Goal: Navigation & Orientation: Find specific page/section

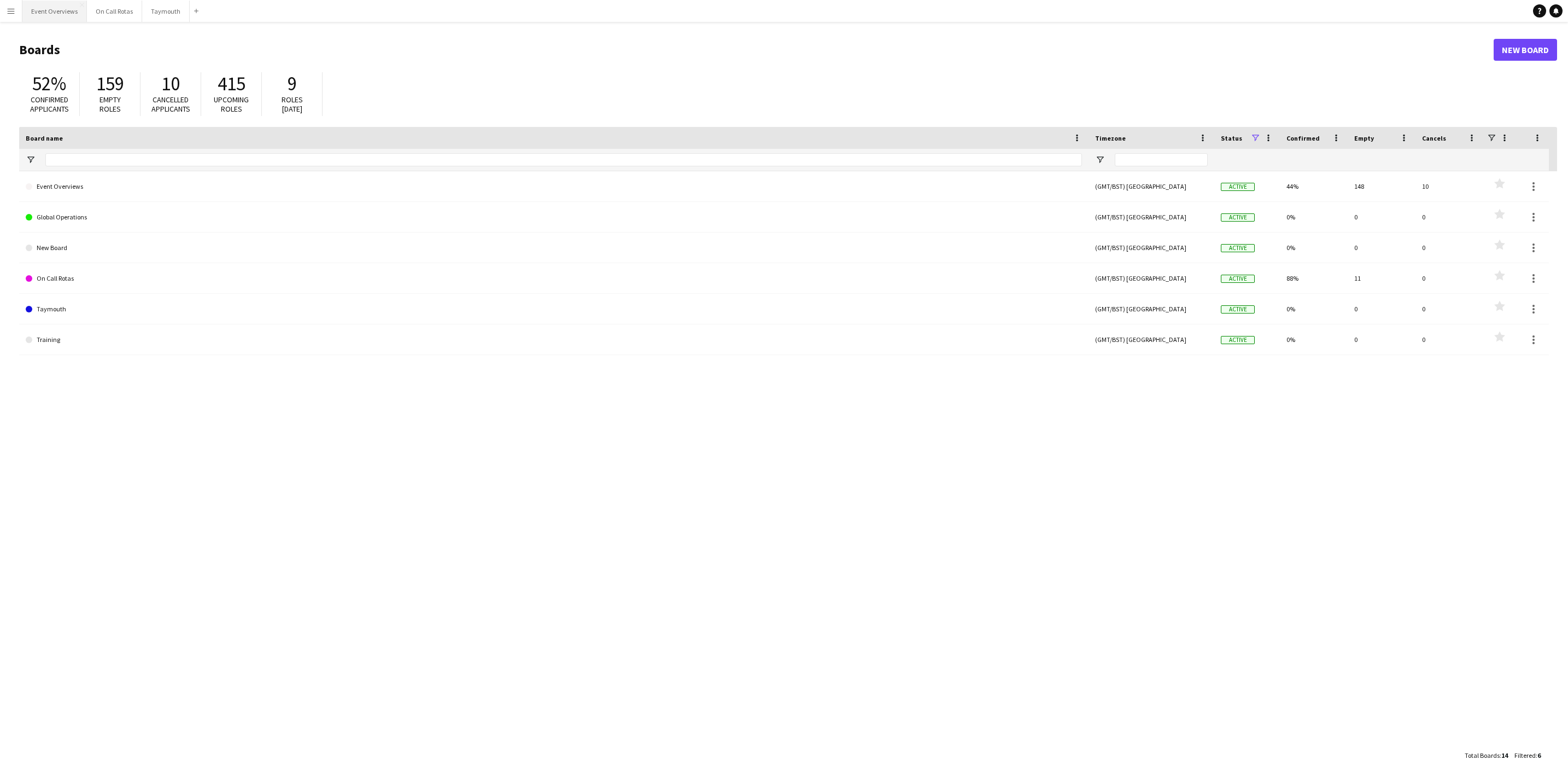
click at [64, 10] on button "Event Overviews Close" at bounding box center [54, 12] width 64 height 22
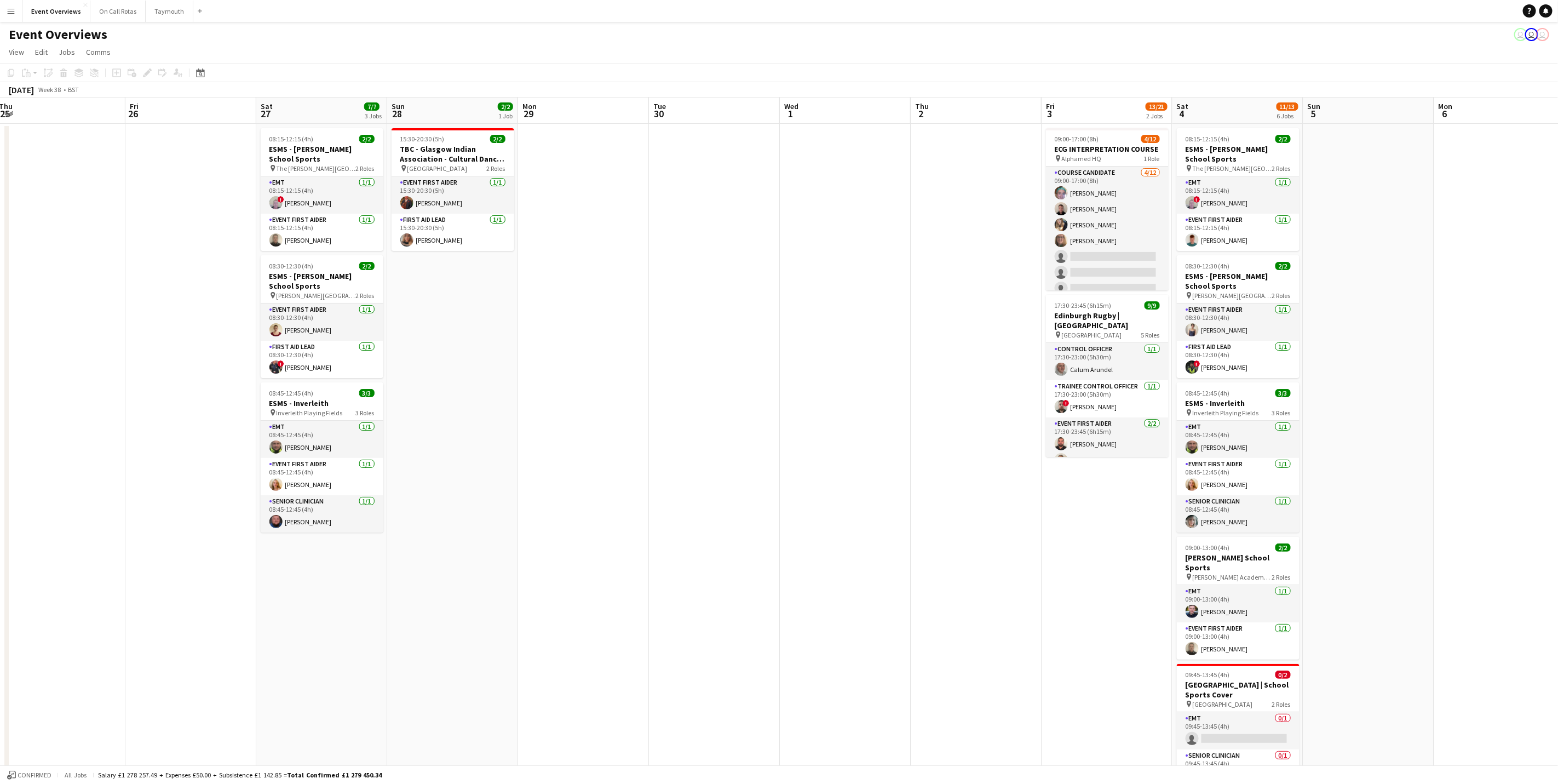
scroll to position [0, 339]
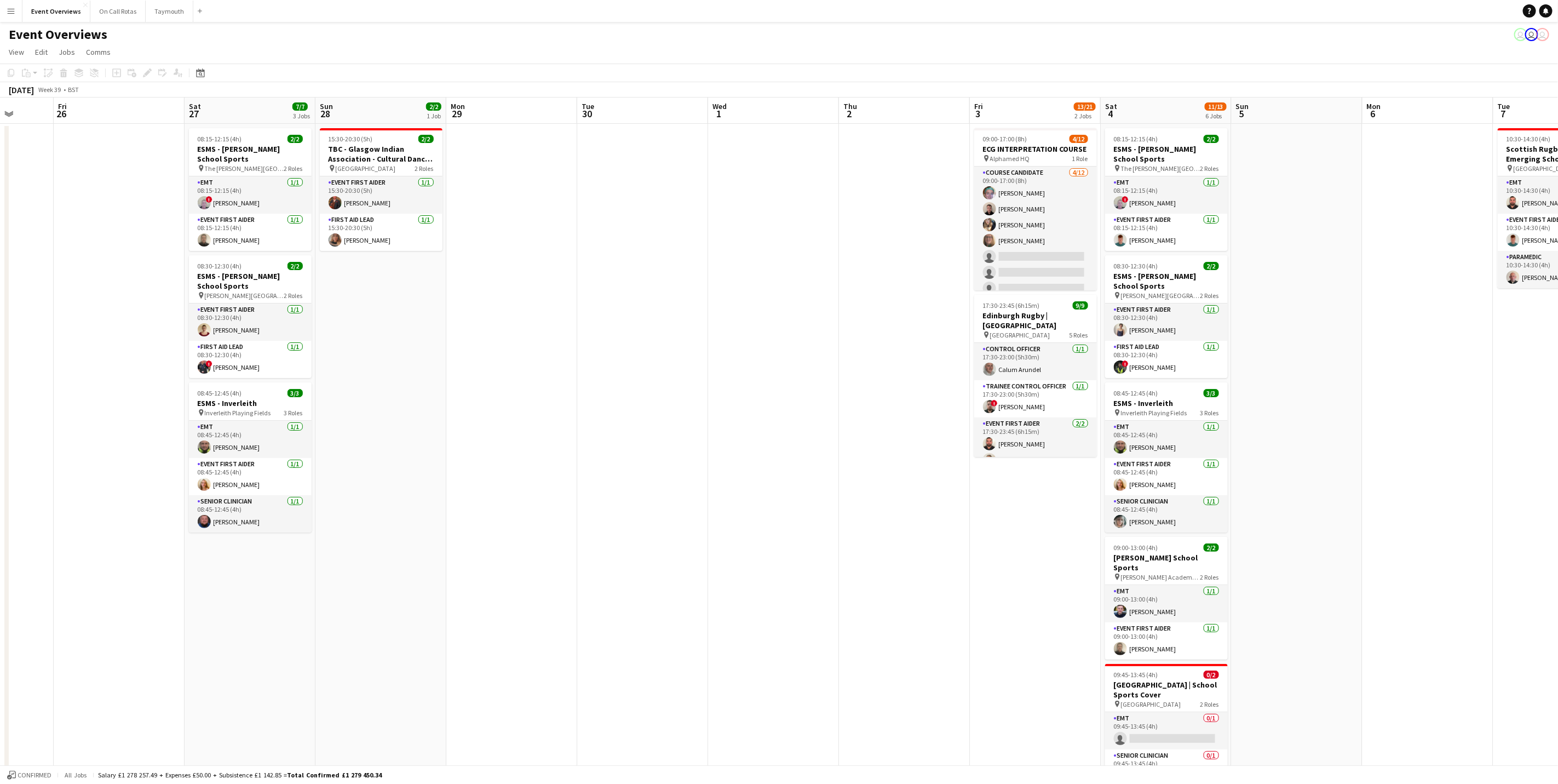
drag, startPoint x: 1128, startPoint y: 444, endPoint x: 658, endPoint y: 506, distance: 474.1
click at [658, 506] on app-calendar-viewport "Tue 23 9/9 1 Job Wed 24 2/2 1 Job Thu 25 Fri 26 Sat 27 7/7 3 Jobs Sun 28 2/2 1 …" at bounding box center [779, 519] width 1558 height 843
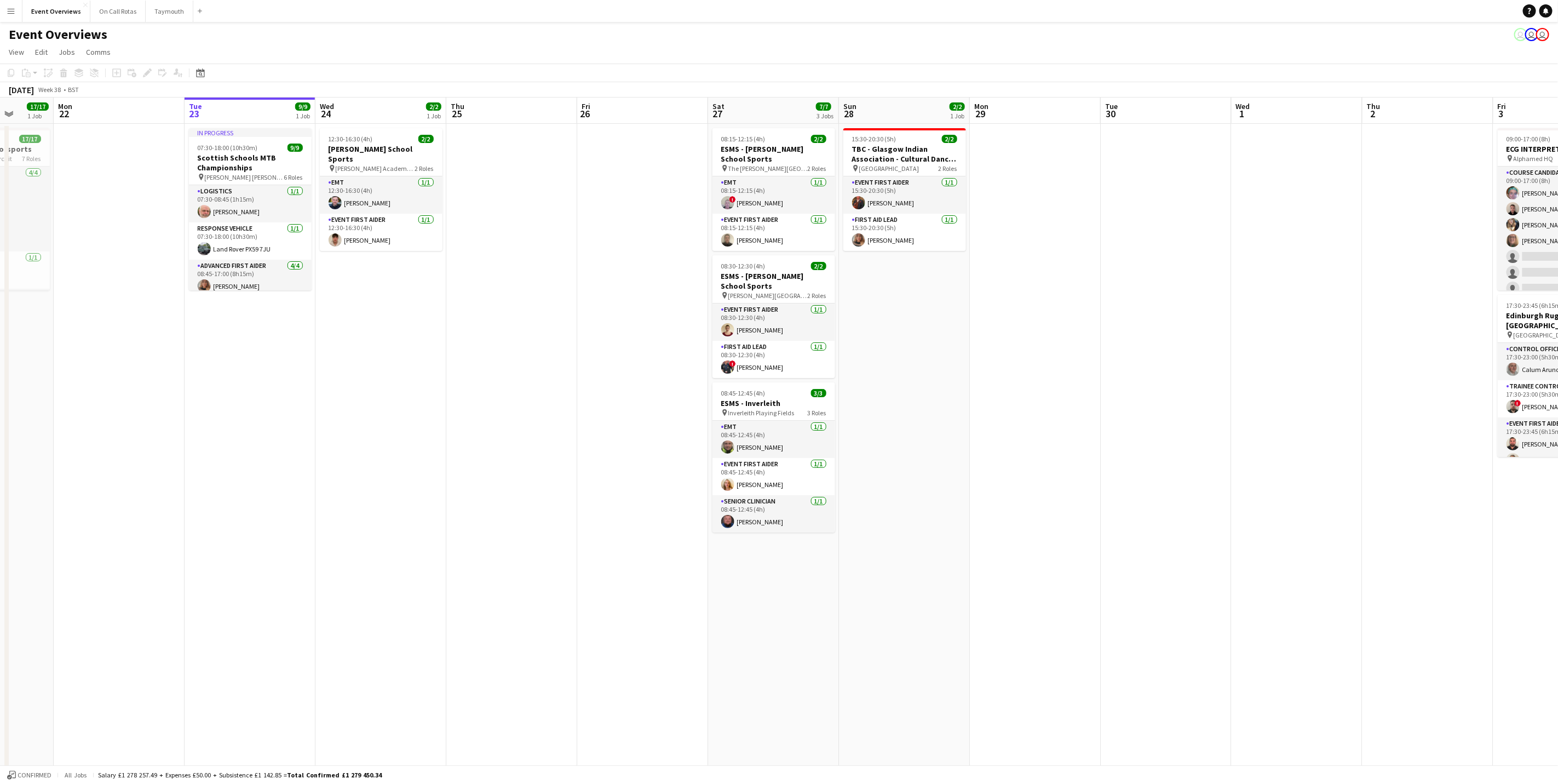
scroll to position [0, 0]
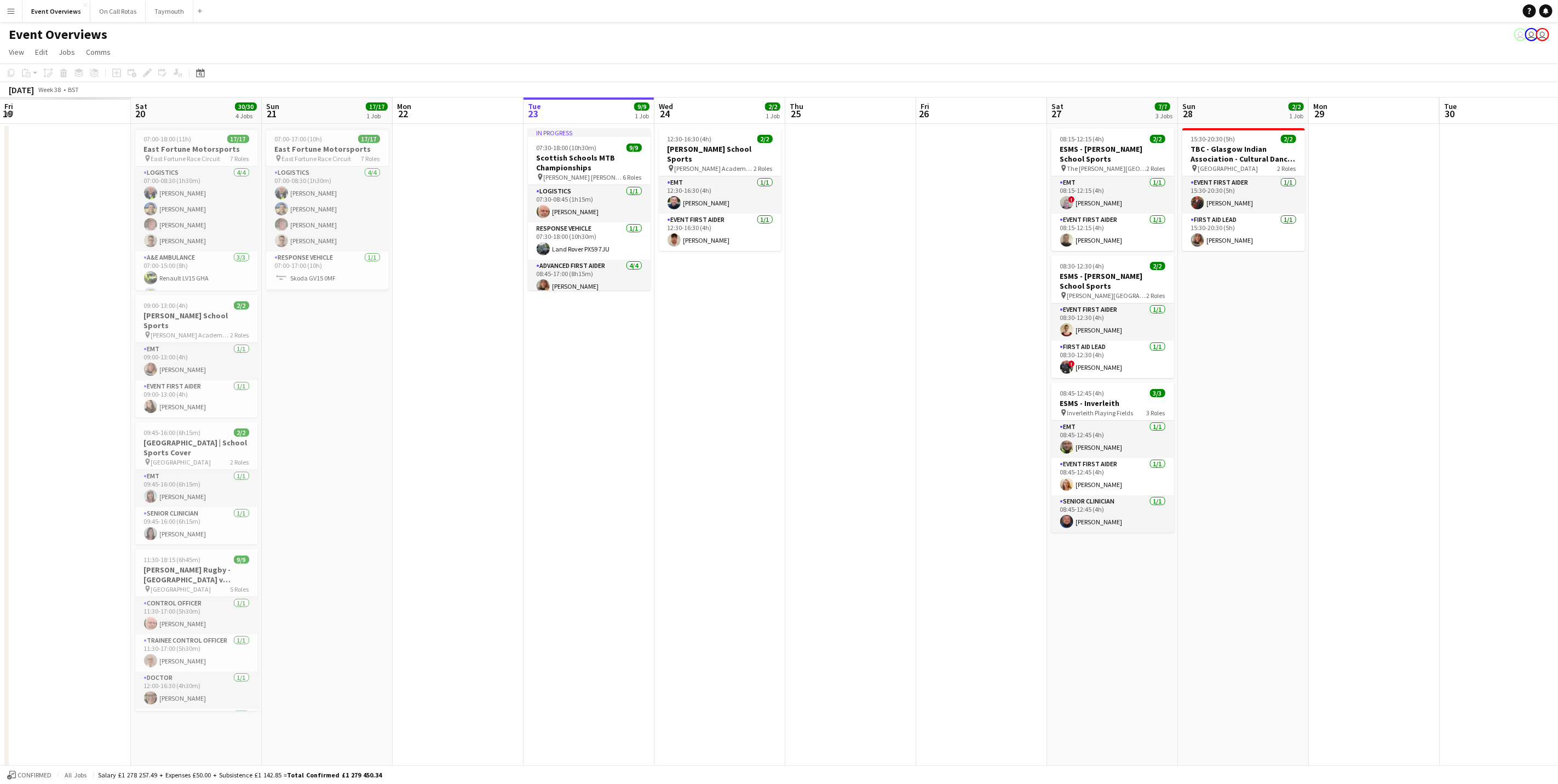
drag, startPoint x: 593, startPoint y: 361, endPoint x: 1369, endPoint y: 375, distance: 776.1
click at [1370, 378] on app-calendar-viewport "Fri 19 Sat 20 30/30 4 Jobs Sun 21 17/17 1 Job Mon 22 Tue 23 9/9 1 Job Wed 24 2/…" at bounding box center [779, 519] width 1558 height 843
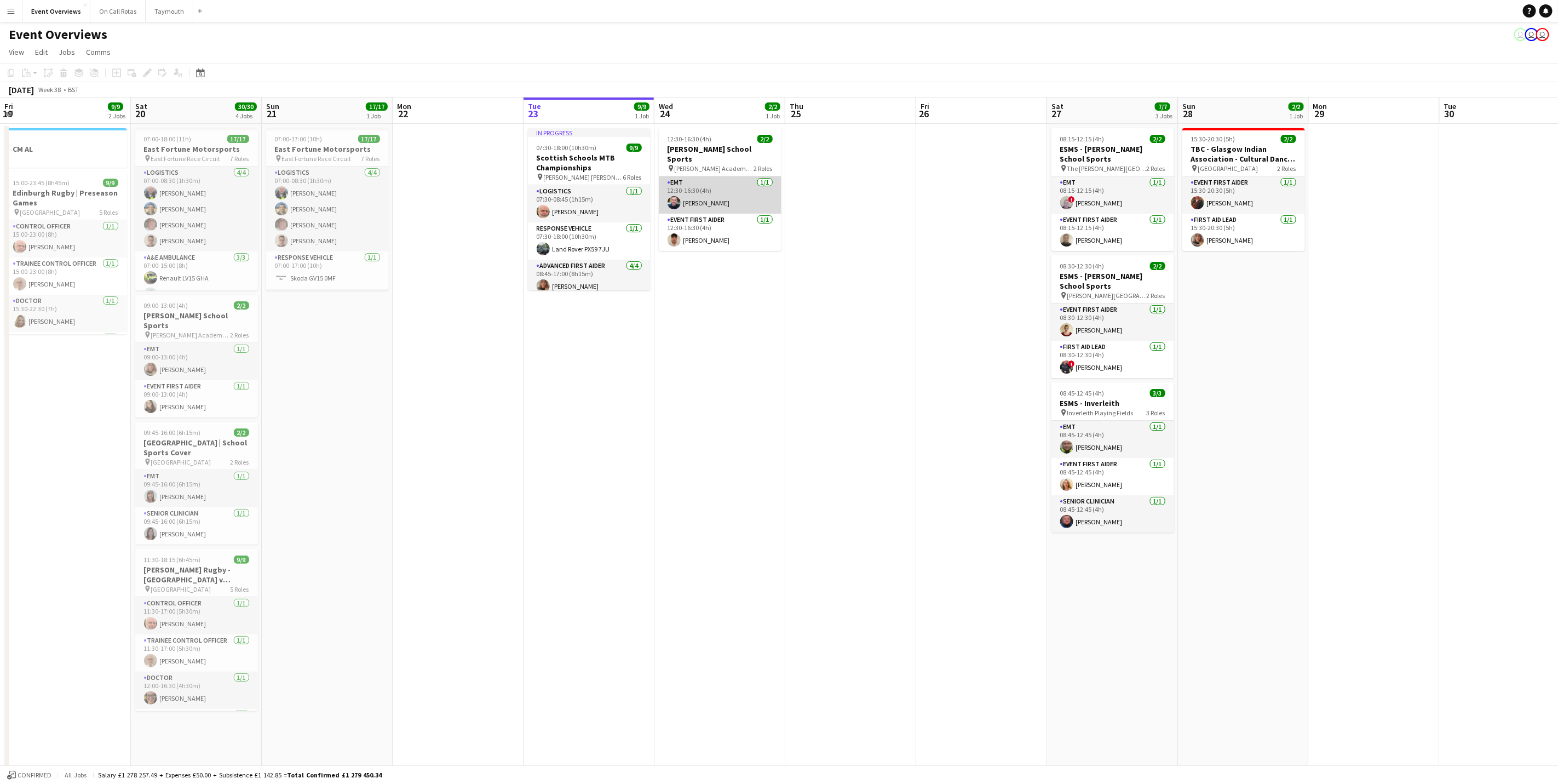
click at [707, 181] on app-card-role "EMT [DATE] 12:30-16:30 (4h) [PERSON_NAME]" at bounding box center [720, 194] width 123 height 38
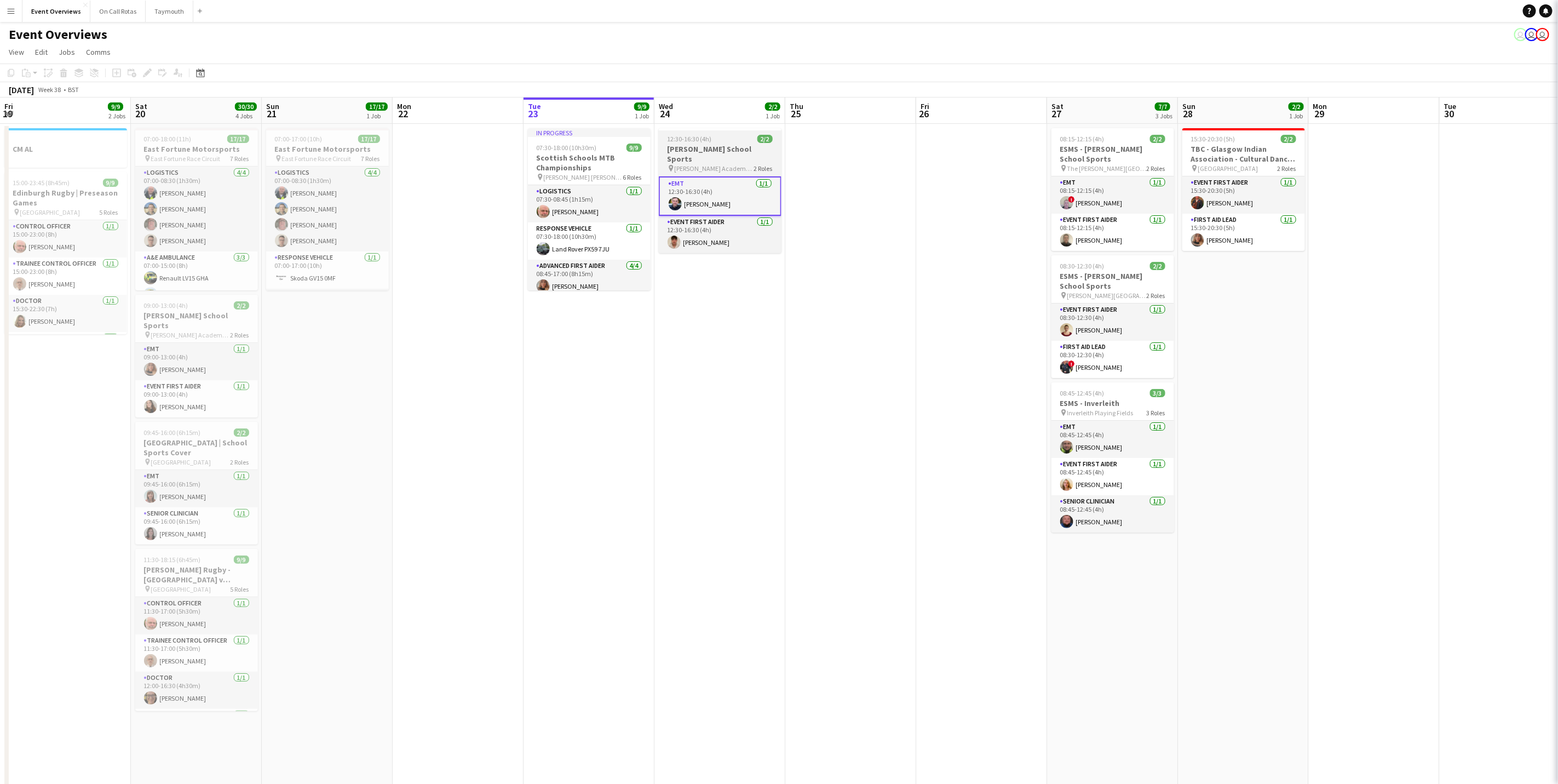
click at [713, 147] on h3 "[PERSON_NAME] School Sports" at bounding box center [720, 154] width 123 height 20
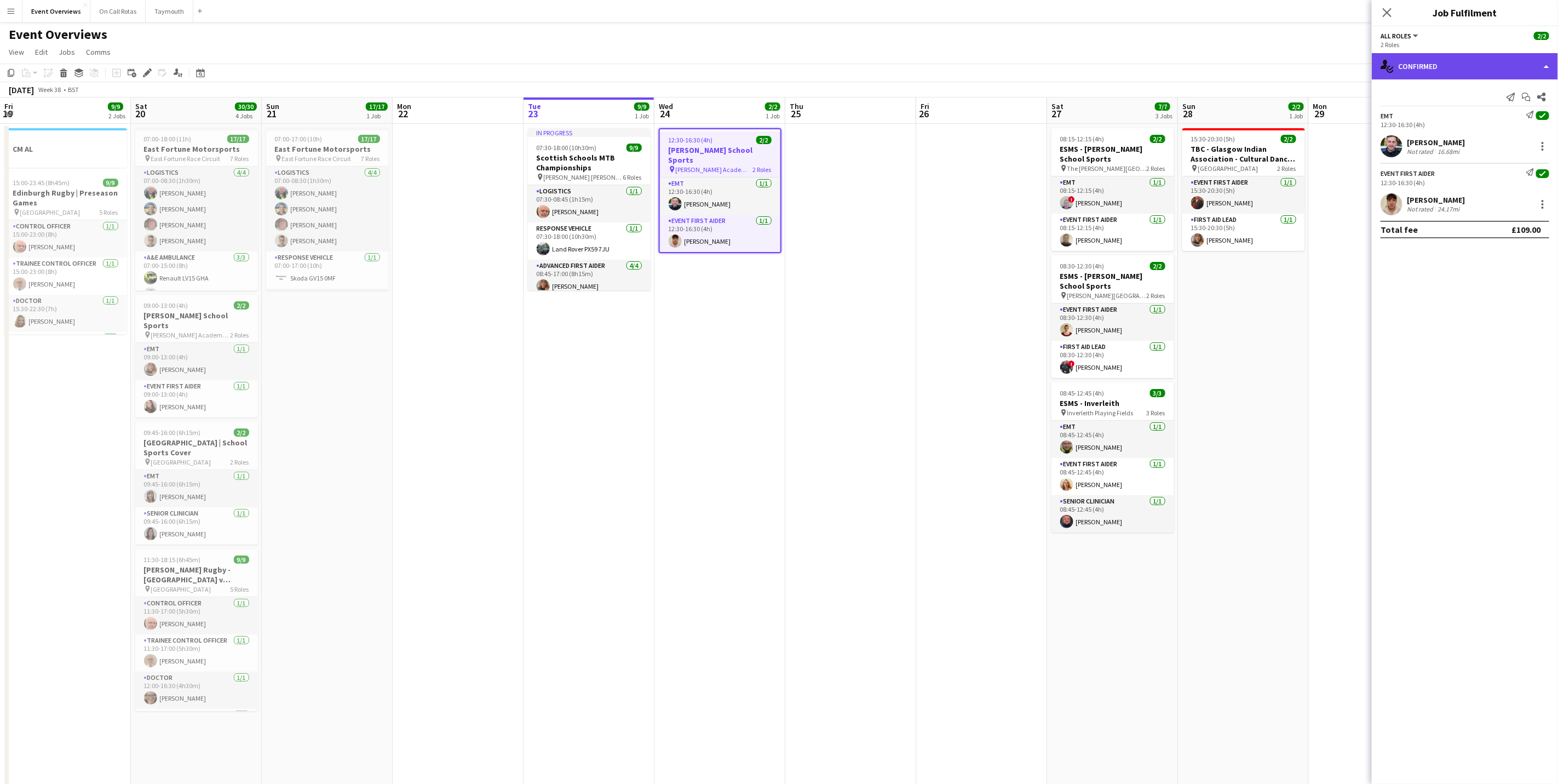
click at [1499, 63] on div "single-neutral-actions-check-2 Confirmed" at bounding box center [1465, 67] width 186 height 27
click at [1501, 125] on div "pen-write Job Details" at bounding box center [1501, 113] width 108 height 22
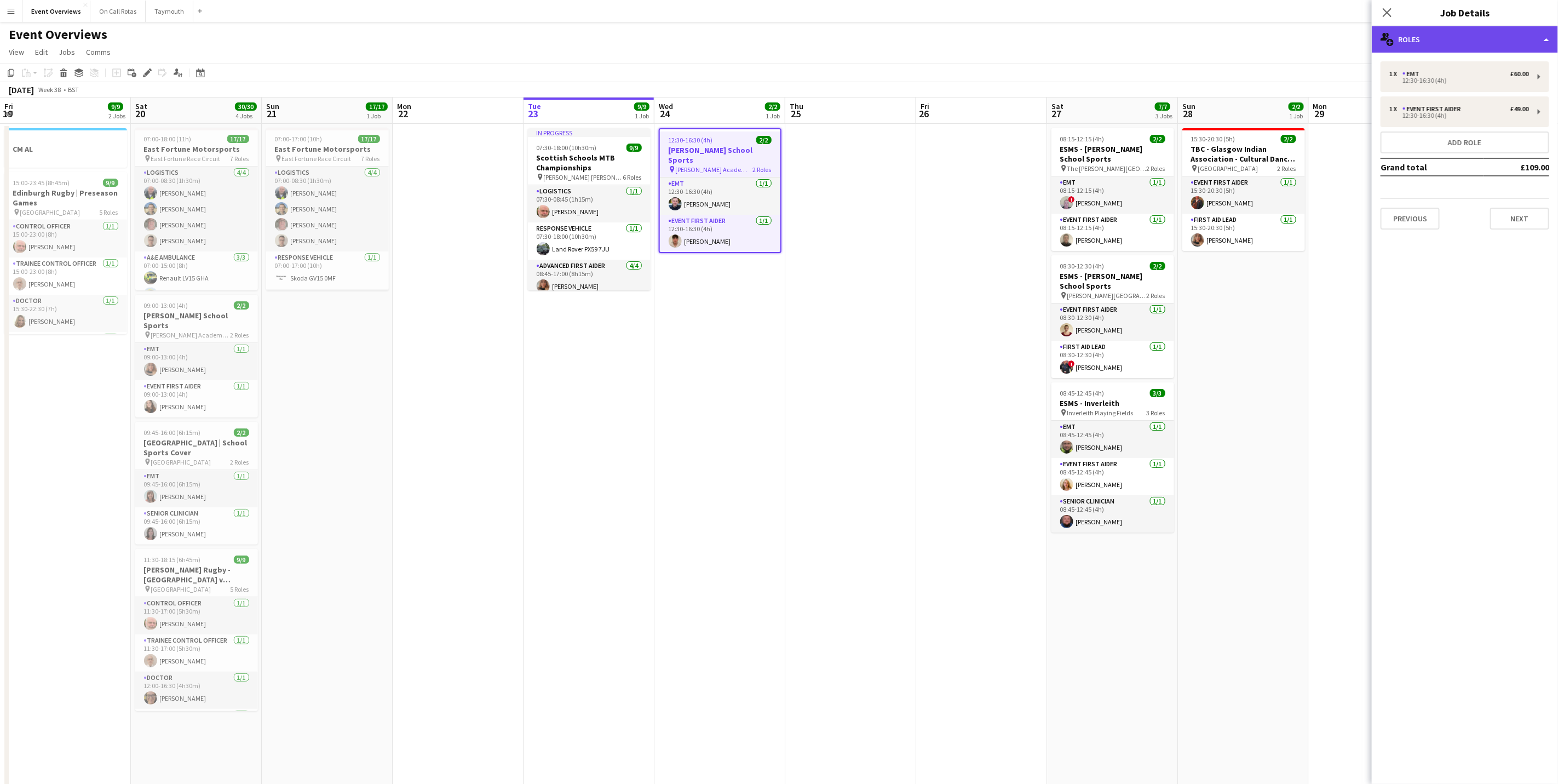
click at [1485, 33] on div "multiple-users-add Roles" at bounding box center [1465, 40] width 186 height 27
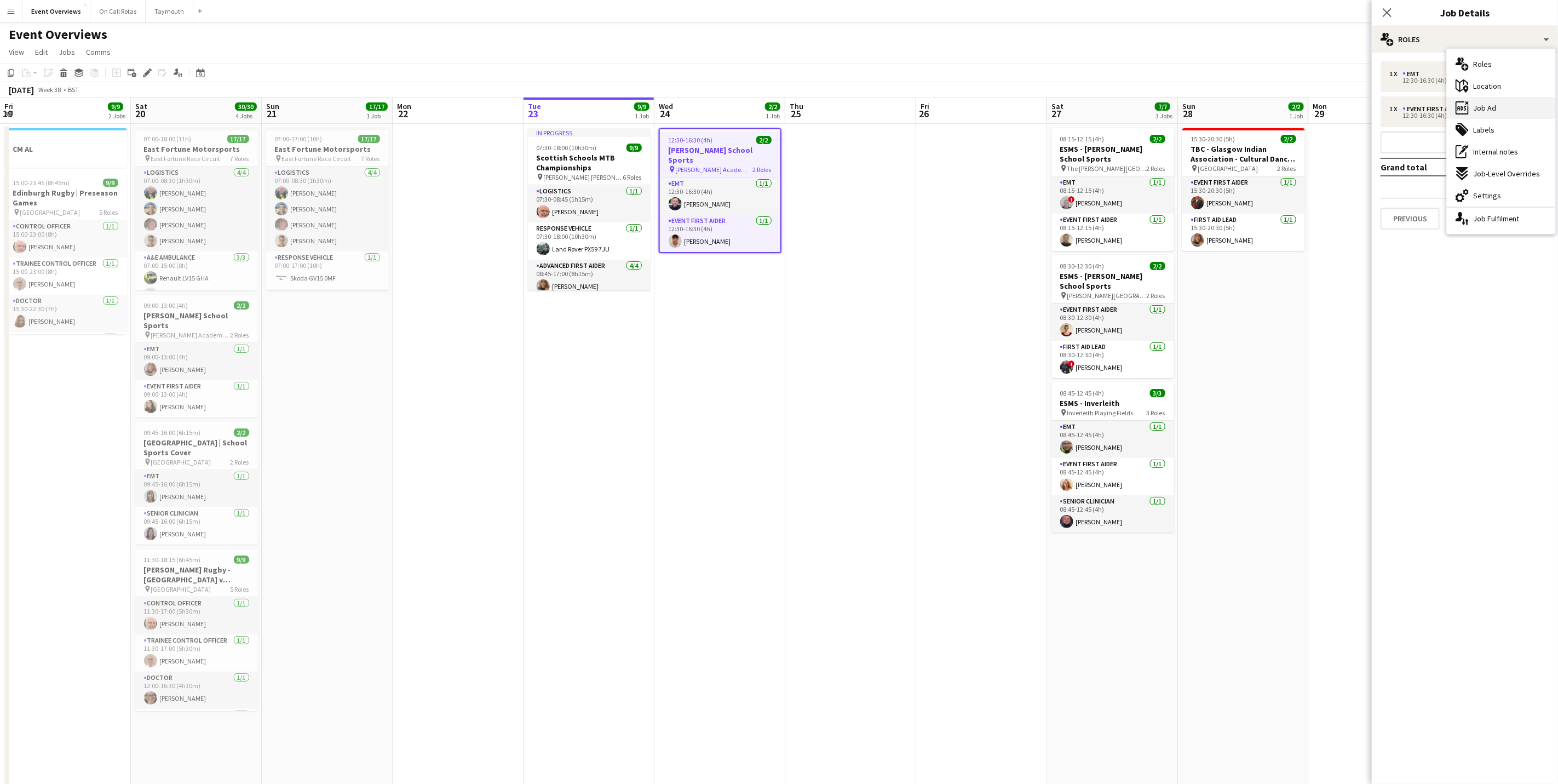
click at [1492, 111] on span "Job Ad" at bounding box center [1485, 108] width 23 height 10
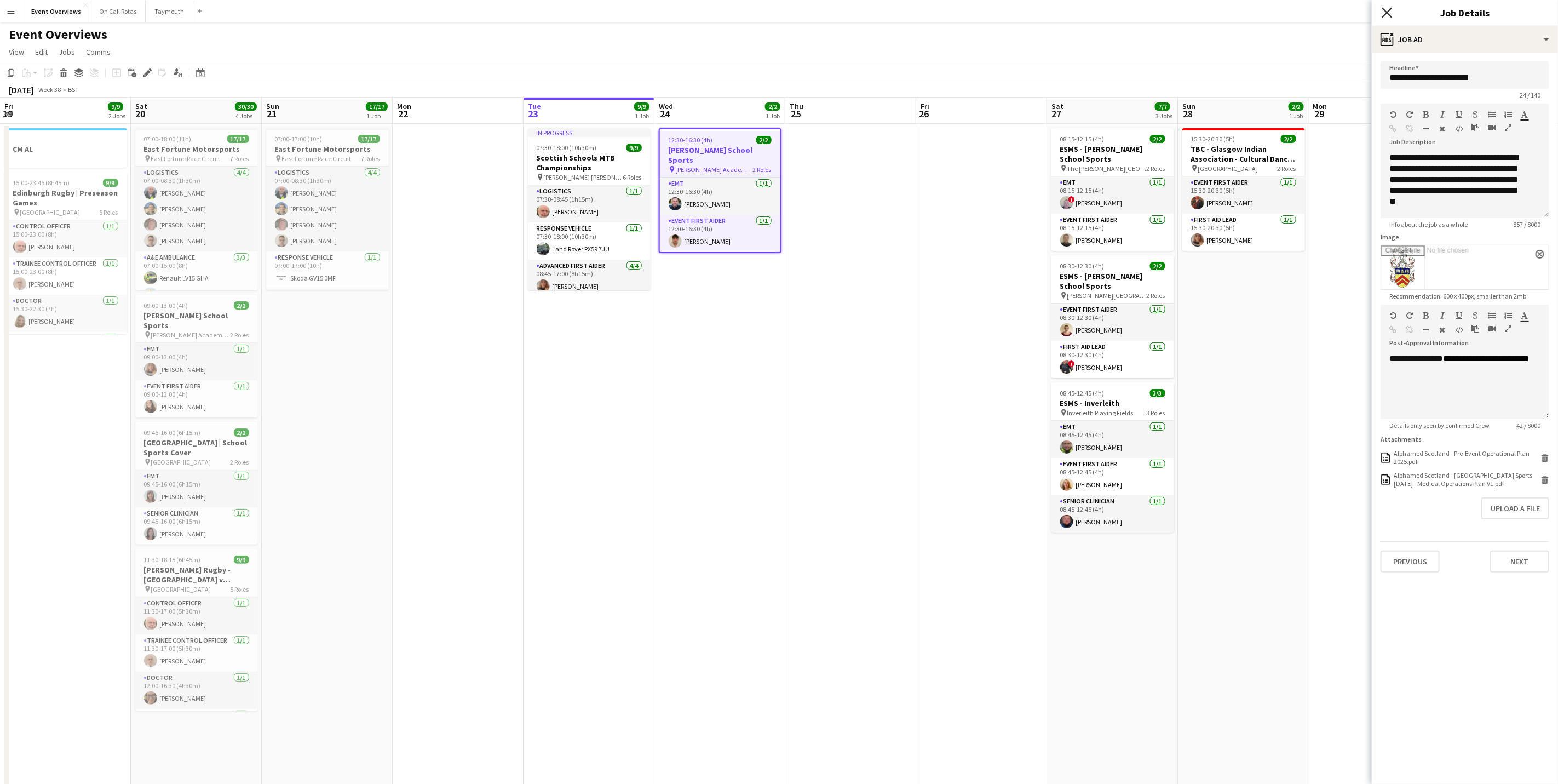
click at [1384, 13] on icon "Close pop-in" at bounding box center [1387, 13] width 10 height 10
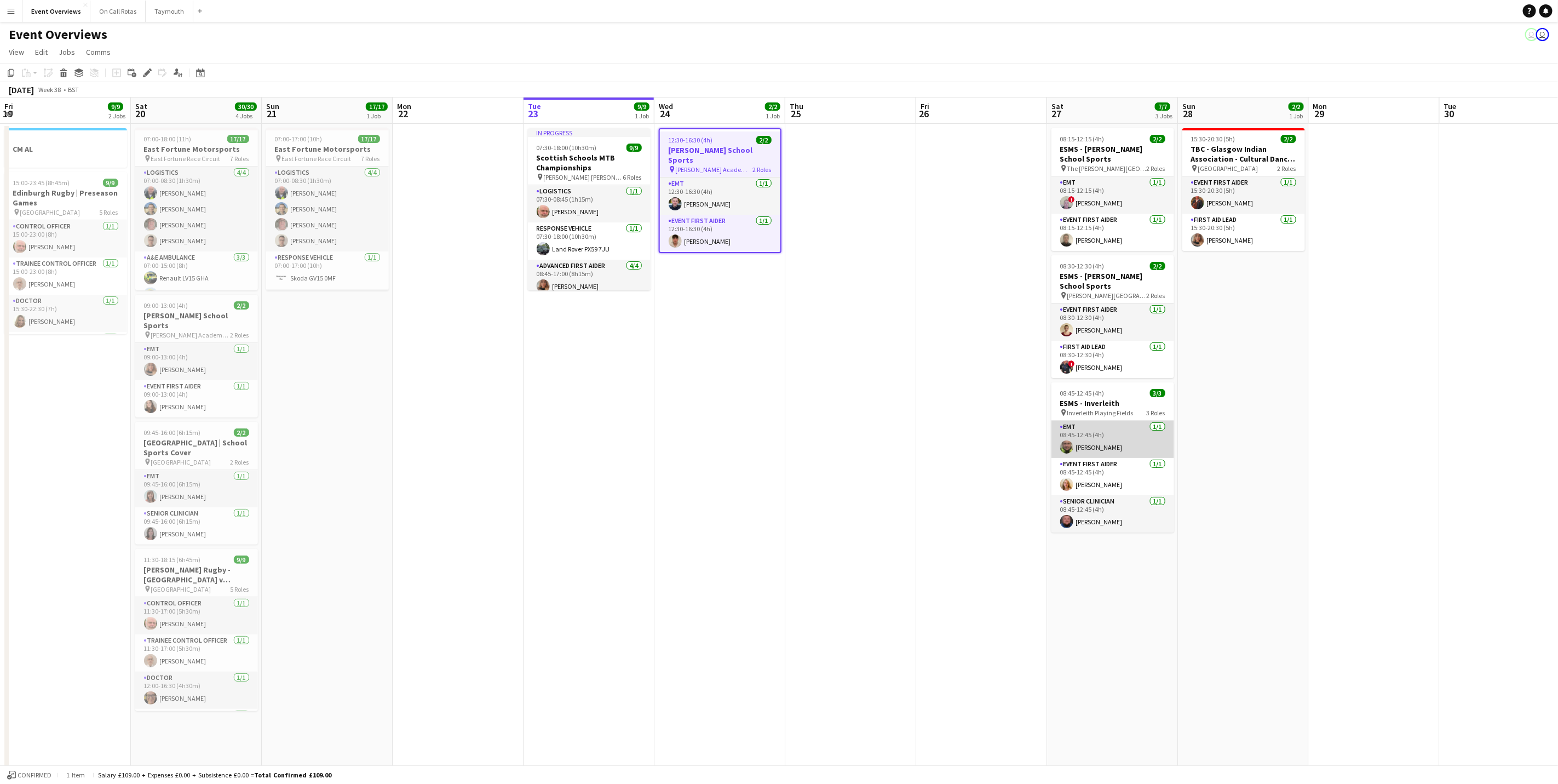
click at [1126, 449] on app-card-role "EMT [DATE] 08:45-12:45 (4h) [PERSON_NAME]" at bounding box center [1113, 439] width 123 height 38
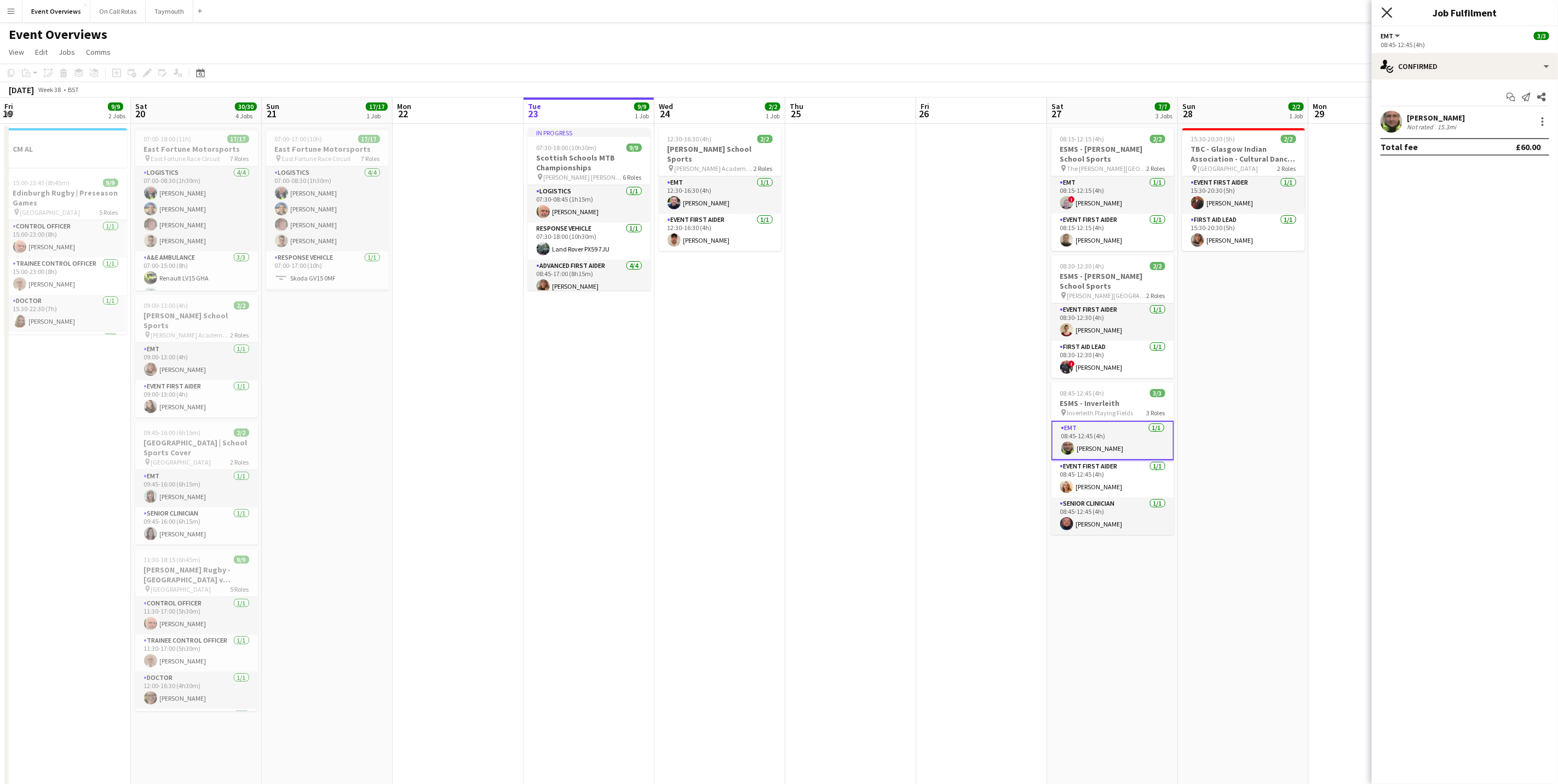
click at [1390, 9] on icon "Close pop-in" at bounding box center [1387, 13] width 10 height 10
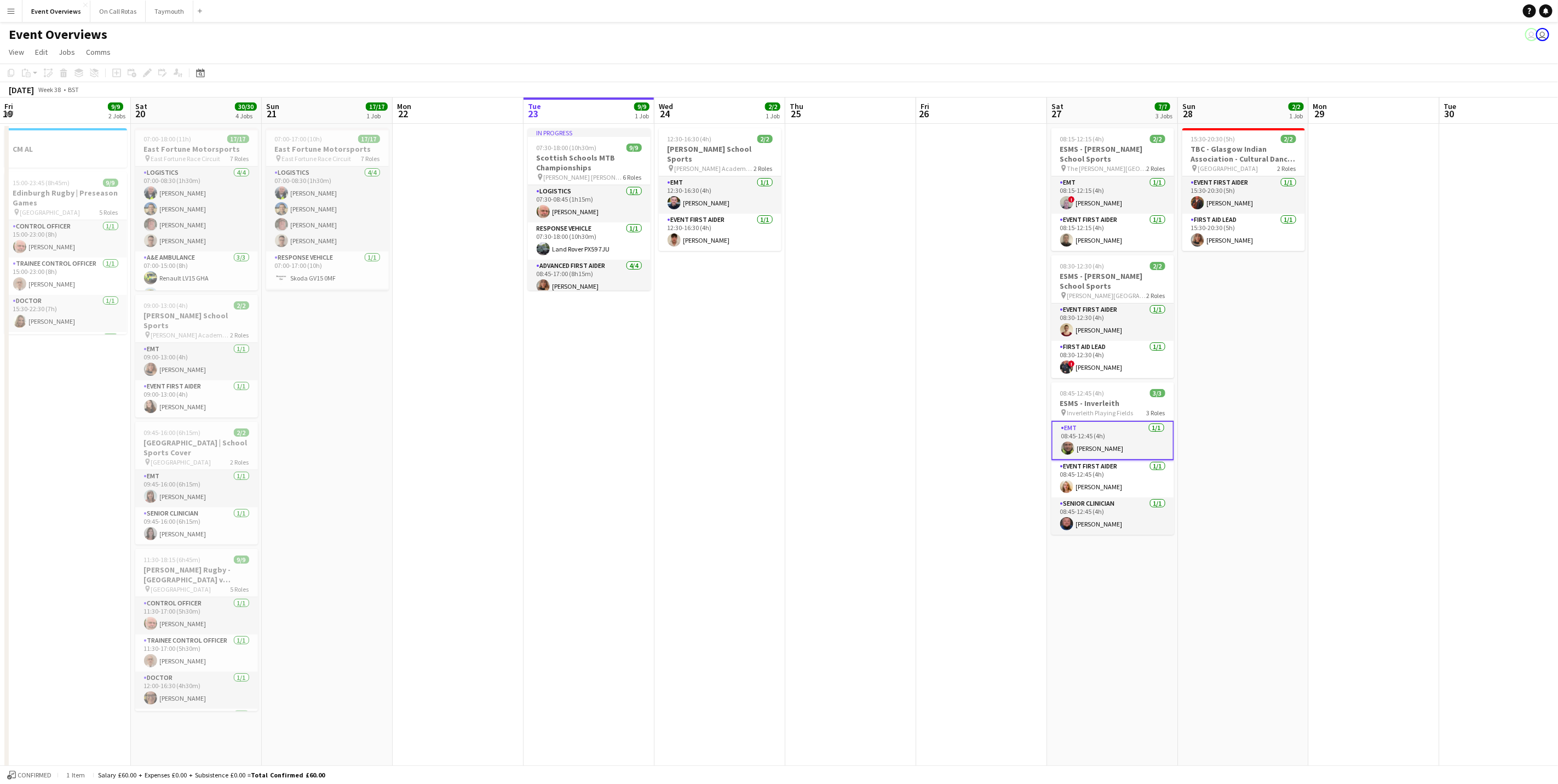
scroll to position [0, 273]
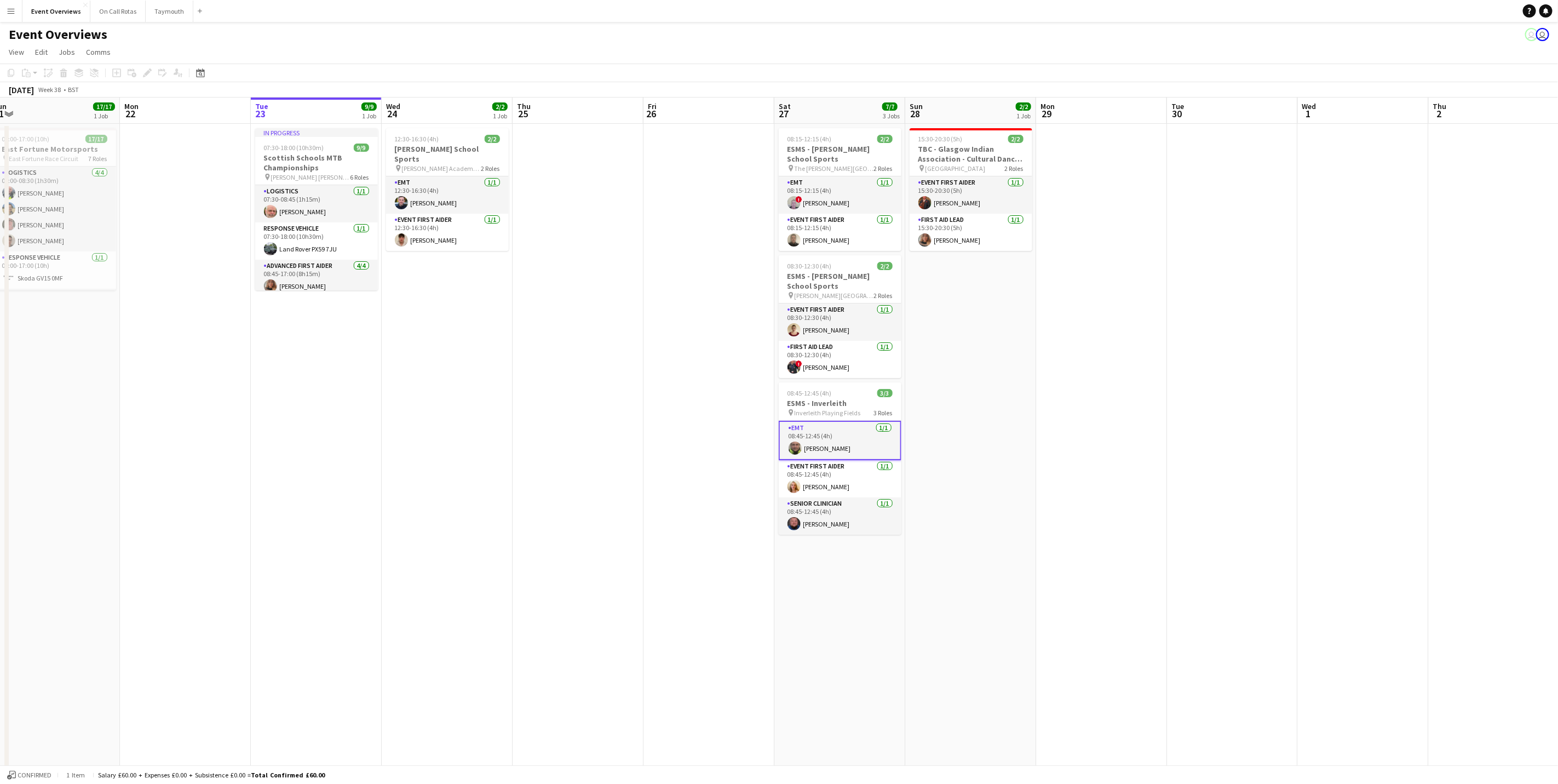
drag, startPoint x: 1492, startPoint y: 506, endPoint x: 1219, endPoint y: 490, distance: 273.5
click at [1219, 490] on app-calendar-viewport "Fri 19 9/9 2 Jobs Sat 20 30/30 4 Jobs Sun 21 17/17 1 Job Mon 22 Tue 23 9/9 1 Jo…" at bounding box center [779, 519] width 1558 height 843
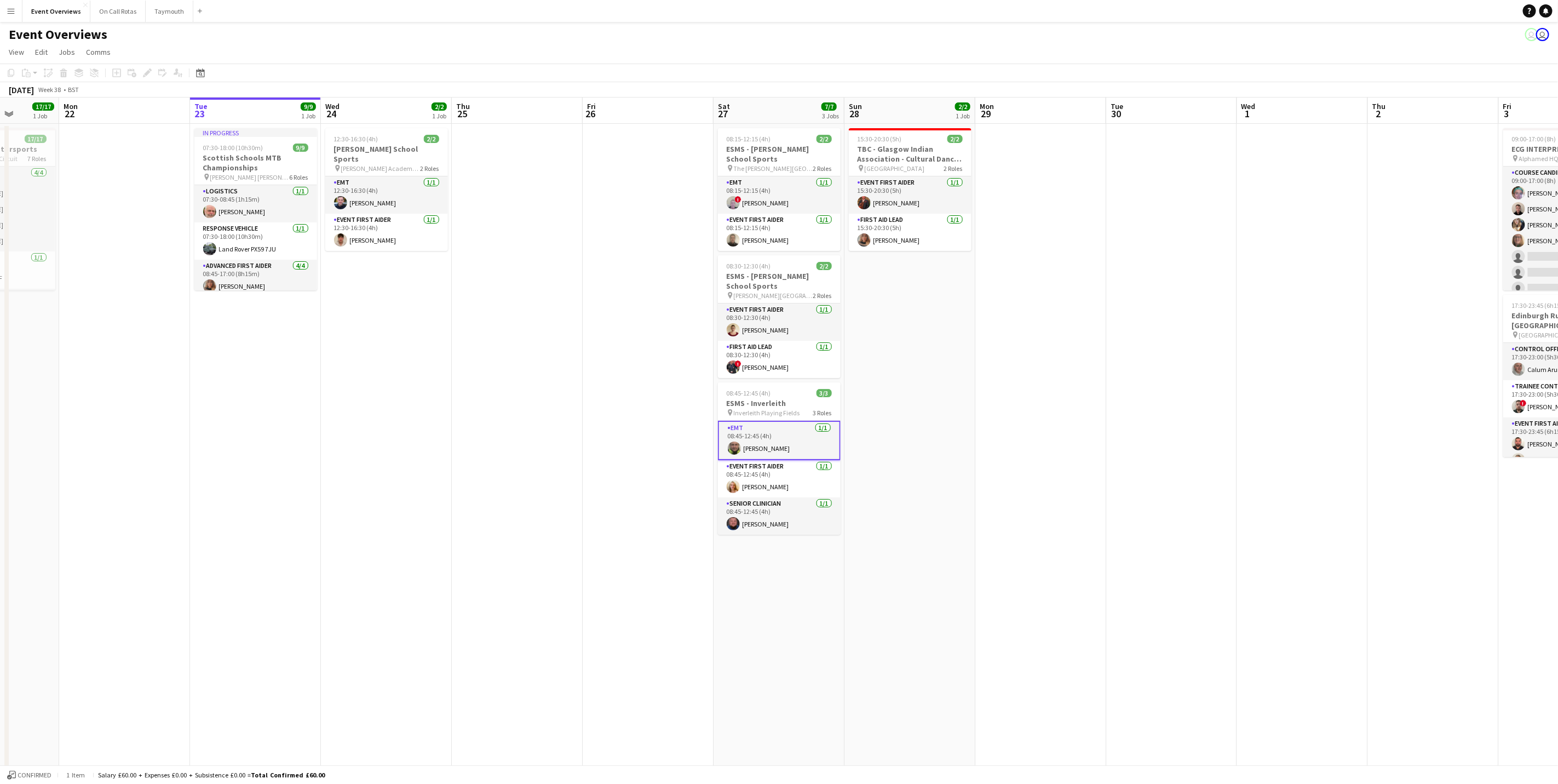
drag, startPoint x: 1272, startPoint y: 500, endPoint x: 819, endPoint y: 434, distance: 457.8
click at [819, 434] on app-calendar-viewport "Fri 19 9/9 2 Jobs Sat 20 30/30 4 Jobs Sun 21 17/17 1 Job Mon 22 Tue 23 9/9 1 Jo…" at bounding box center [779, 519] width 1558 height 843
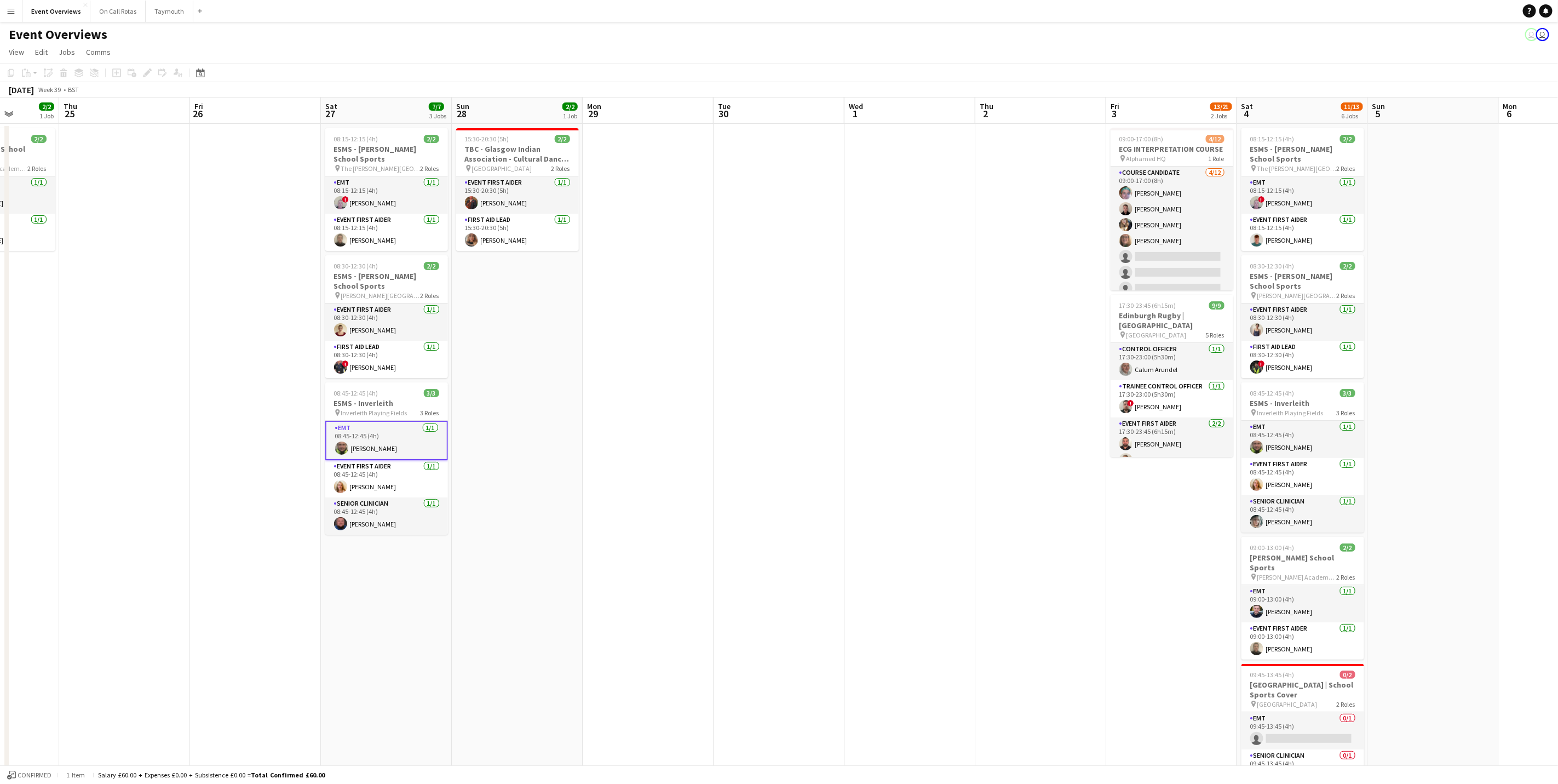
scroll to position [0, 381]
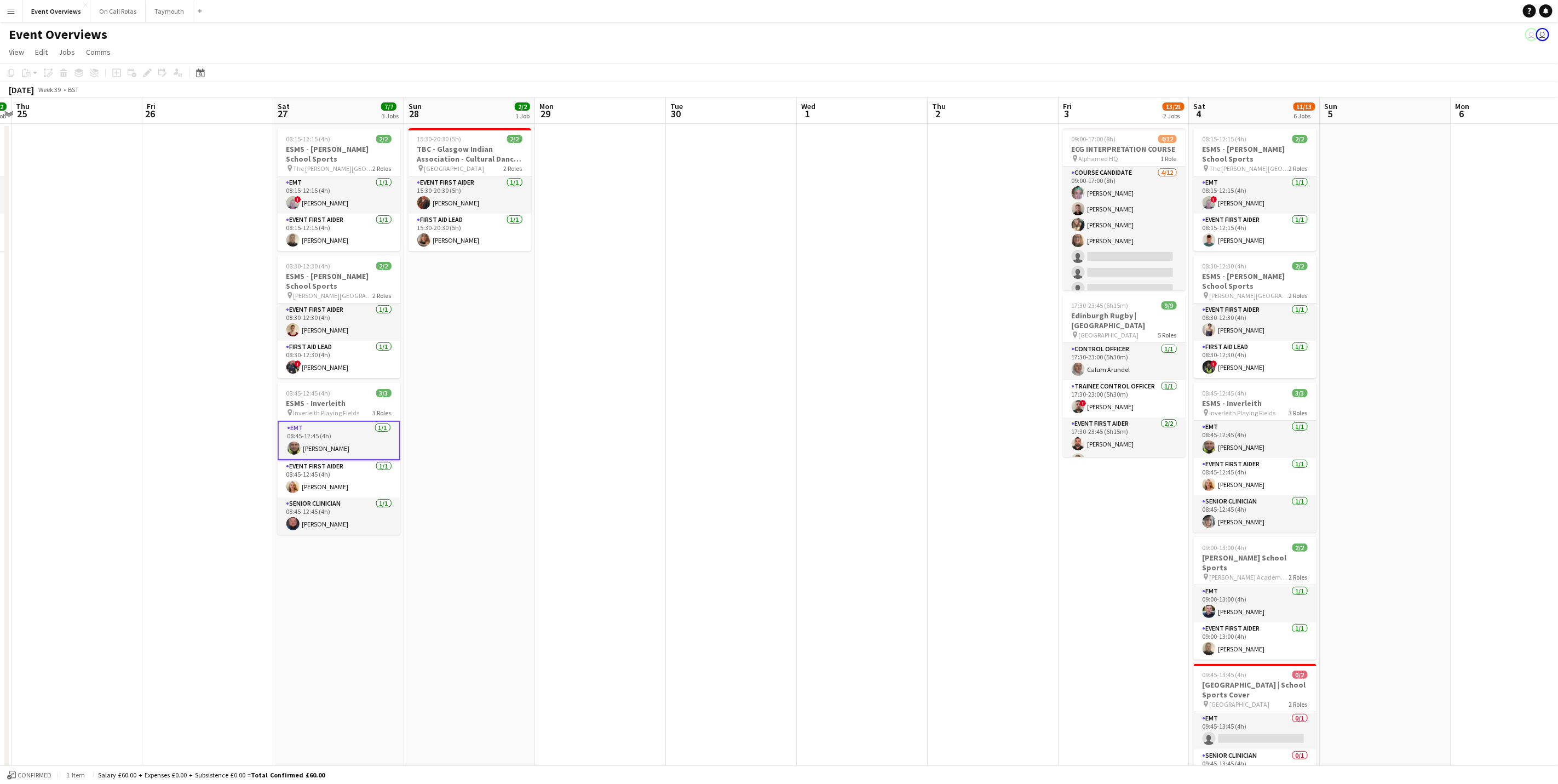
click at [1028, 607] on app-calendar-viewport "Mon 22 Tue 23 9/9 1 Job Wed 24 2/2 1 Job Thu 25 Fri 26 Sat 27 7/7 3 Jobs Sun 28…" at bounding box center [779, 519] width 1558 height 843
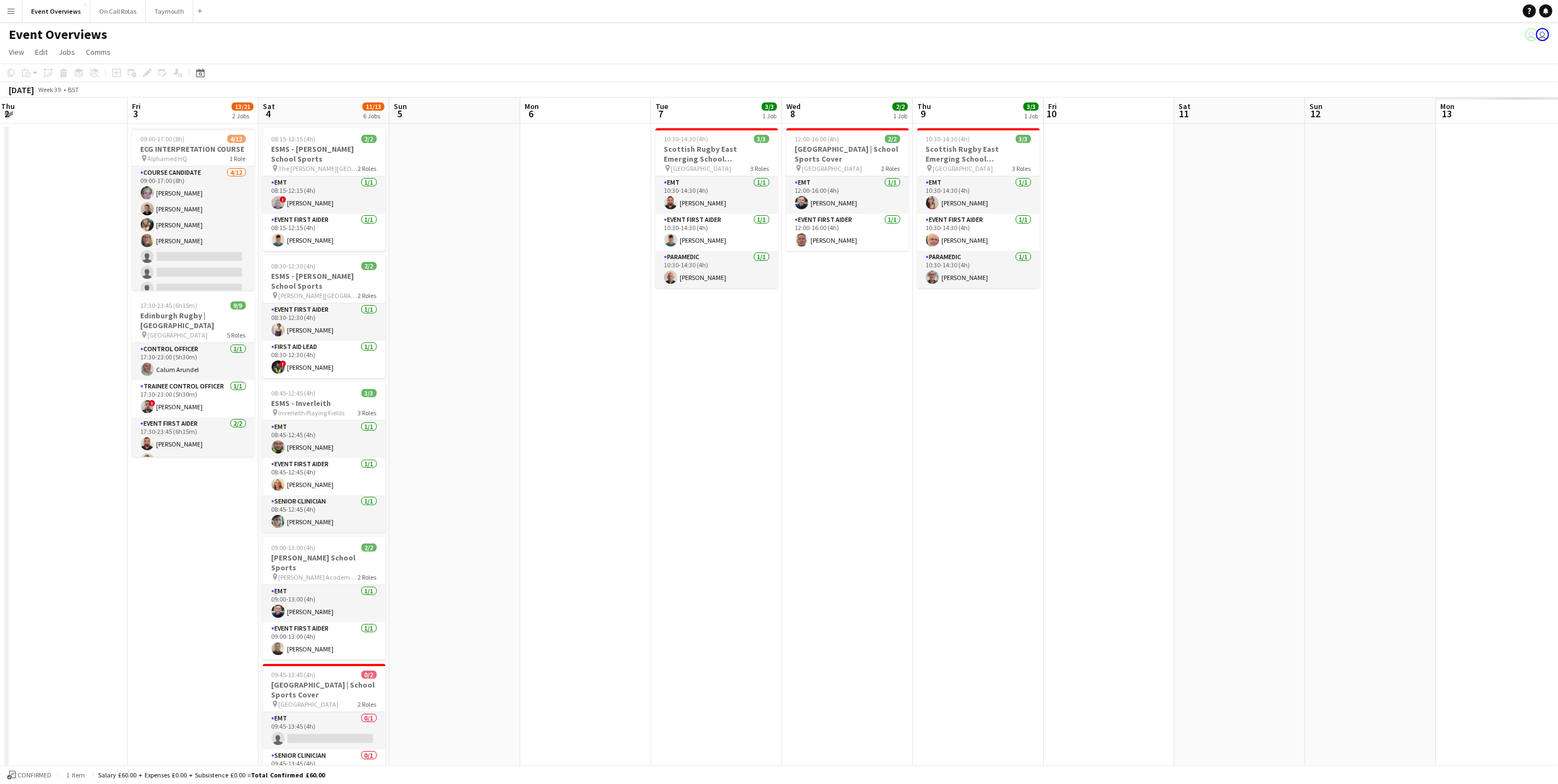
drag, startPoint x: 574, startPoint y: 435, endPoint x: 545, endPoint y: 483, distance: 56.1
click at [545, 483] on app-calendar-viewport "Mon 29 Tue 30 Wed 1 Thu 2 Fri 3 13/21 2 Jobs Sat 4 11/13 6 Jobs Sun 5 Mon 6 Tue…" at bounding box center [779, 519] width 1558 height 843
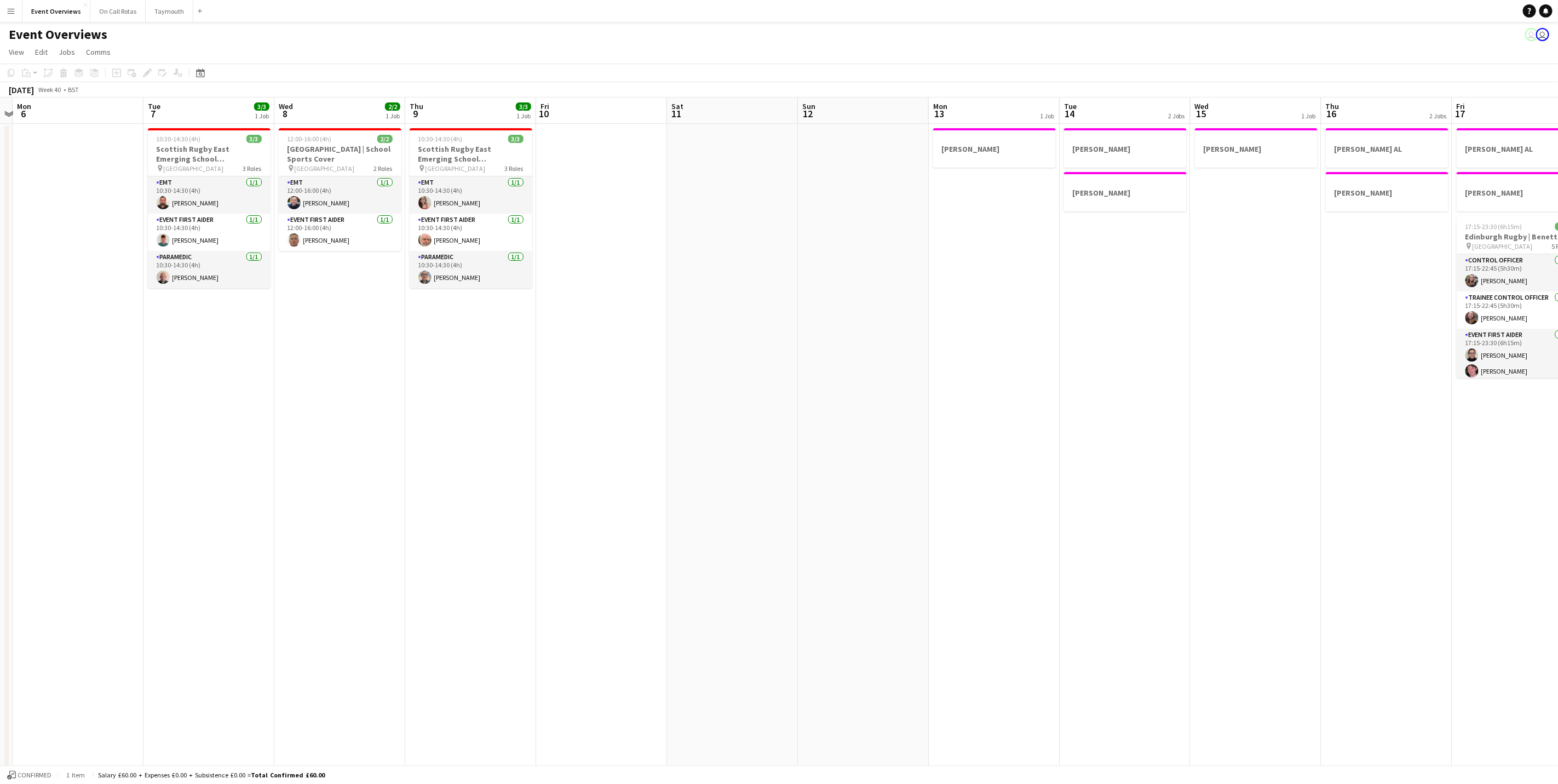
drag, startPoint x: 897, startPoint y: 530, endPoint x: 391, endPoint y: 481, distance: 508.4
click at [391, 481] on app-calendar-viewport "Fri 3 13/21 2 Jobs Sat 4 11/13 6 Jobs Sun 5 Mon 6 Tue 7 3/3 1 Job Wed 8 2/2 1 J…" at bounding box center [779, 519] width 1558 height 843
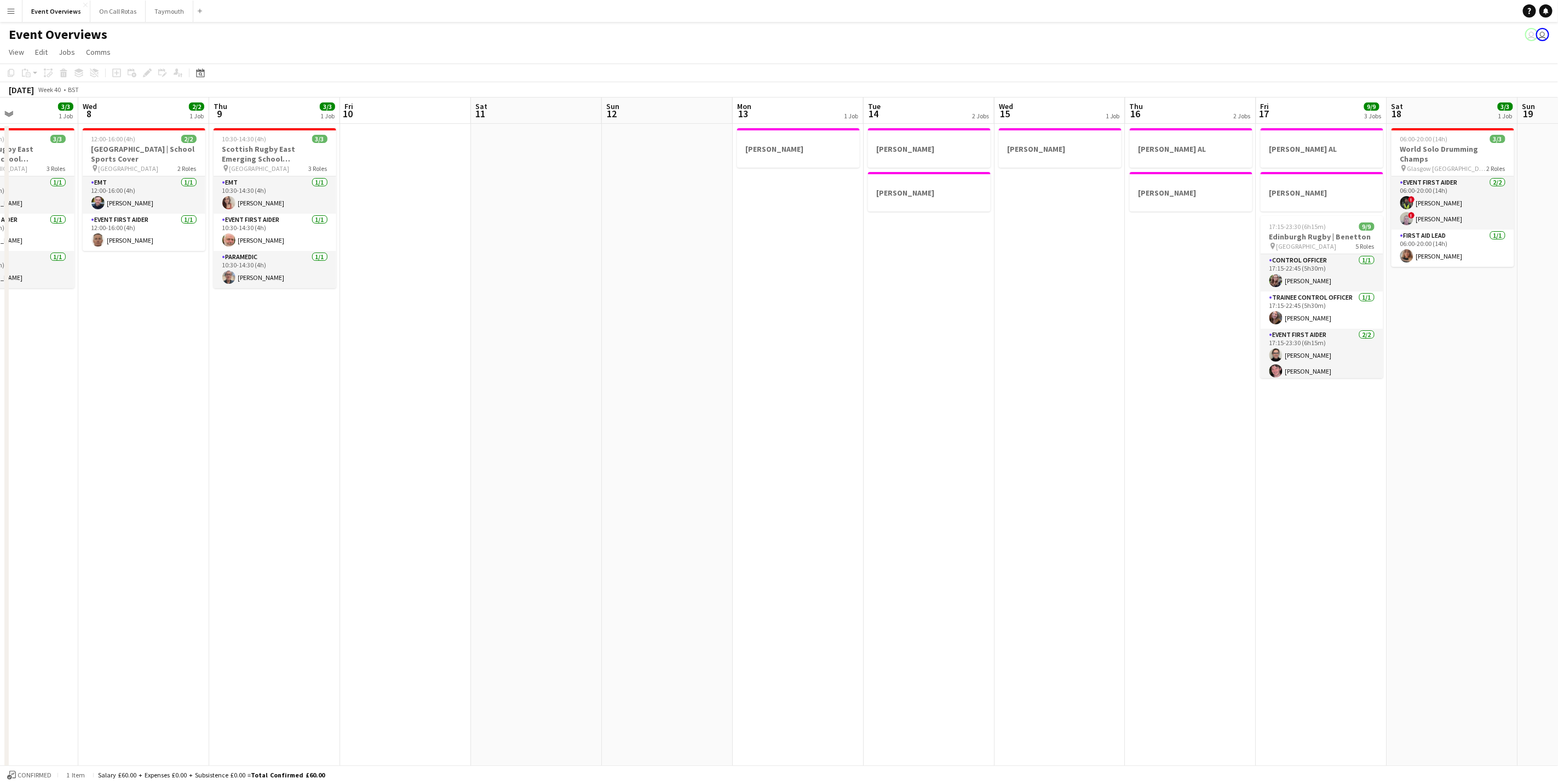
drag, startPoint x: 1035, startPoint y: 520, endPoint x: 709, endPoint y: 521, distance: 326.0
click at [709, 521] on app-calendar-viewport "Sat 4 11/13 6 Jobs Sun 5 Mon 6 Tue 7 3/3 1 Job Wed 8 2/2 1 Job Thu 9 3/3 1 Job …" at bounding box center [779, 519] width 1558 height 843
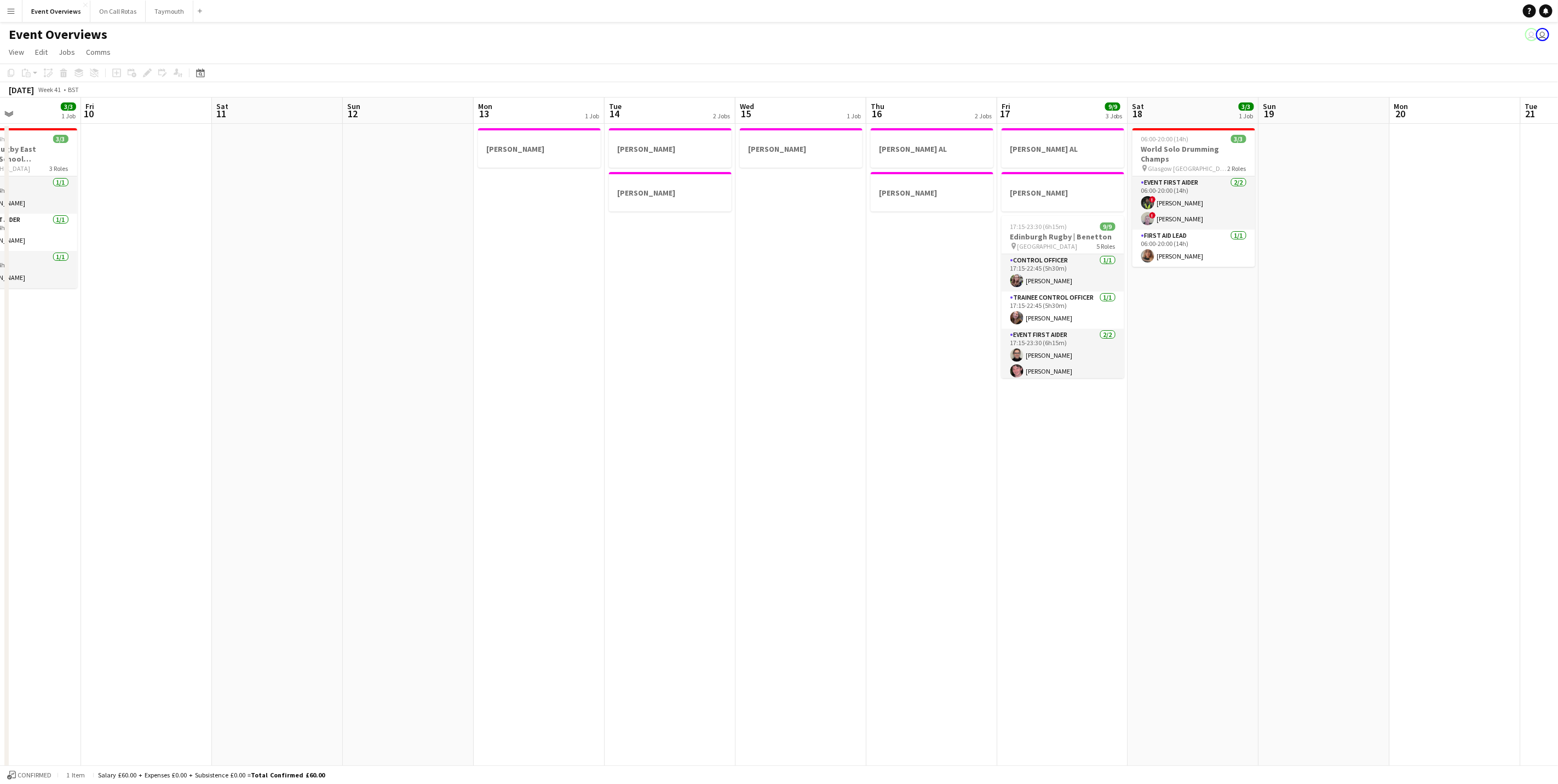
drag, startPoint x: 1204, startPoint y: 550, endPoint x: 696, endPoint y: 520, distance: 508.9
click at [696, 520] on app-calendar-viewport "Mon 6 Tue 7 3/3 1 Job Wed 8 2/2 1 Job Thu 9 3/3 1 Job Fri 10 Sat 11 Sun 12 Mon …" at bounding box center [779, 519] width 1558 height 843
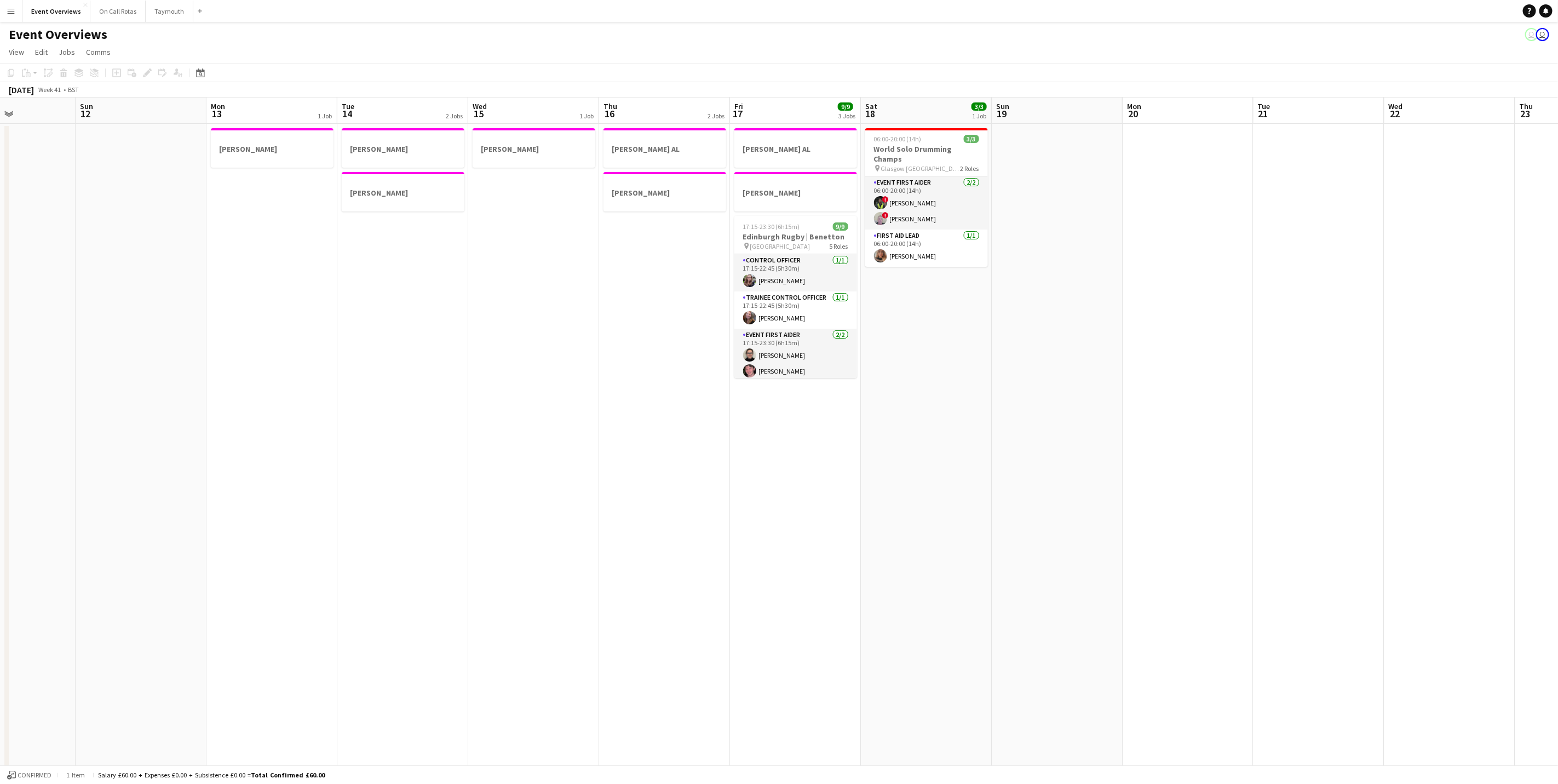
scroll to position [0, 345]
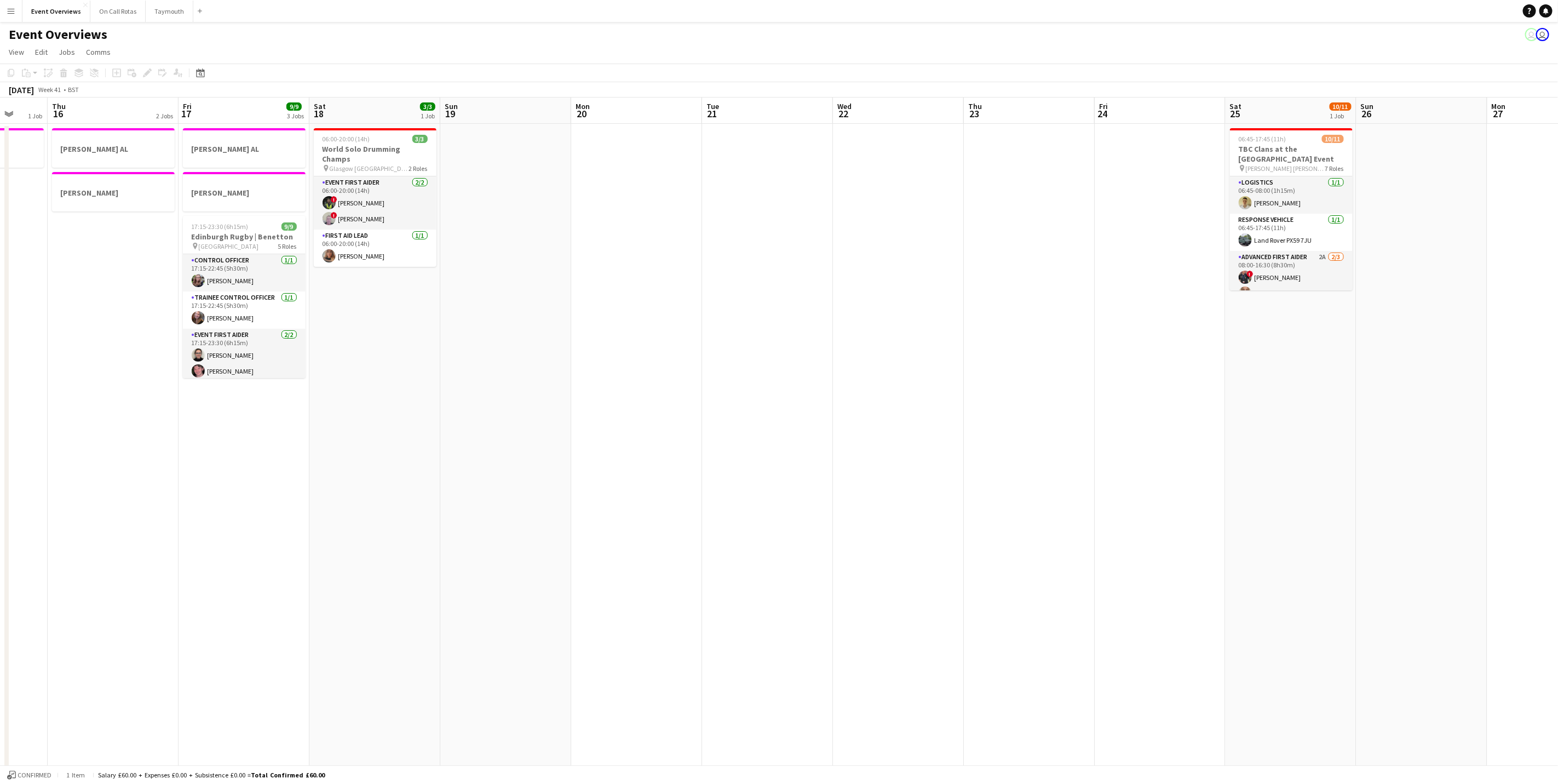
drag, startPoint x: 1113, startPoint y: 513, endPoint x: 686, endPoint y: 485, distance: 427.9
click at [686, 485] on app-calendar-viewport "Mon 13 1 Job Tue 14 2 Jobs Wed 15 1 Job Thu 16 2 Jobs Fri 17 9/9 3 Jobs Sat 18 …" at bounding box center [779, 519] width 1558 height 843
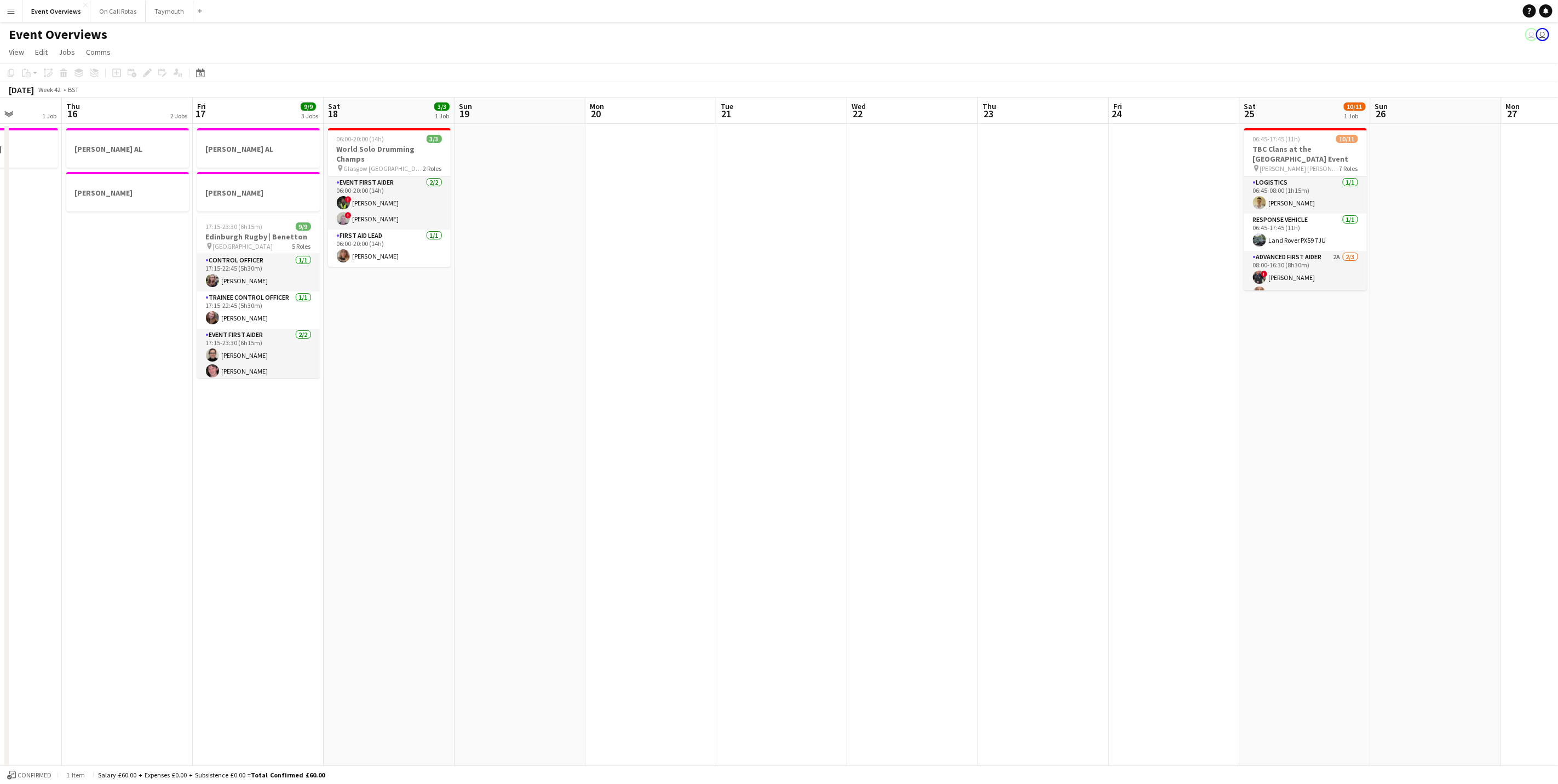
drag, startPoint x: 1264, startPoint y: 510, endPoint x: 384, endPoint y: 428, distance: 883.8
click at [384, 428] on app-calendar-viewport "Mon 13 1 Job Tue 14 2 Jobs Wed 15 1 Job Thu 16 2 Jobs Fri 17 9/9 3 Jobs Sat 18 …" at bounding box center [779, 519] width 1558 height 843
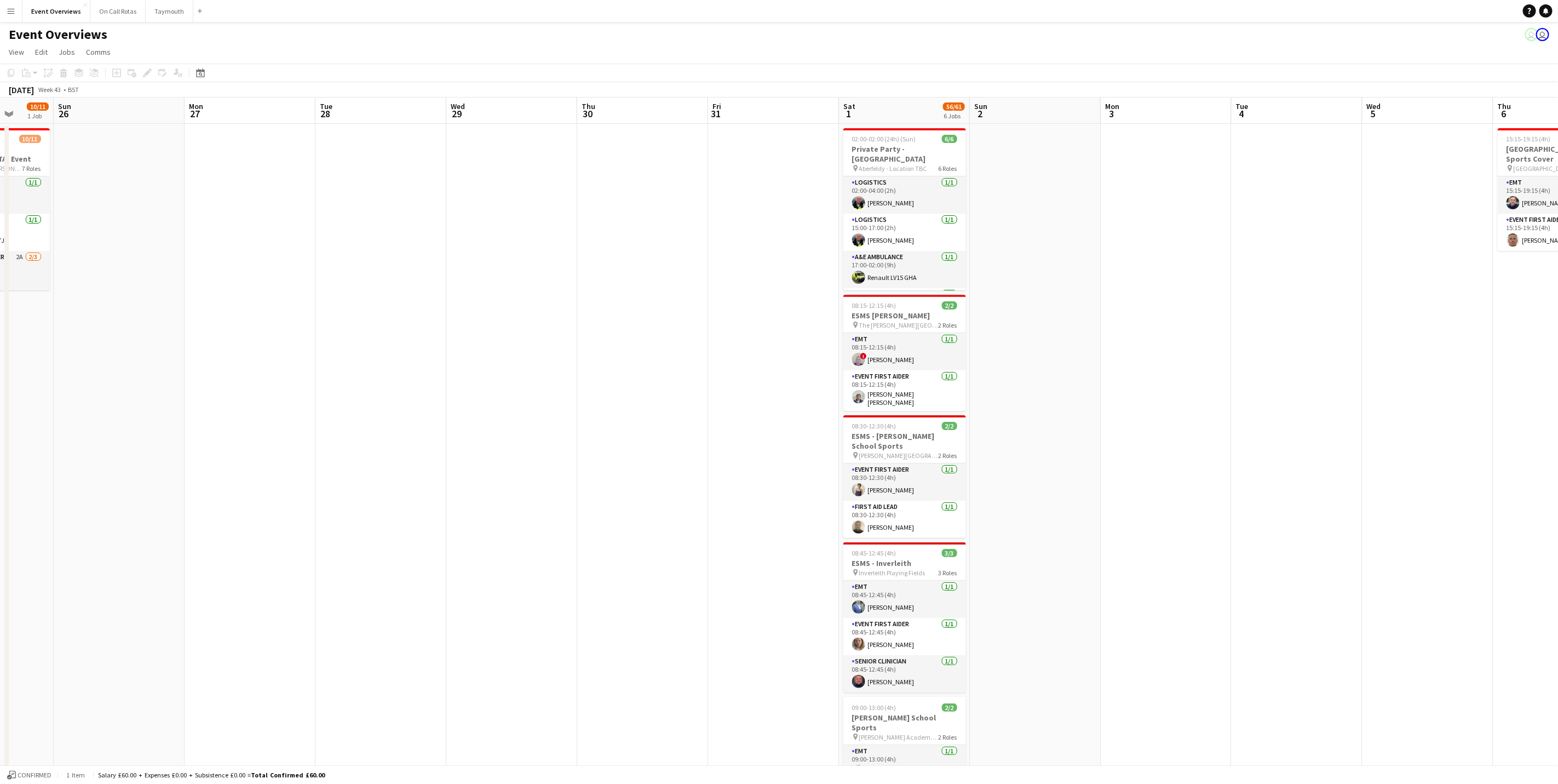
drag, startPoint x: 580, startPoint y: 491, endPoint x: 497, endPoint y: 480, distance: 83.7
click at [497, 480] on app-calendar-viewport "Thu 23 Fri 24 Sat 25 10/11 1 Job Sun 26 Mon 27 Tue 28 Wed 29 Thu 30 Fri 31 Sat …" at bounding box center [779, 552] width 1558 height 910
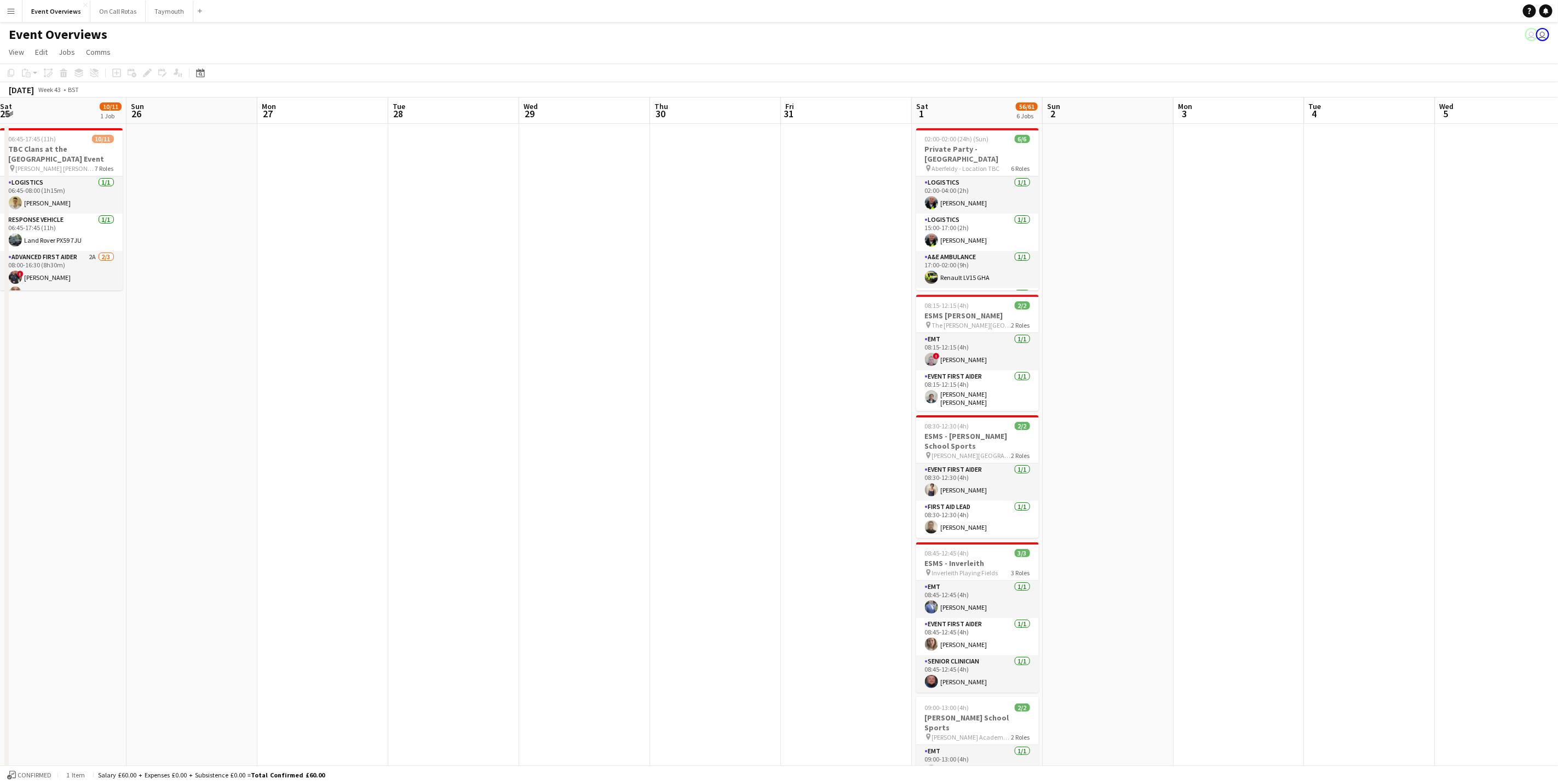
scroll to position [0, 381]
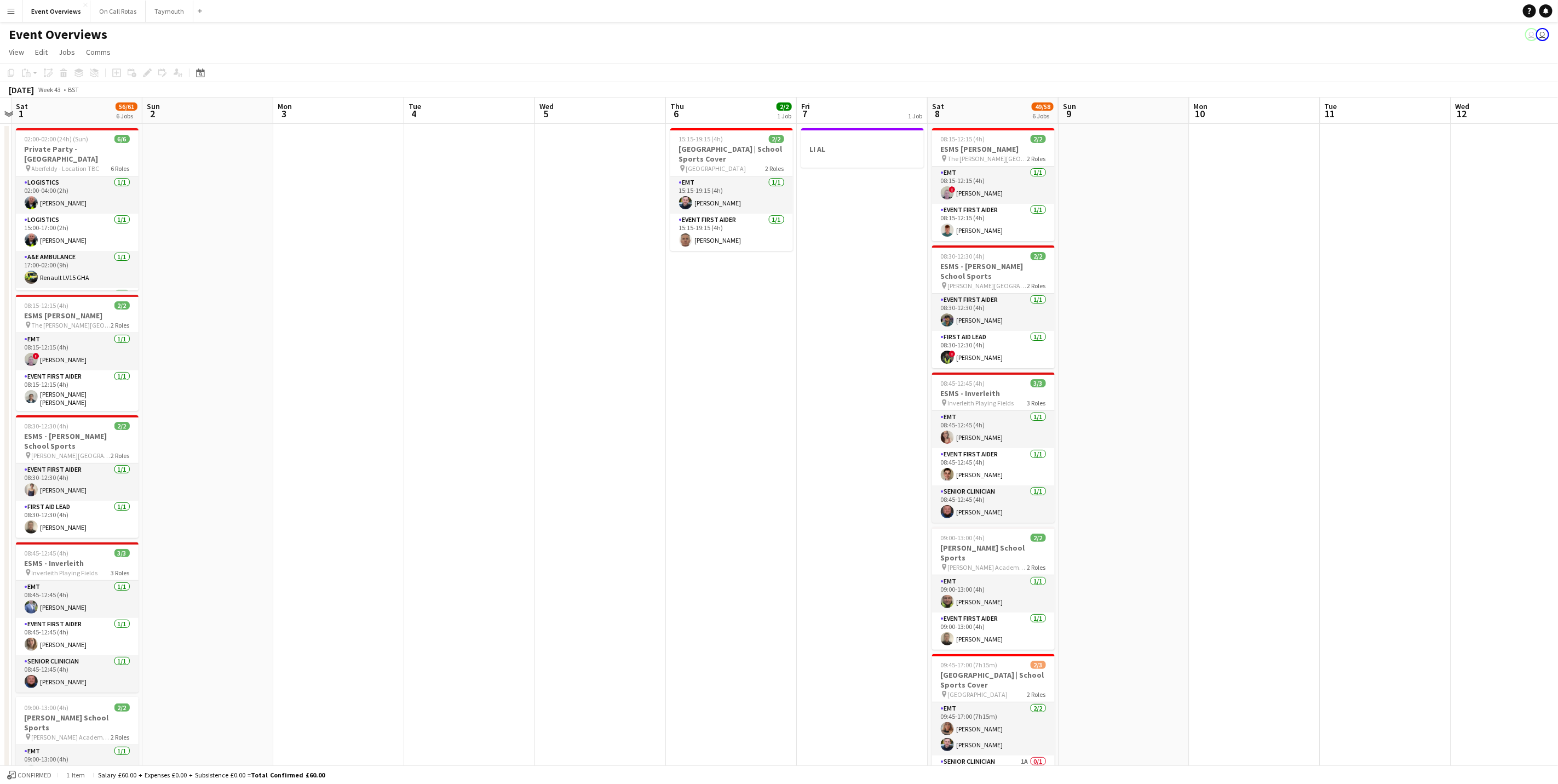
drag, startPoint x: 1128, startPoint y: 496, endPoint x: 373, endPoint y: 462, distance: 755.8
click at [373, 462] on app-calendar-viewport "Wed 29 Thu 30 Fri 31 Sat 1 56/61 6 Jobs Sun 2 Mon 3 Tue 4 Wed 5 Thu 6 2/2 1 Job…" at bounding box center [779, 552] width 1558 height 910
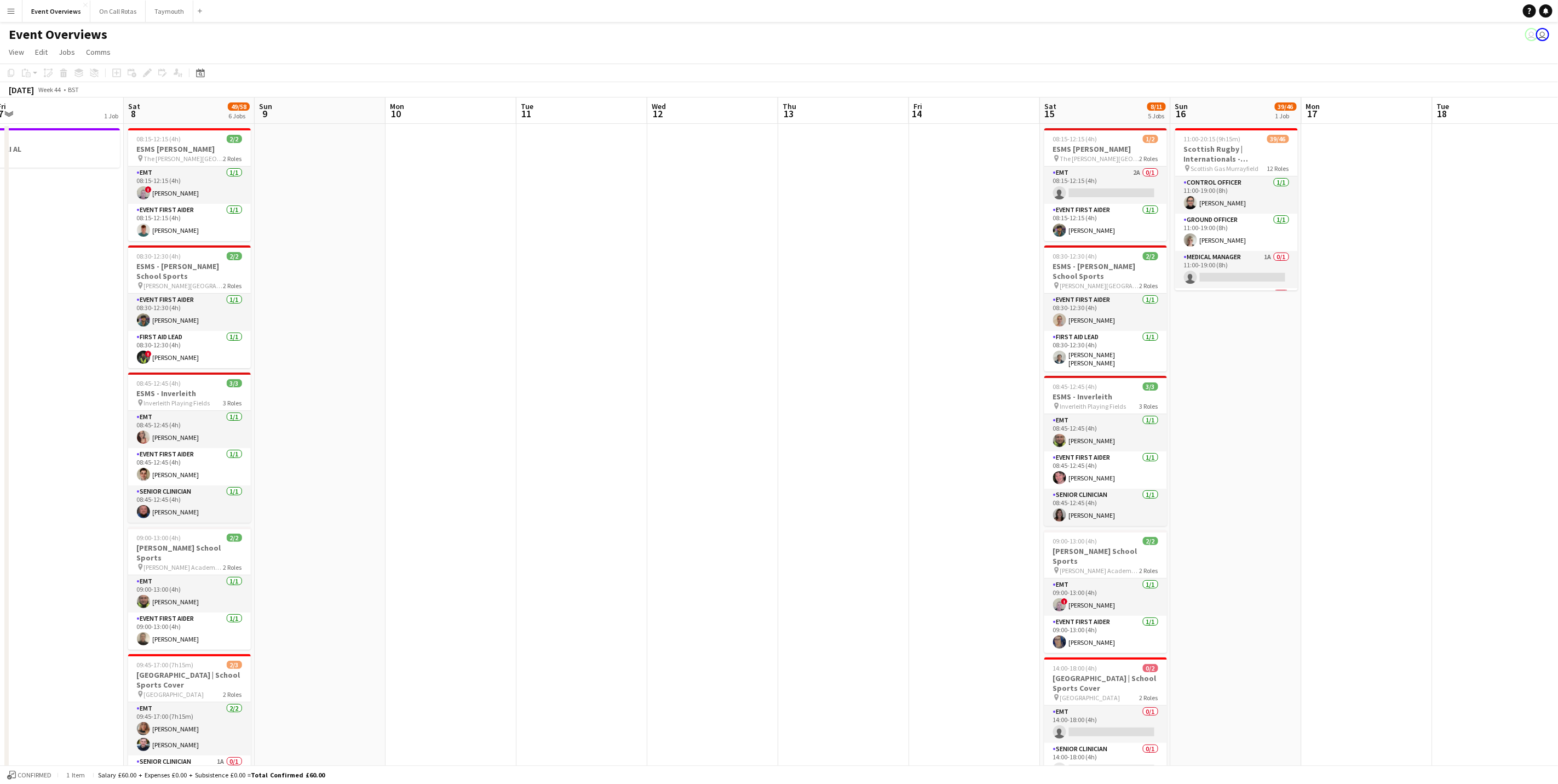
drag, startPoint x: 1120, startPoint y: 483, endPoint x: 316, endPoint y: 484, distance: 804.0
click at [316, 484] on app-calendar-viewport "Tue 4 Wed 5 Thu 6 2/2 1 Job Fri 7 1 Job Sat 8 49/58 6 Jobs Sun 9 Mon 10 Tue 11 …" at bounding box center [779, 552] width 1558 height 910
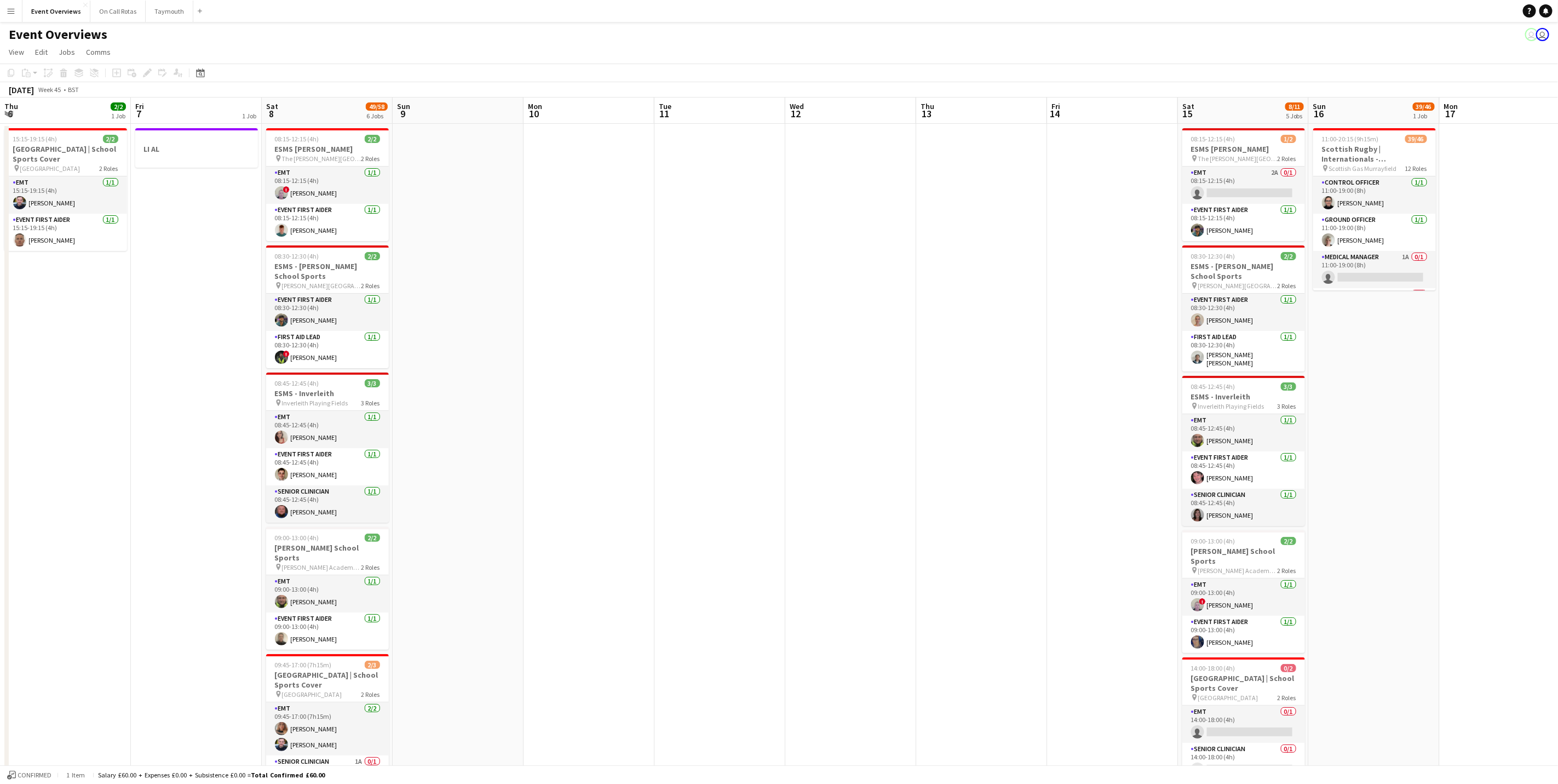
drag, startPoint x: 1441, startPoint y: 447, endPoint x: 1339, endPoint y: 459, distance: 102.7
click at [1436, 447] on app-calendar-viewport "Tue 4 Wed 5 Thu 6 2/2 1 Job Fri 7 1 Job Sat 8 49/58 6 Jobs Sun 9 Mon 10 Tue 11 …" at bounding box center [779, 552] width 1558 height 910
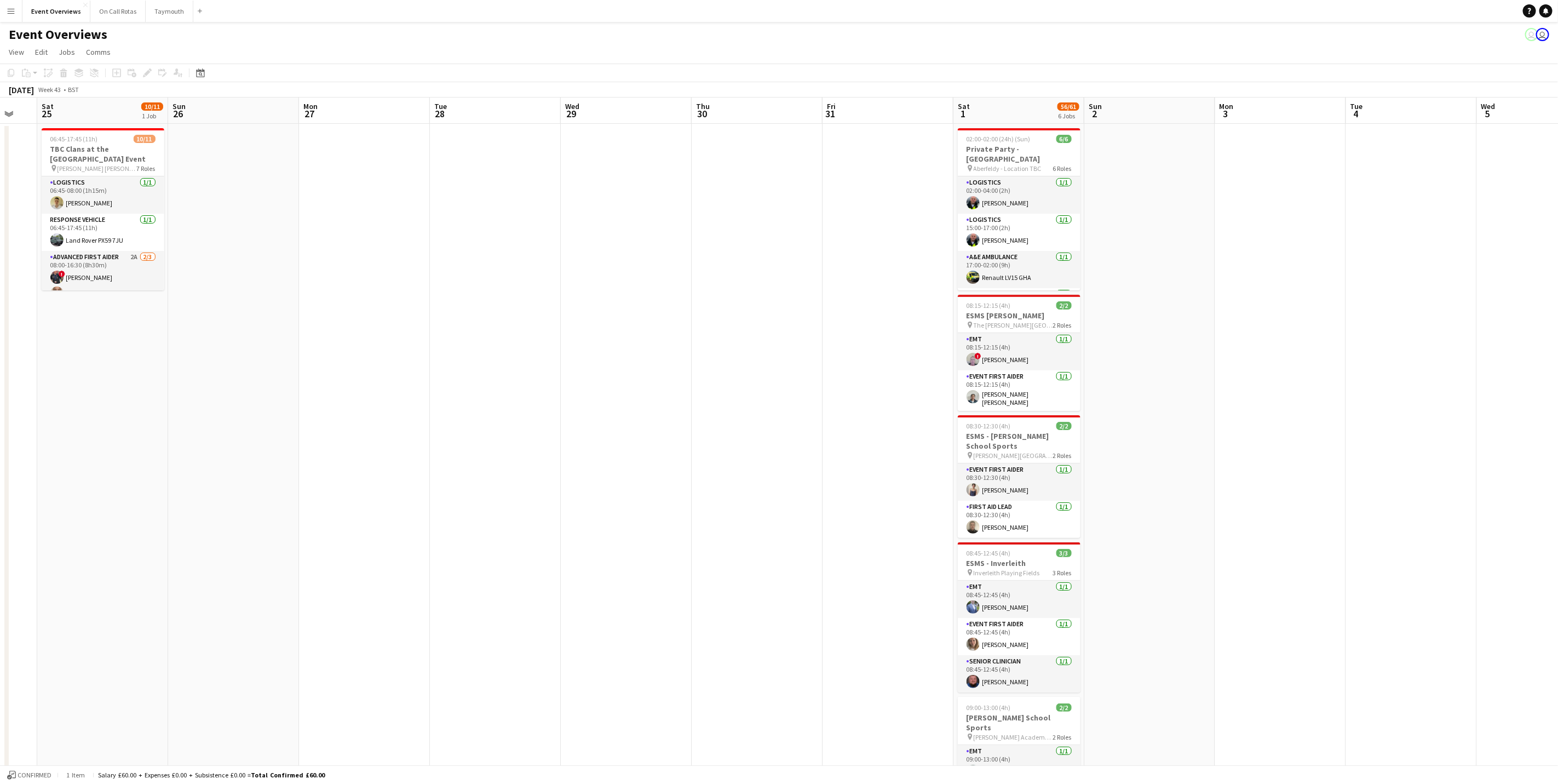
drag, startPoint x: 1501, startPoint y: 522, endPoint x: 1088, endPoint y: 567, distance: 415.4
click at [1485, 522] on app-calendar-viewport "Wed 22 Thu 23 Fri 24 Sat 25 10/11 1 Job Sun 26 Mon 27 Tue 28 Wed 29 Thu 30 Fri …" at bounding box center [779, 552] width 1558 height 910
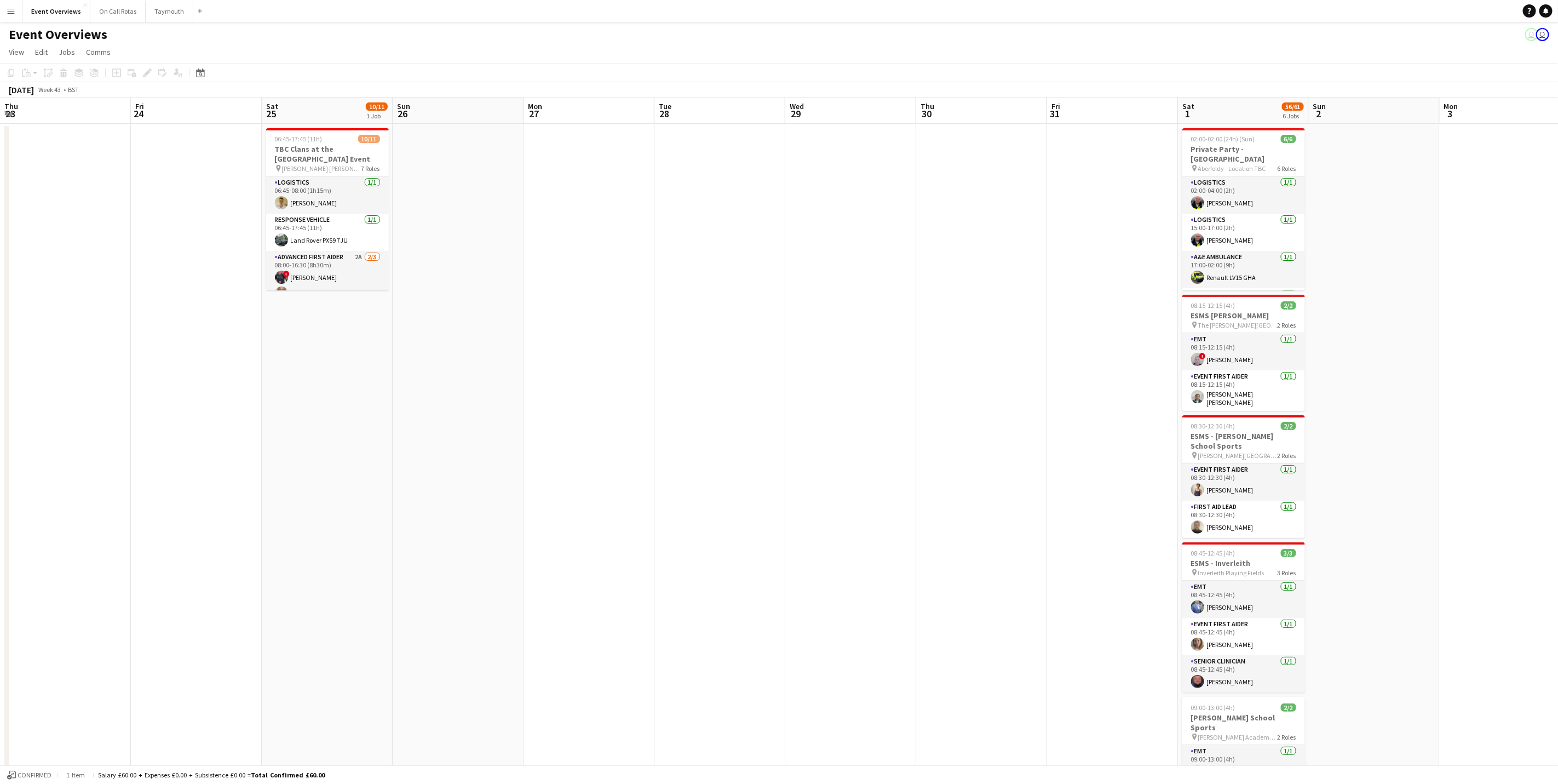
drag, startPoint x: 1088, startPoint y: 567, endPoint x: 1417, endPoint y: 585, distance: 329.5
click at [1417, 585] on app-calendar-viewport "Tue 21 Wed 22 Thu 23 Fri 24 Sat 25 10/11 1 Job Sun 26 Mon 27 Tue 28 Wed 29 Thu …" at bounding box center [779, 552] width 1558 height 910
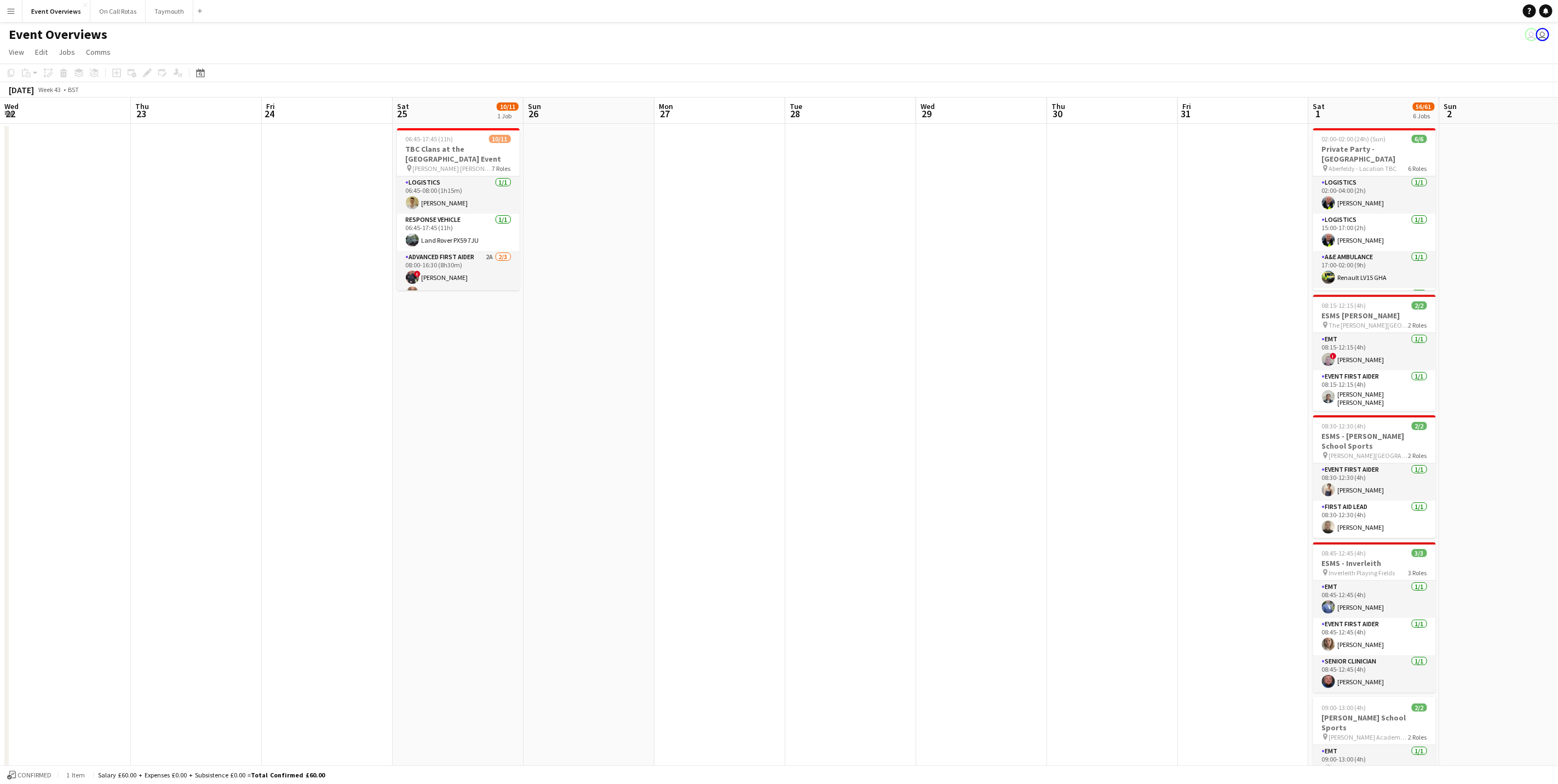
drag, startPoint x: 1103, startPoint y: 548, endPoint x: 1427, endPoint y: 542, distance: 324.1
click at [1438, 544] on app-calendar-viewport "Mon 20 Tue 21 Wed 22 Thu 23 Fri 24 Sat 25 10/11 1 Job Sun 26 Mon 27 Tue 28 Wed …" at bounding box center [779, 552] width 1558 height 910
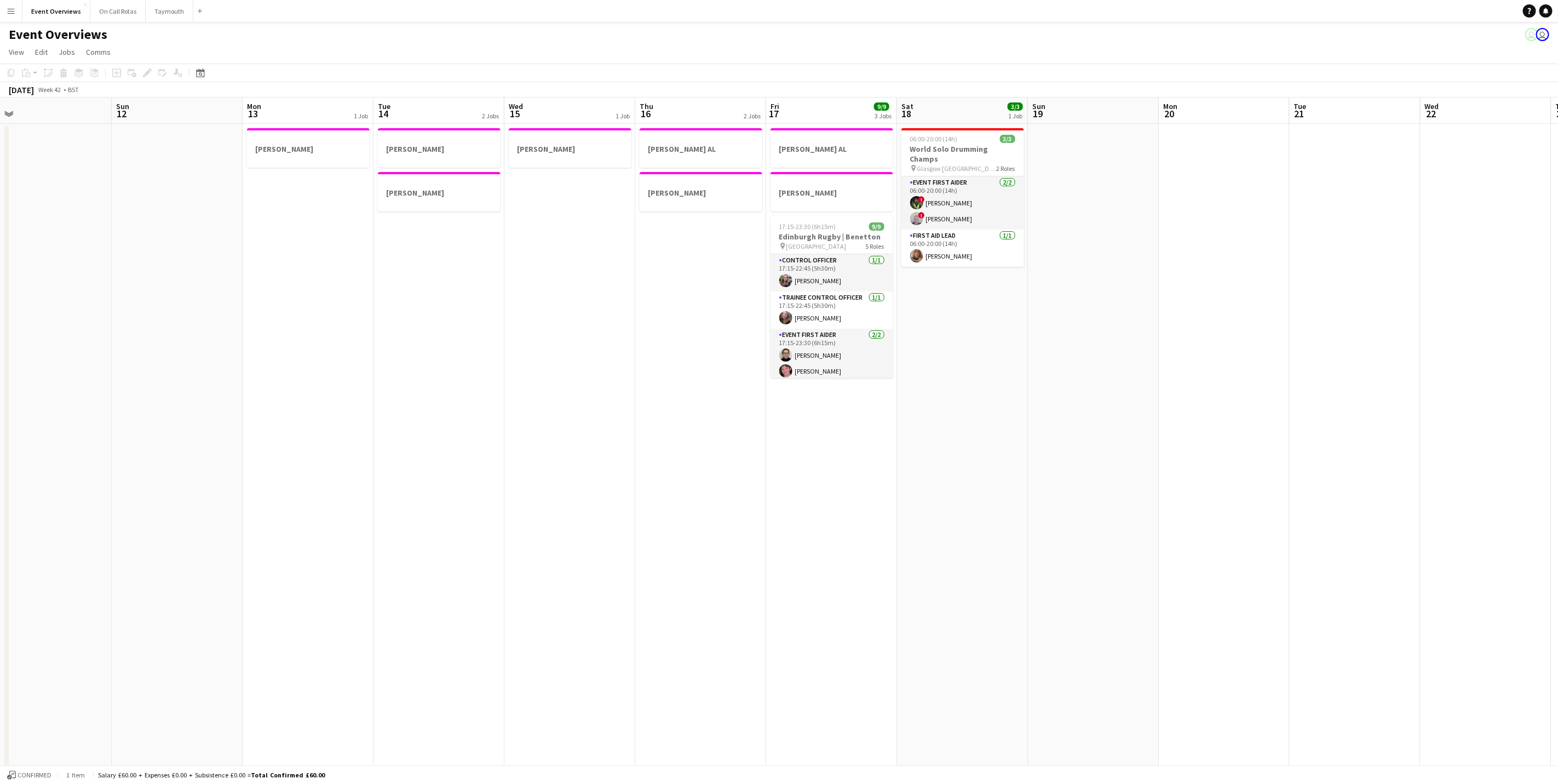
drag, startPoint x: 827, startPoint y: 560, endPoint x: 1532, endPoint y: 536, distance: 705.4
click at [1543, 536] on app-calendar-viewport "Thu 9 3/3 1 Job Fri 10 Sat 11 Sun 12 Mon 13 1 Job Tue 14 2 Jobs Wed 15 1 Job Th…" at bounding box center [779, 552] width 1558 height 910
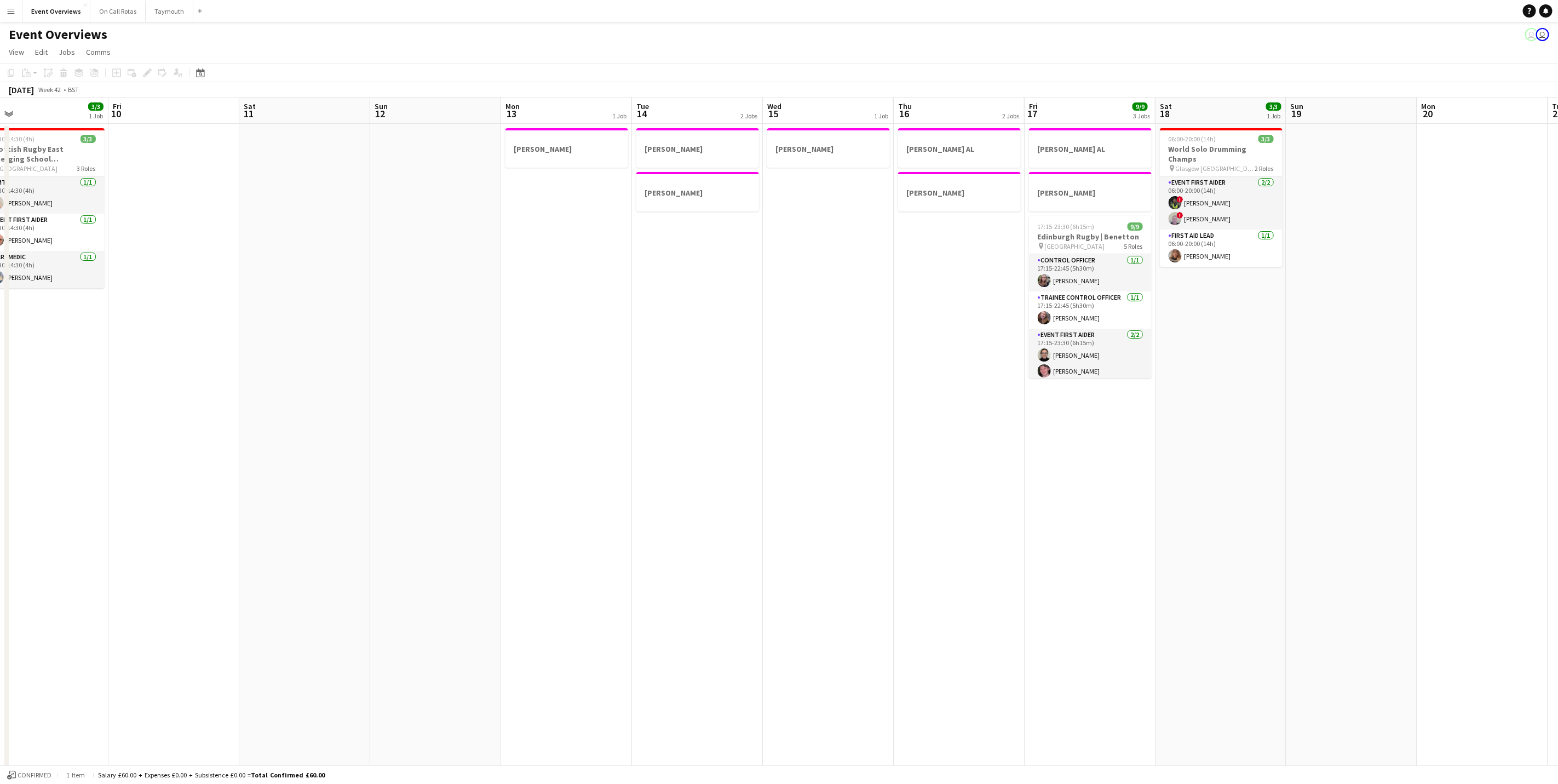
click at [1558, 462] on html "Menu Boards Boards Boards All jobs Status Workforce Workforce My Workforce Recr…" at bounding box center [779, 513] width 1558 height 1027
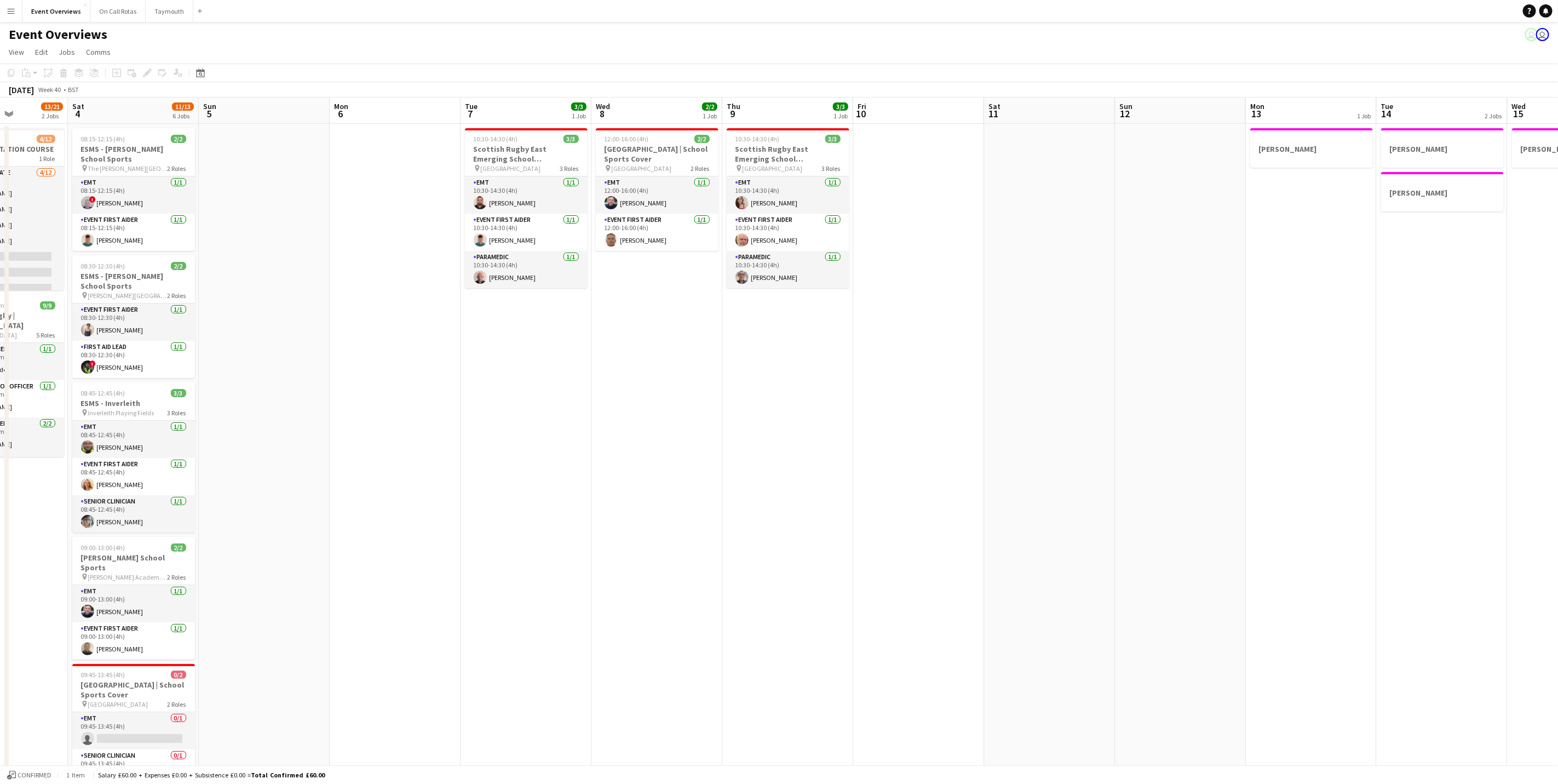
drag, startPoint x: 737, startPoint y: 506, endPoint x: 1045, endPoint y: 462, distance: 311.1
click at [1410, 445] on app-calendar-viewport "Thu 2 Fri 3 13/21 2 Jobs Sat 4 11/13 6 Jobs Sun 5 Mon 6 Tue 7 3/3 1 Job Wed 8 2…" at bounding box center [779, 552] width 1558 height 910
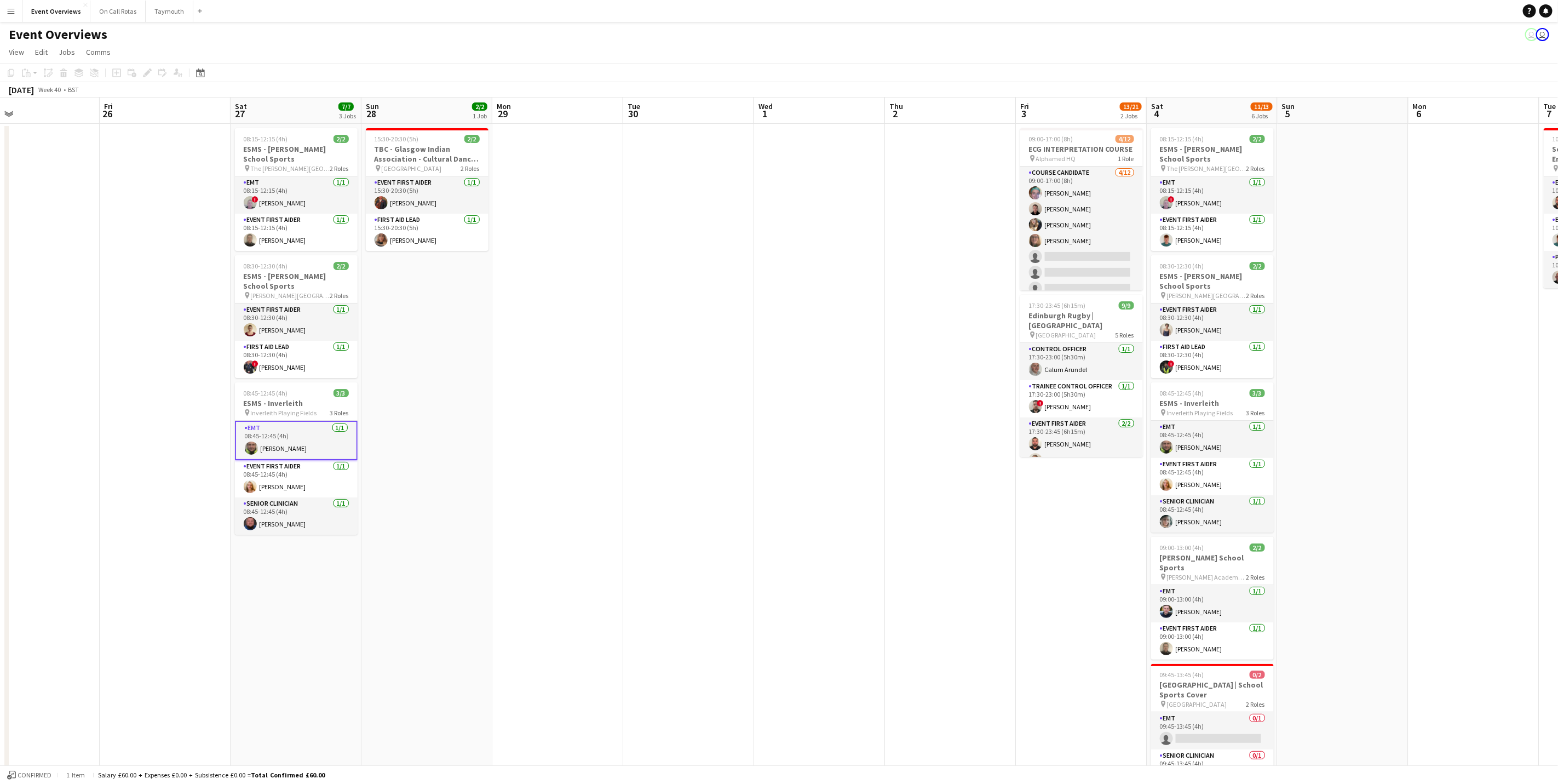
drag, startPoint x: 917, startPoint y: 480, endPoint x: 1420, endPoint y: 465, distance: 503.2
click at [1425, 465] on app-calendar-viewport "Tue 23 9/9 1 Job Wed 24 2/2 1 Job Thu 25 Fri 26 Sat 27 7/7 3 Jobs Sun 28 2/2 1 …" at bounding box center [779, 552] width 1558 height 910
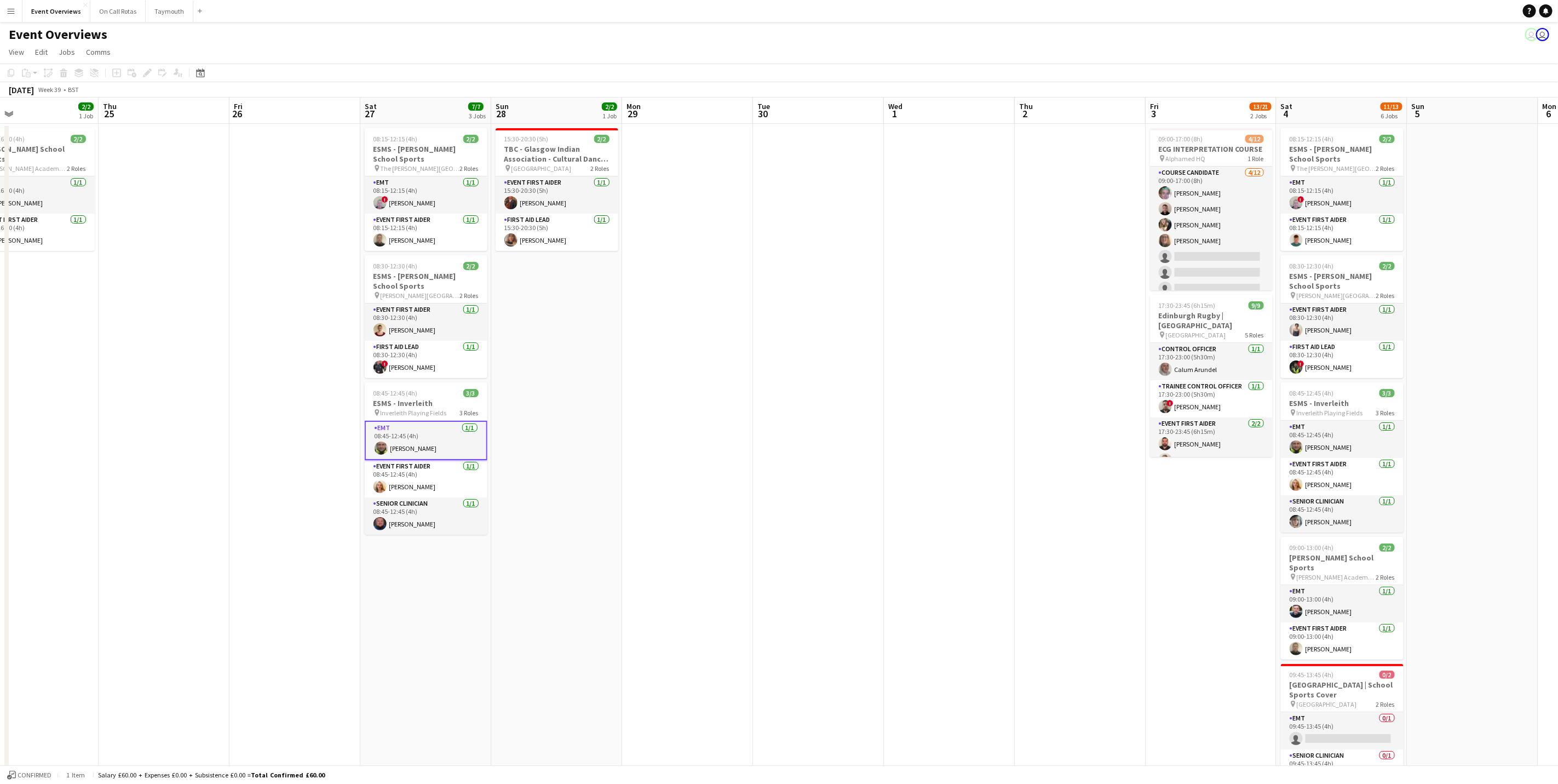
scroll to position [0, 333]
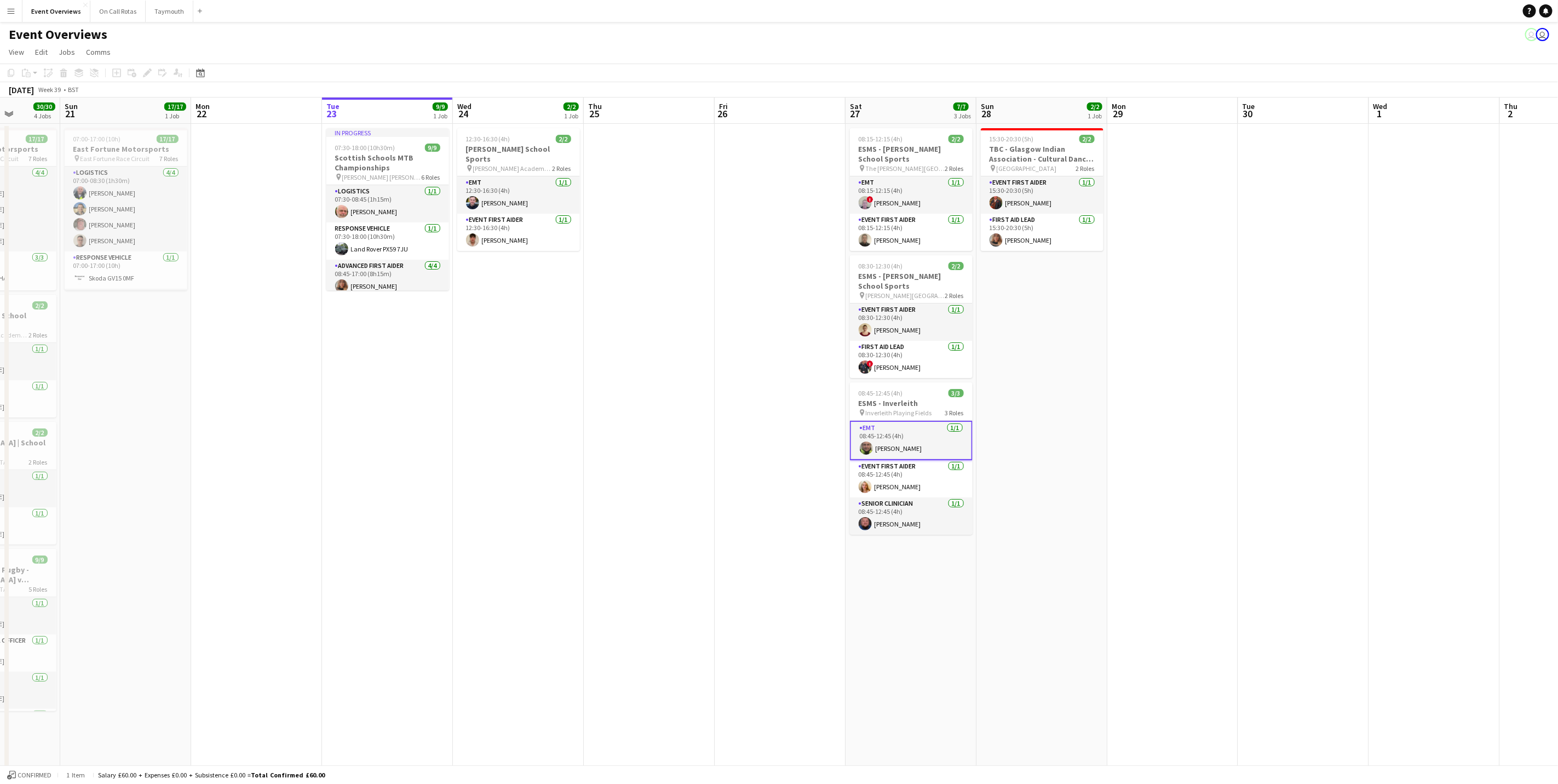
drag, startPoint x: 1133, startPoint y: 474, endPoint x: 1147, endPoint y: 474, distance: 14.0
click at [1147, 474] on app-calendar-viewport "Thu 18 Fri 19 9/9 2 Jobs Sat 20 30/30 4 Jobs Sun 21 17/17 1 Job Mon 22 Tue 23 9…" at bounding box center [779, 552] width 1558 height 910
click at [894, 449] on app-card-role "EMT [DATE] 08:45-12:45 (4h) [PERSON_NAME]" at bounding box center [911, 440] width 123 height 39
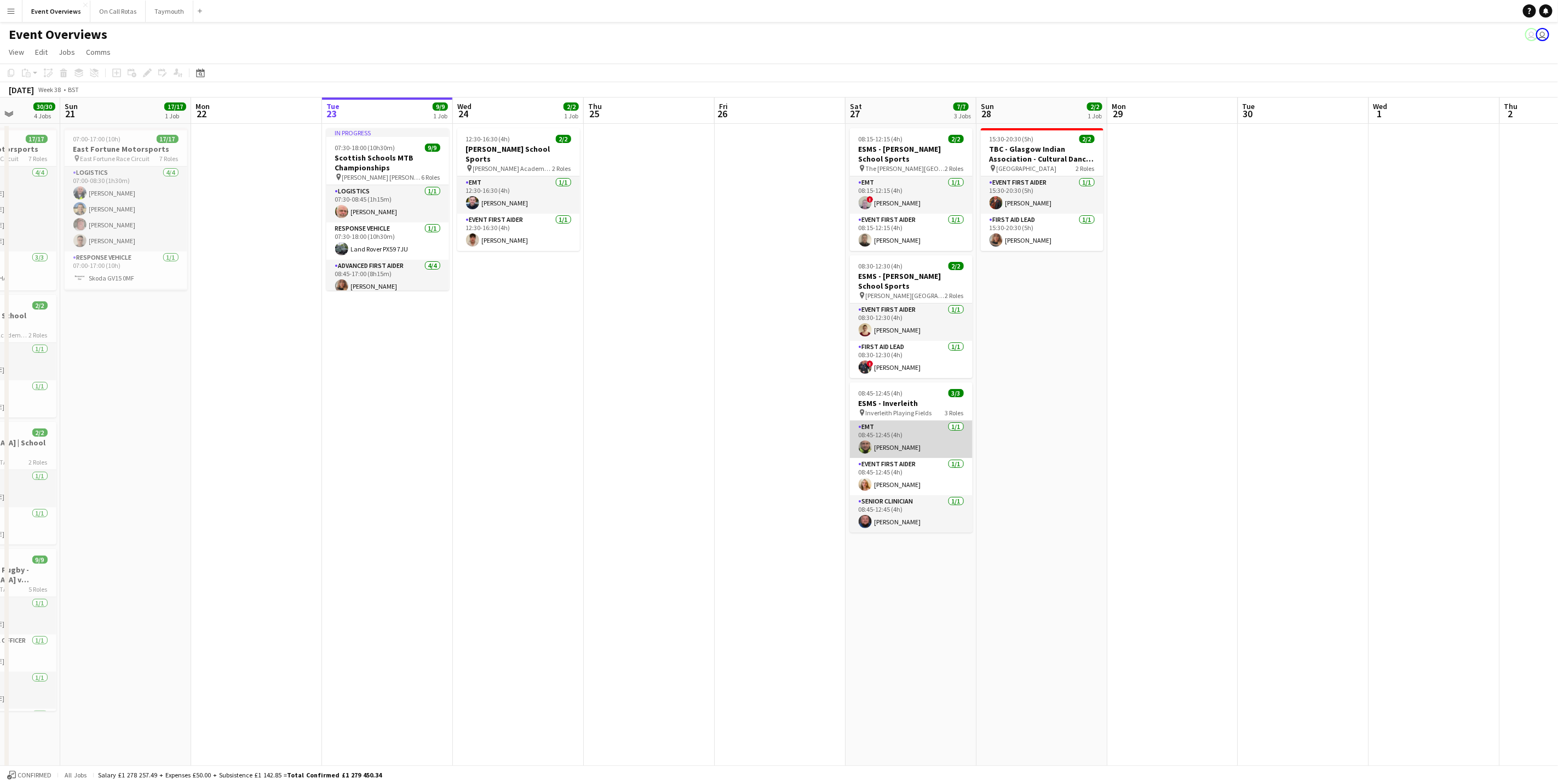
click at [917, 450] on app-card-role "EMT [DATE] 08:45-12:45 (4h) [PERSON_NAME]" at bounding box center [911, 439] width 123 height 38
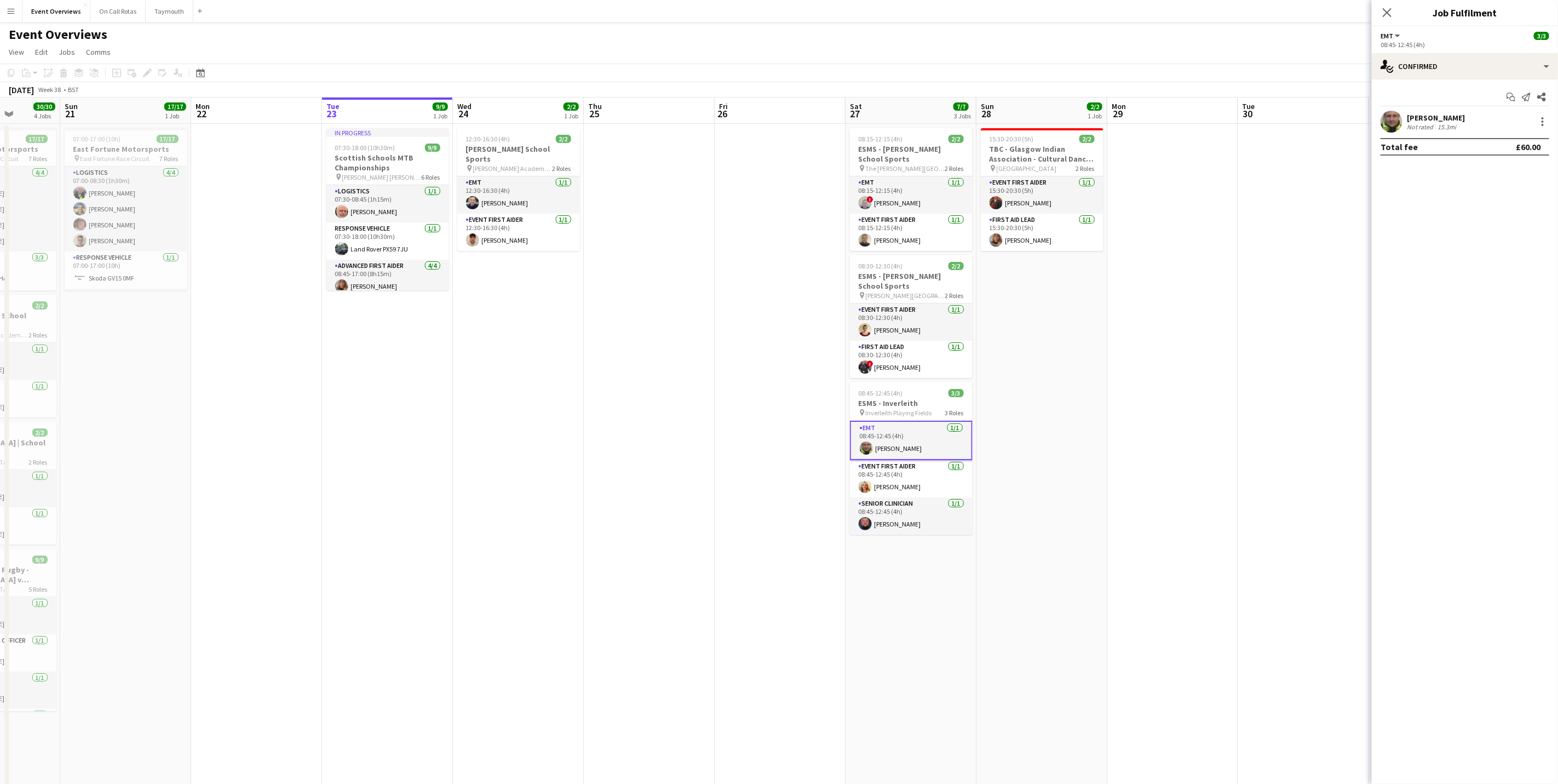
click at [1424, 118] on div "[PERSON_NAME]" at bounding box center [1436, 118] width 58 height 10
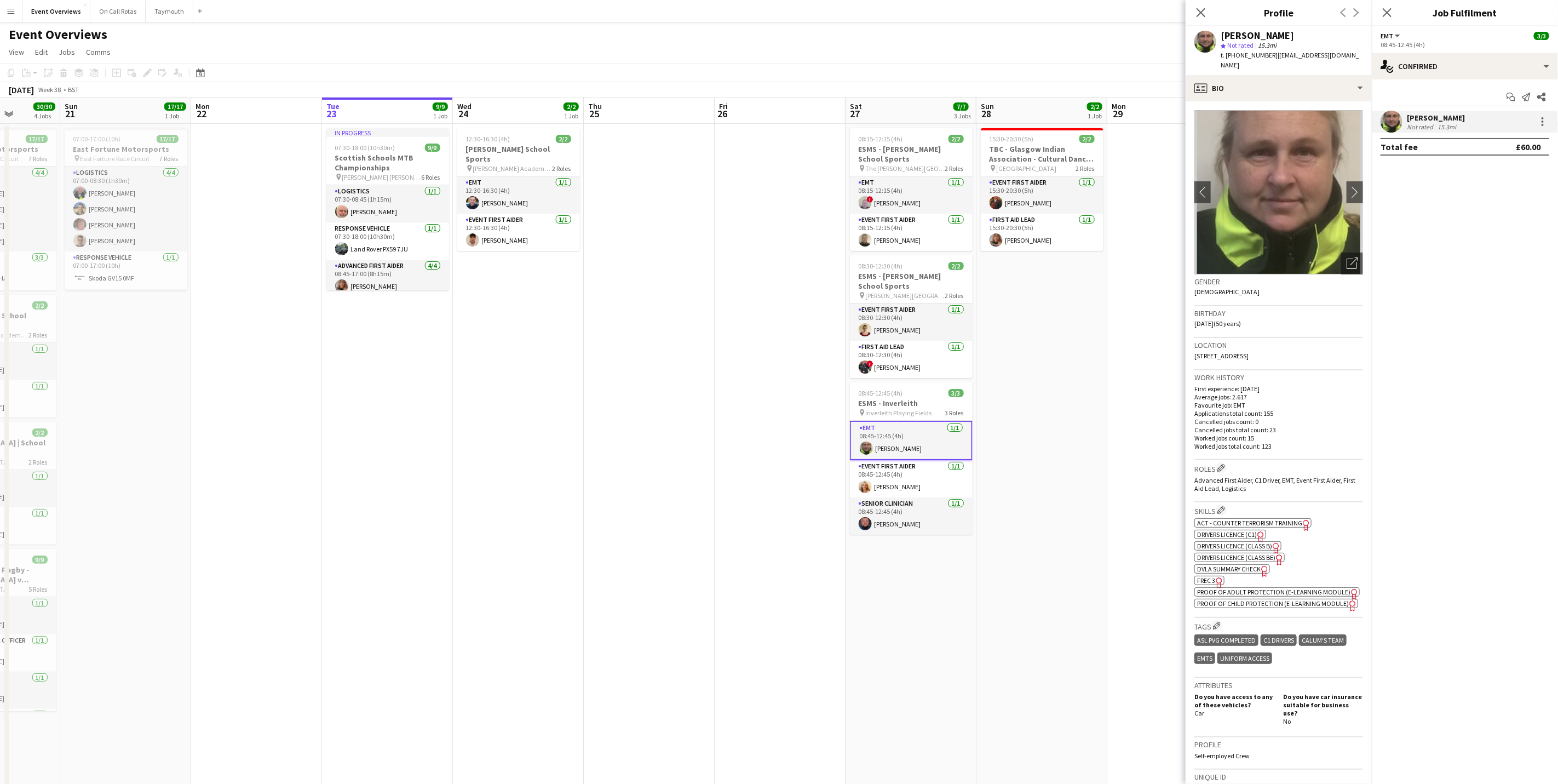
drag, startPoint x: 1230, startPoint y: 357, endPoint x: 1221, endPoint y: 349, distance: 12.0
click at [1221, 349] on div "Location [STREET_ADDRESS]" at bounding box center [1279, 354] width 168 height 32
click at [1382, 5] on app-icon "Close pop-in" at bounding box center [1387, 13] width 16 height 16
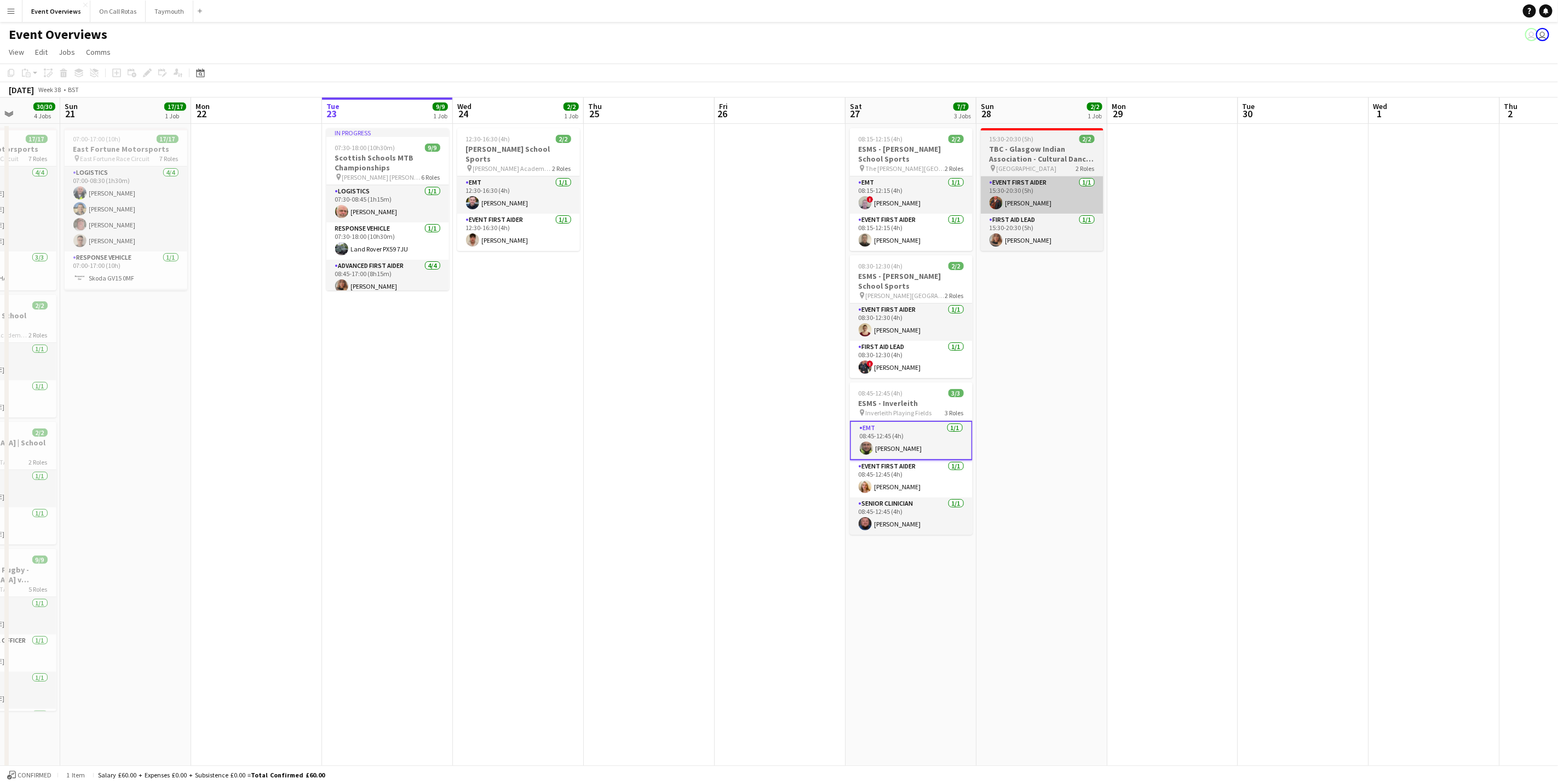
click at [1021, 181] on app-card-role "Event First Aider [DATE] 15:30-20:30 (5h) [PERSON_NAME]" at bounding box center [1042, 194] width 123 height 38
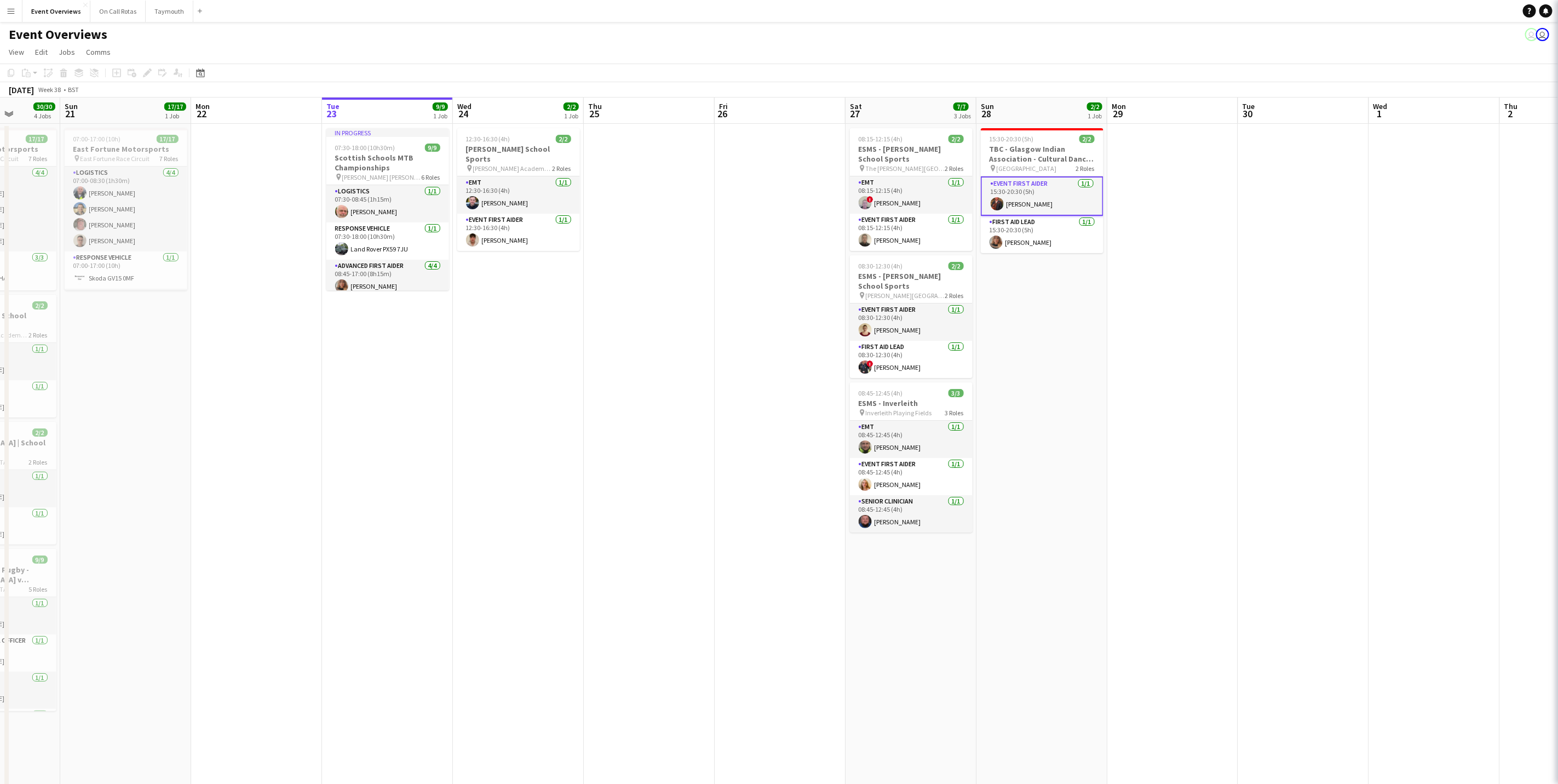
click at [1033, 144] on h3 "TBC - Glasgow Indian Association - Cultural Dance Event" at bounding box center [1042, 154] width 123 height 20
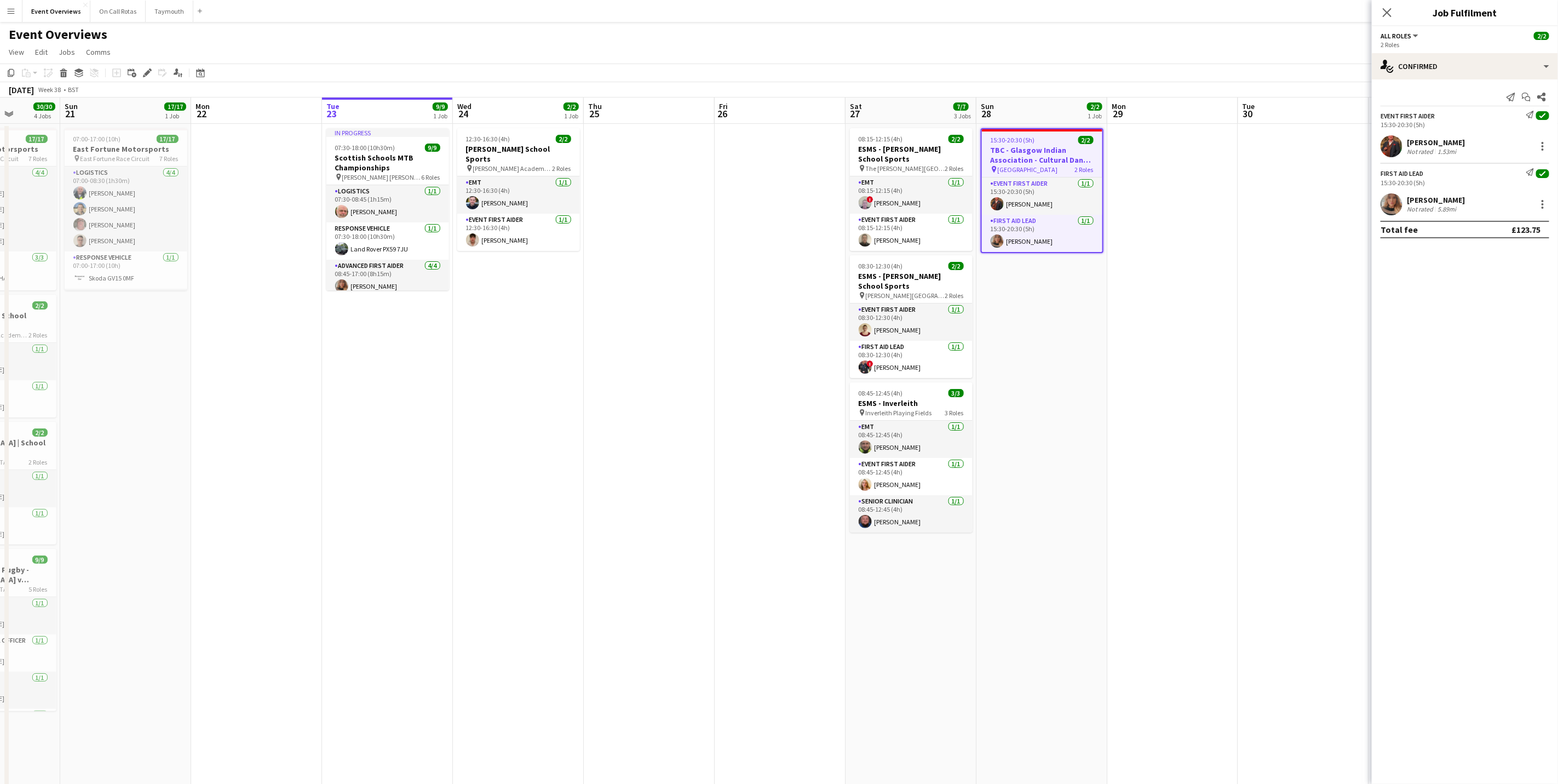
click at [1438, 48] on div "2 Roles" at bounding box center [1465, 45] width 168 height 8
click at [1440, 69] on div "single-neutral-actions-check-2 Confirmed" at bounding box center [1465, 67] width 186 height 27
click at [1480, 109] on div "pen-write Job Details" at bounding box center [1501, 113] width 108 height 22
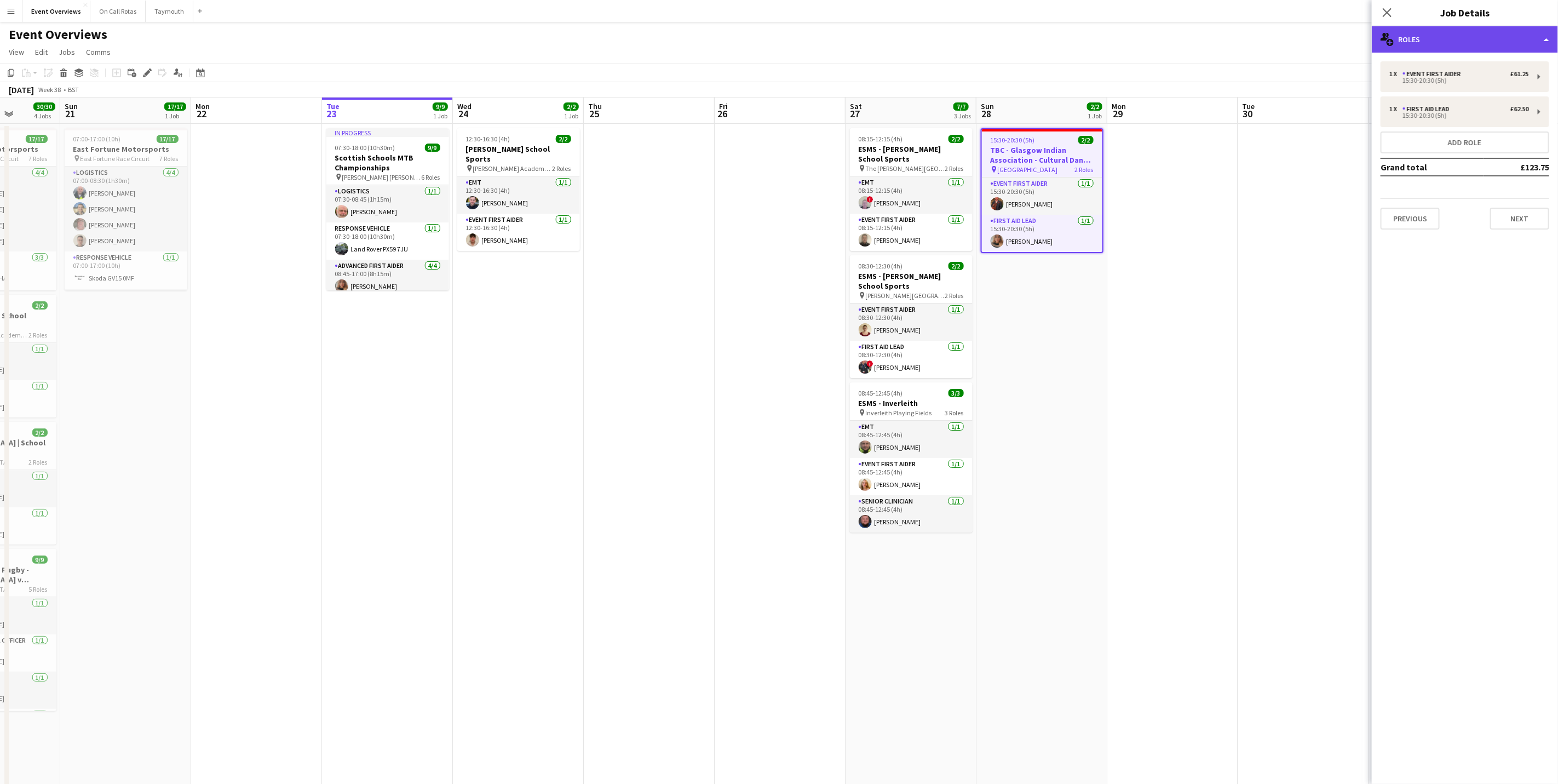
click at [1463, 45] on div "multiple-users-add Roles" at bounding box center [1465, 40] width 186 height 27
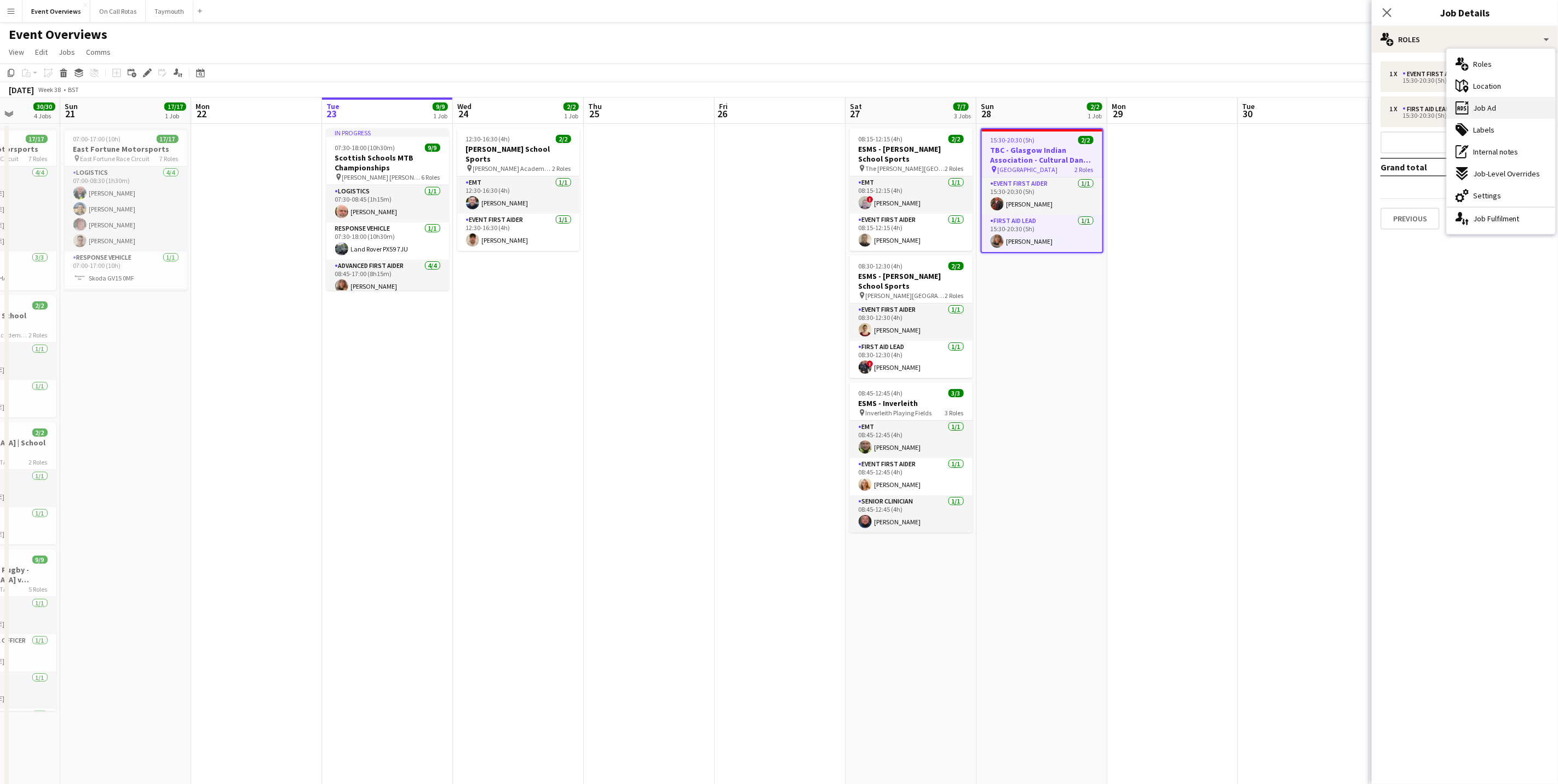
click at [1489, 108] on span "Job Ad" at bounding box center [1485, 108] width 23 height 10
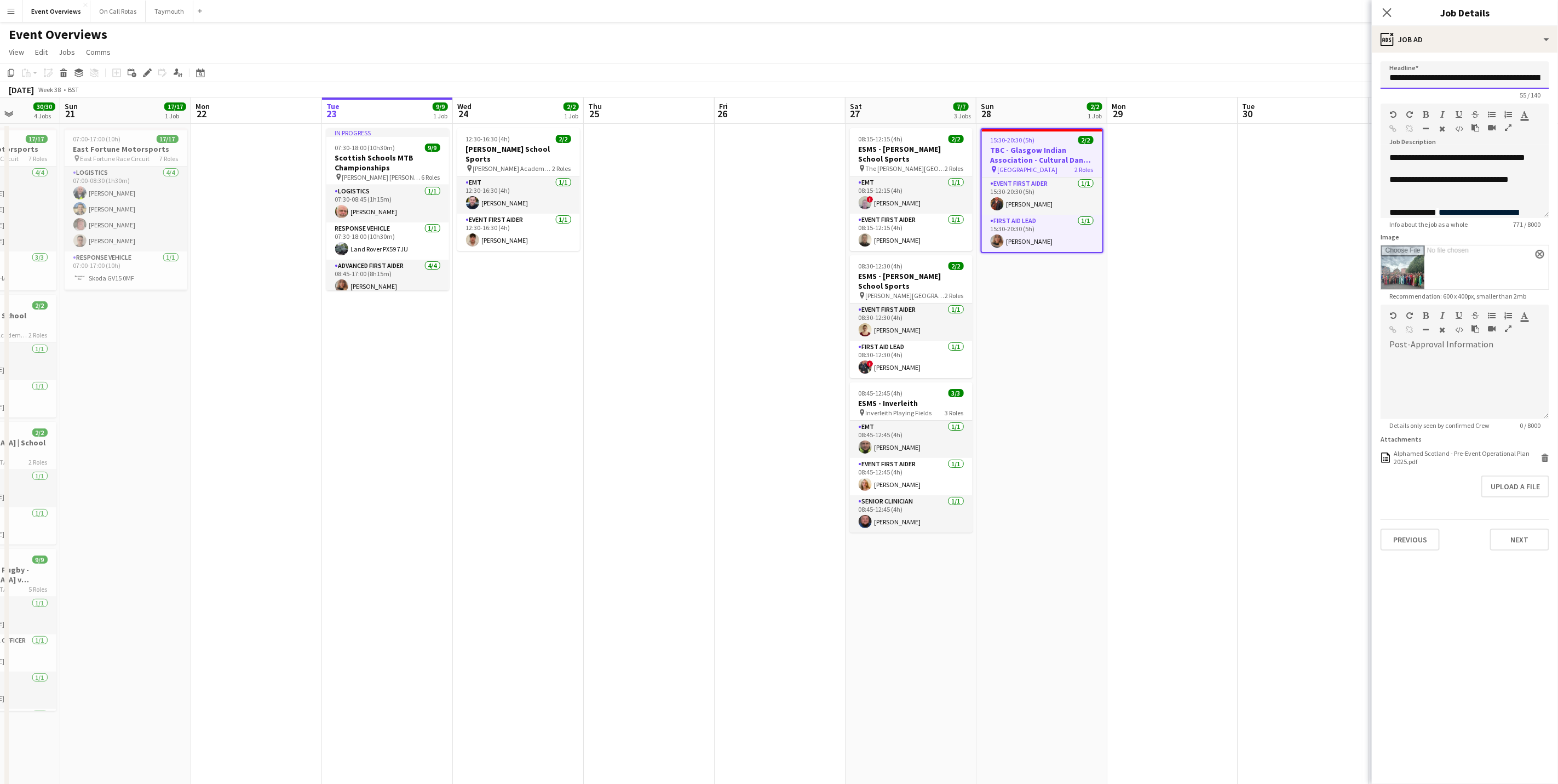
click at [1520, 76] on input "**********" at bounding box center [1465, 75] width 168 height 28
click at [872, 247] on app-card-role "Event First Aider [DATE] 08:15-12:15 (4h) [PERSON_NAME]" at bounding box center [911, 232] width 123 height 38
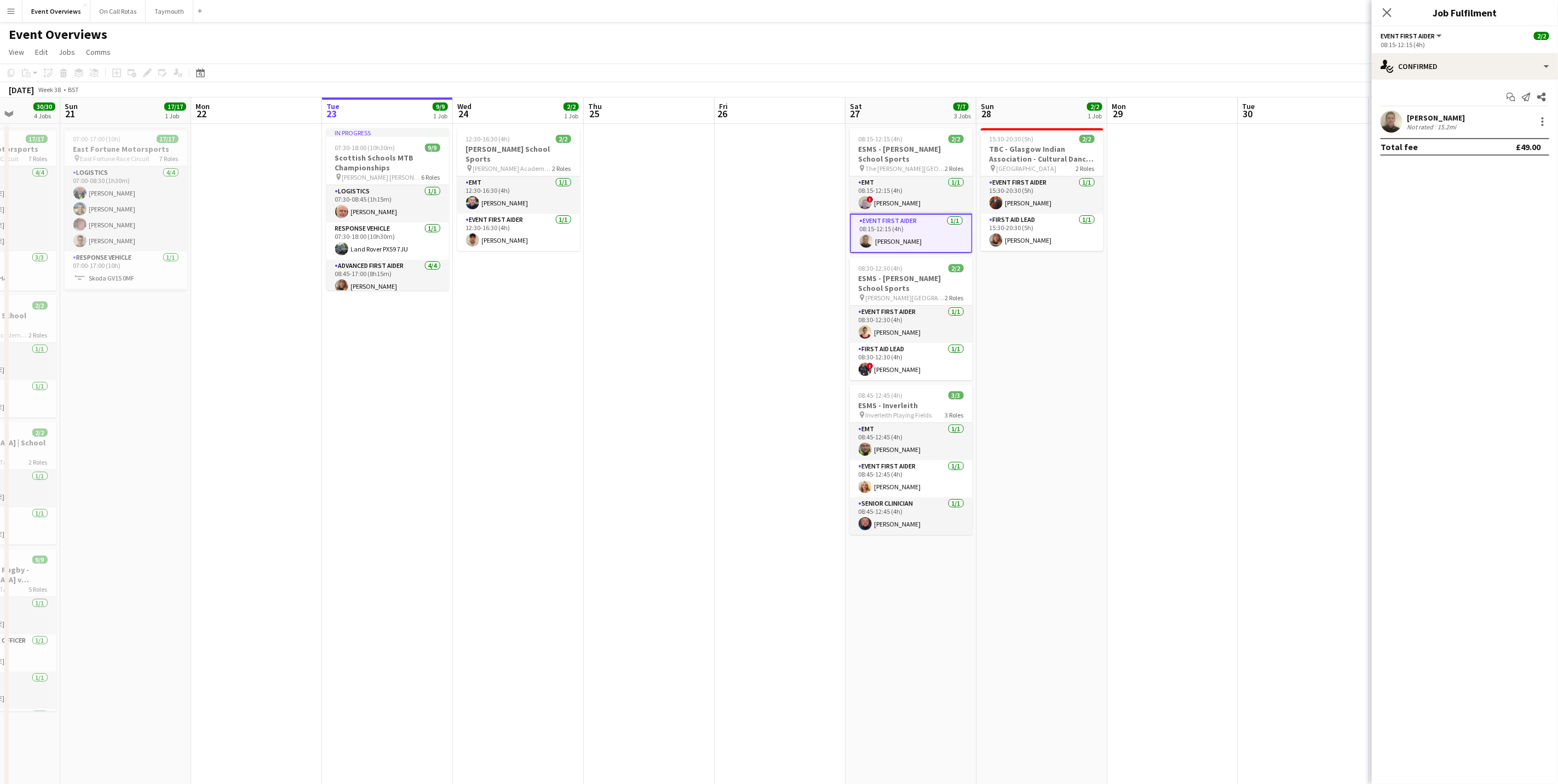
click at [1445, 116] on div "[PERSON_NAME]" at bounding box center [1436, 118] width 58 height 10
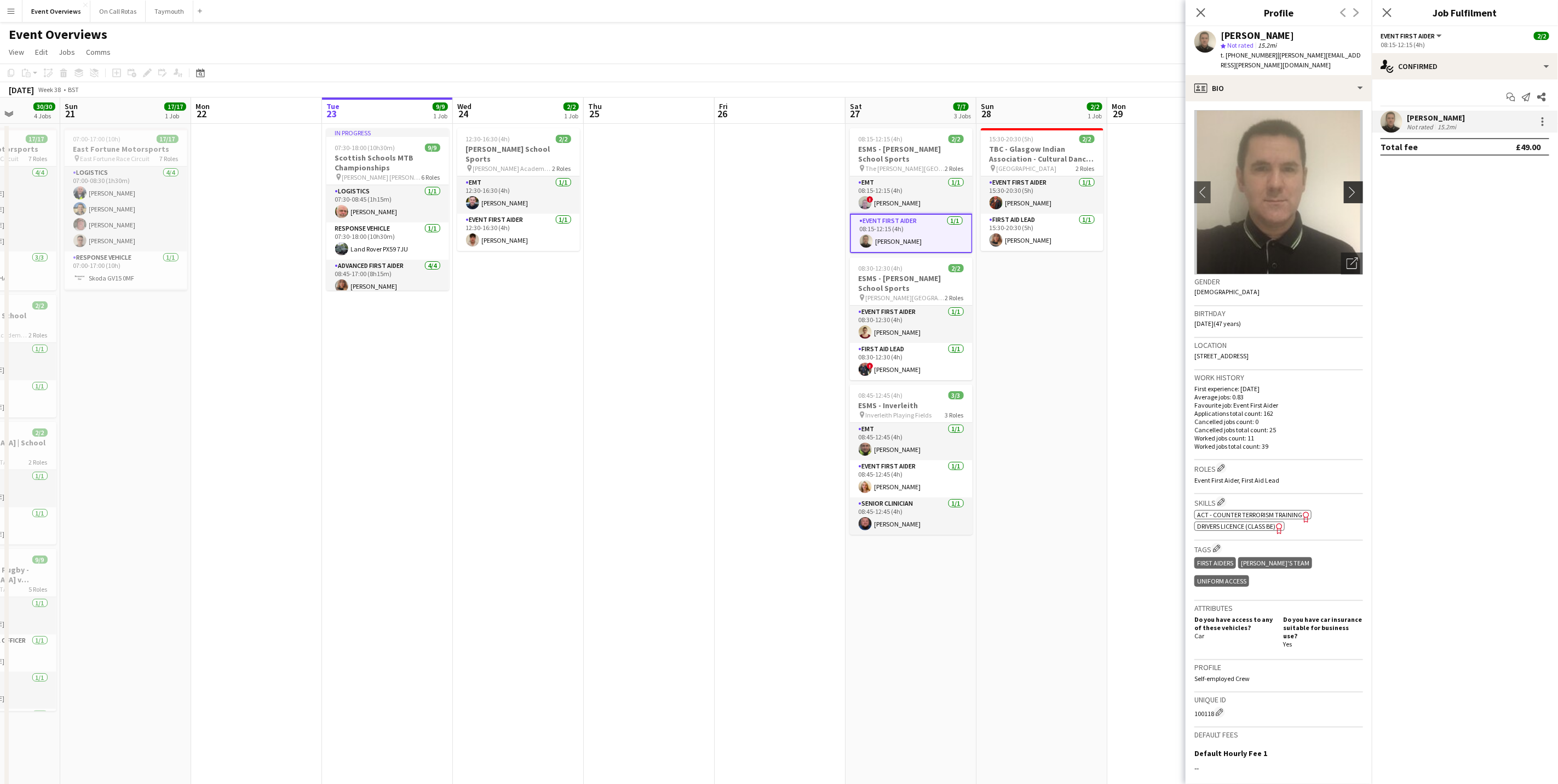
click at [1347, 186] on app-icon "chevron-right" at bounding box center [1355, 192] width 17 height 12
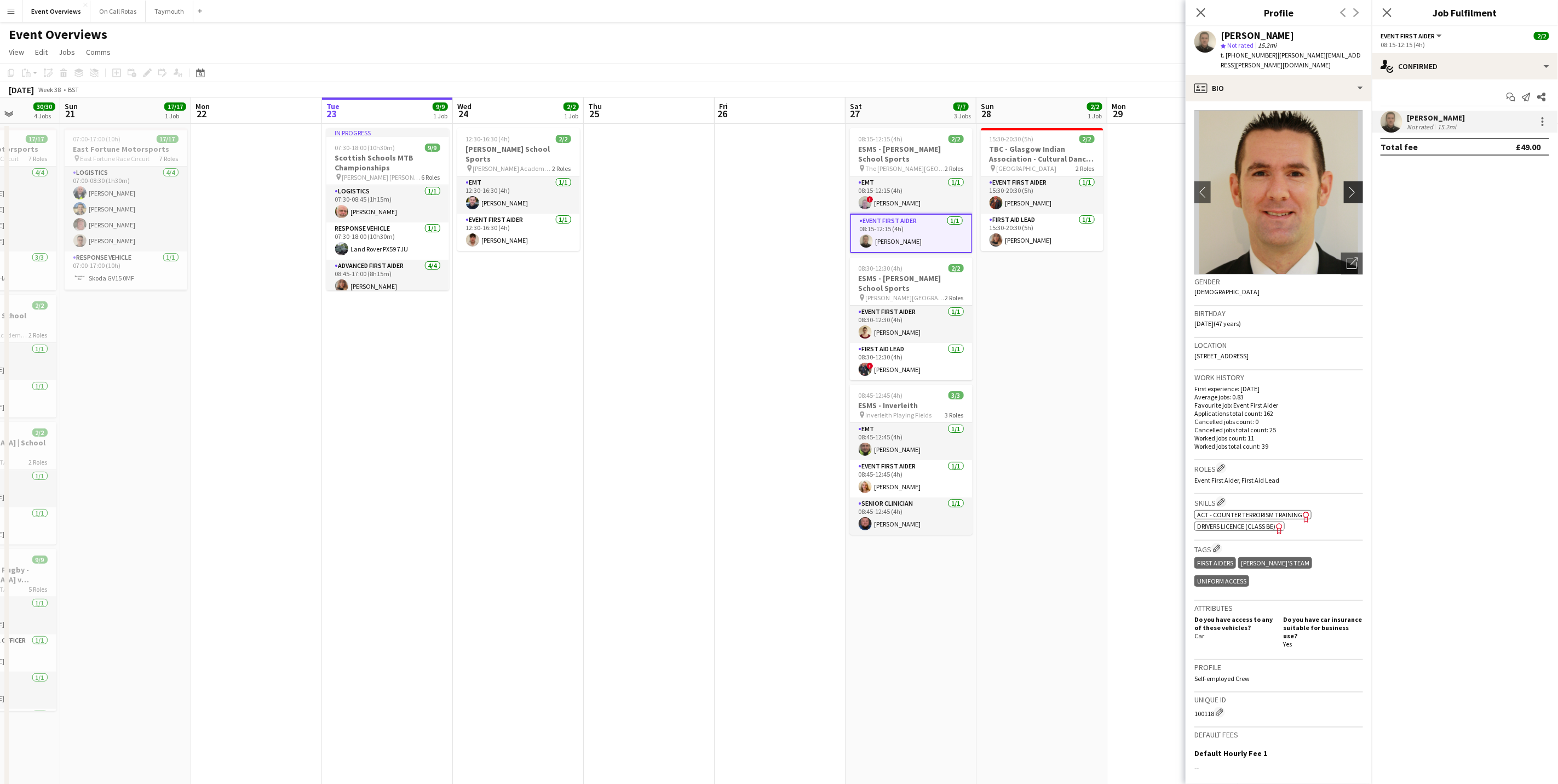
click at [1347, 186] on app-icon "chevron-right" at bounding box center [1355, 192] width 17 height 12
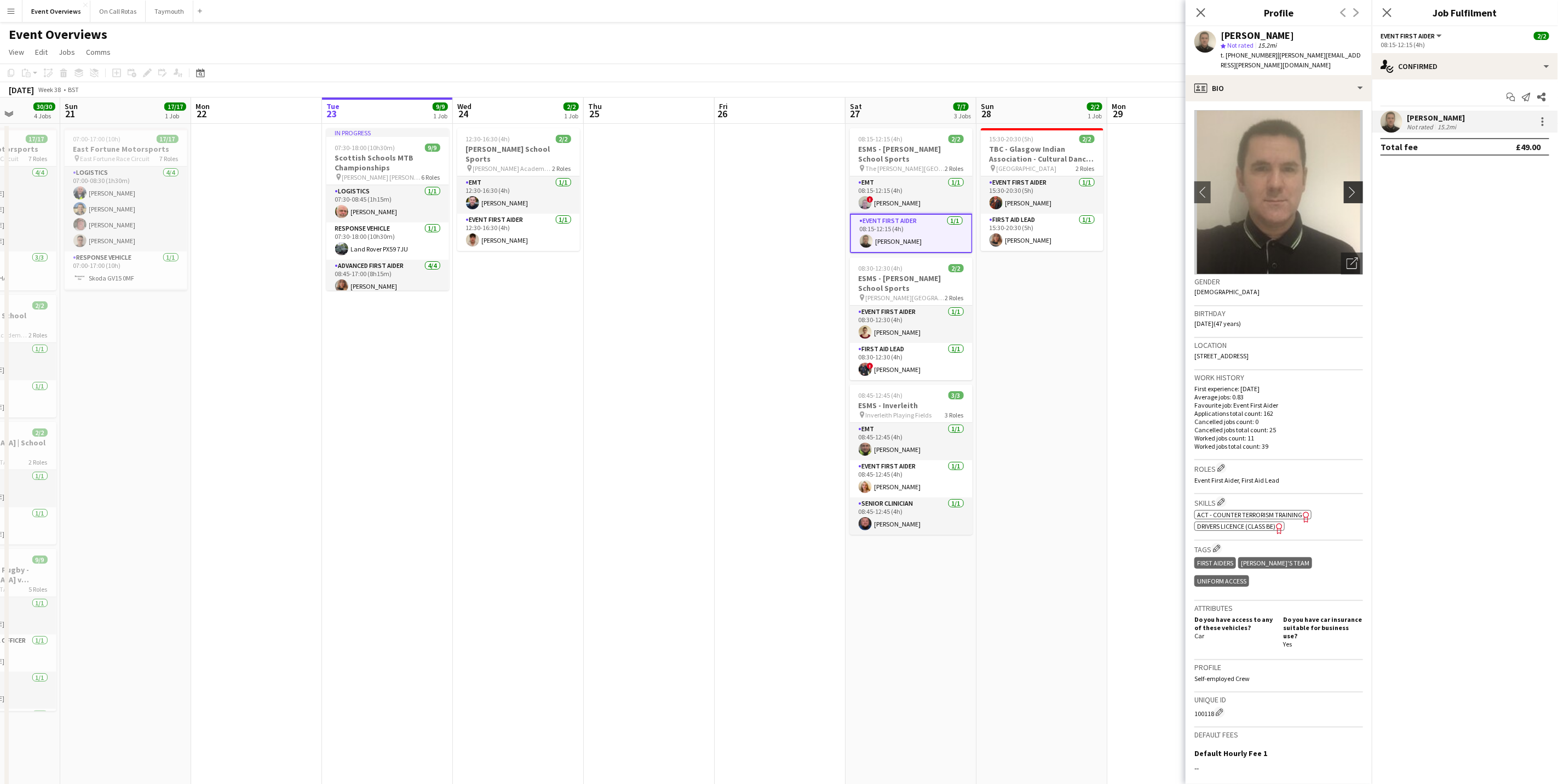
click at [1347, 186] on app-icon "chevron-right" at bounding box center [1355, 192] width 17 height 12
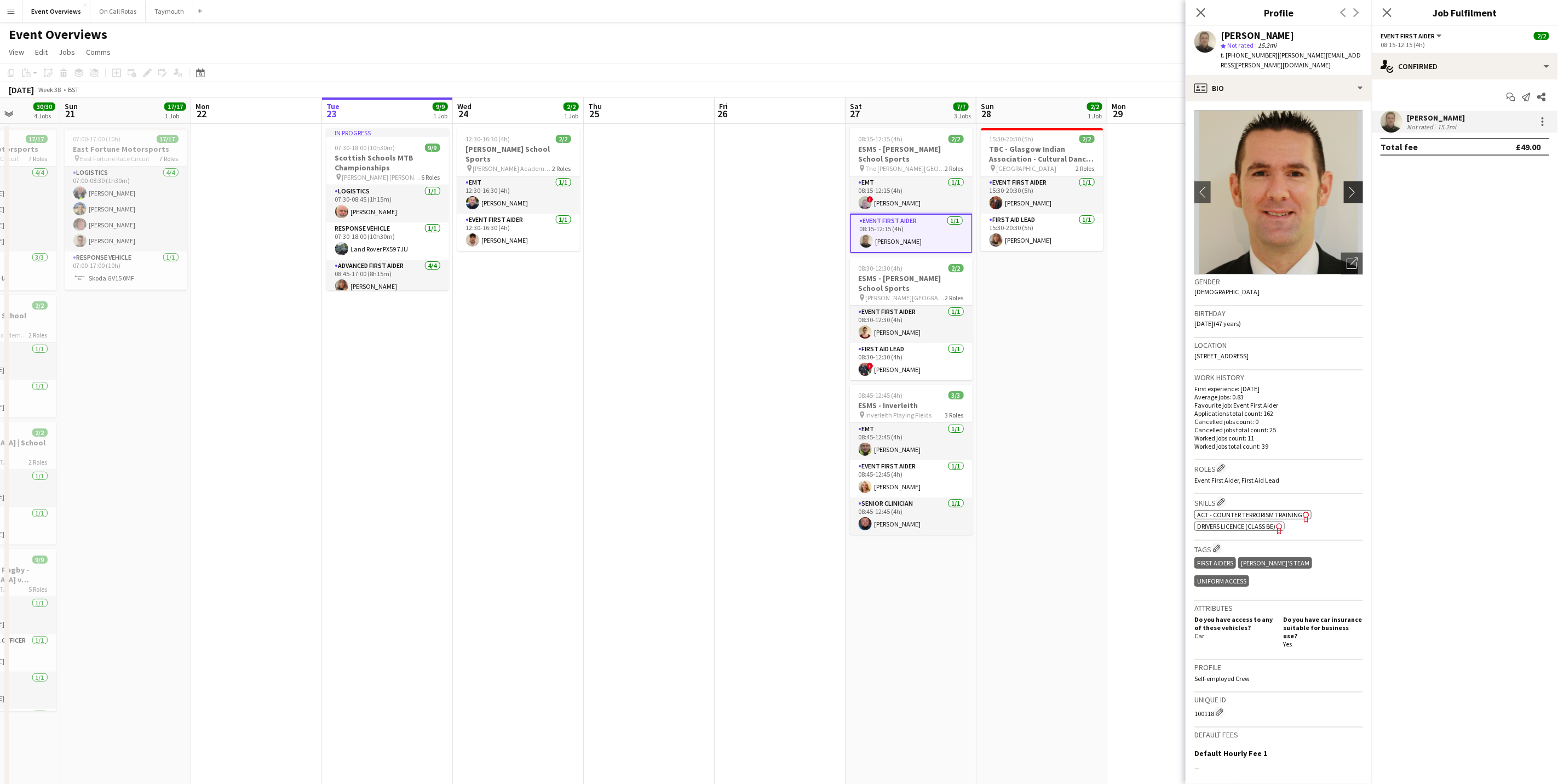
click at [1347, 186] on app-icon "chevron-right" at bounding box center [1355, 192] width 17 height 12
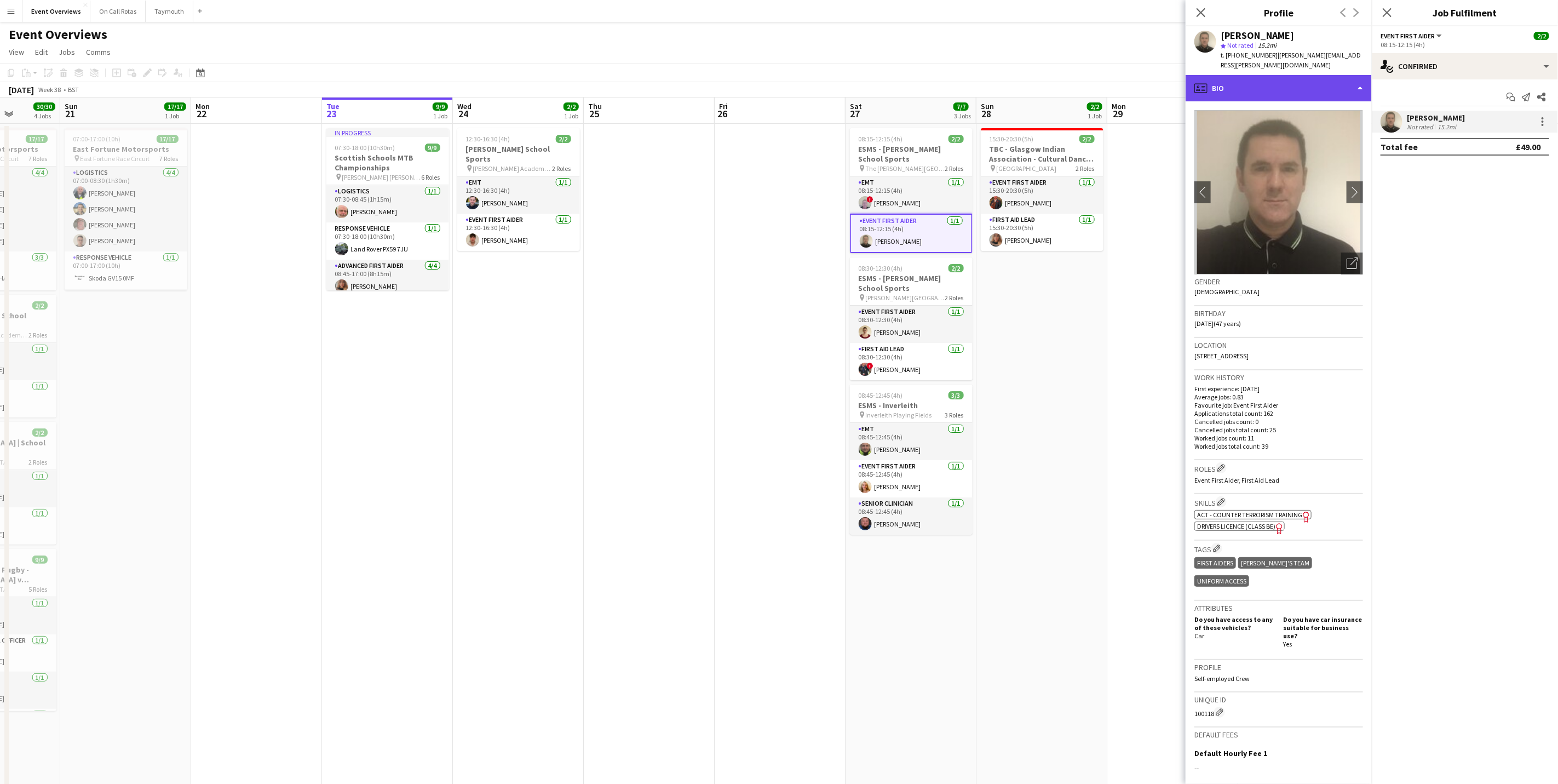
click at [1263, 79] on div "profile Bio" at bounding box center [1279, 88] width 186 height 27
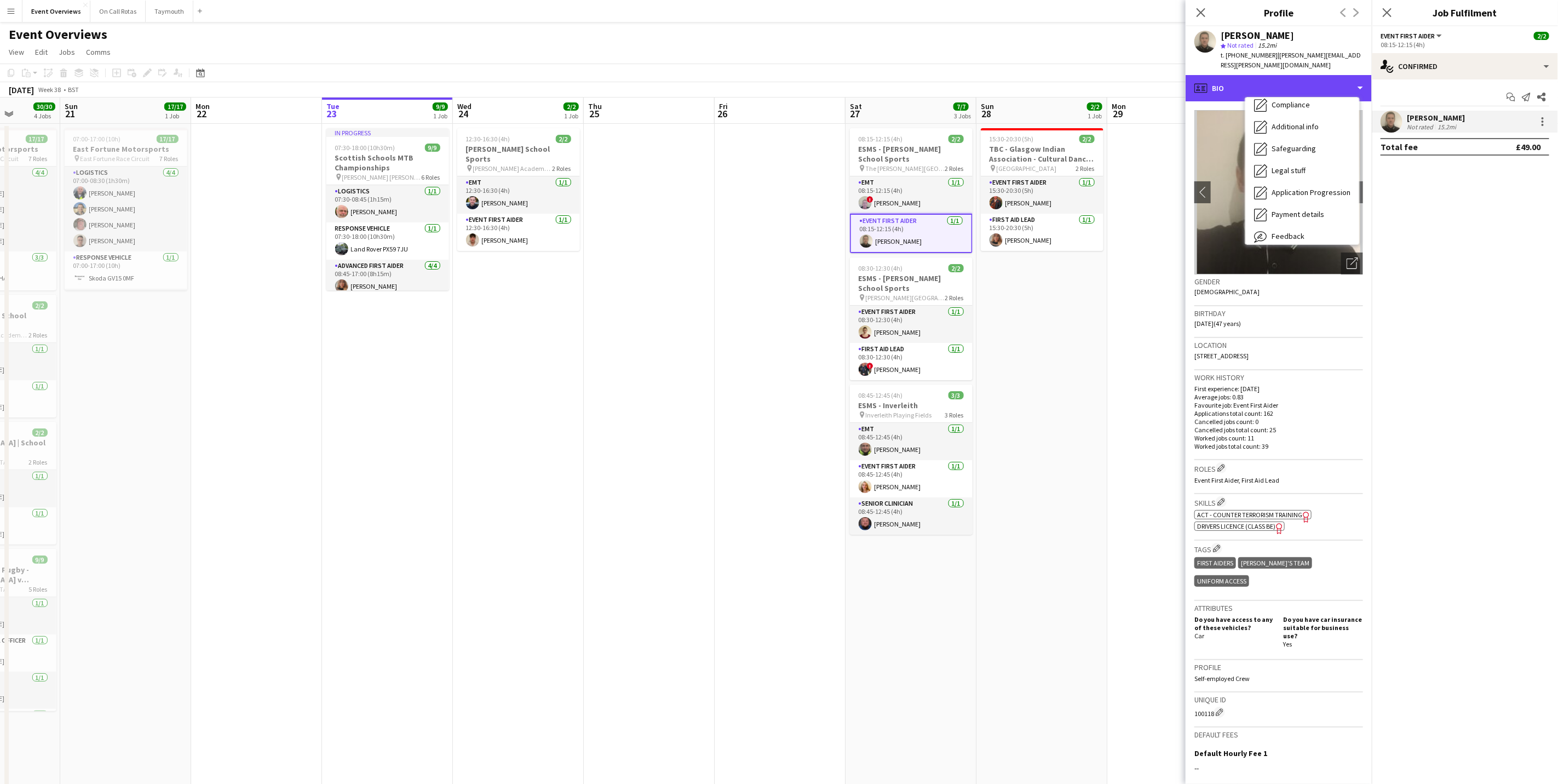
scroll to position [191, 0]
click at [1284, 224] on span "Calendar" at bounding box center [1286, 229] width 29 height 10
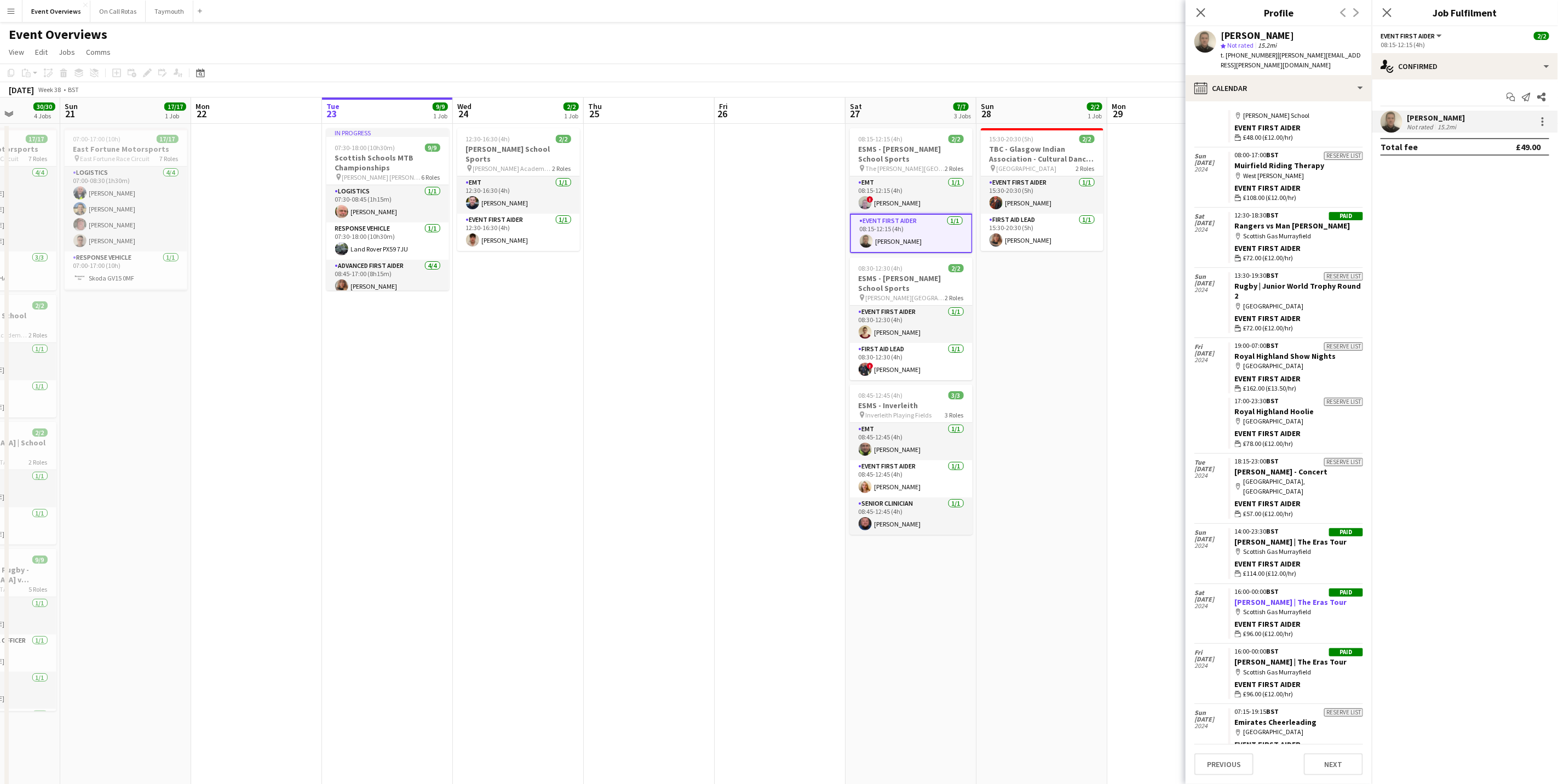
scroll to position [4733, 0]
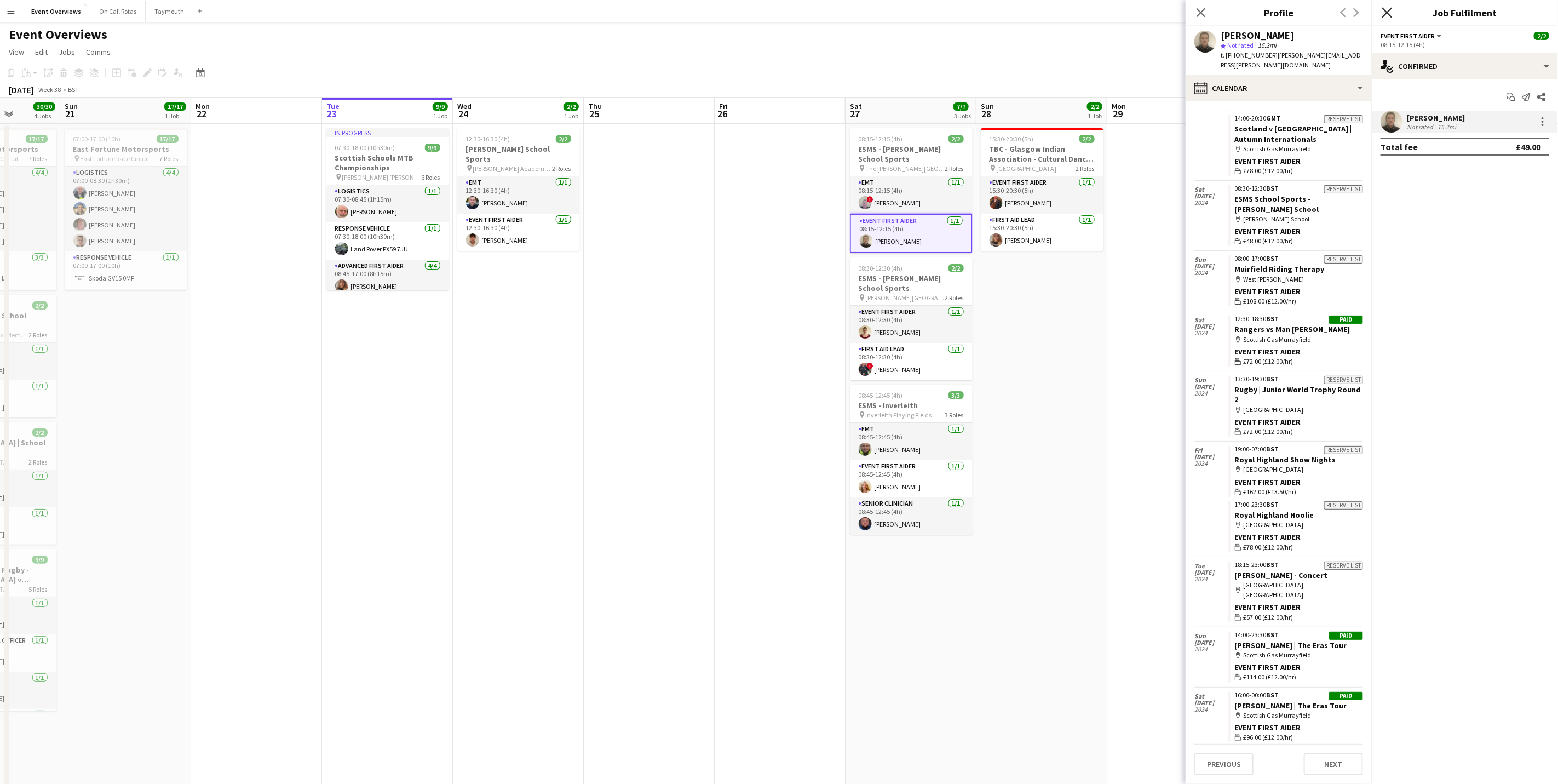
click at [1385, 10] on icon at bounding box center [1387, 13] width 10 height 10
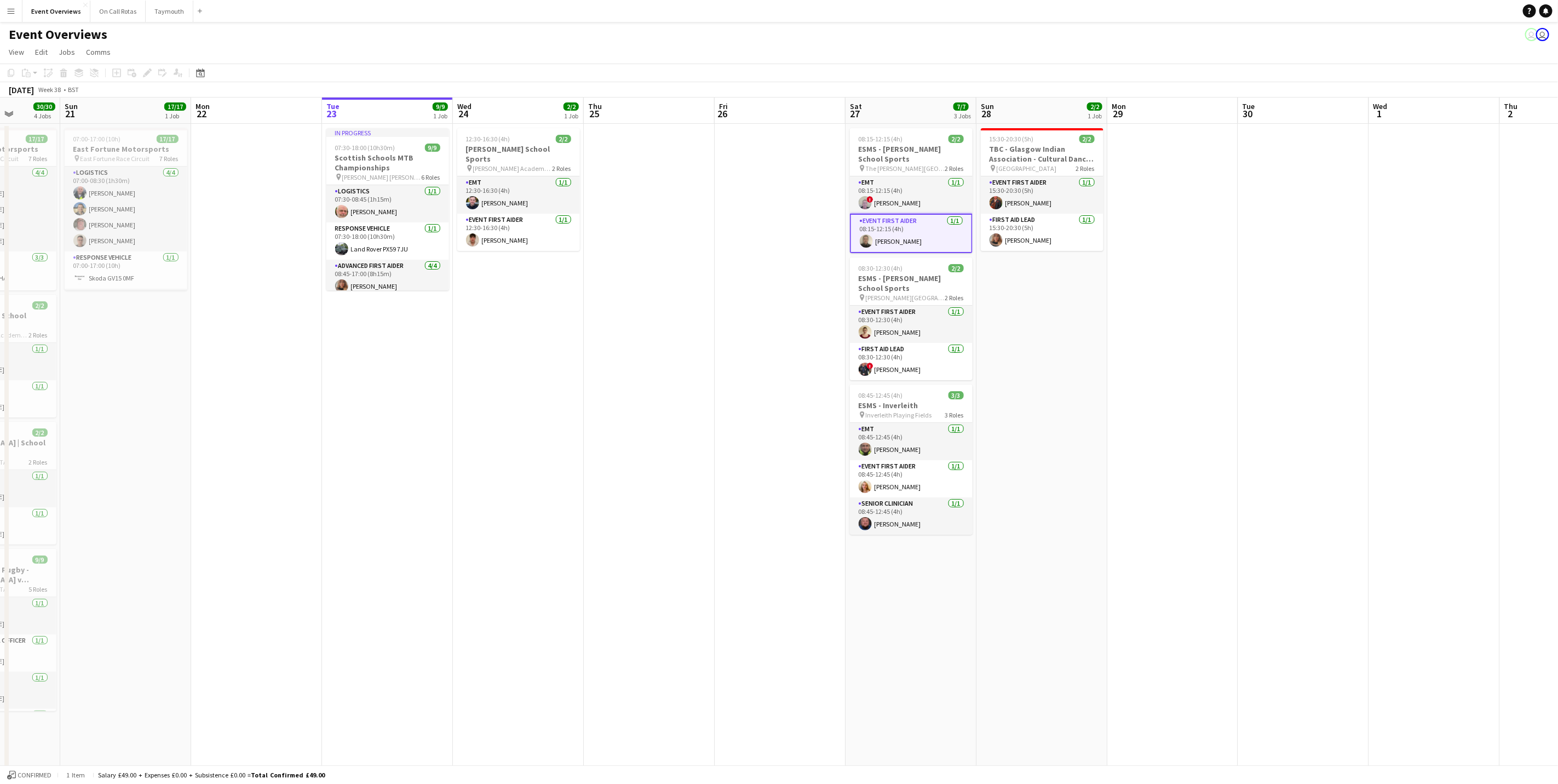
click at [1043, 49] on app-page-menu "View Day view expanded Day view collapsed Month view Date picker Jump to [DATE]…" at bounding box center [779, 53] width 1558 height 21
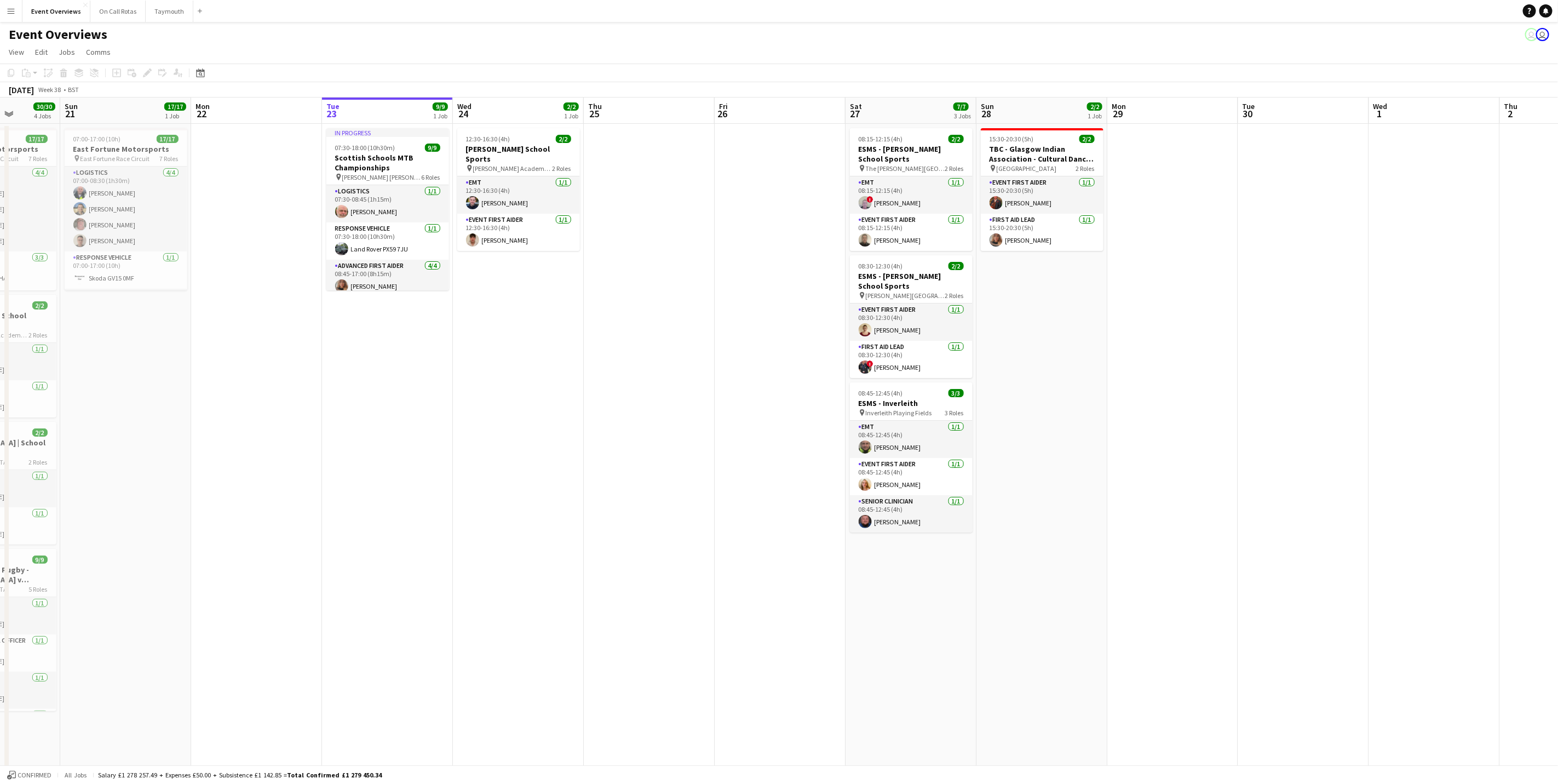
scroll to position [0, 223]
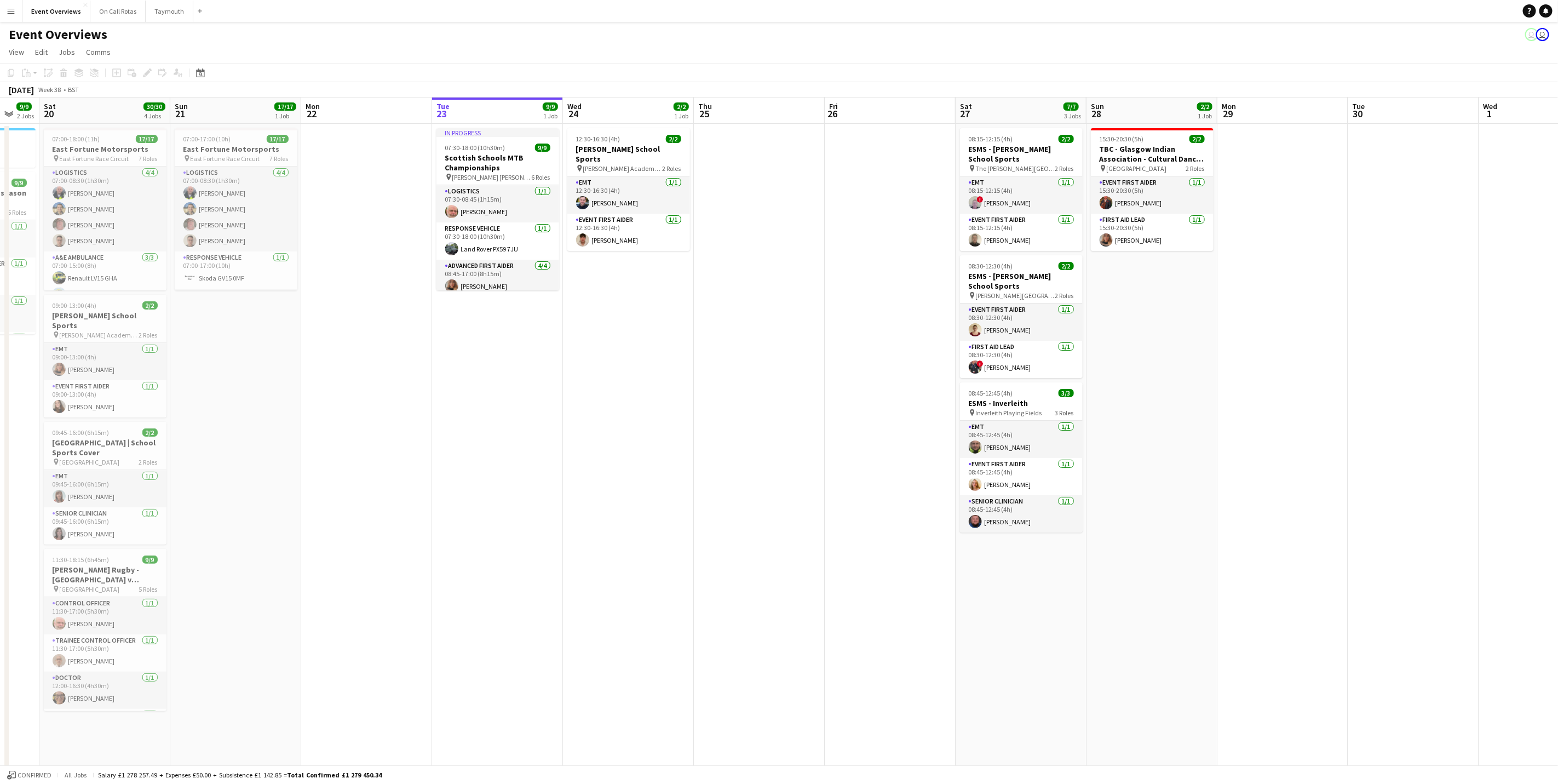
click at [628, 319] on app-calendar-viewport "Thu 18 Fri 19 9/9 2 Jobs Sat 20 30/30 4 Jobs Sun 21 17/17 1 Job Mon 22 Tue 23 9…" at bounding box center [779, 552] width 1558 height 910
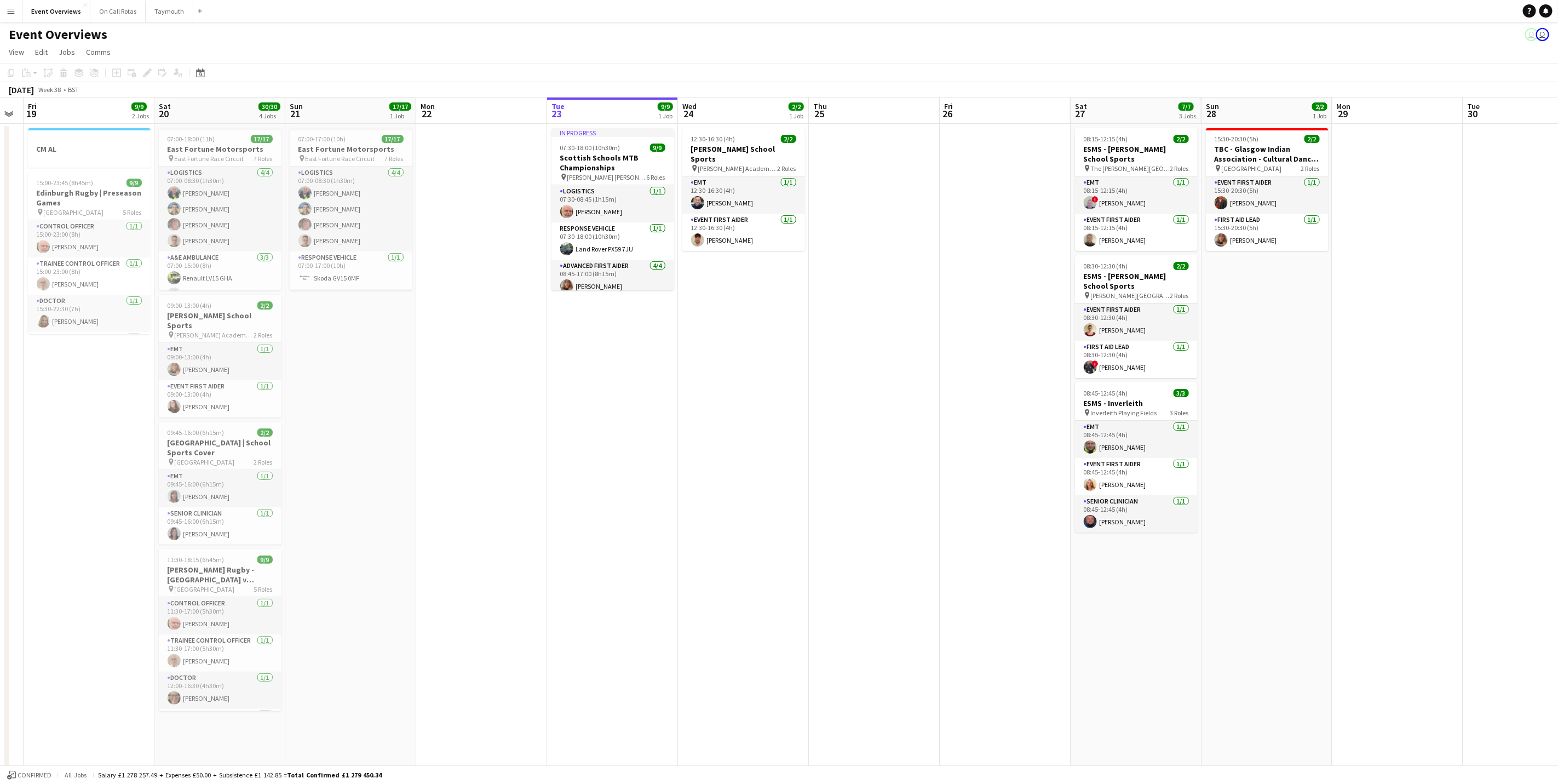
scroll to position [0, 230]
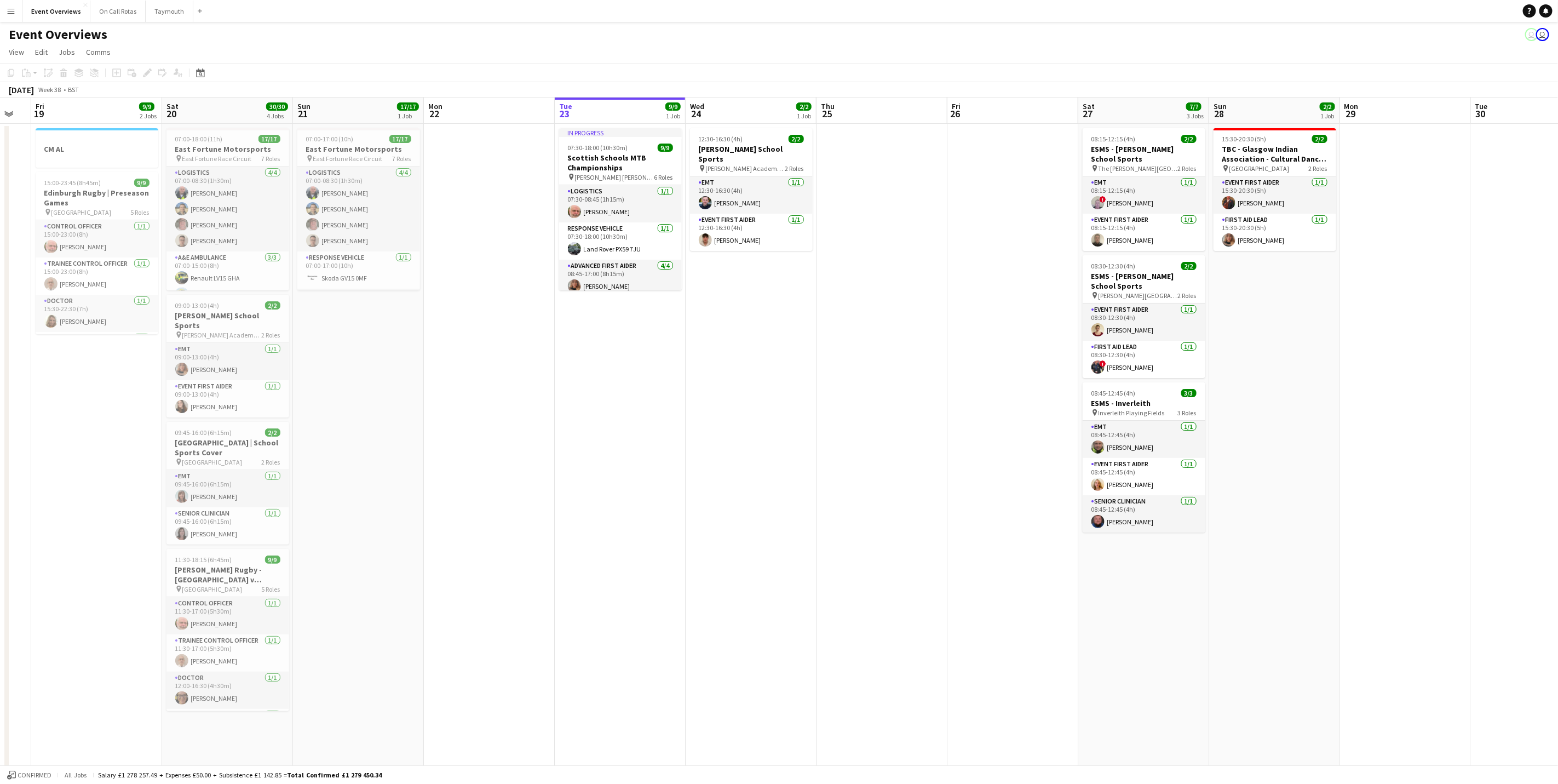
drag, startPoint x: 679, startPoint y: 455, endPoint x: 802, endPoint y: 435, distance: 124.6
click at [802, 435] on app-calendar-viewport "Wed 17 Thu 18 Fri 19 9/9 2 Jobs Sat 20 30/30 4 Jobs Sun 21 17/17 1 Job Mon 22 T…" at bounding box center [779, 552] width 1558 height 910
click at [207, 87] on div "[DATE] Week 38 • BST" at bounding box center [779, 89] width 1558 height 15
click at [204, 76] on div "Date picker" at bounding box center [200, 73] width 13 height 13
click at [273, 104] on span "Previous month" at bounding box center [266, 111] width 22 height 22
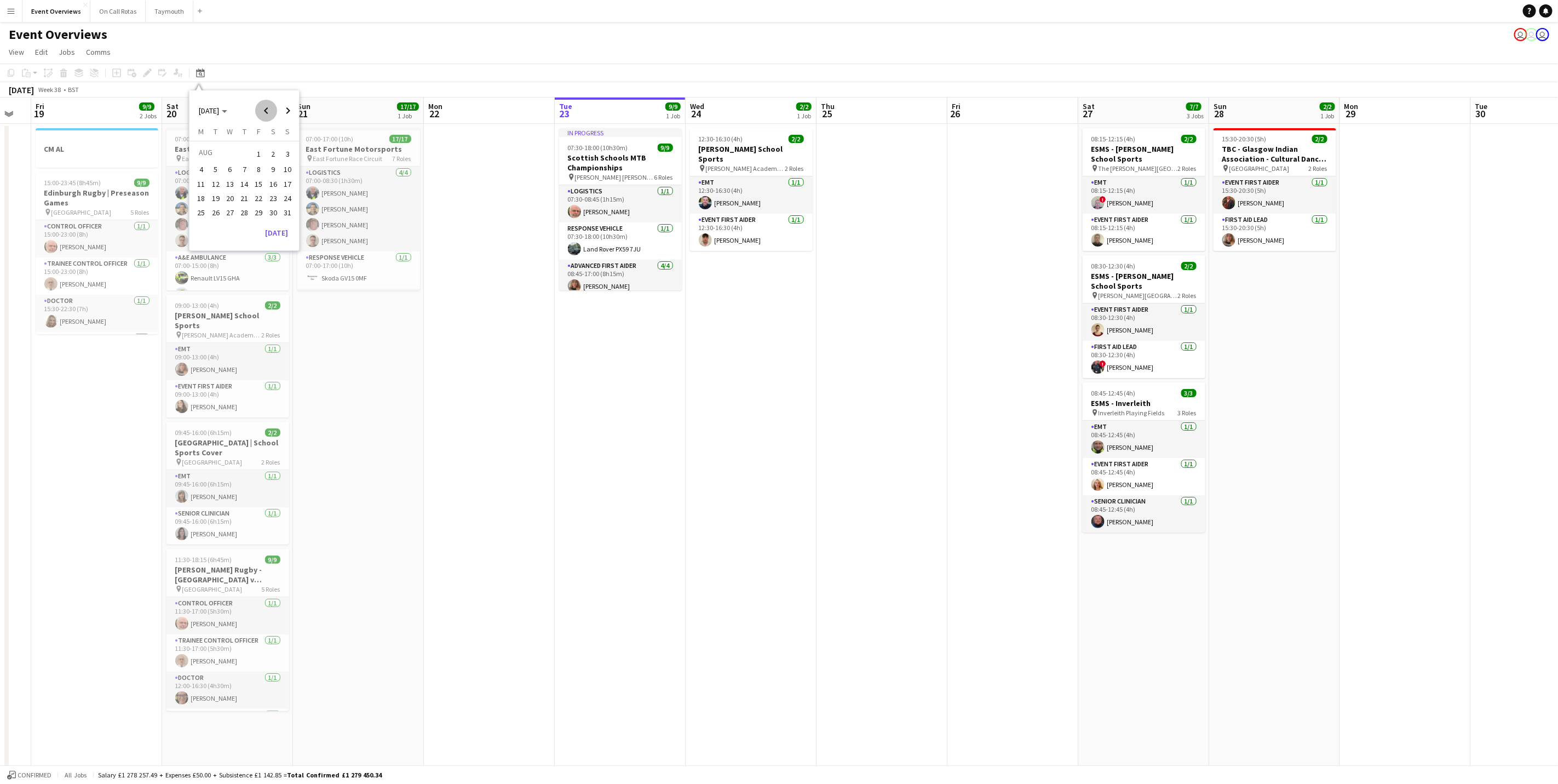
click at [273, 104] on span "Previous month" at bounding box center [266, 111] width 22 height 22
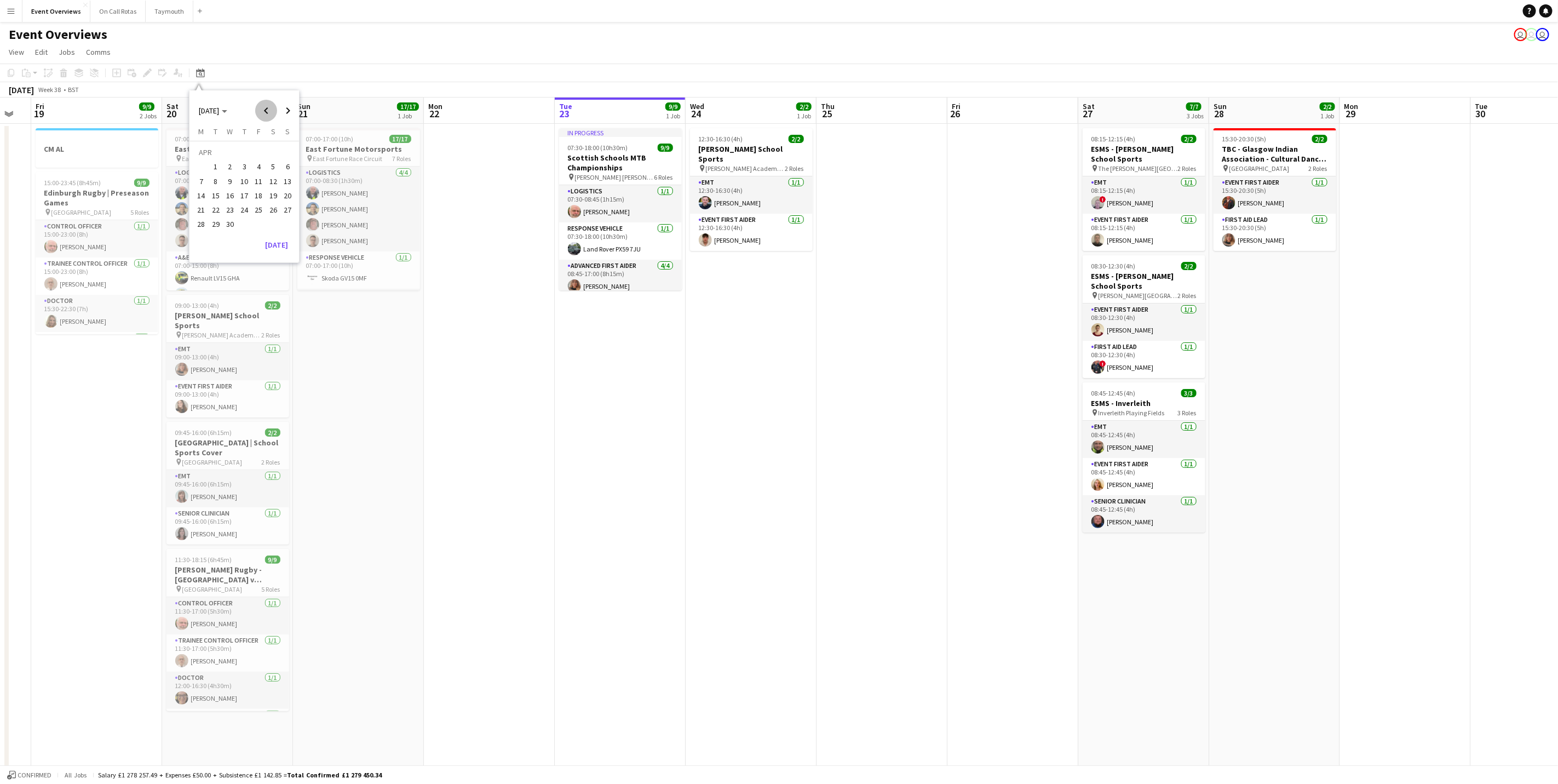
click at [273, 104] on span "Previous month" at bounding box center [266, 111] width 22 height 22
click at [234, 181] on span "8" at bounding box center [230, 181] width 13 height 13
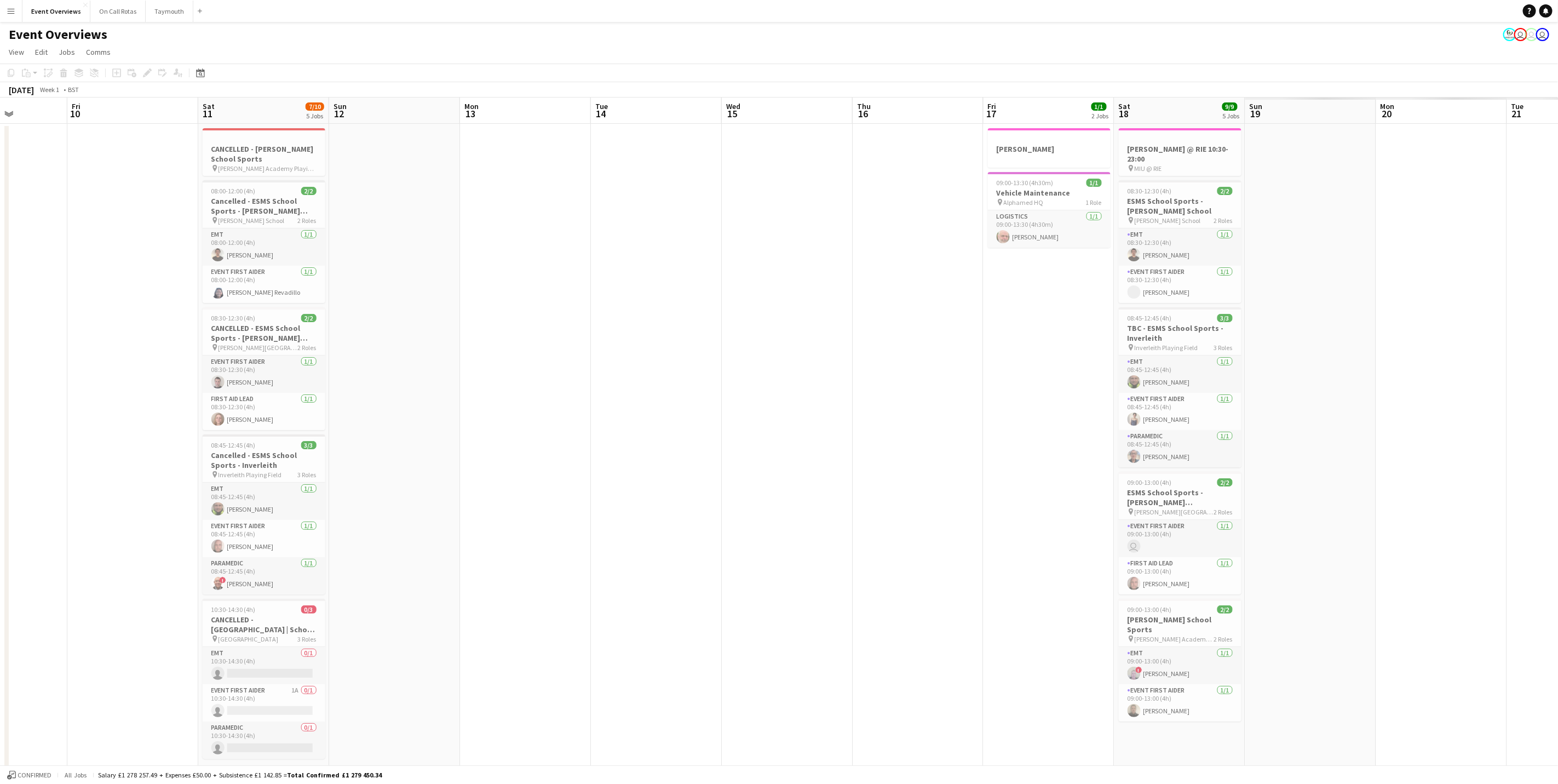
drag, startPoint x: 1052, startPoint y: 425, endPoint x: 658, endPoint y: 389, distance: 395.6
click at [577, 375] on app-calendar-viewport "Sun 5 Mon 6 1 Job Tue 7 1/1 1 Job Wed 8 Thu 9 Fri 10 Sat 11 7/10 5 Jobs Sun 12 …" at bounding box center [779, 552] width 1558 height 910
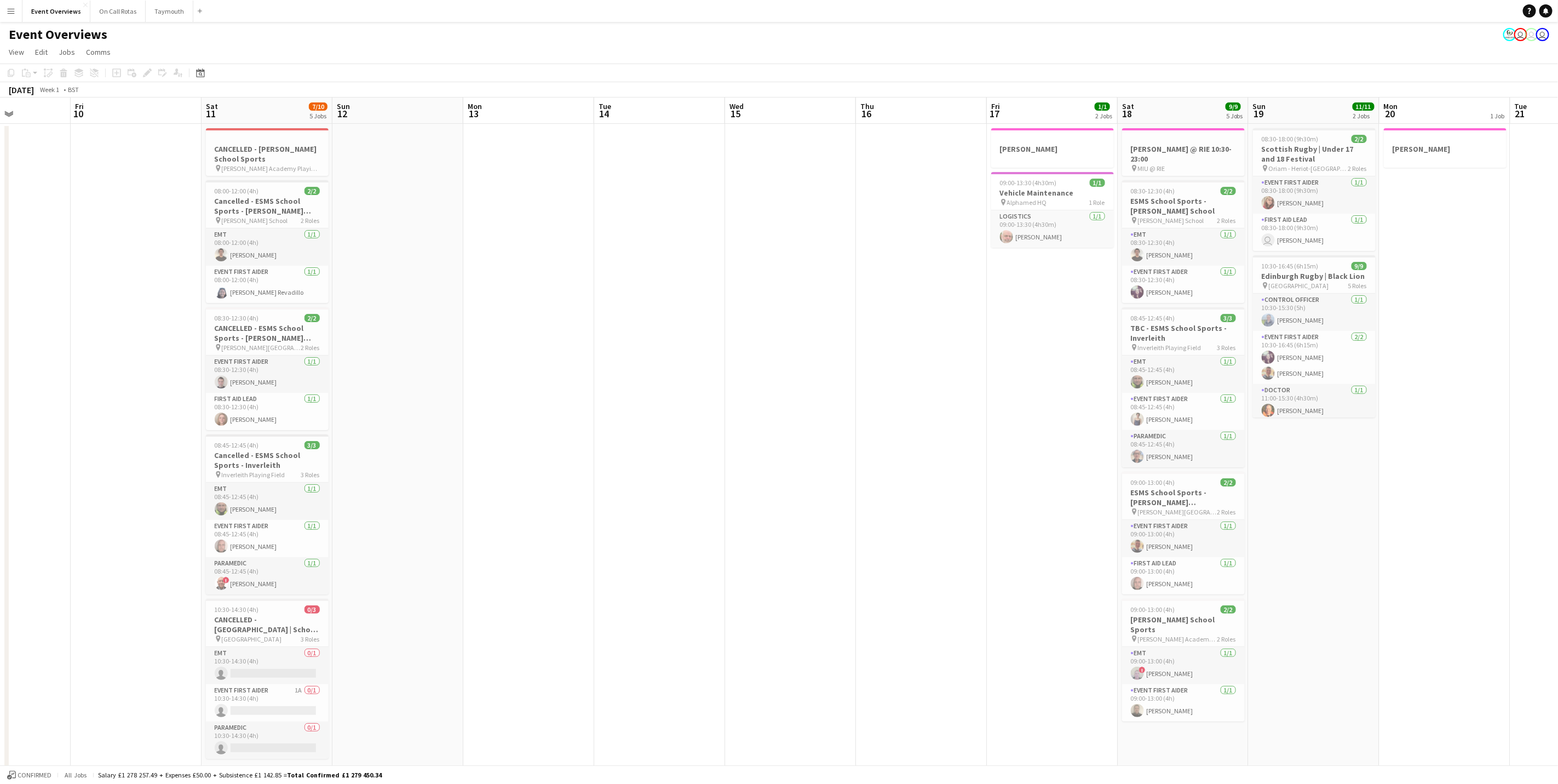
scroll to position [0, 279]
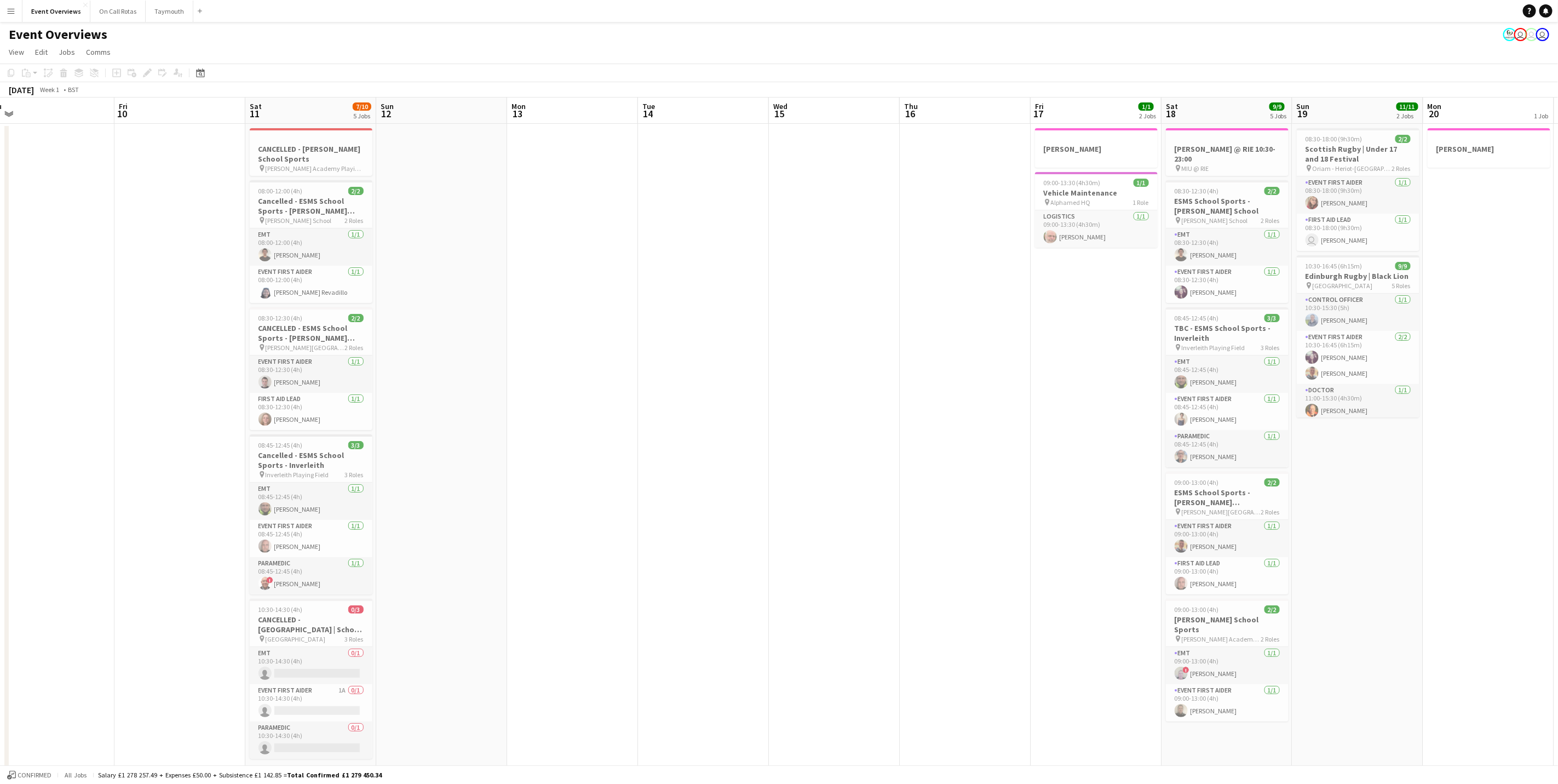
drag, startPoint x: 1135, startPoint y: 406, endPoint x: 528, endPoint y: 324, distance: 612.5
click at [524, 324] on app-calendar-viewport "Tue 7 1/1 1 Job Wed 8 Thu 9 Fri 10 Sat 11 7/10 5 Jobs Sun 12 Mon 13 Tue 14 Wed …" at bounding box center [779, 552] width 1558 height 910
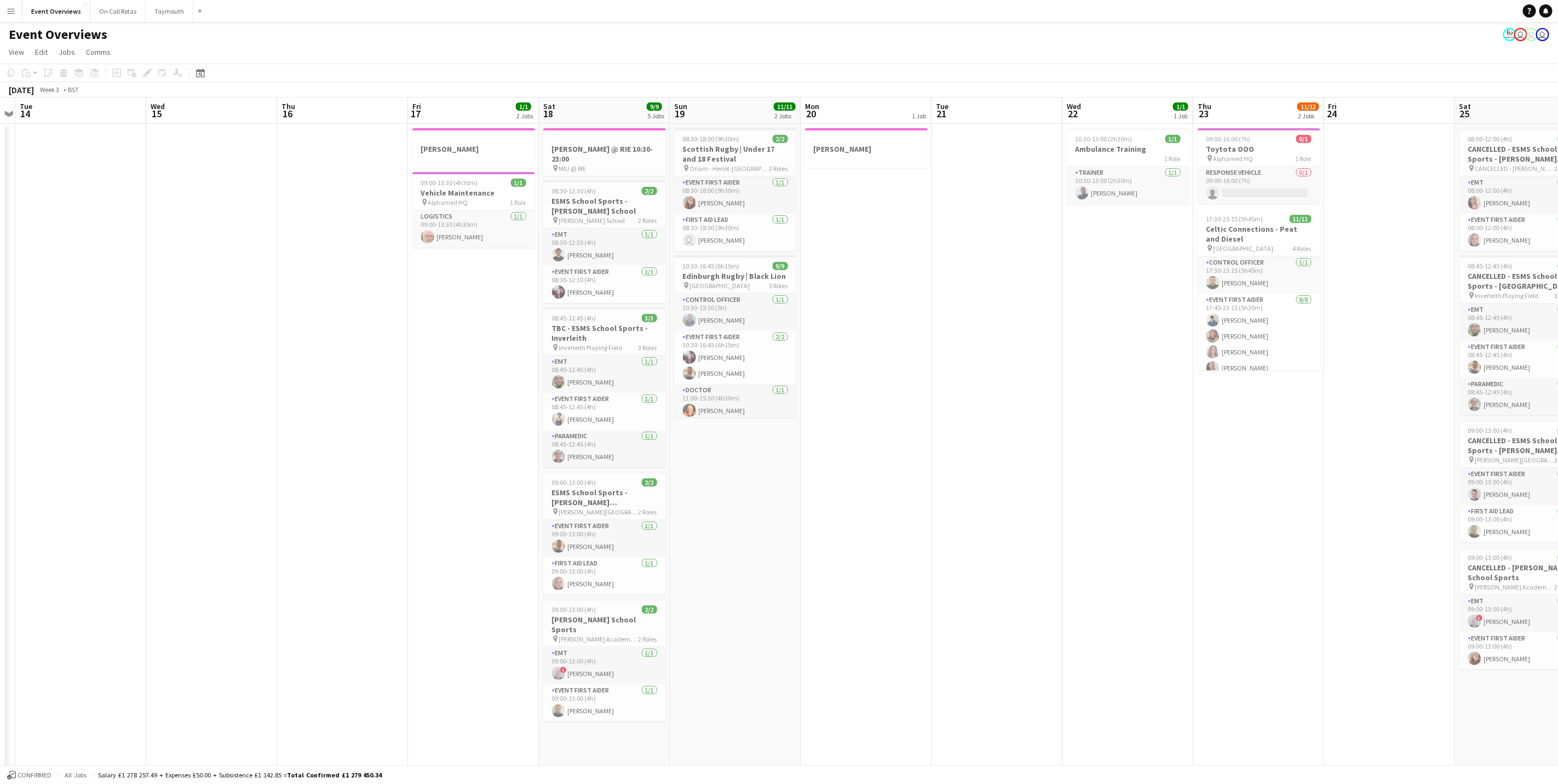
drag, startPoint x: 135, startPoint y: 405, endPoint x: 822, endPoint y: 310, distance: 693.5
click at [822, 310] on app-calendar-viewport "Sun 12 Mon 13 Tue 14 Wed 15 Thu 16 Fri 17 1/1 2 Jobs Sat 18 9/9 5 Jobs Sun 19 1…" at bounding box center [779, 552] width 1558 height 910
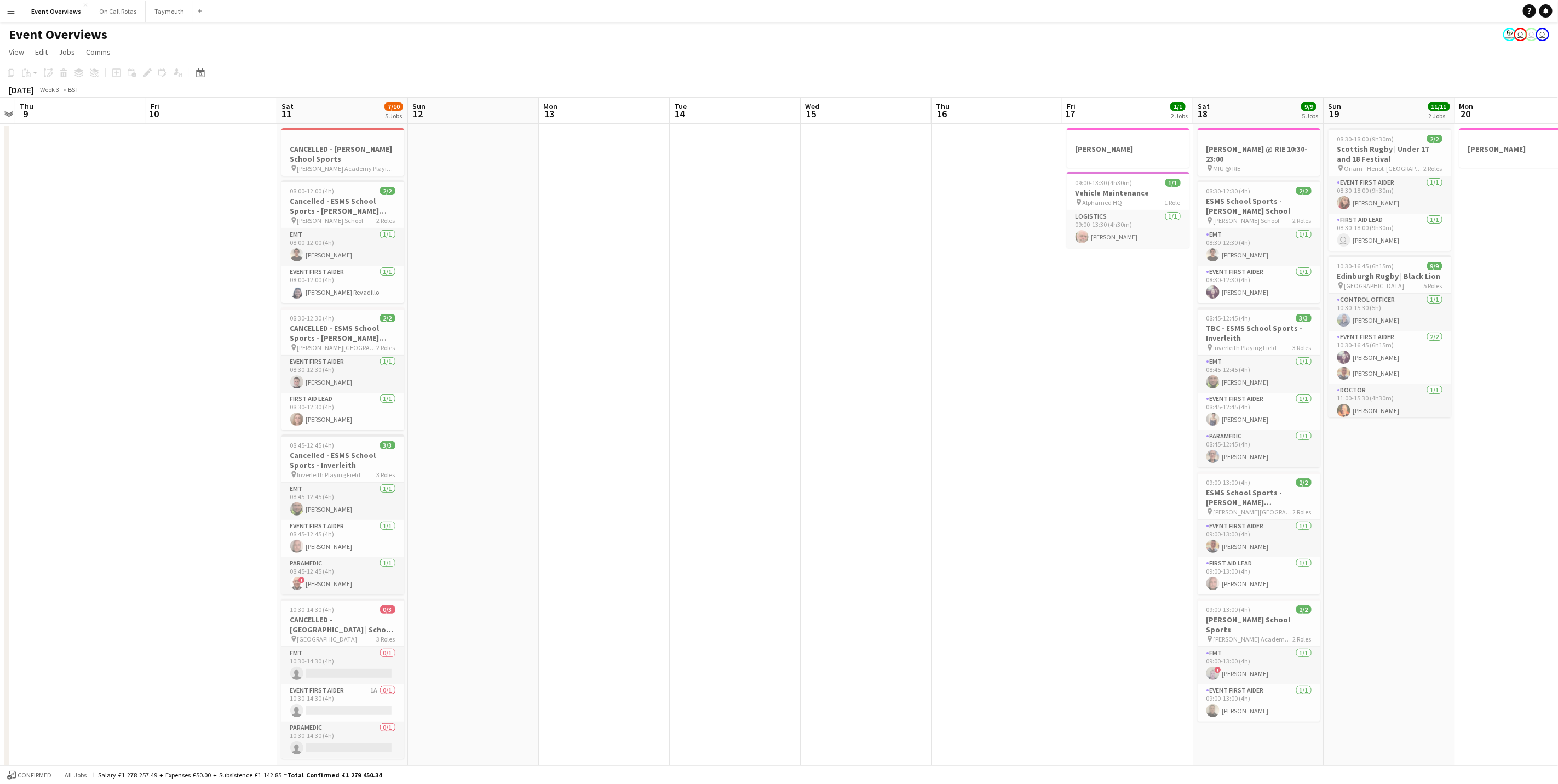
drag, startPoint x: 424, startPoint y: 339, endPoint x: 991, endPoint y: 296, distance: 568.6
click at [1071, 284] on app-calendar-viewport "Tue 7 1/1 1 Job Wed 8 Thu 9 Fri 10 Sat 11 7/10 5 Jobs Sun 12 Mon 13 Tue 14 Wed …" at bounding box center [779, 552] width 1558 height 910
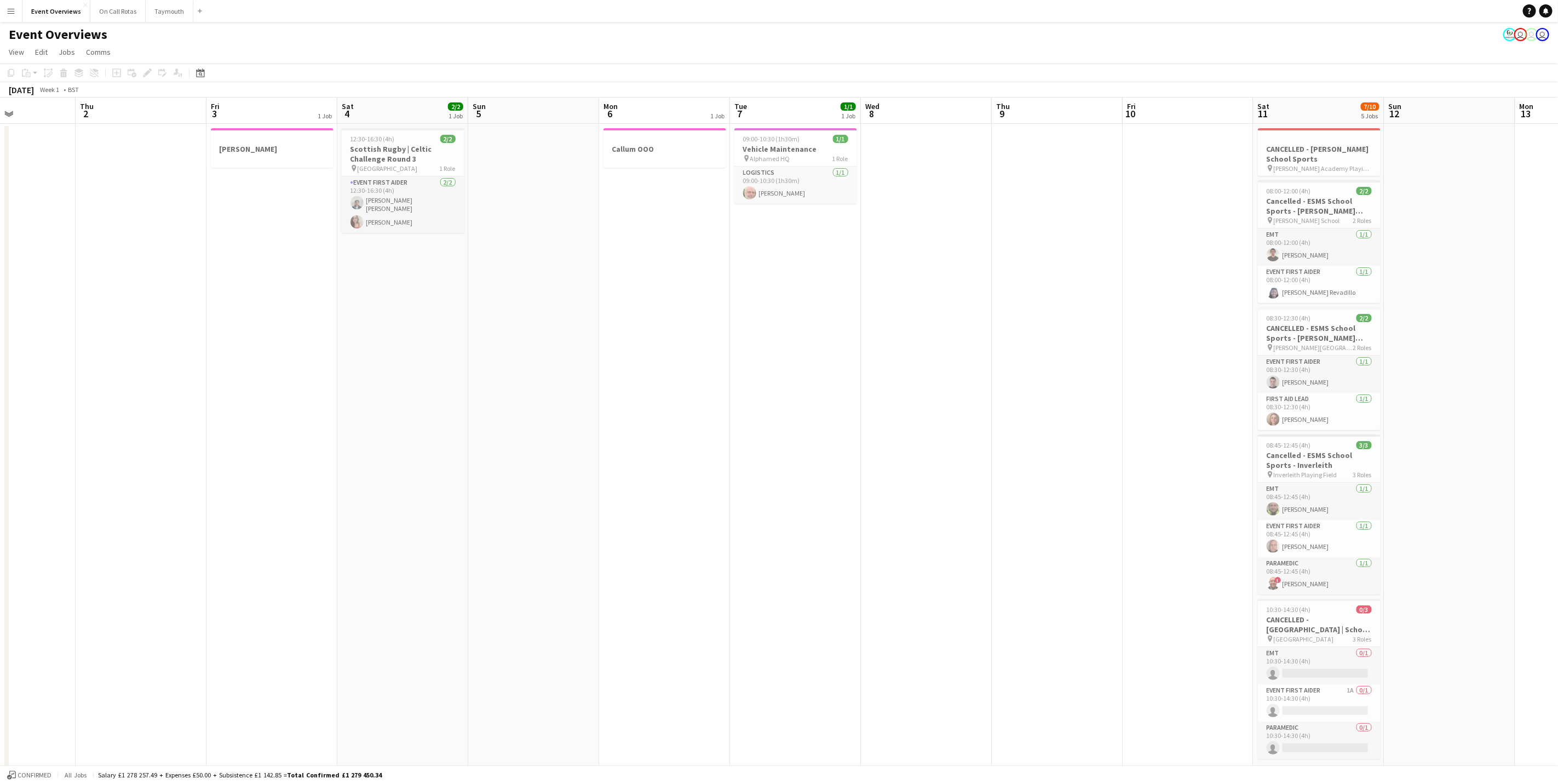
drag, startPoint x: 948, startPoint y: 303, endPoint x: 932, endPoint y: 293, distance: 18.9
click at [1072, 273] on app-calendar-viewport "Mon 30 Tue 31 Wed 1 Thu 2 Fri 3 1 Job Sat 4 2/2 1 Job Sun 5 Mon 6 1 Job Tue 7 1…" at bounding box center [779, 552] width 1558 height 910
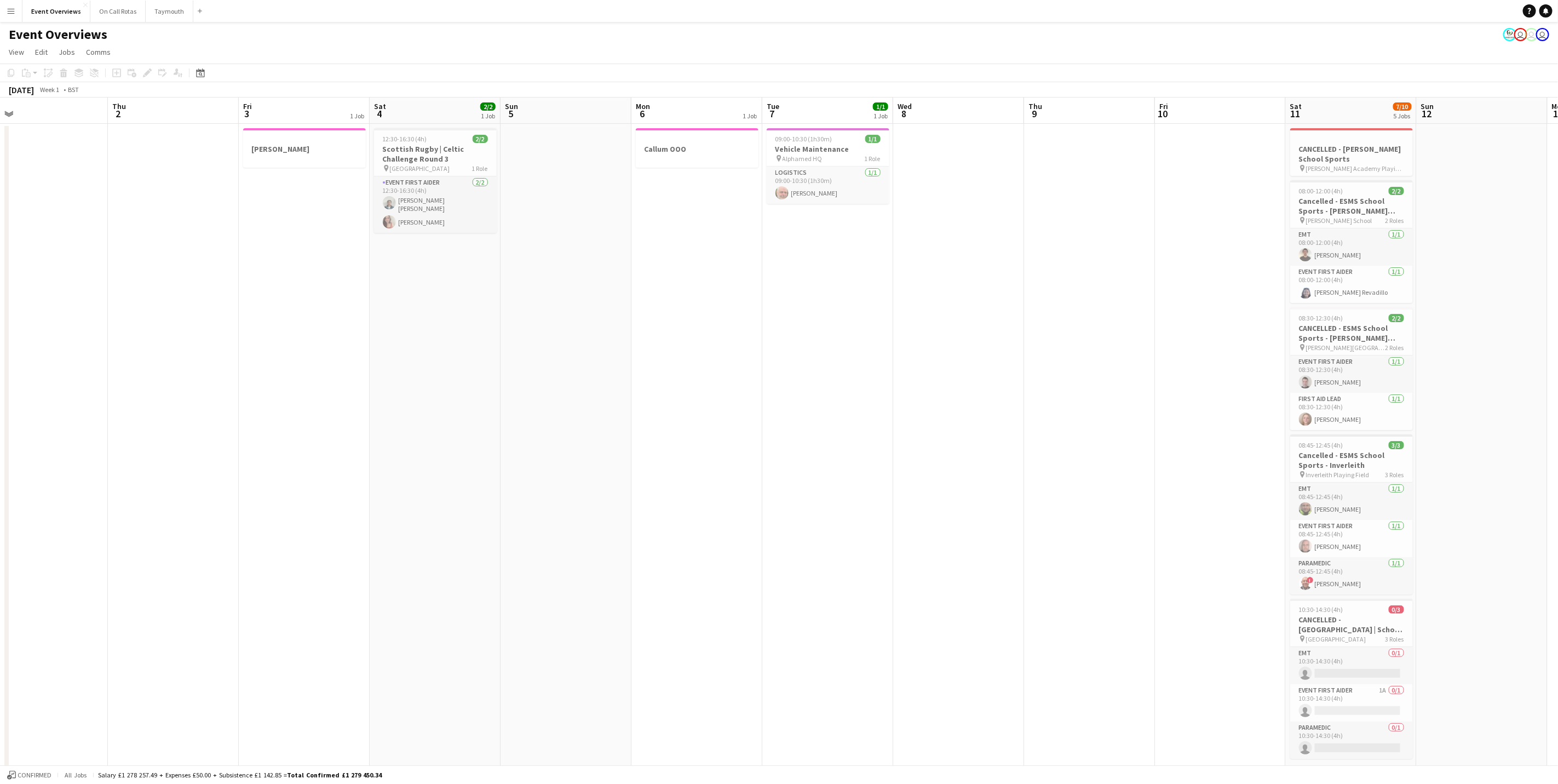
click at [974, 298] on app-calendar-viewport "Mon 30 Tue 31 Wed 1 Thu 2 Fri 3 1 Job Sat 4 2/2 1 Job Sun 5 Mon 6 1 Job Tue 7 1…" at bounding box center [779, 552] width 1558 height 910
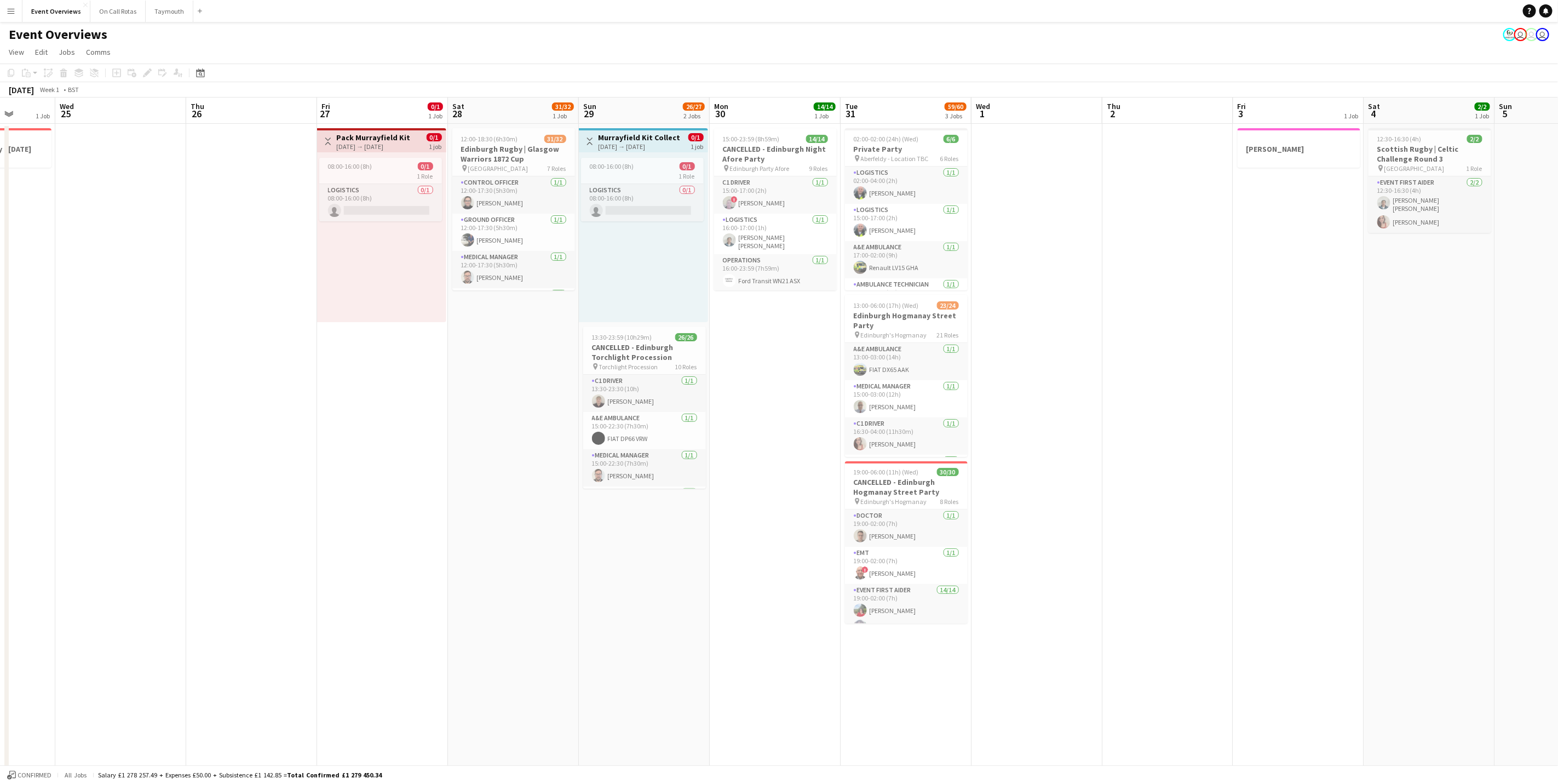
drag, startPoint x: 510, startPoint y: 374, endPoint x: 887, endPoint y: 324, distance: 380.3
click at [1047, 280] on app-calendar-viewport "Sun 22 Mon 23 2 Jobs Tue 24 1 Job Wed 25 Thu 26 Fri 27 0/1 1 Job Sat 28 31/32 1…" at bounding box center [779, 552] width 1558 height 910
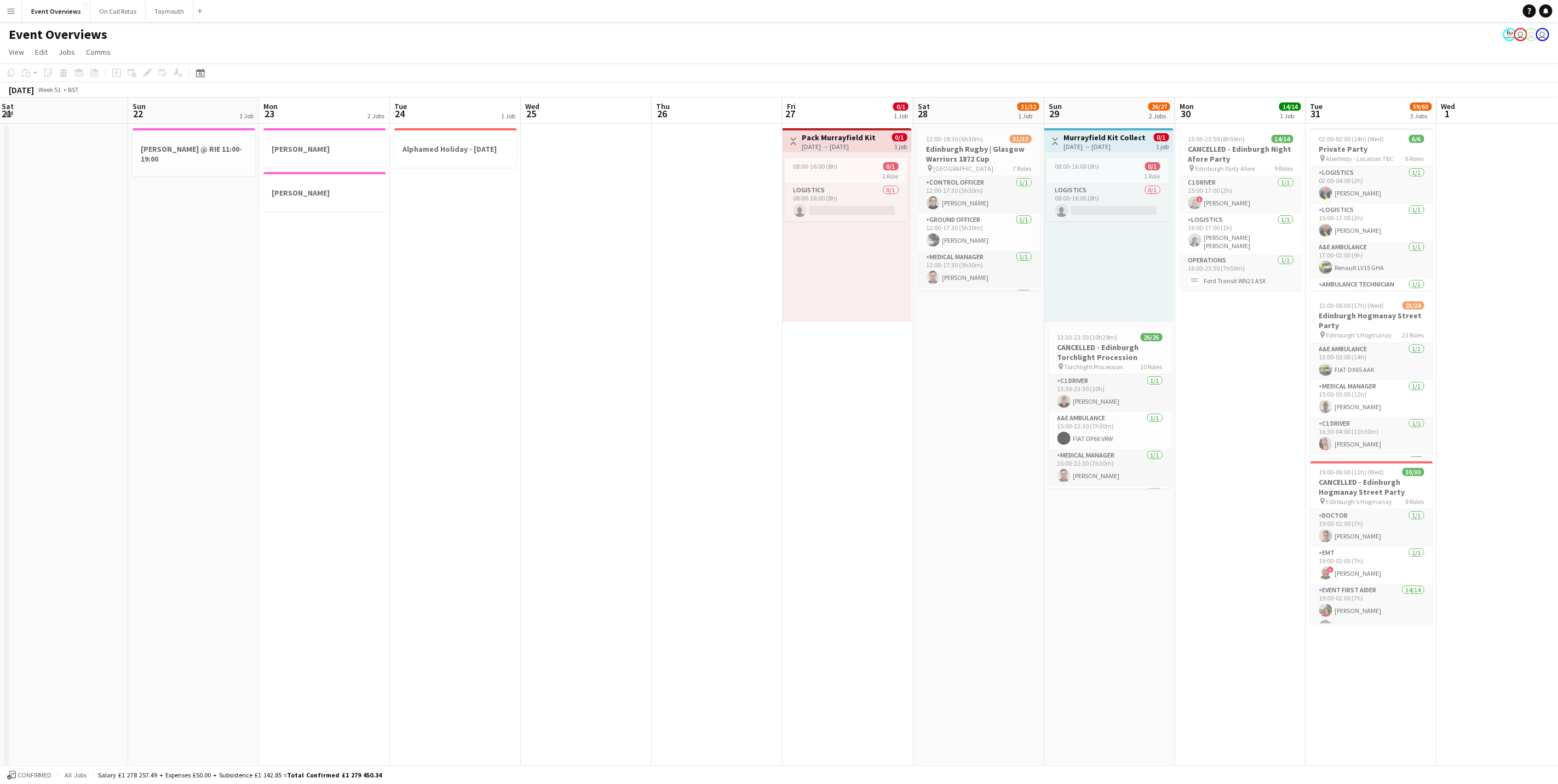
drag, startPoint x: 454, startPoint y: 344, endPoint x: 884, endPoint y: 350, distance: 430.0
click at [919, 347] on app-calendar-viewport "Thu 19 1/2 2 Jobs Fri 20 9/9 4 Jobs Sat 21 Sun 22 1 Job Mon 23 2 Jobs Tue 24 1 …" at bounding box center [779, 552] width 1558 height 910
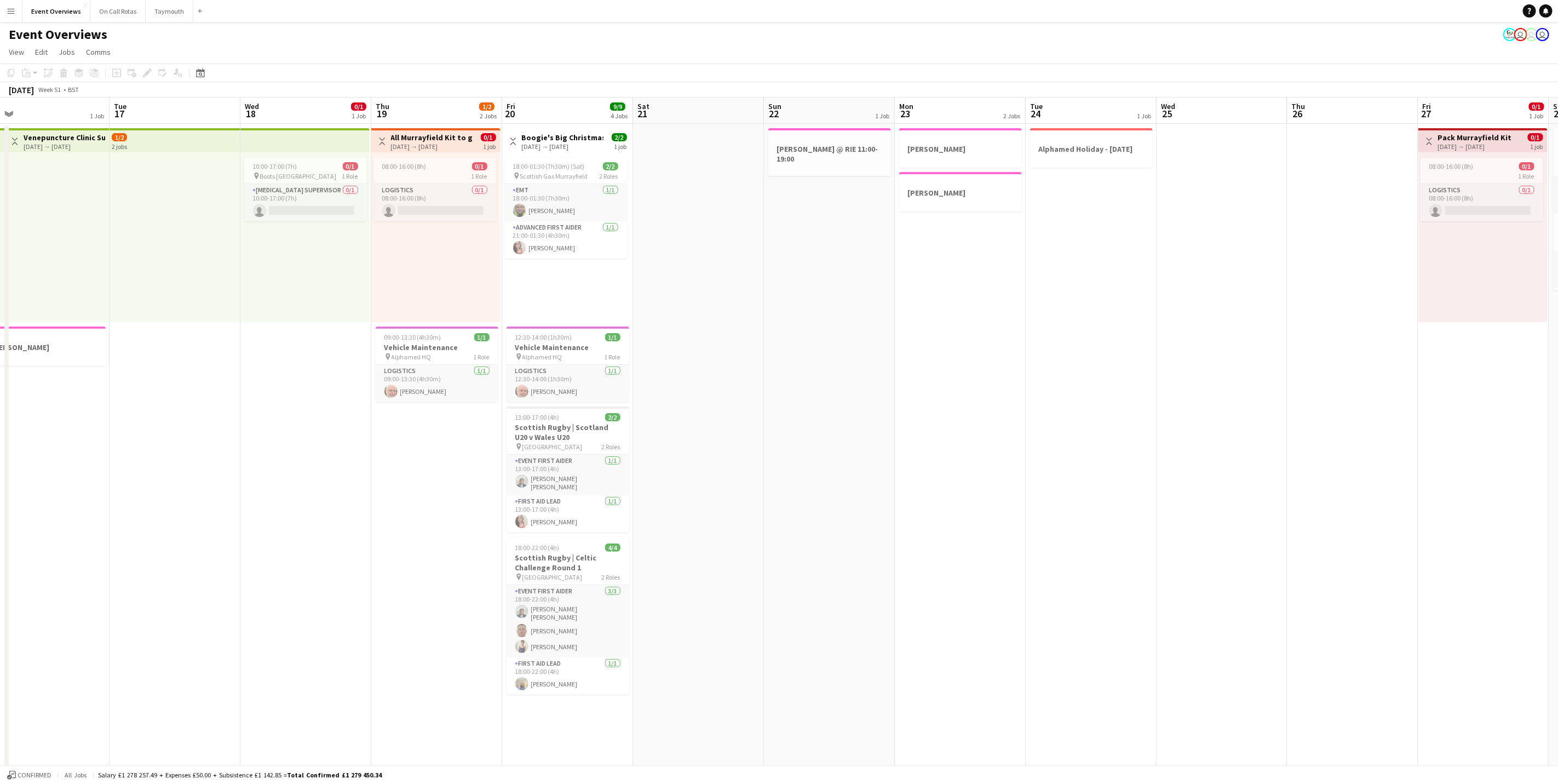
scroll to position [0, 275]
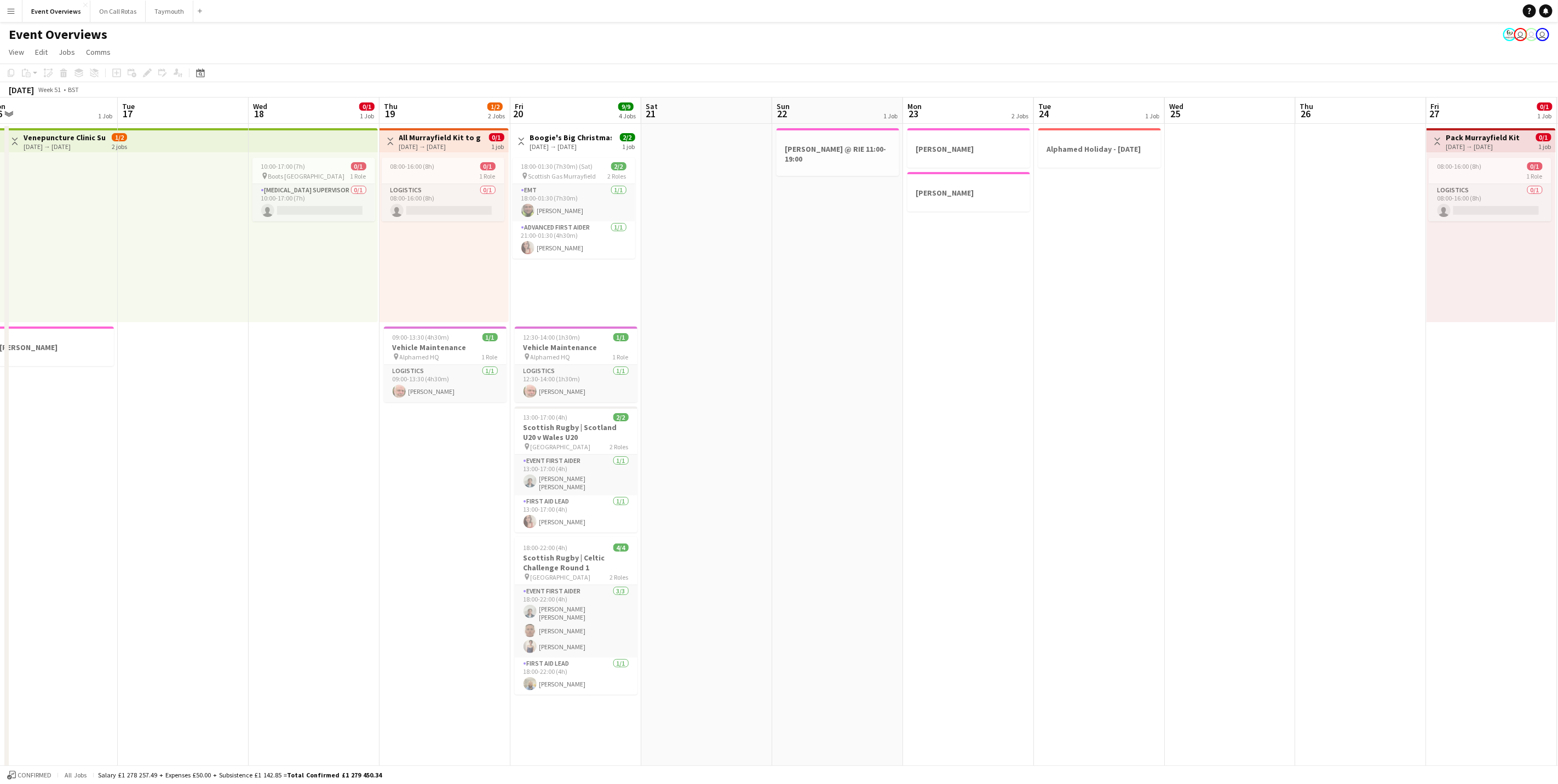
drag, startPoint x: 606, startPoint y: 383, endPoint x: 726, endPoint y: 375, distance: 120.3
click at [726, 375] on app-calendar-viewport "Sat 14 10/12 6 Jobs Sun 15 11/12 2 Jobs Mon 16 1 Job Tue 17 Wed 18 0/1 1 Job Th…" at bounding box center [779, 640] width 1558 height 1084
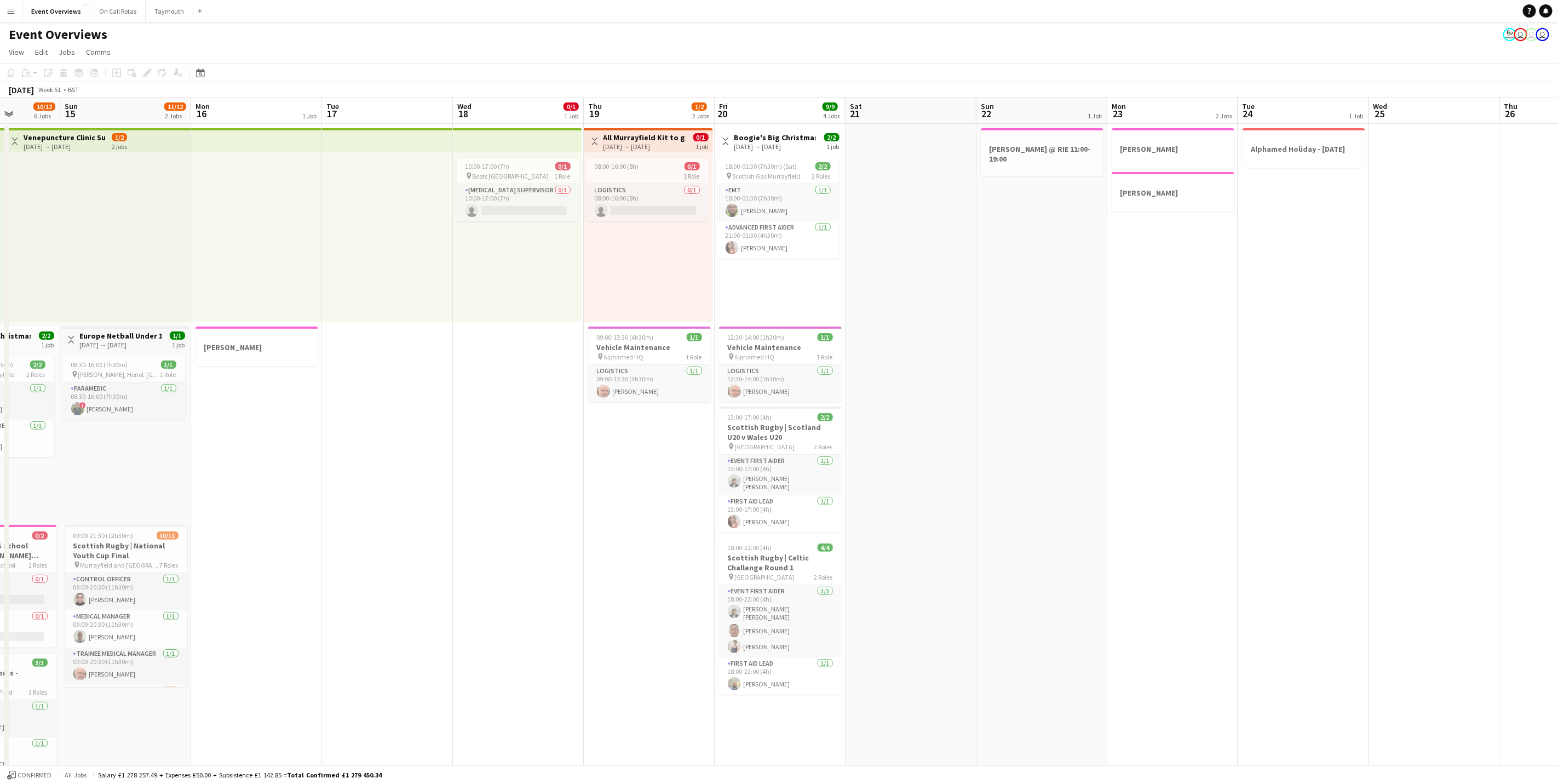
drag, startPoint x: 756, startPoint y: 591, endPoint x: 960, endPoint y: 591, distance: 204.0
click at [960, 591] on app-calendar-viewport "Thu 12 2/2 1 Job Fri 13 10/10 2 Jobs Sat 14 10/12 6 Jobs Sun 15 11/12 2 Jobs Mo…" at bounding box center [779, 640] width 1558 height 1084
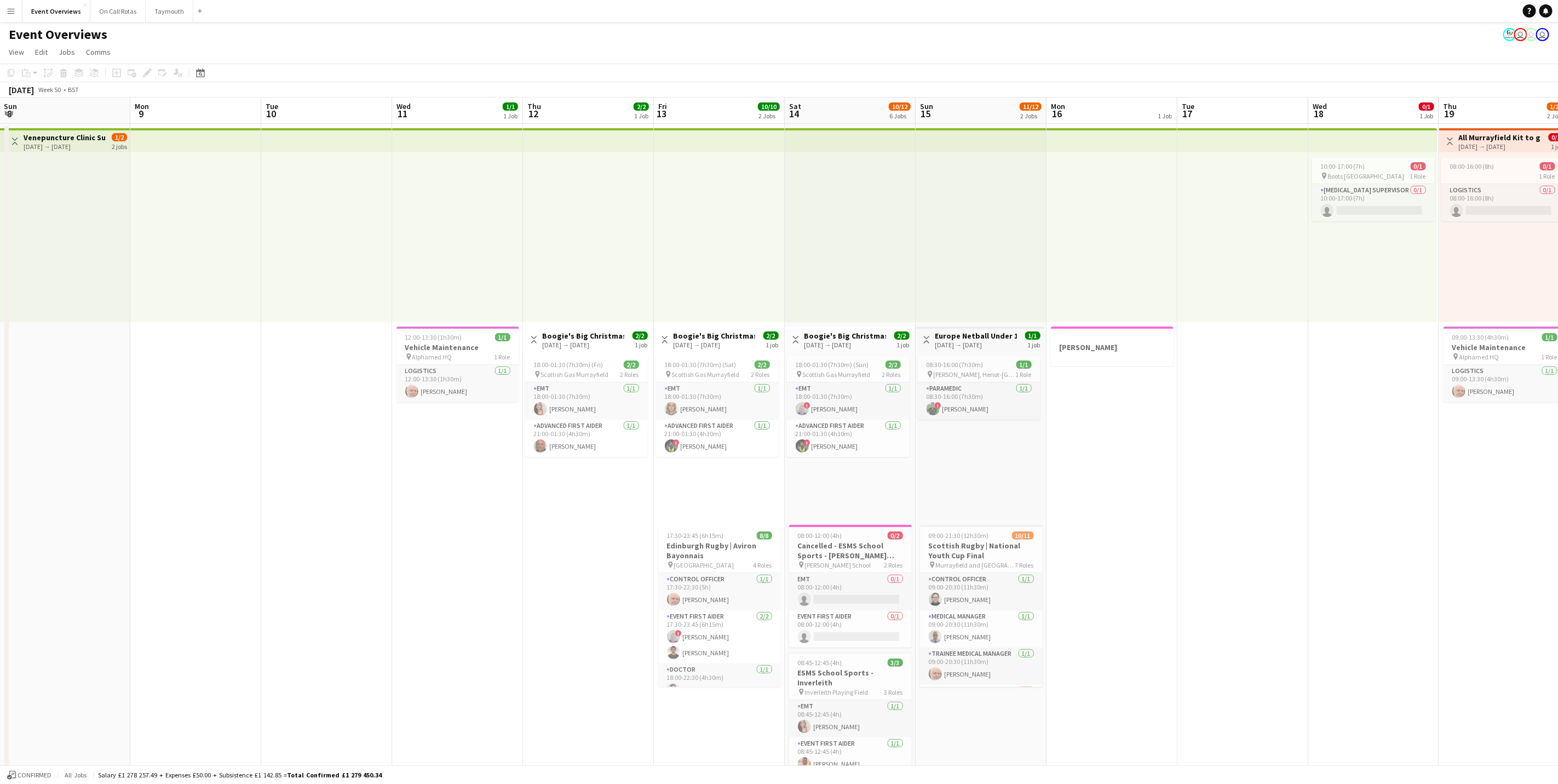
click at [1218, 570] on app-calendar-viewport "Sat 7 Sun 8 Mon 9 Tue 10 Wed 11 1/1 1 Job Thu 12 2/2 1 Job Fri 13 10/10 2 Jobs …" at bounding box center [779, 640] width 1558 height 1084
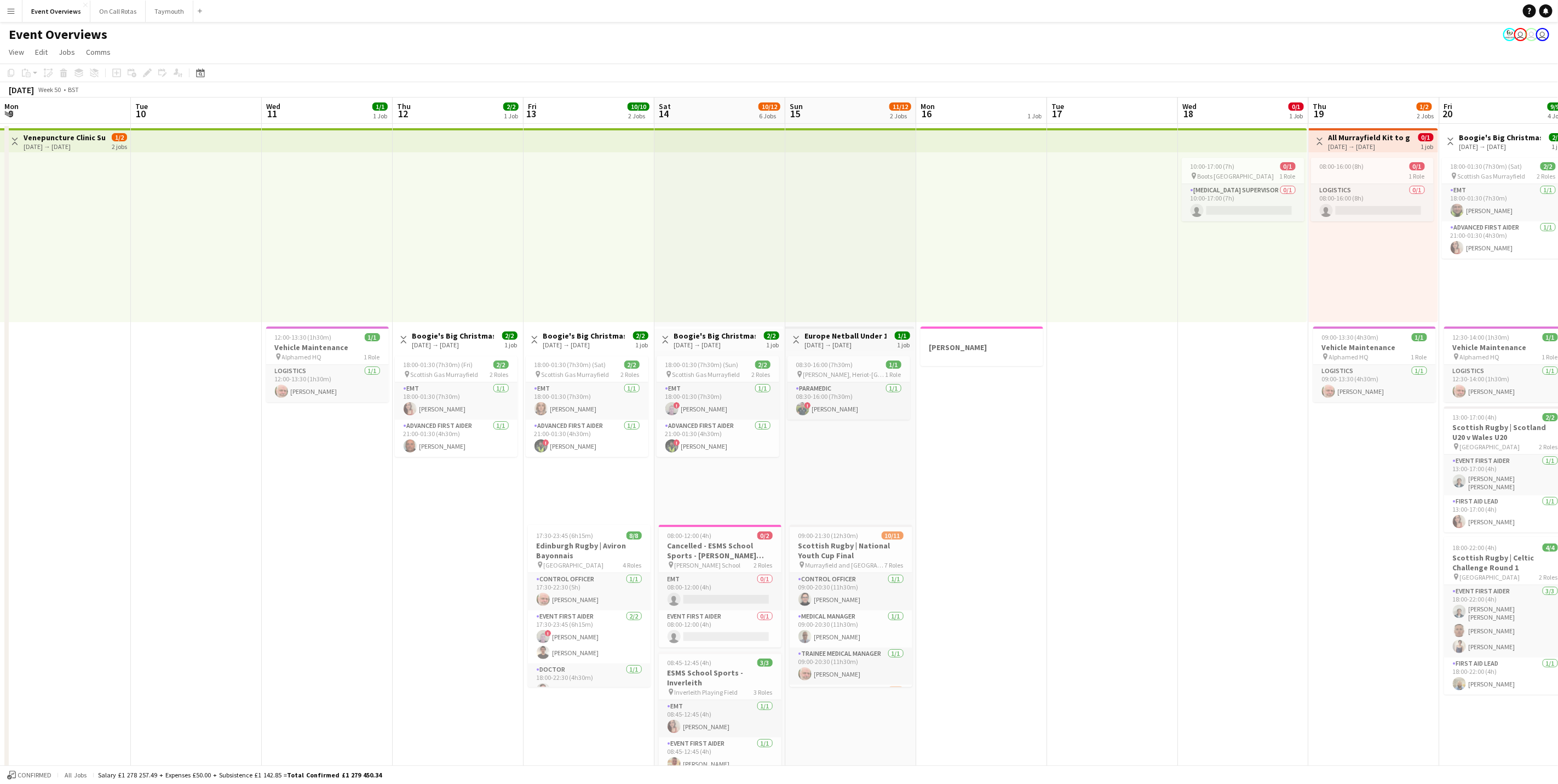
click at [1108, 487] on app-calendar-viewport "Sat 7 14/15 6 Jobs Sun 8 Mon 9 Tue 10 Wed 11 1/1 1 Job Thu 12 2/2 1 Job Fri 13 …" at bounding box center [779, 685] width 1558 height 1174
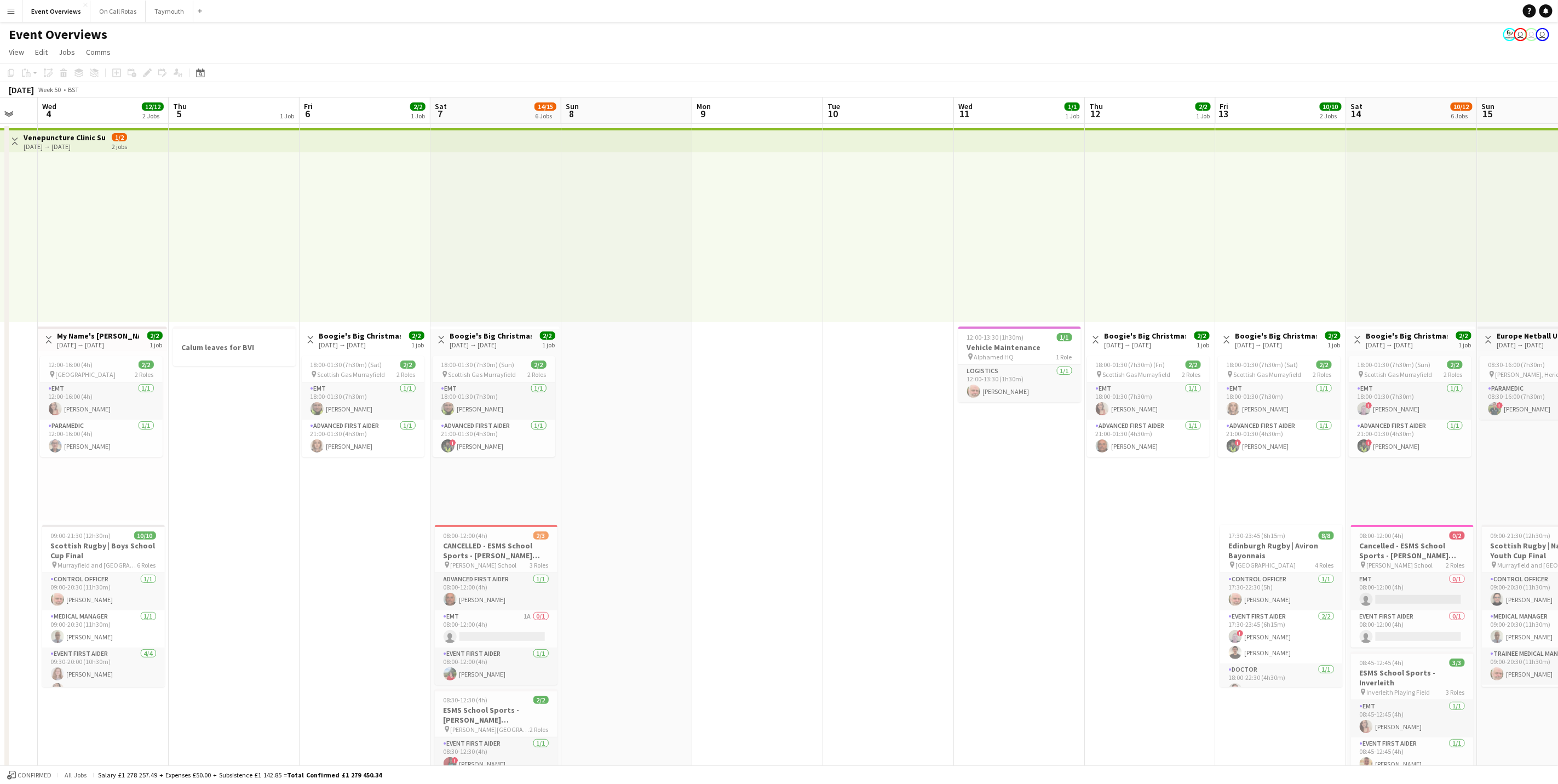
click at [1310, 473] on app-calendar-viewport "Sun 1 Mon 2 Tue 3 Wed 4 12/12 2 Jobs Thu 5 1 Job Fri 6 2/2 1 Job Sat 7 14/15 6 …" at bounding box center [779, 685] width 1558 height 1174
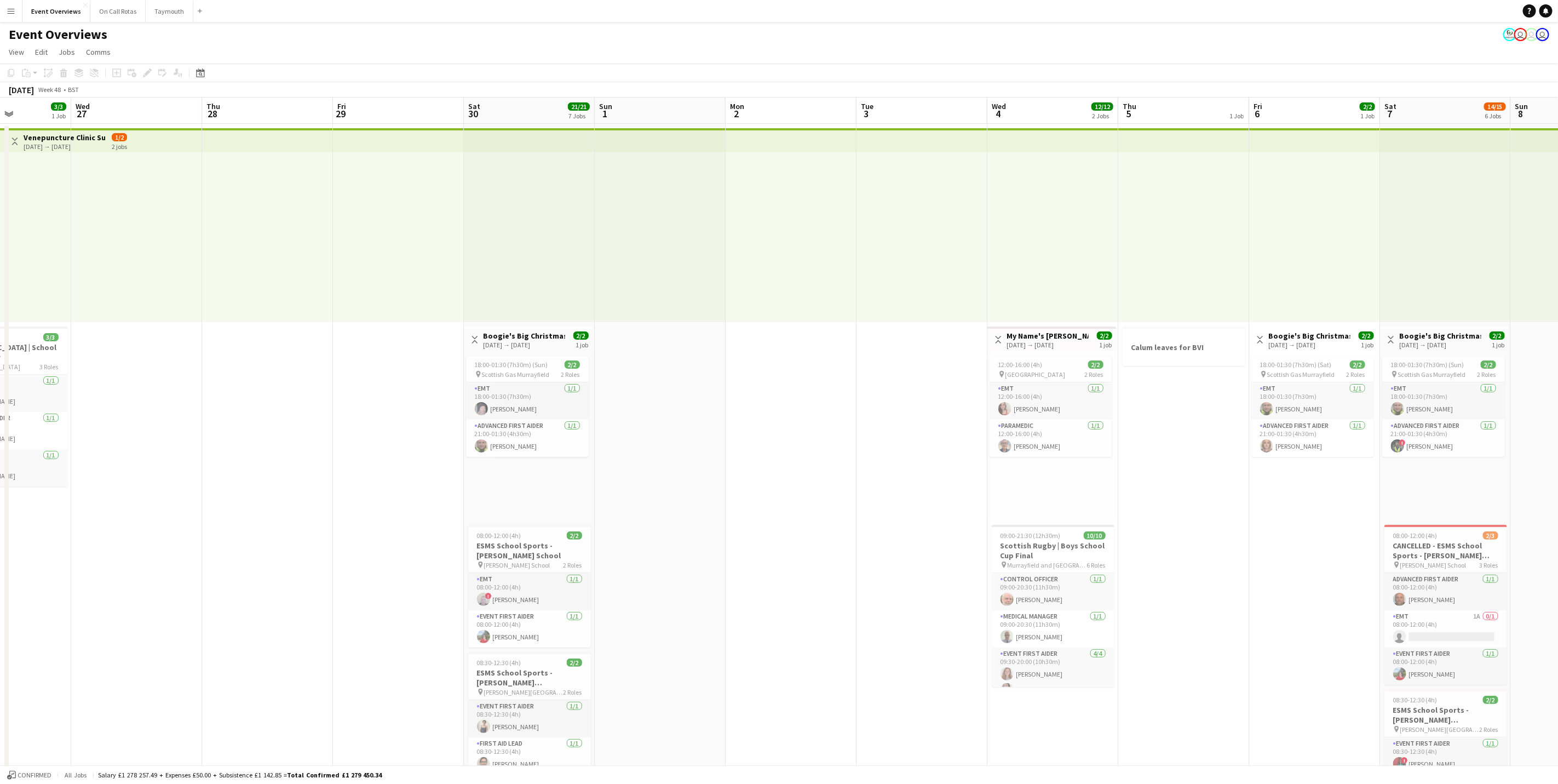
drag, startPoint x: 736, startPoint y: 533, endPoint x: 1289, endPoint y: 460, distance: 557.8
click at [1426, 445] on app-calendar-viewport "Tue 26 3/3 1 Job Wed 27 Thu 28 Fri 29 Sat 30 21/21 7 Jobs Sun 1 Mon 2 Tue 3 Wed…" at bounding box center [779, 731] width 1558 height 1267
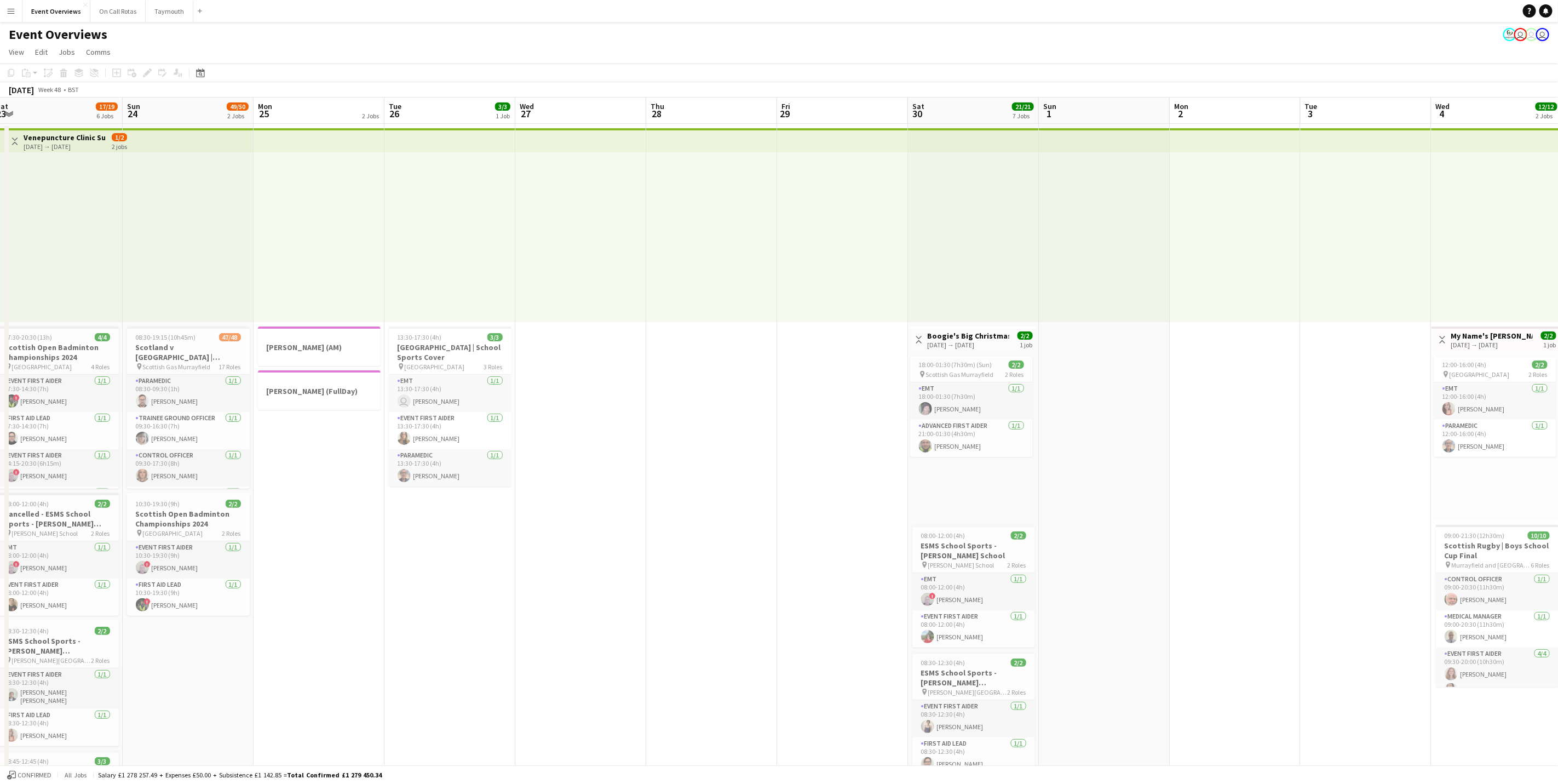
click at [1073, 450] on app-calendar-viewport "Thu 21 Fri 22 9/9 3 Jobs Sat 23 17/19 6 Jobs Sun 24 49/50 2 Jobs Mon 25 2 Jobs …" at bounding box center [779, 731] width 1558 height 1267
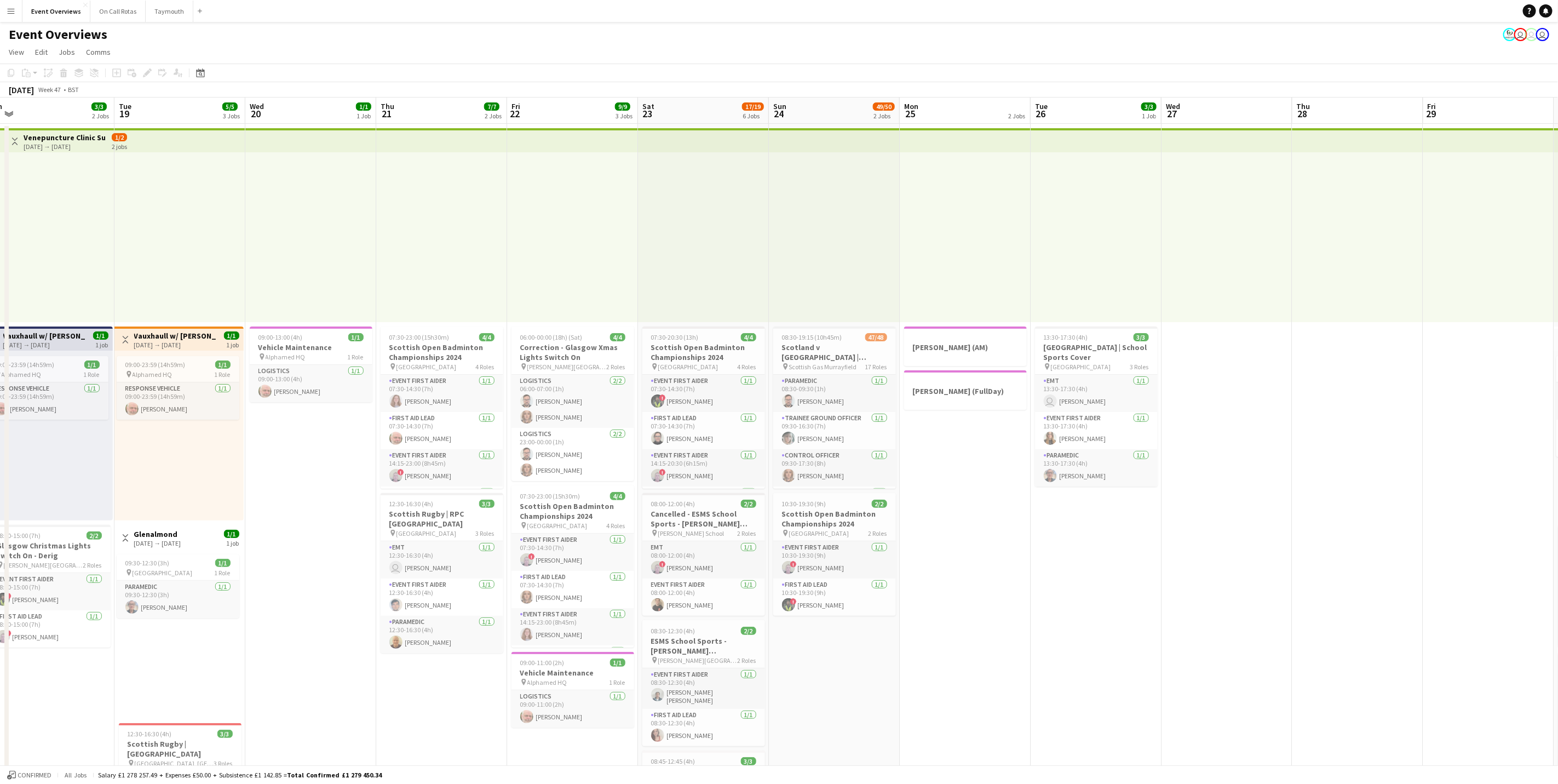
drag, startPoint x: 1253, startPoint y: 467, endPoint x: 701, endPoint y: 480, distance: 552.2
click at [1426, 442] on app-calendar-viewport "Sat 16 Sun 17 Mon 18 3/3 2 Jobs Tue 19 5/5 3 Jobs Wed 20 1/1 1 Job Thu 21 7/7 2…" at bounding box center [779, 731] width 1558 height 1267
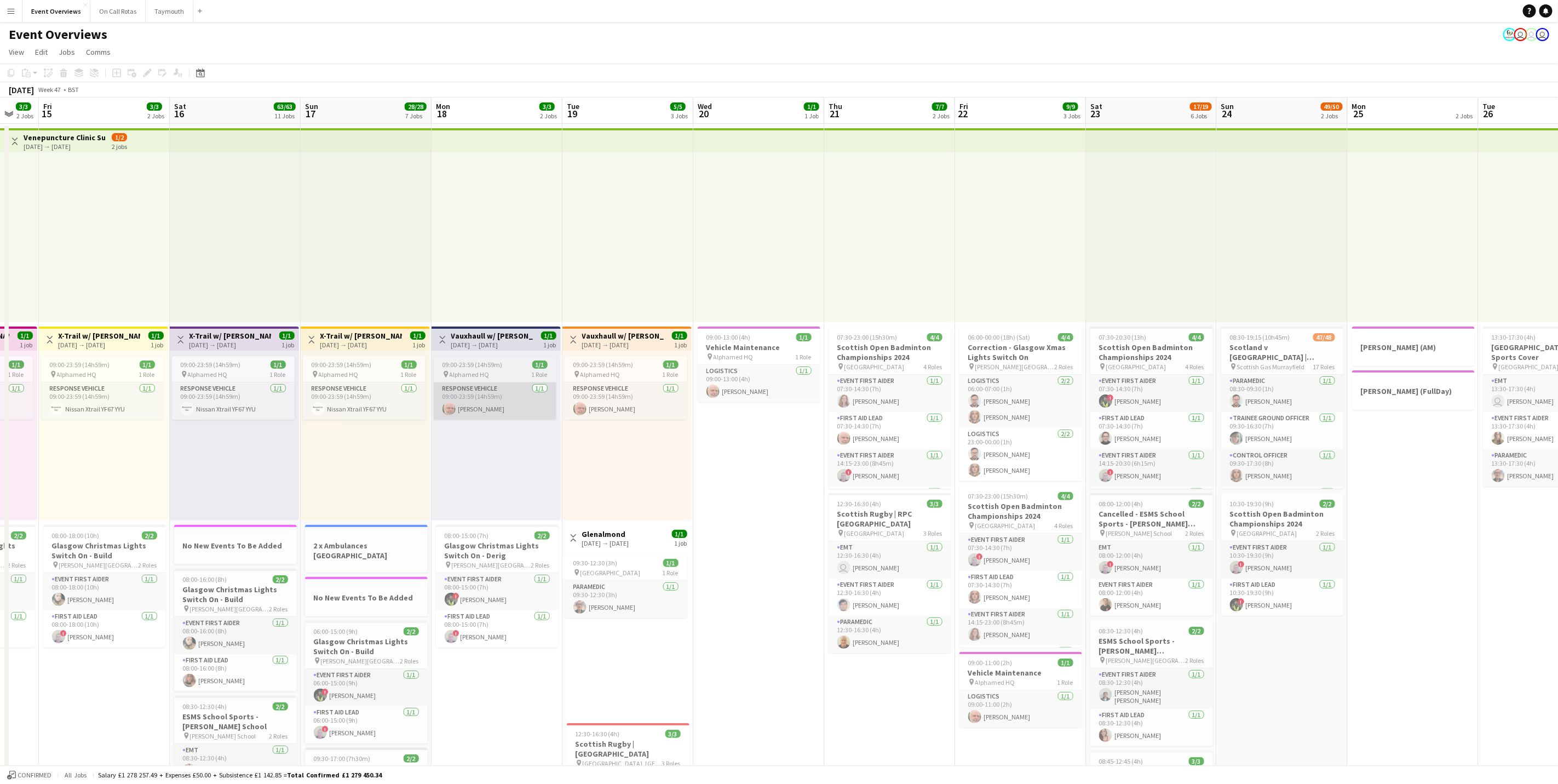
drag, startPoint x: 1298, startPoint y: 417, endPoint x: 1013, endPoint y: 418, distance: 285.0
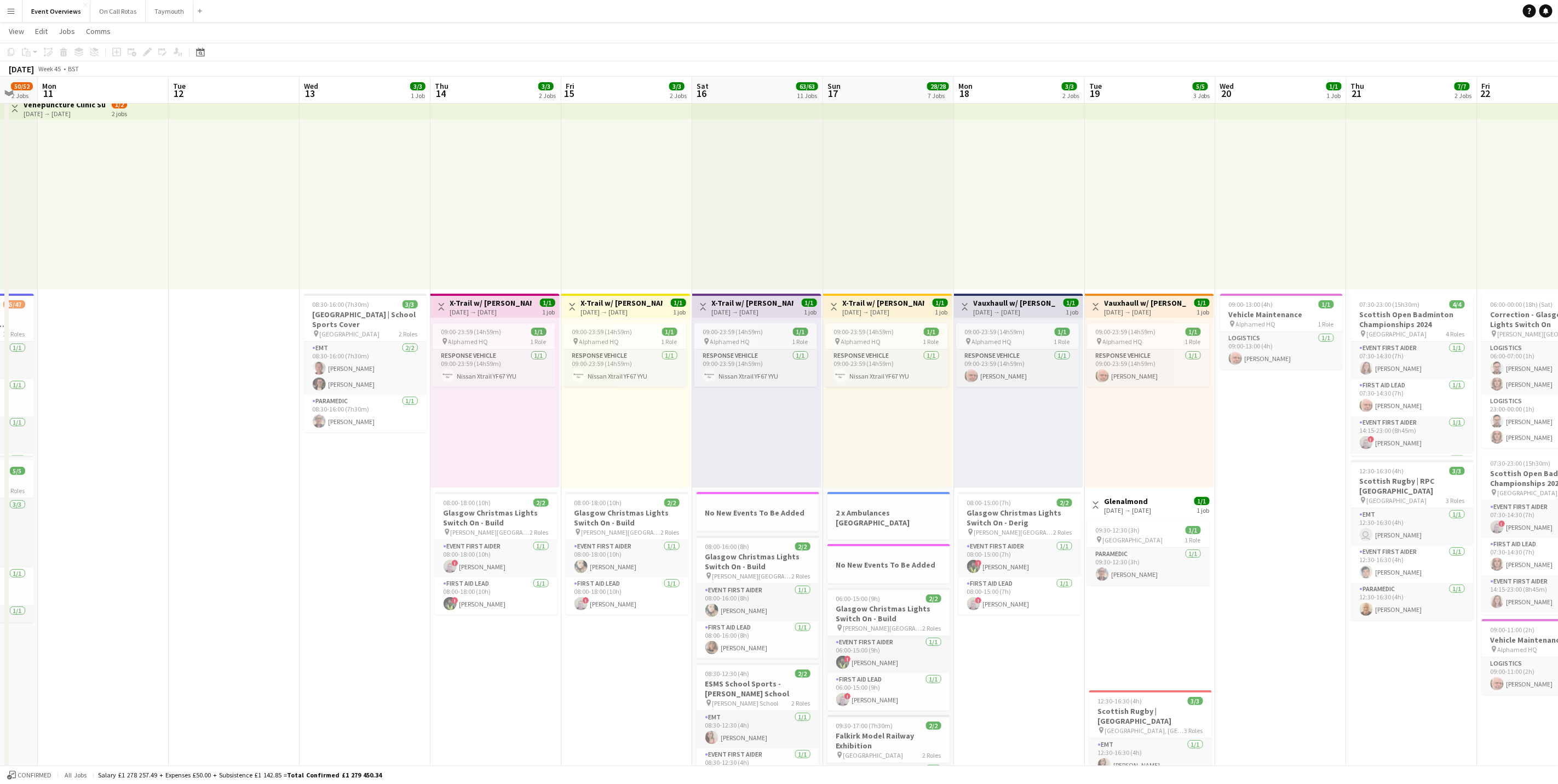
scroll to position [0, 0]
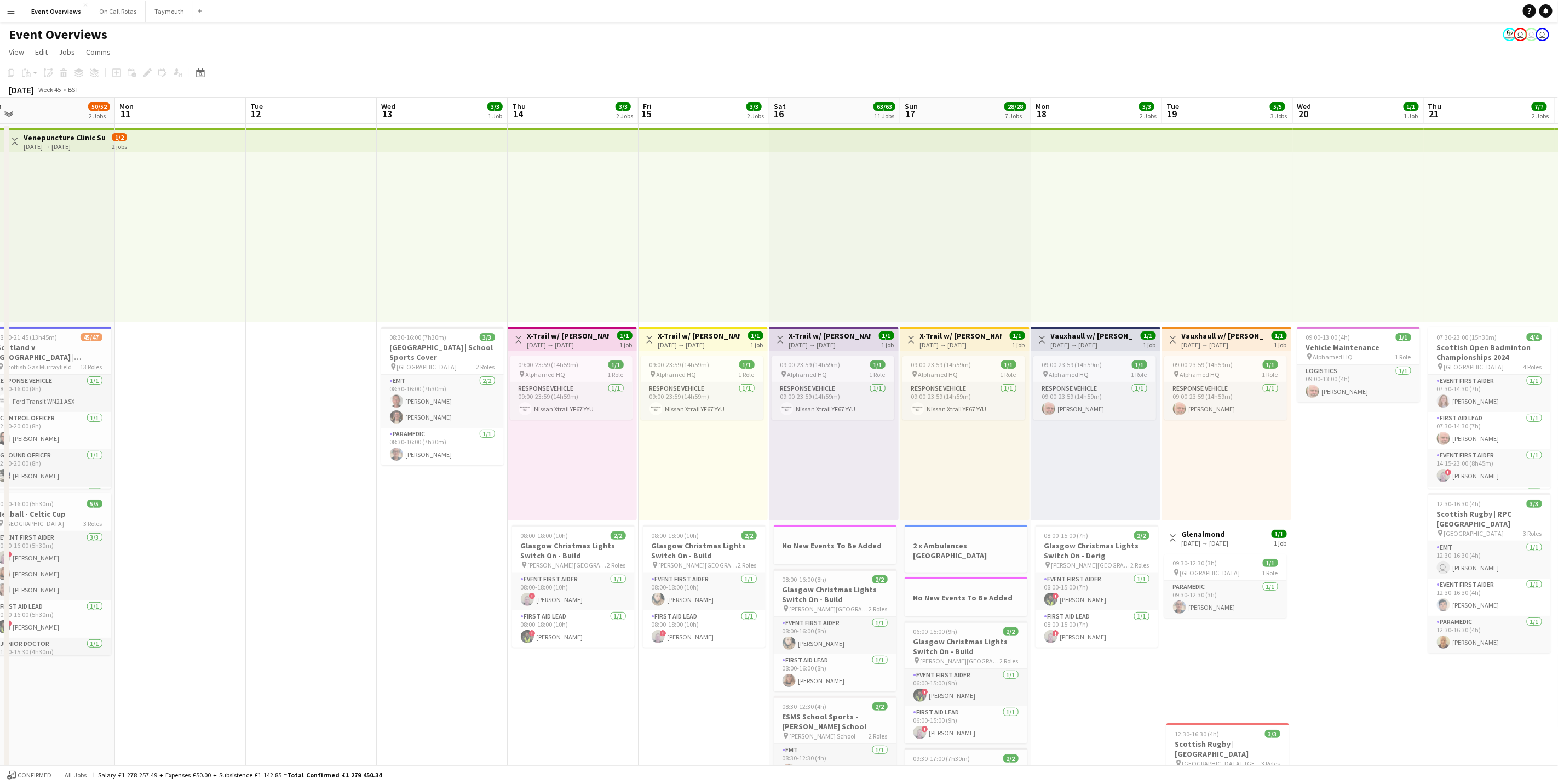
drag, startPoint x: 181, startPoint y: 362, endPoint x: 686, endPoint y: 289, distance: 510.2
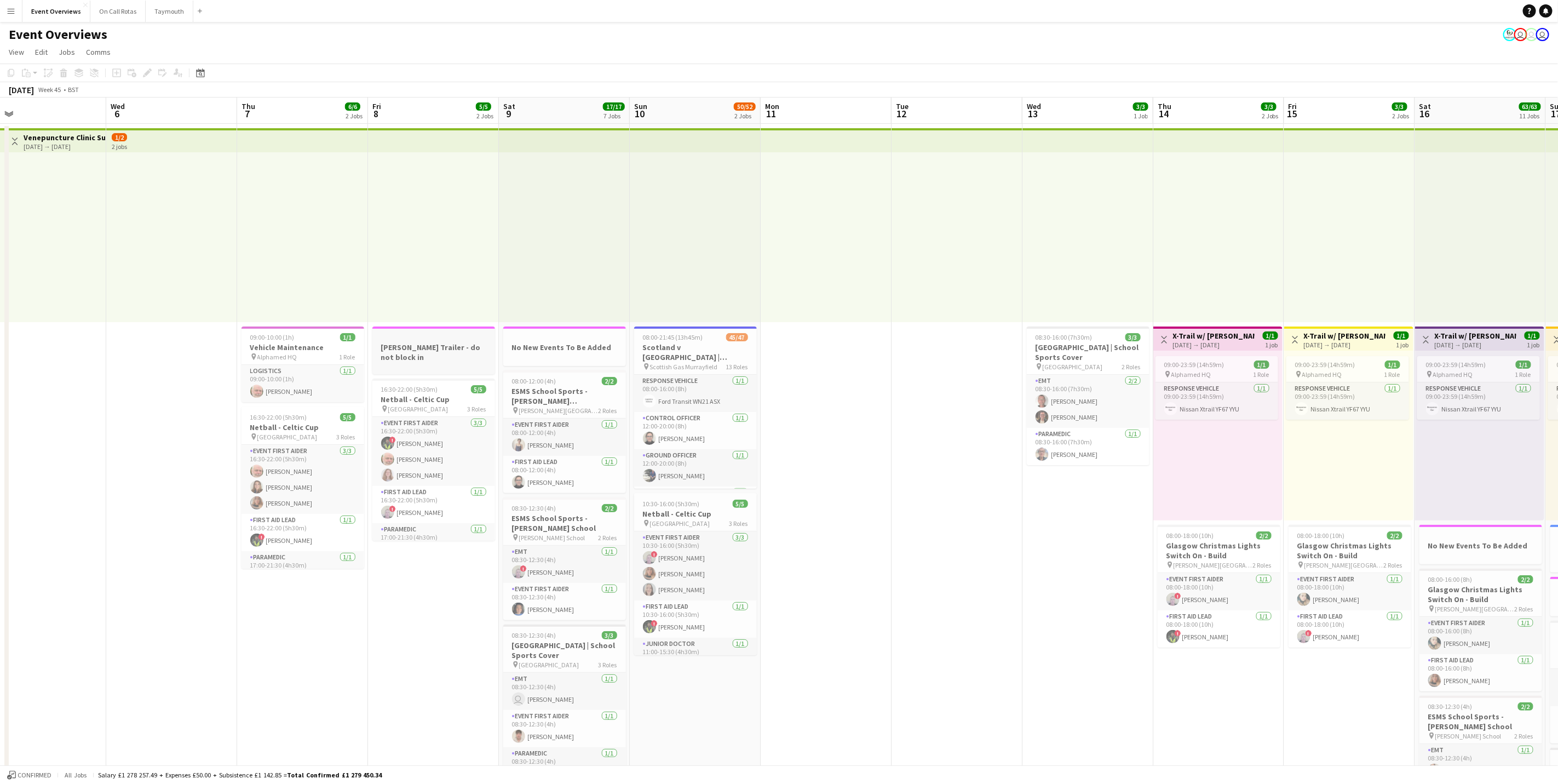
drag, startPoint x: 725, startPoint y: 364, endPoint x: 800, endPoint y: 340, distance: 78.7
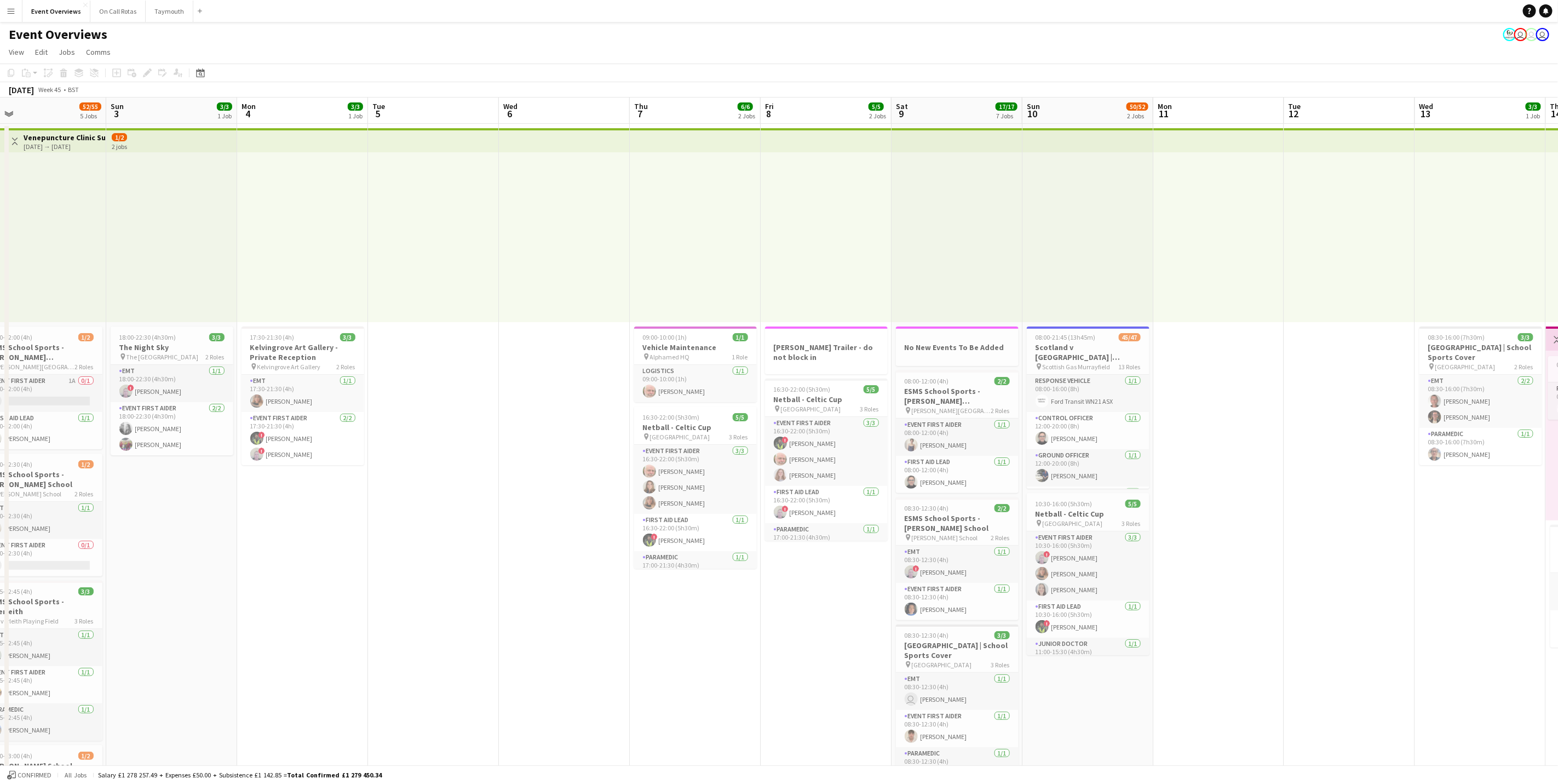
drag, startPoint x: 361, startPoint y: 307, endPoint x: 985, endPoint y: 249, distance: 626.7
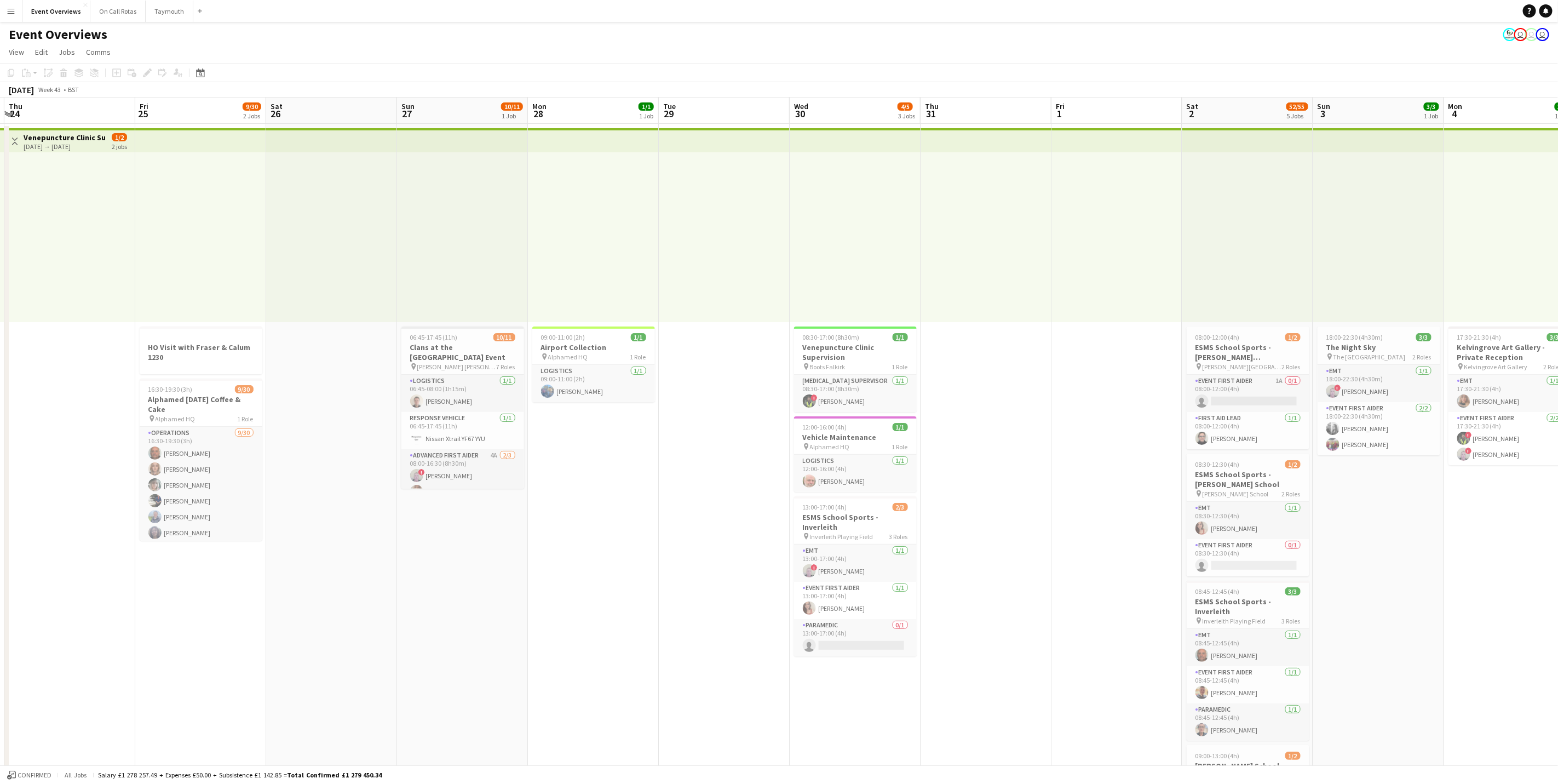
drag, startPoint x: 417, startPoint y: 259, endPoint x: 1078, endPoint y: 196, distance: 664.0
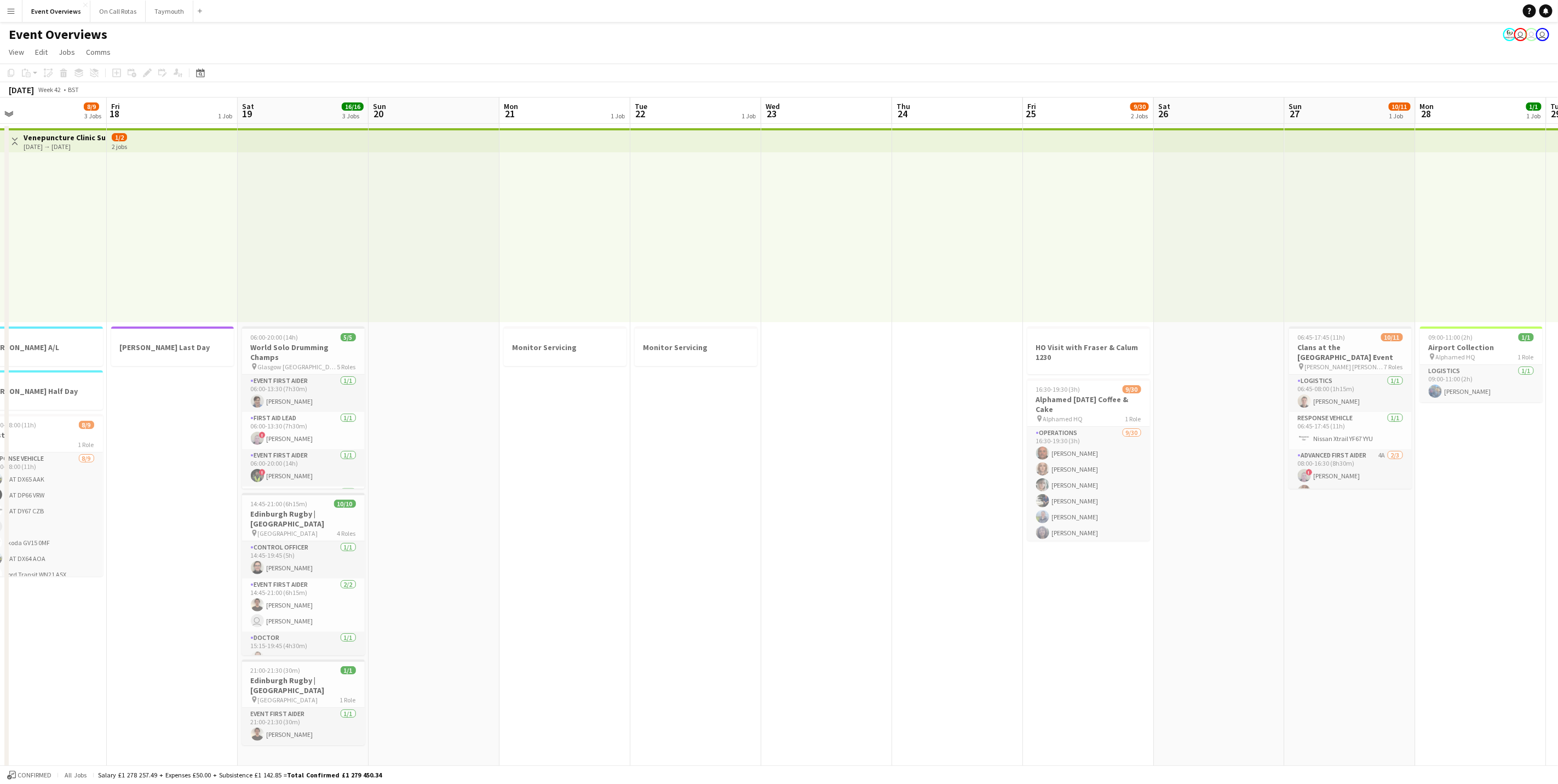
drag, startPoint x: 526, startPoint y: 454, endPoint x: 1338, endPoint y: 316, distance: 823.6
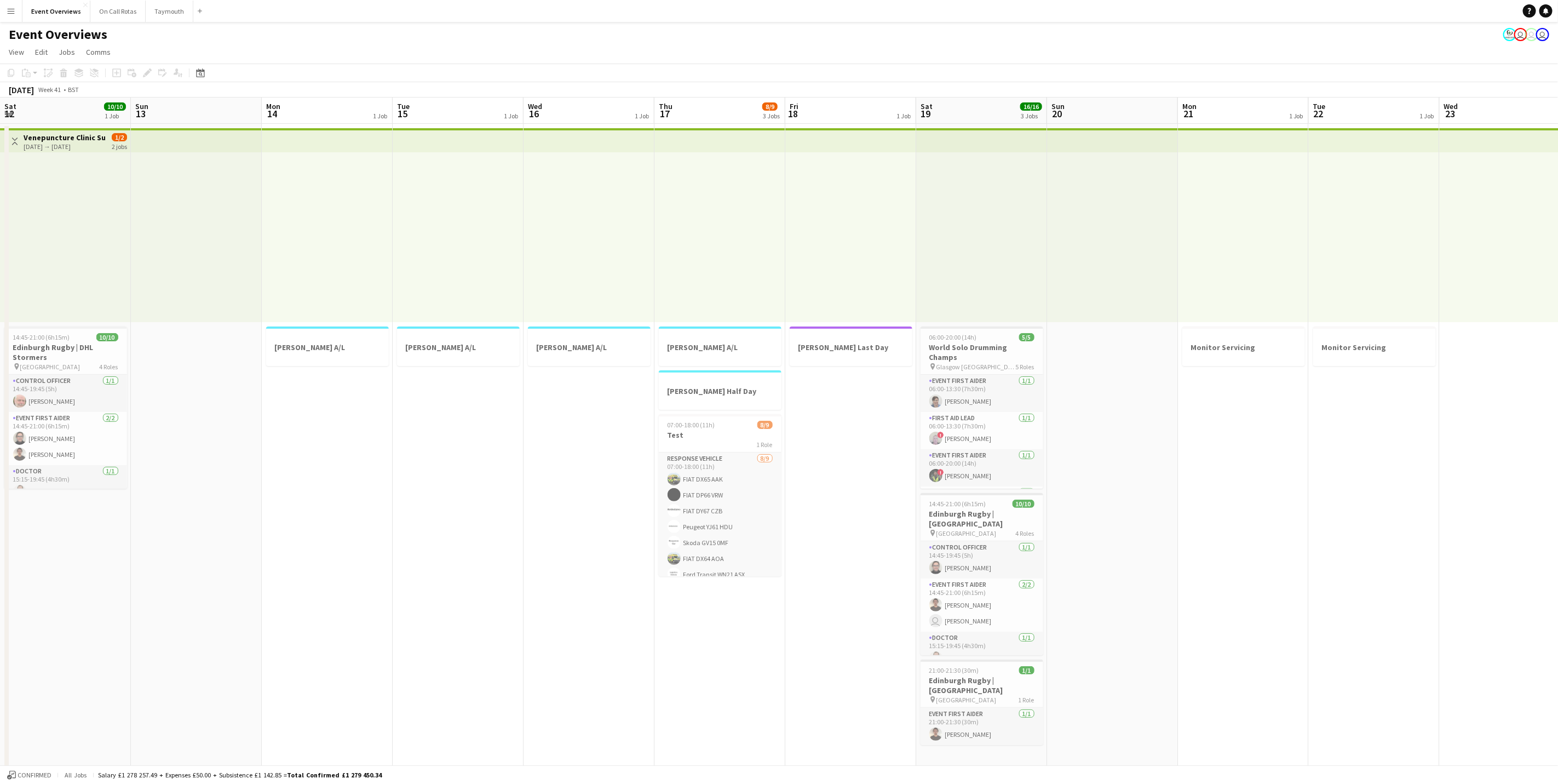
drag, startPoint x: 455, startPoint y: 317, endPoint x: 1295, endPoint y: 298, distance: 840.2
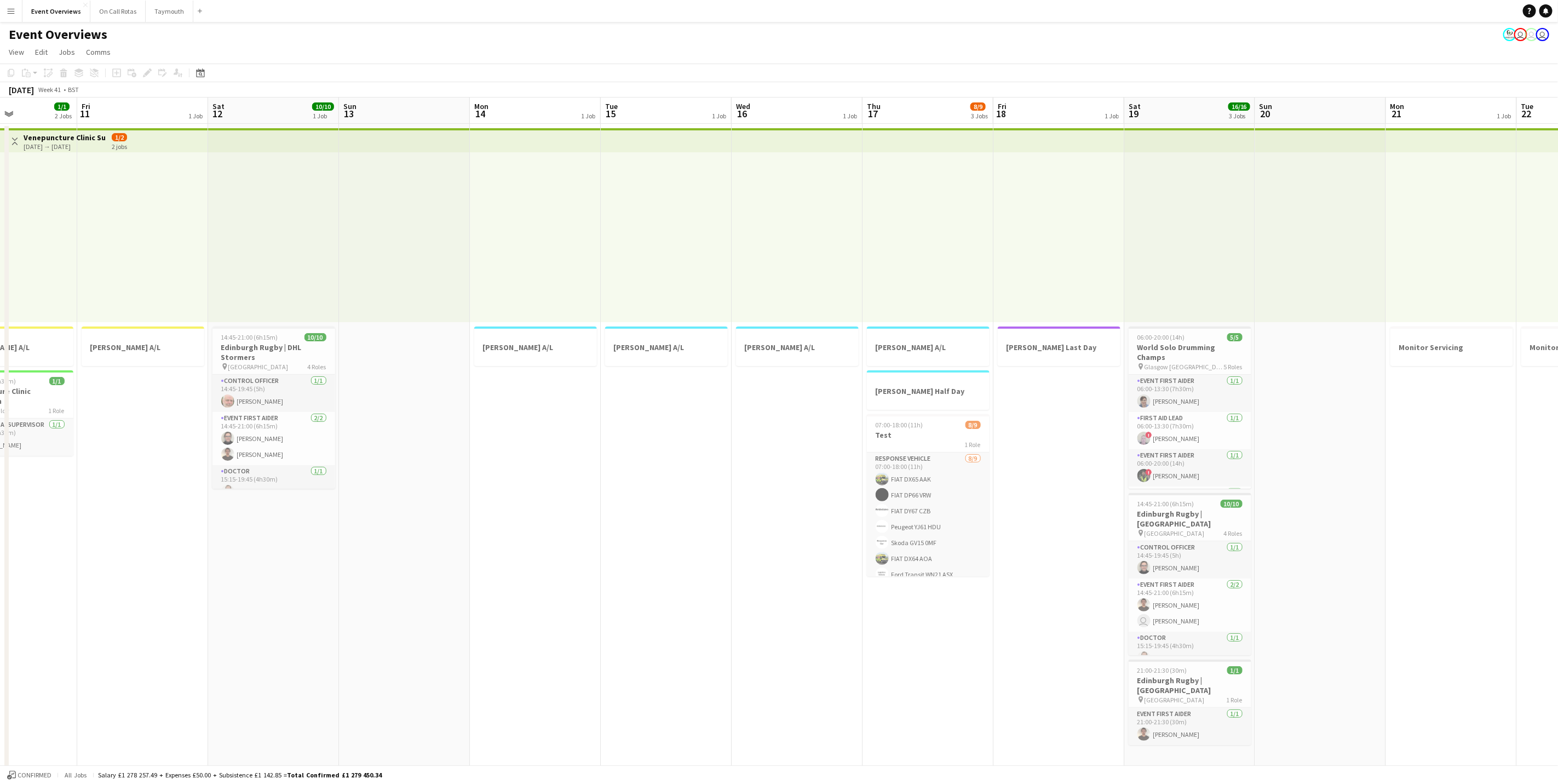
drag, startPoint x: 679, startPoint y: 482, endPoint x: 1226, endPoint y: 388, distance: 555.0
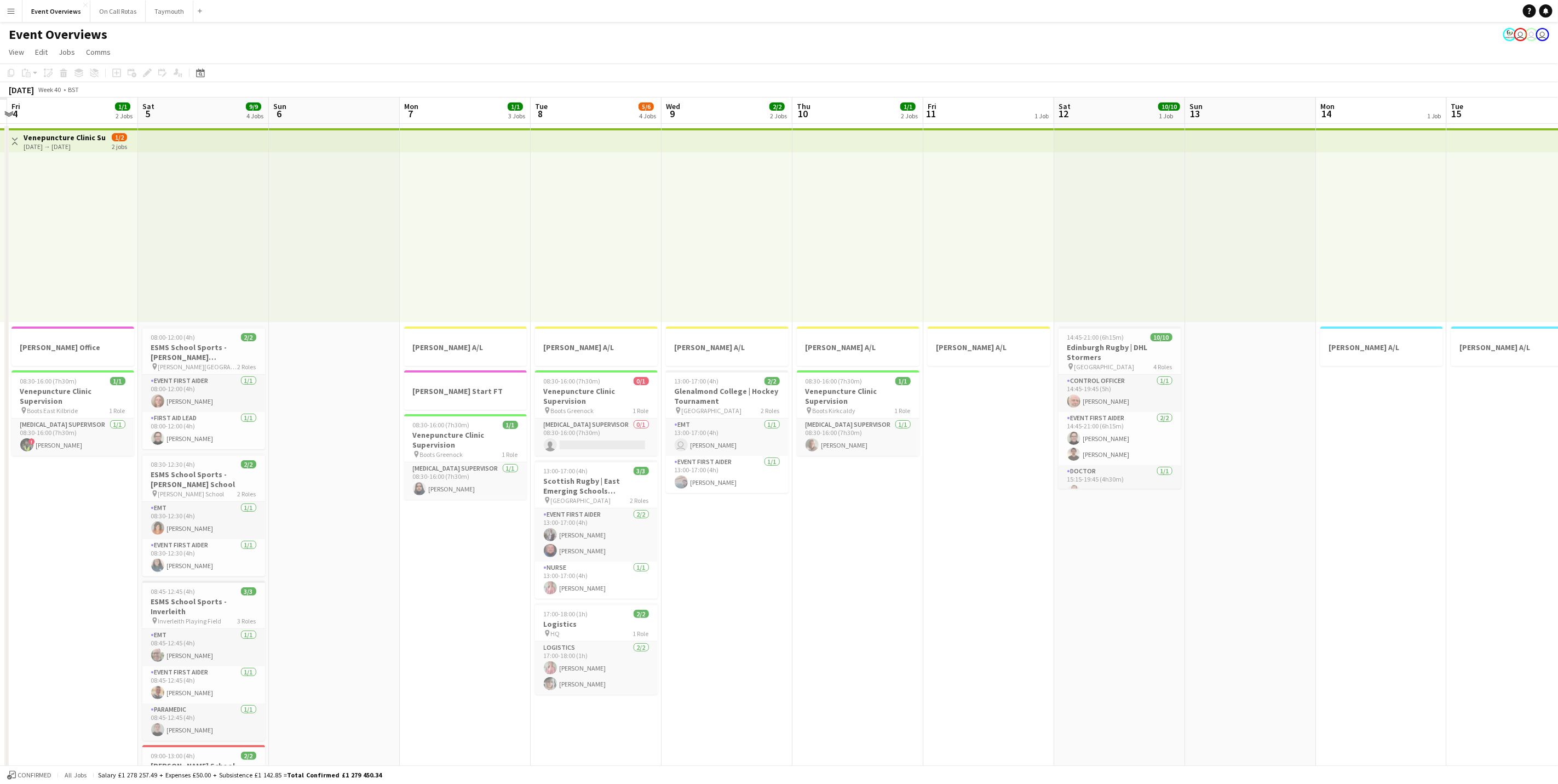
drag, startPoint x: 994, startPoint y: 447, endPoint x: 1275, endPoint y: 350, distance: 297.3
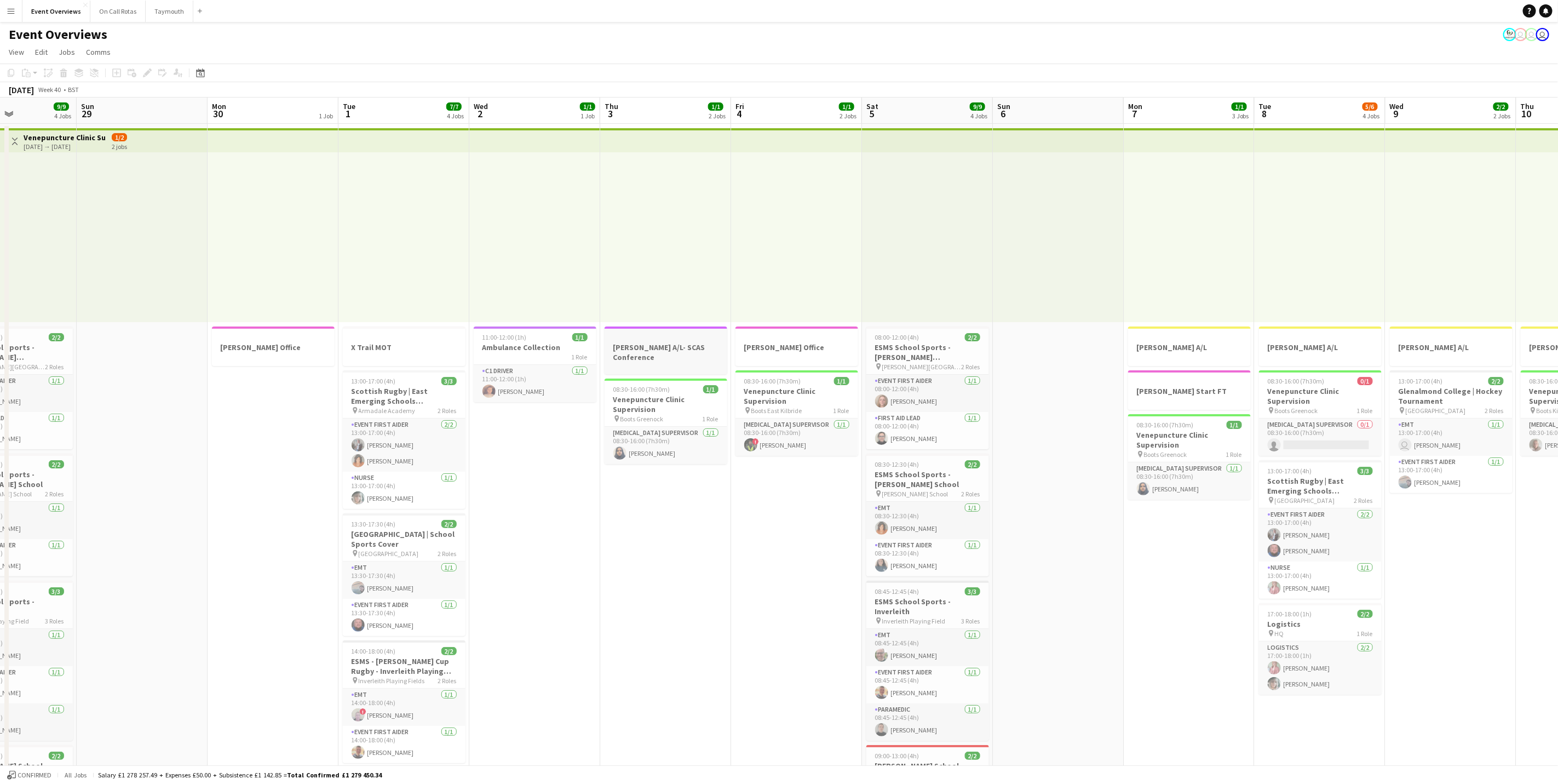
drag, startPoint x: 644, startPoint y: 349, endPoint x: 1241, endPoint y: 357, distance: 597.1
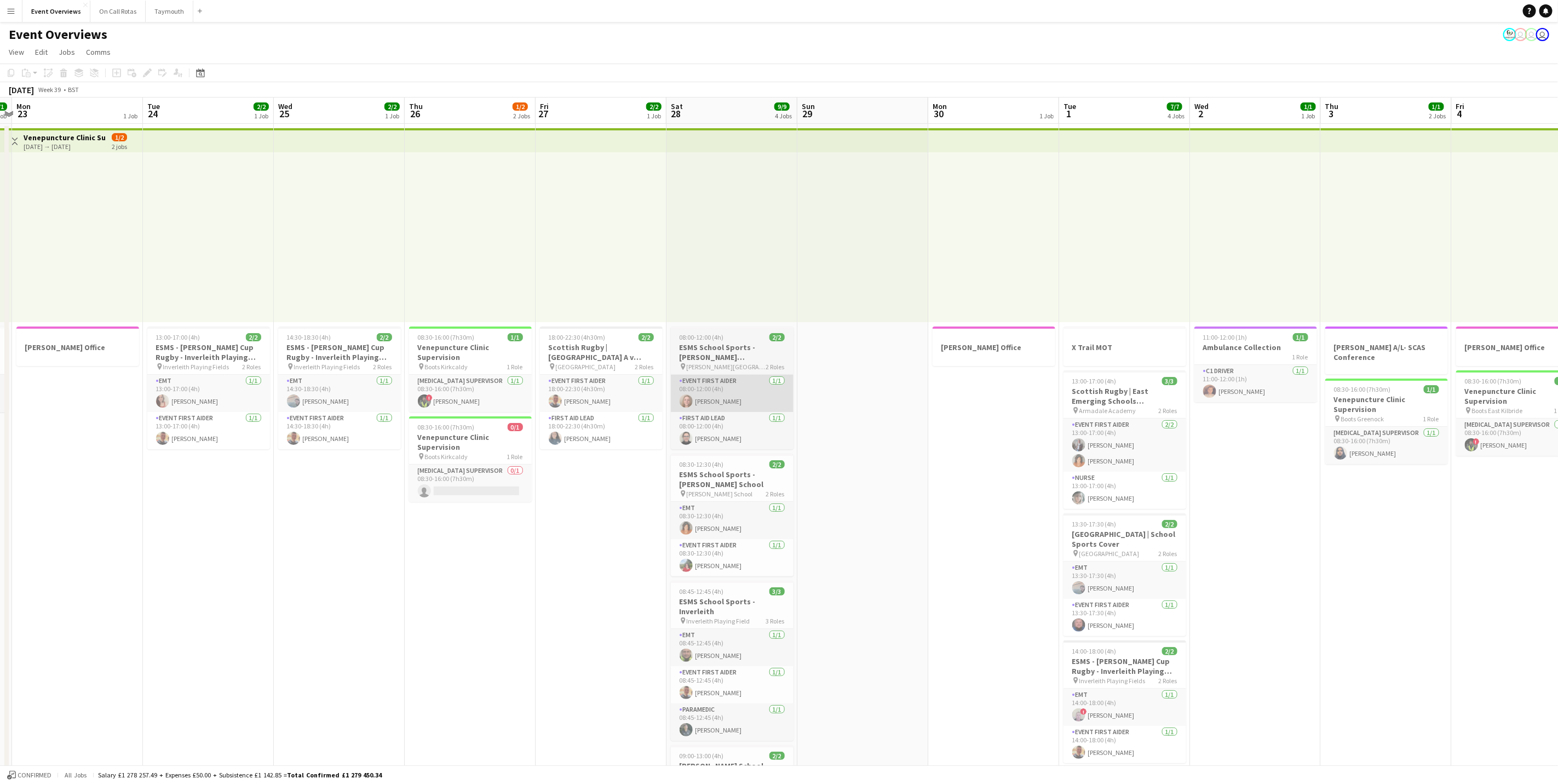
drag, startPoint x: 691, startPoint y: 371, endPoint x: 1028, endPoint y: 383, distance: 337.2
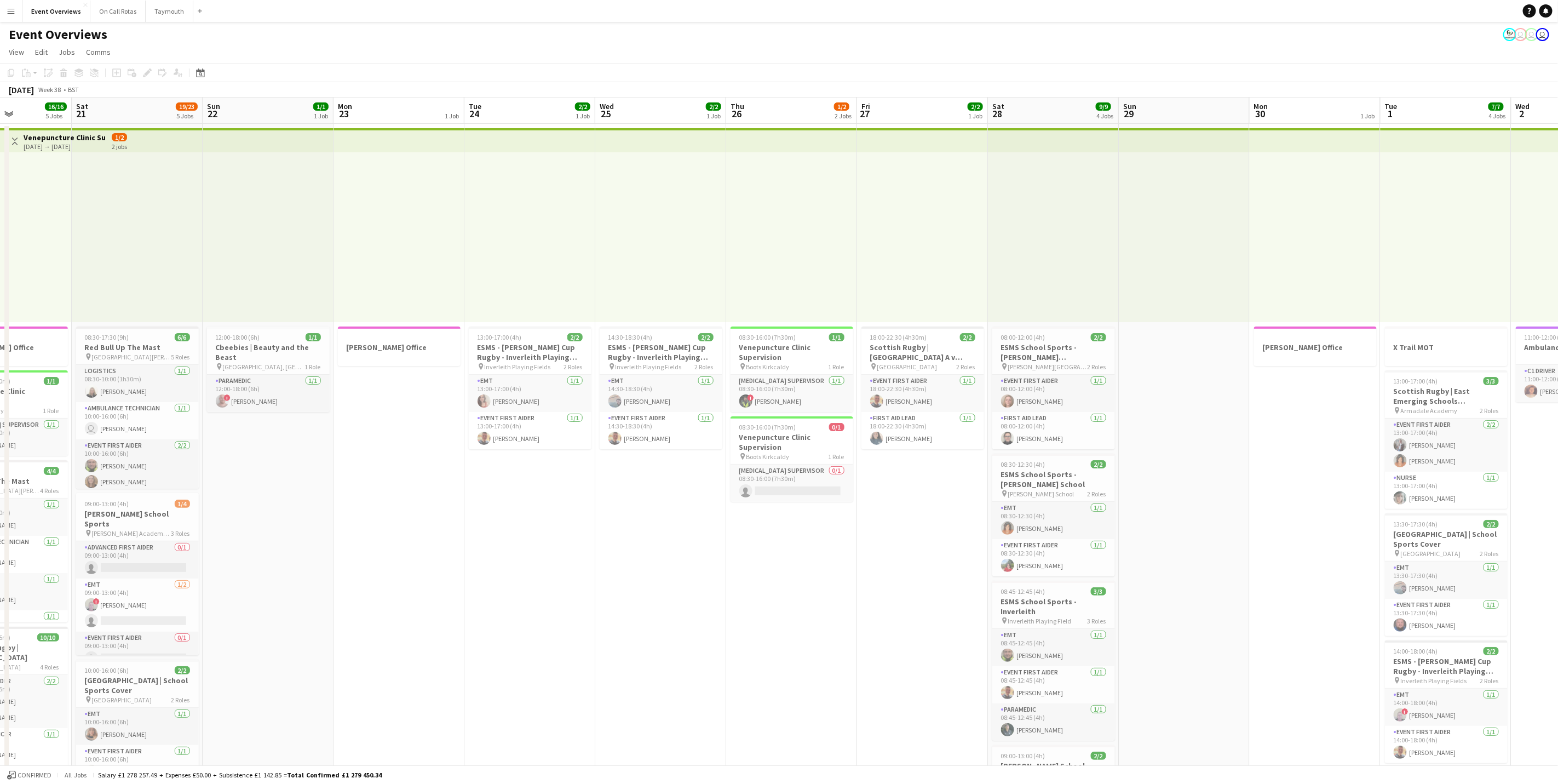
scroll to position [0, 0]
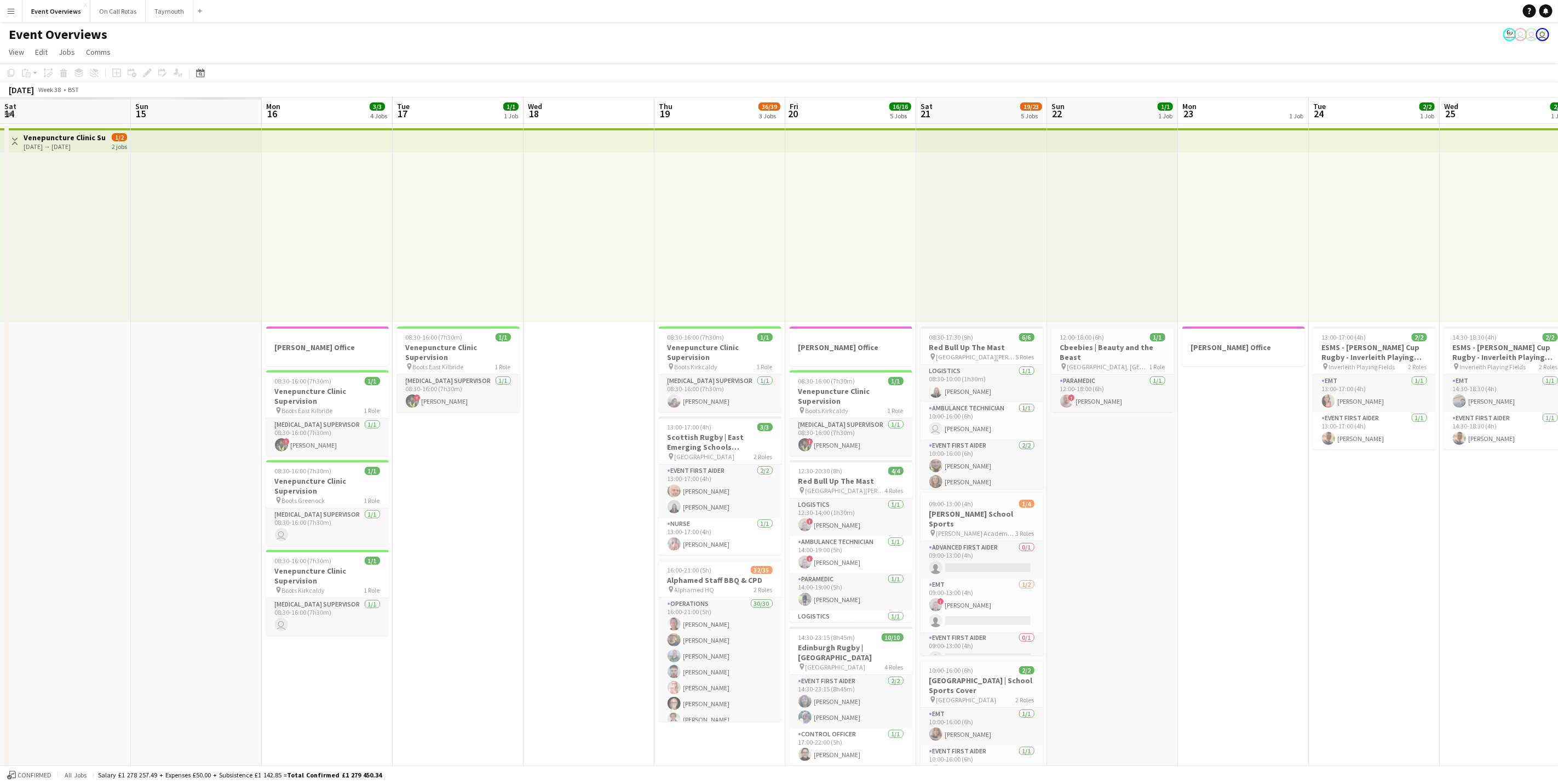
drag, startPoint x: 449, startPoint y: 480, endPoint x: 1199, endPoint y: 256, distance: 782.7
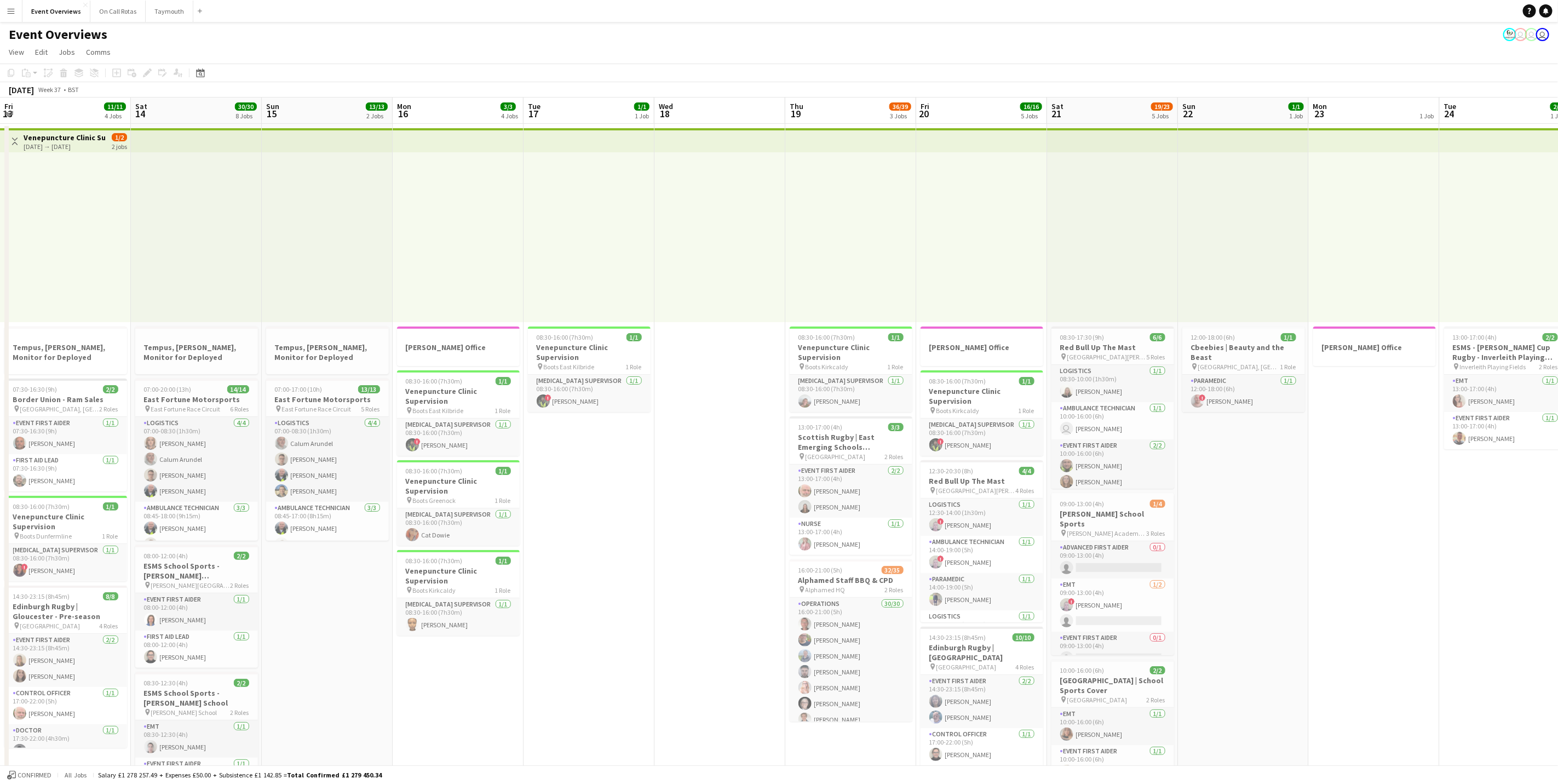
drag, startPoint x: 580, startPoint y: 501, endPoint x: 1282, endPoint y: 319, distance: 725.2
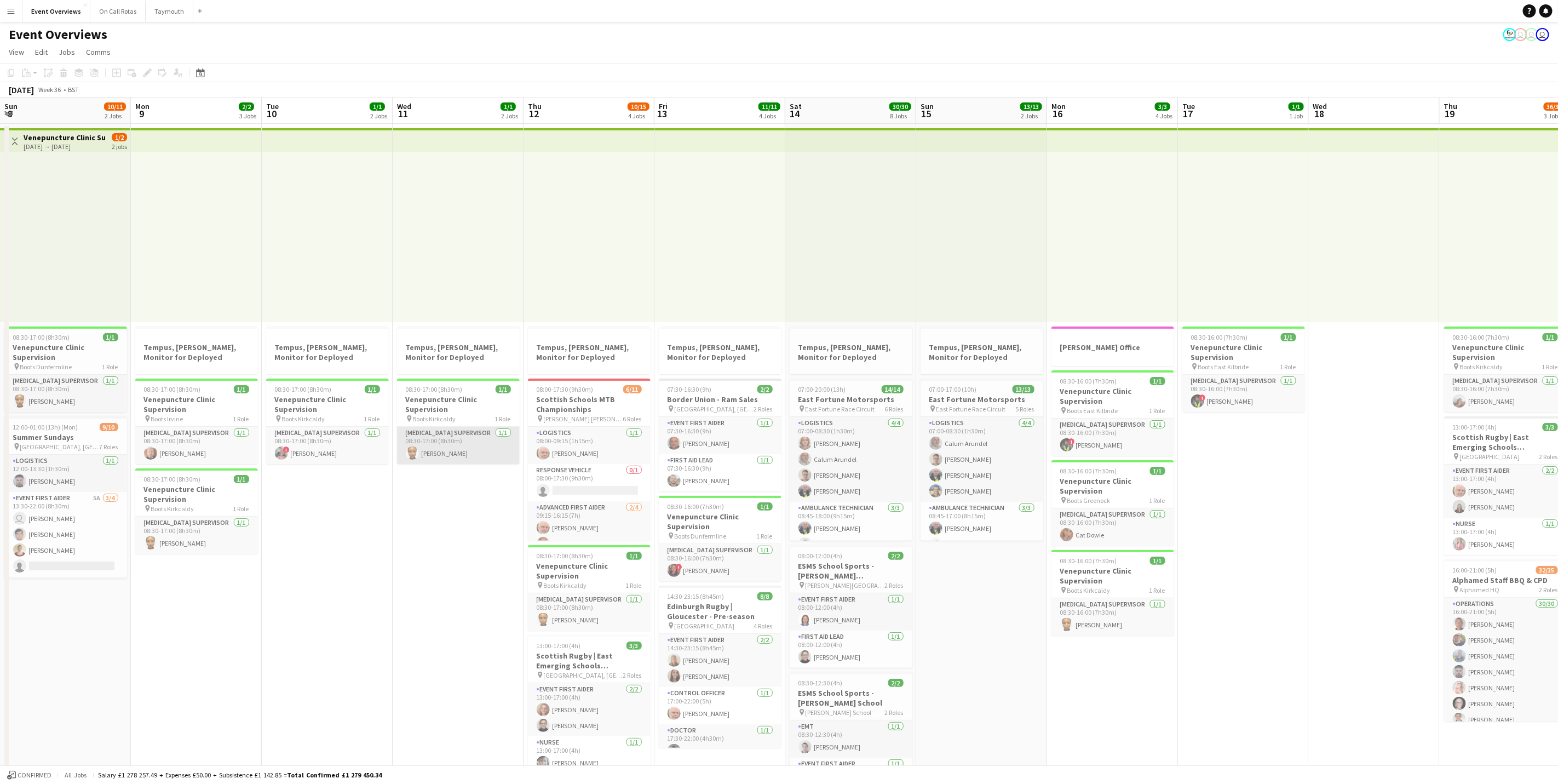
scroll to position [0, 336]
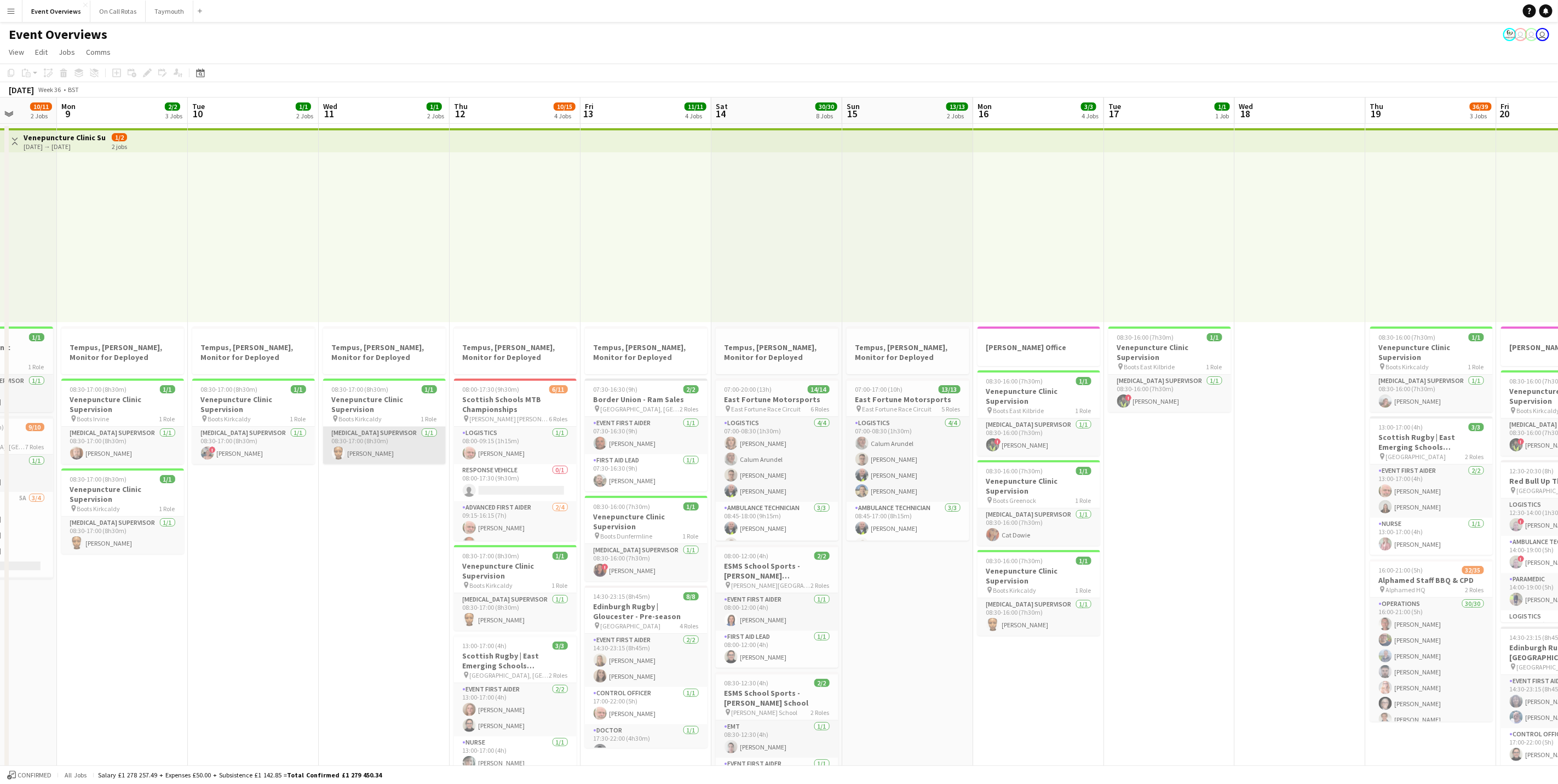
drag, startPoint x: 417, startPoint y: 429, endPoint x: 993, endPoint y: 437, distance: 576.1
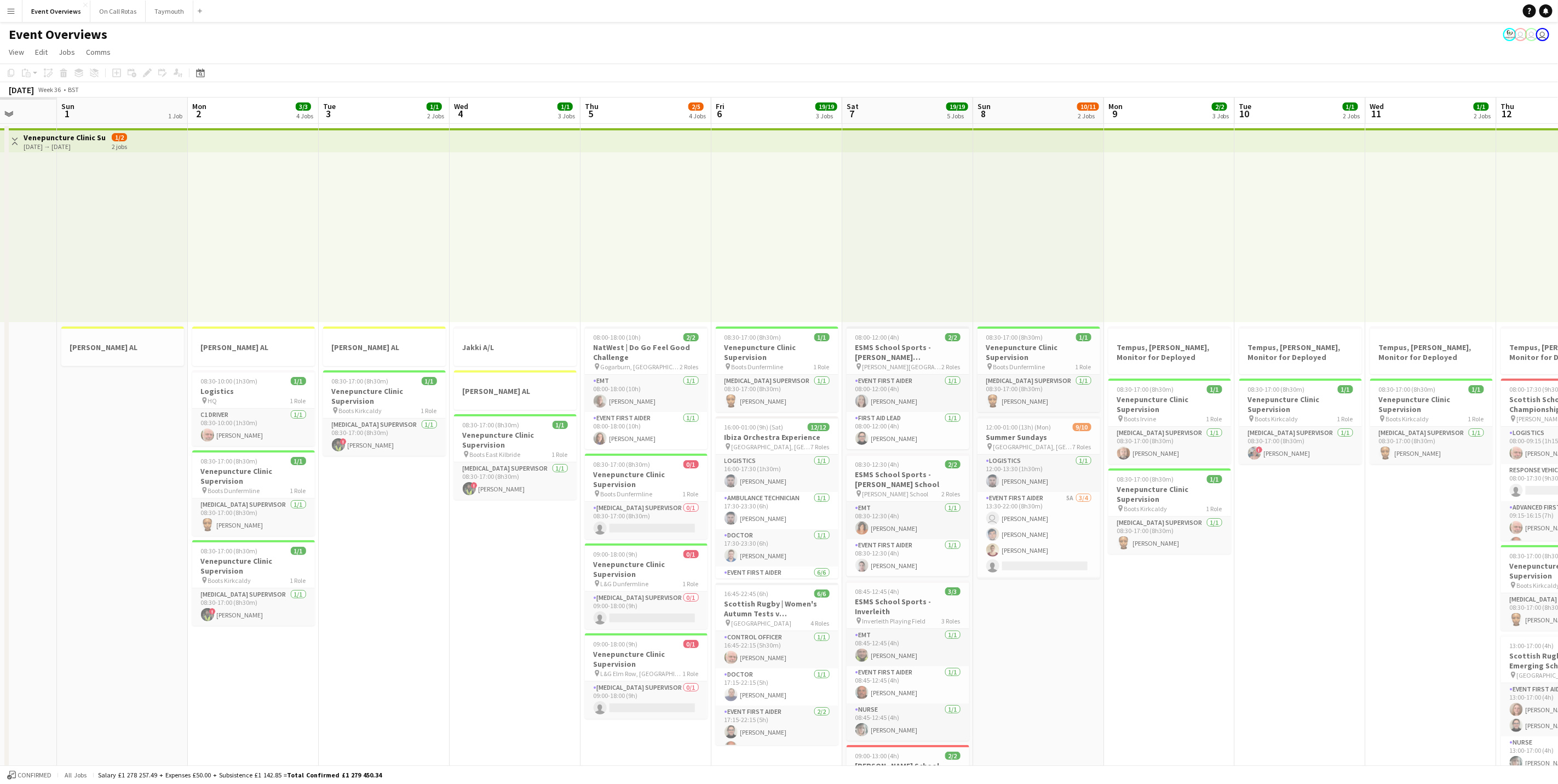
drag, startPoint x: 871, startPoint y: 467, endPoint x: 907, endPoint y: 457, distance: 37.4
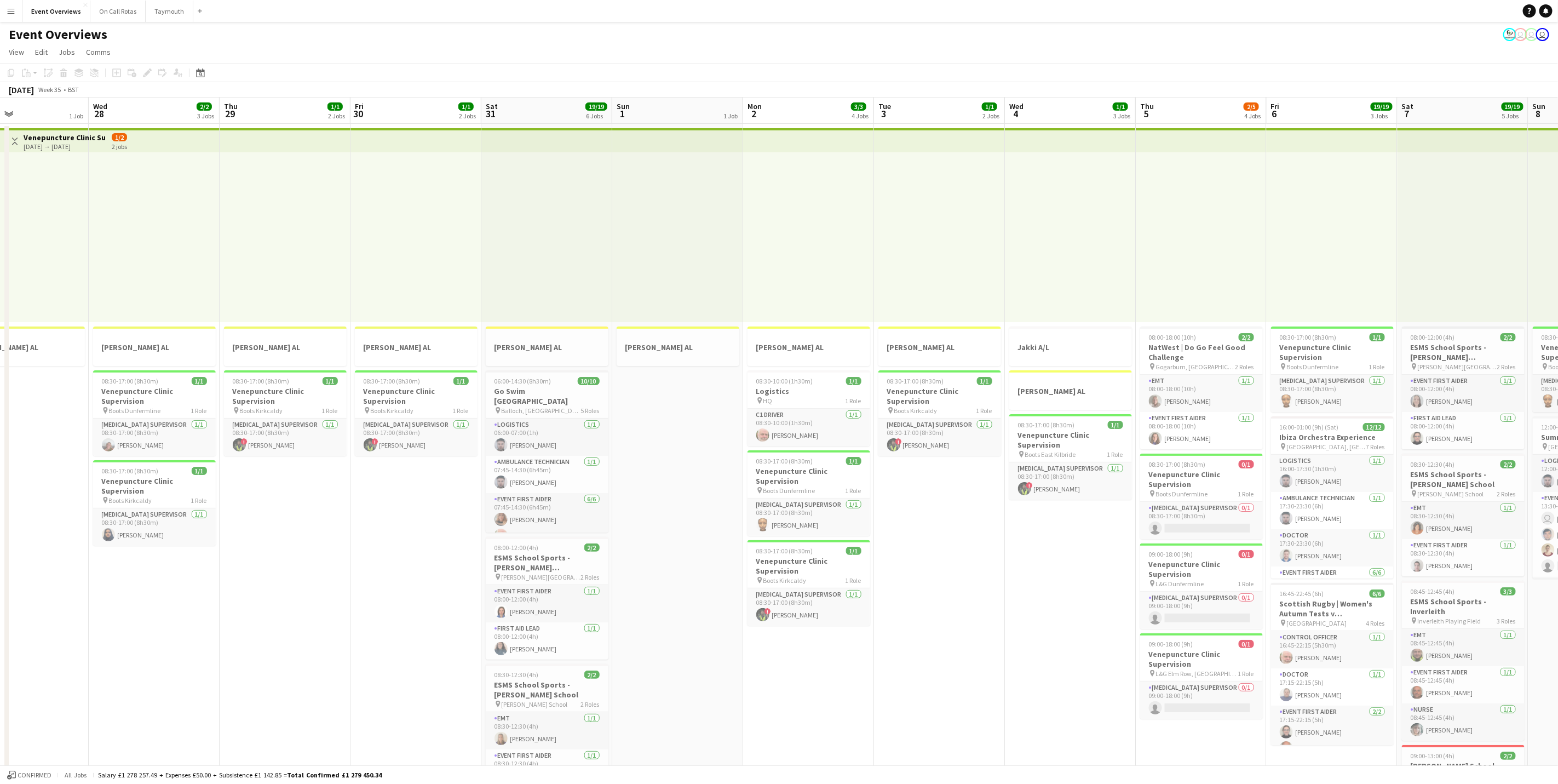
drag, startPoint x: 933, startPoint y: 470, endPoint x: 894, endPoint y: 425, distance: 59.5
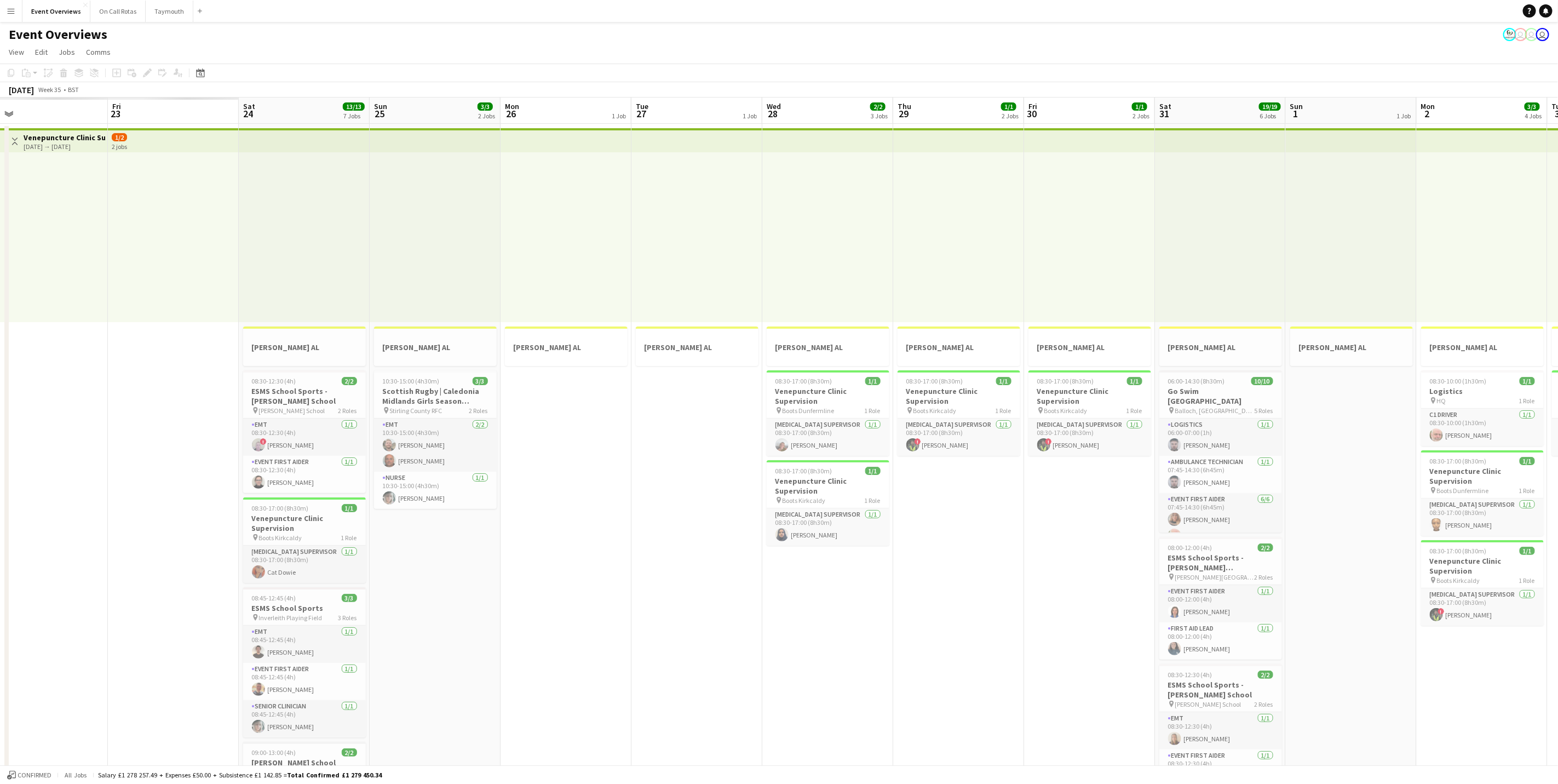
drag, startPoint x: 324, startPoint y: 387, endPoint x: 1071, endPoint y: 452, distance: 749.8
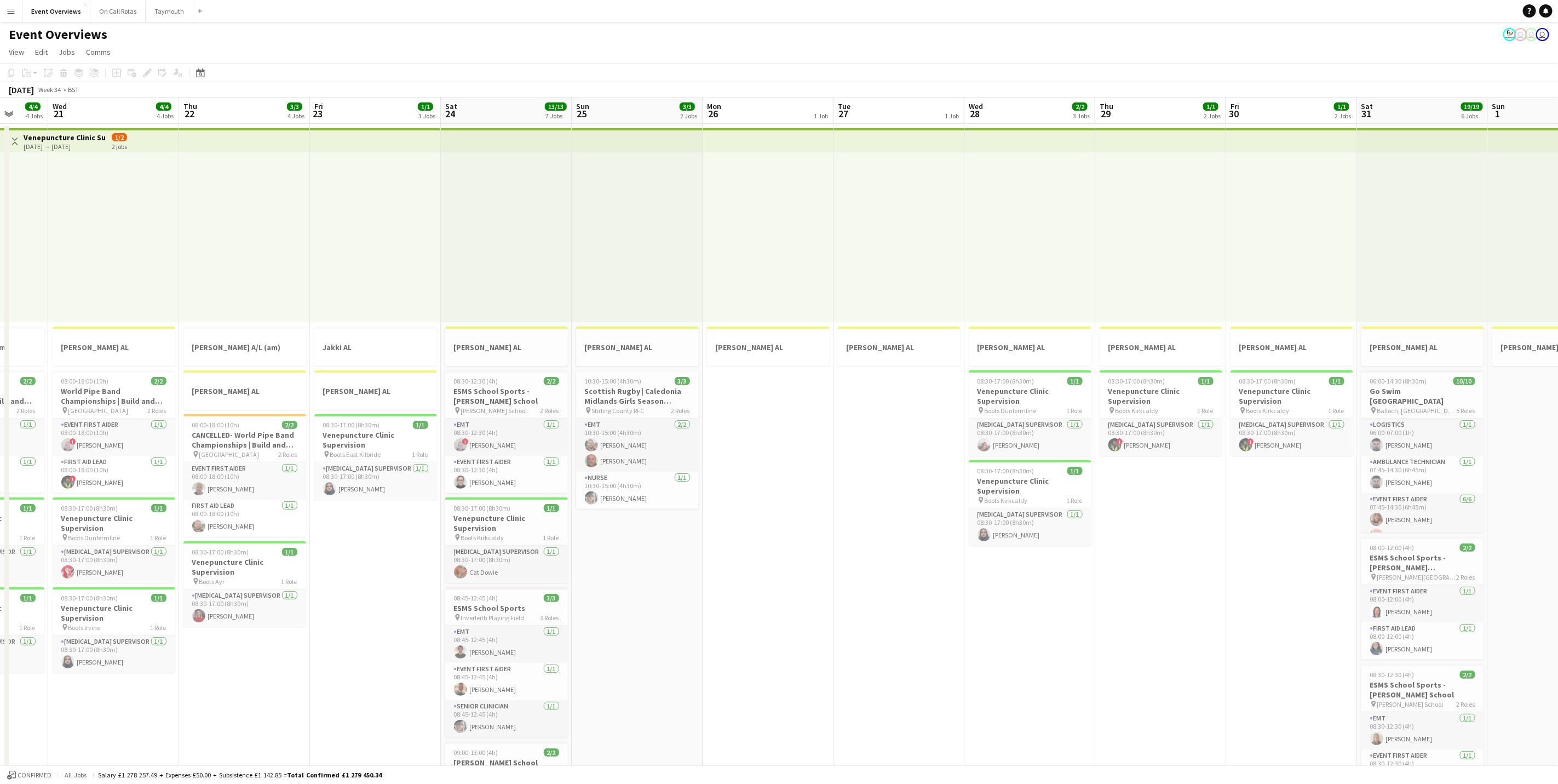
drag, startPoint x: 411, startPoint y: 396, endPoint x: 1121, endPoint y: 371, distance: 710.4
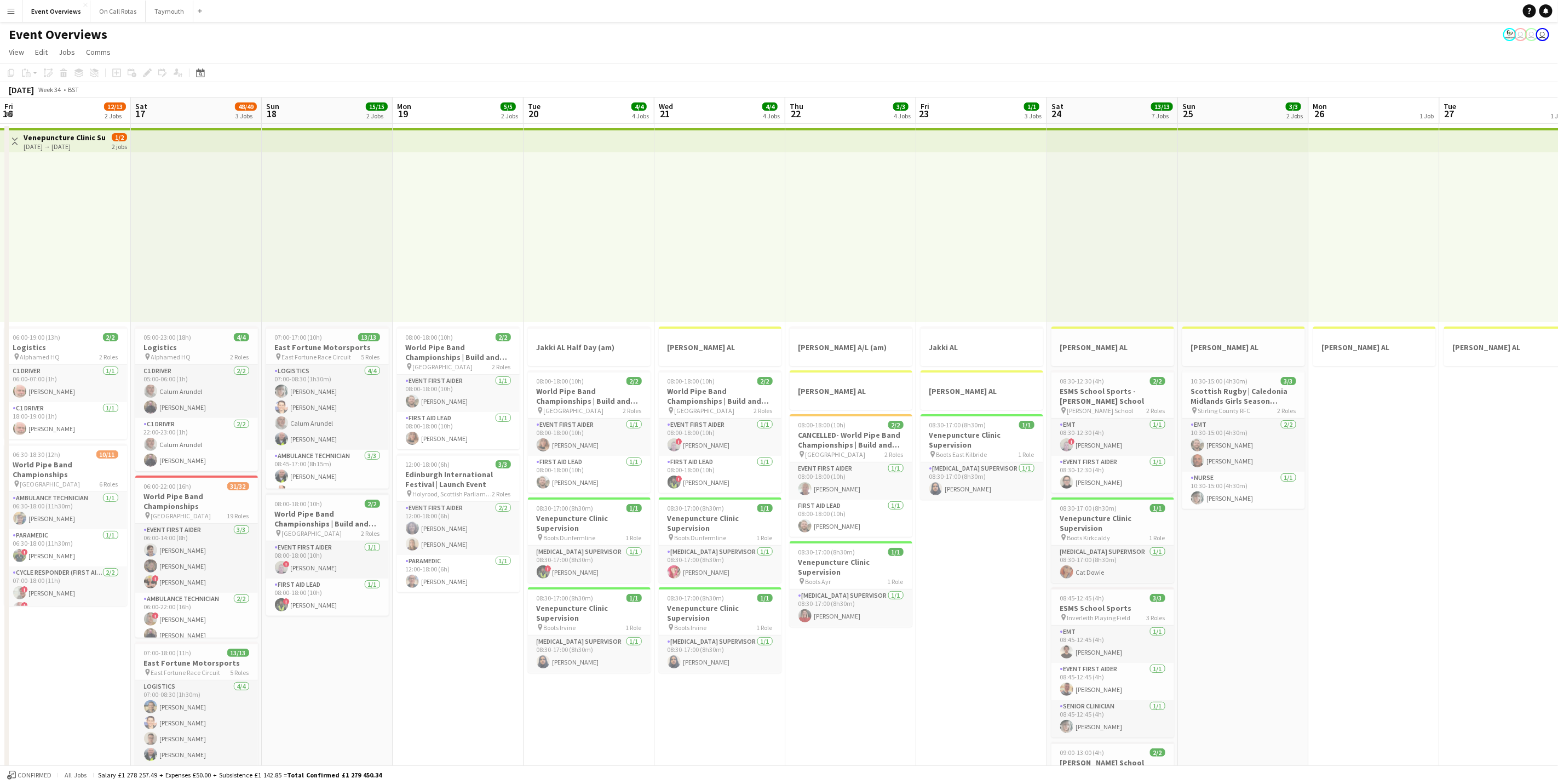
drag, startPoint x: 500, startPoint y: 349, endPoint x: 945, endPoint y: 276, distance: 450.9
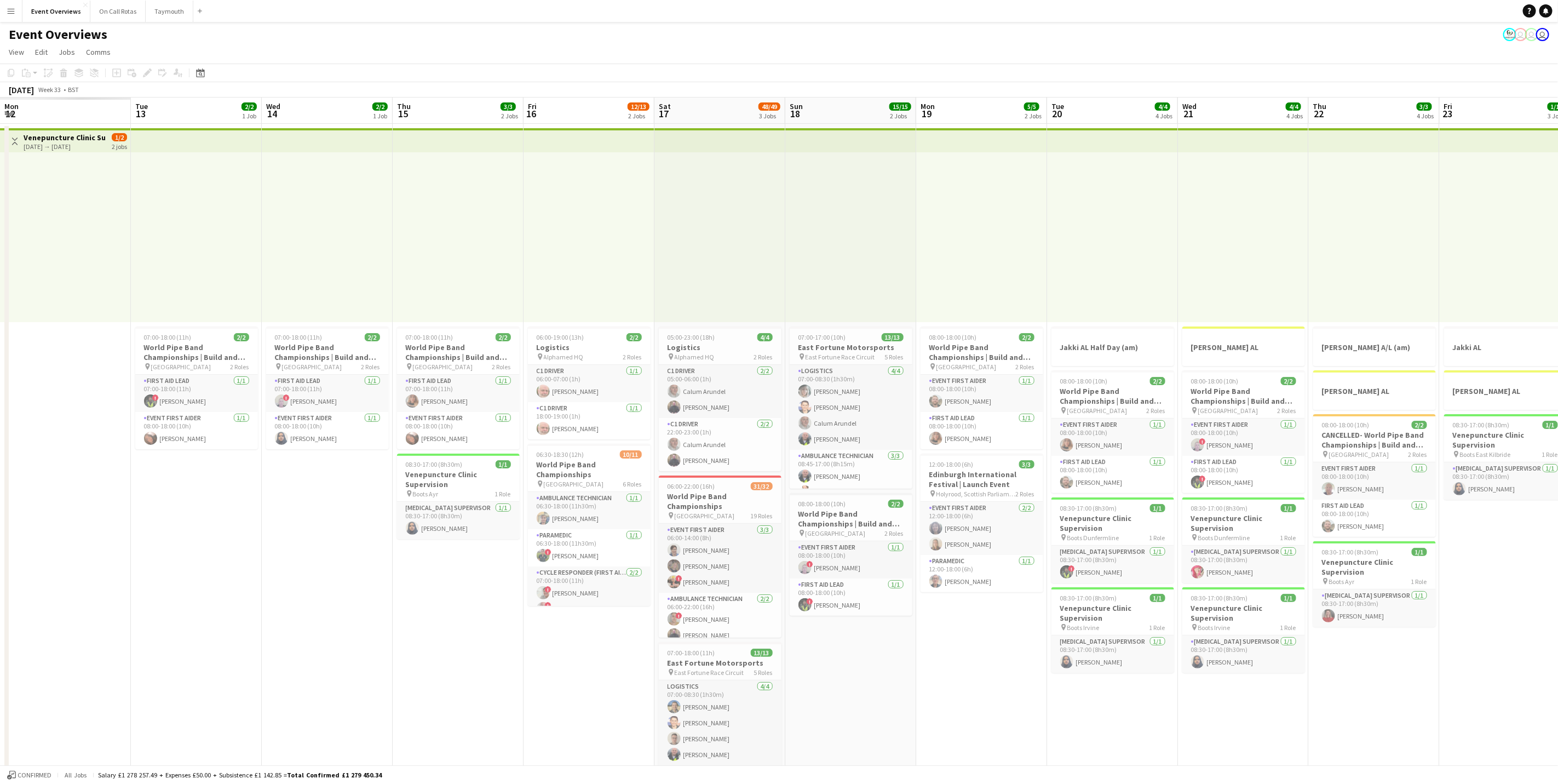
scroll to position [0, 329]
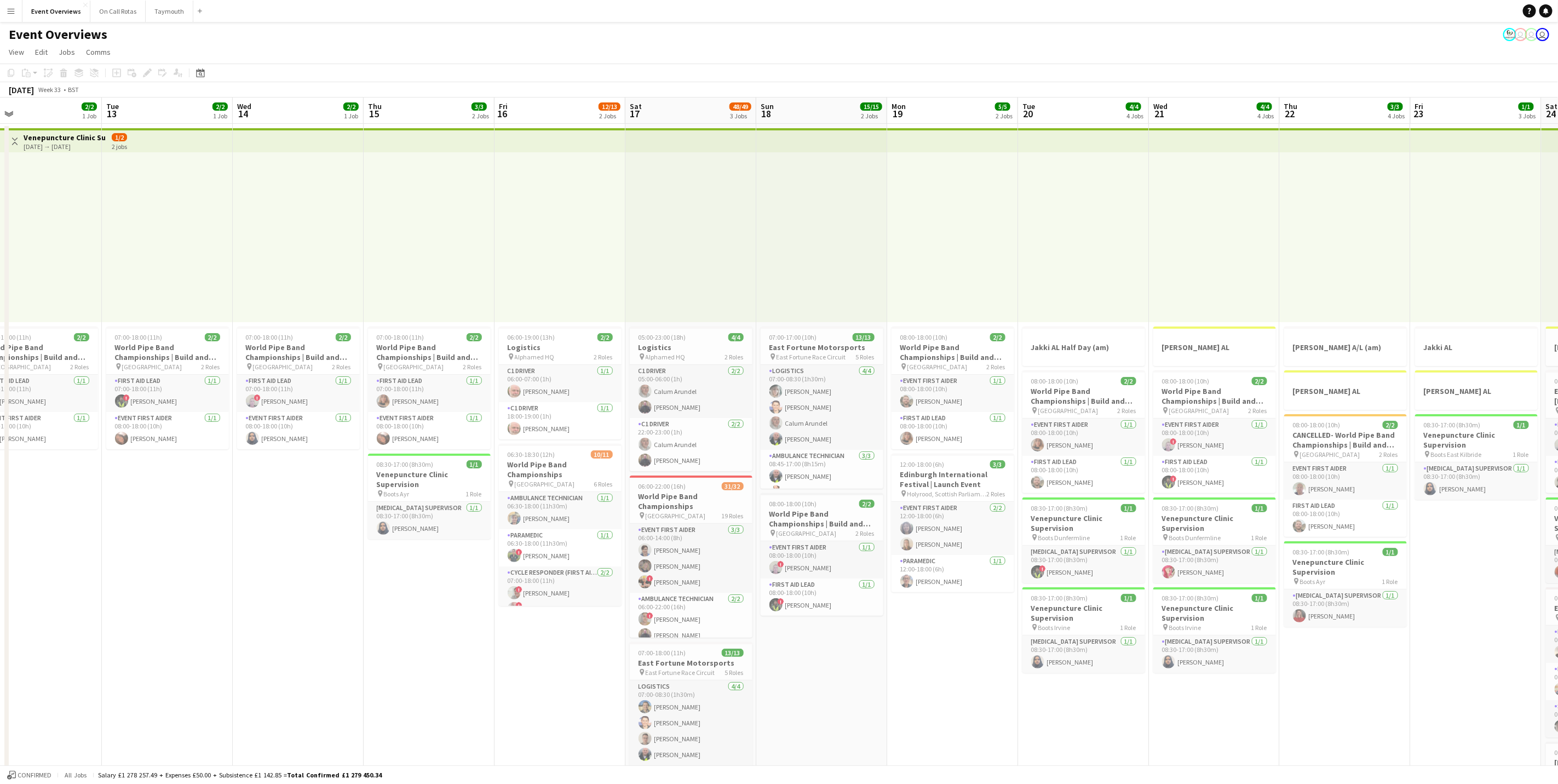
drag
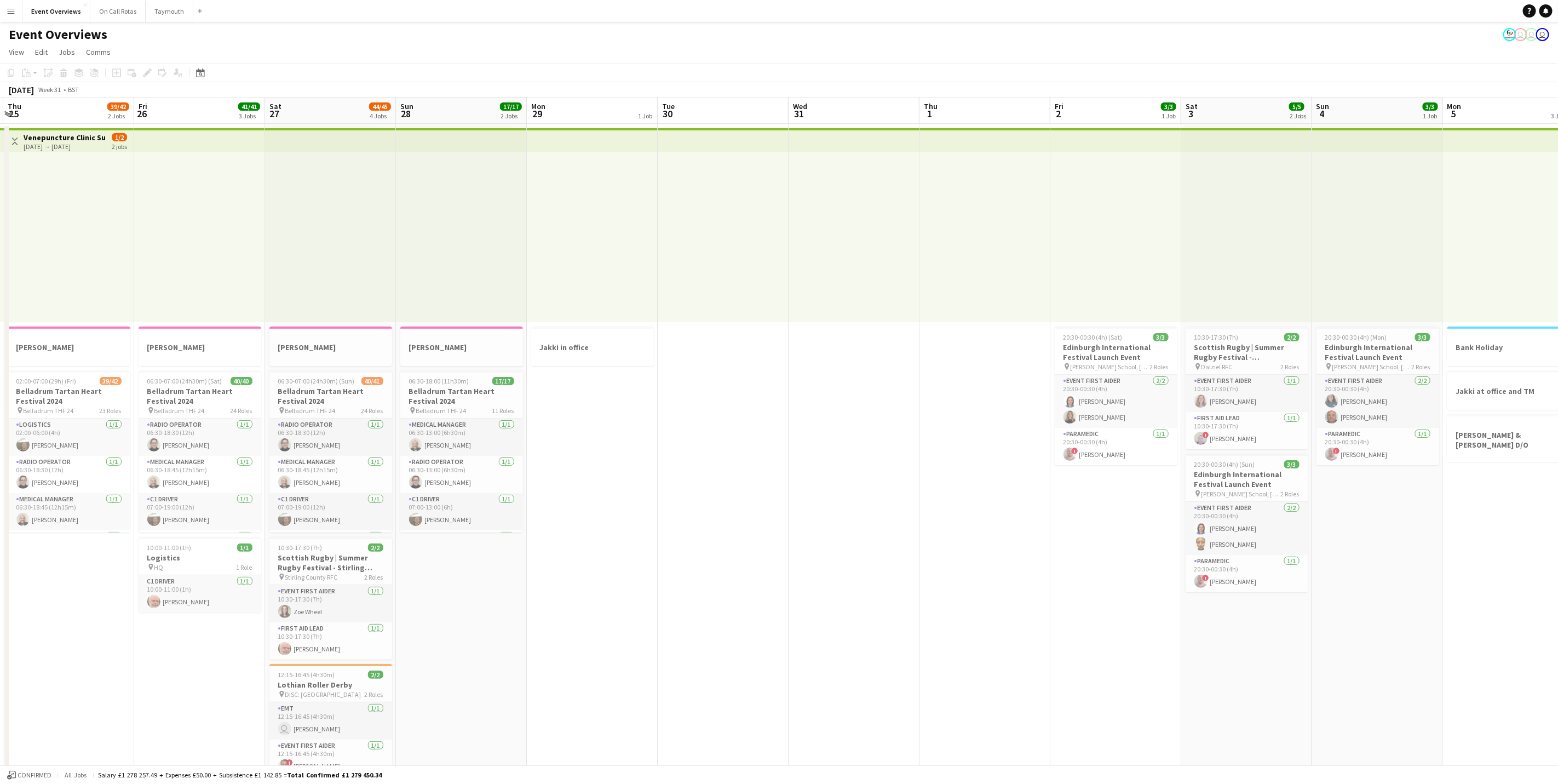
scroll to position [0, 0]
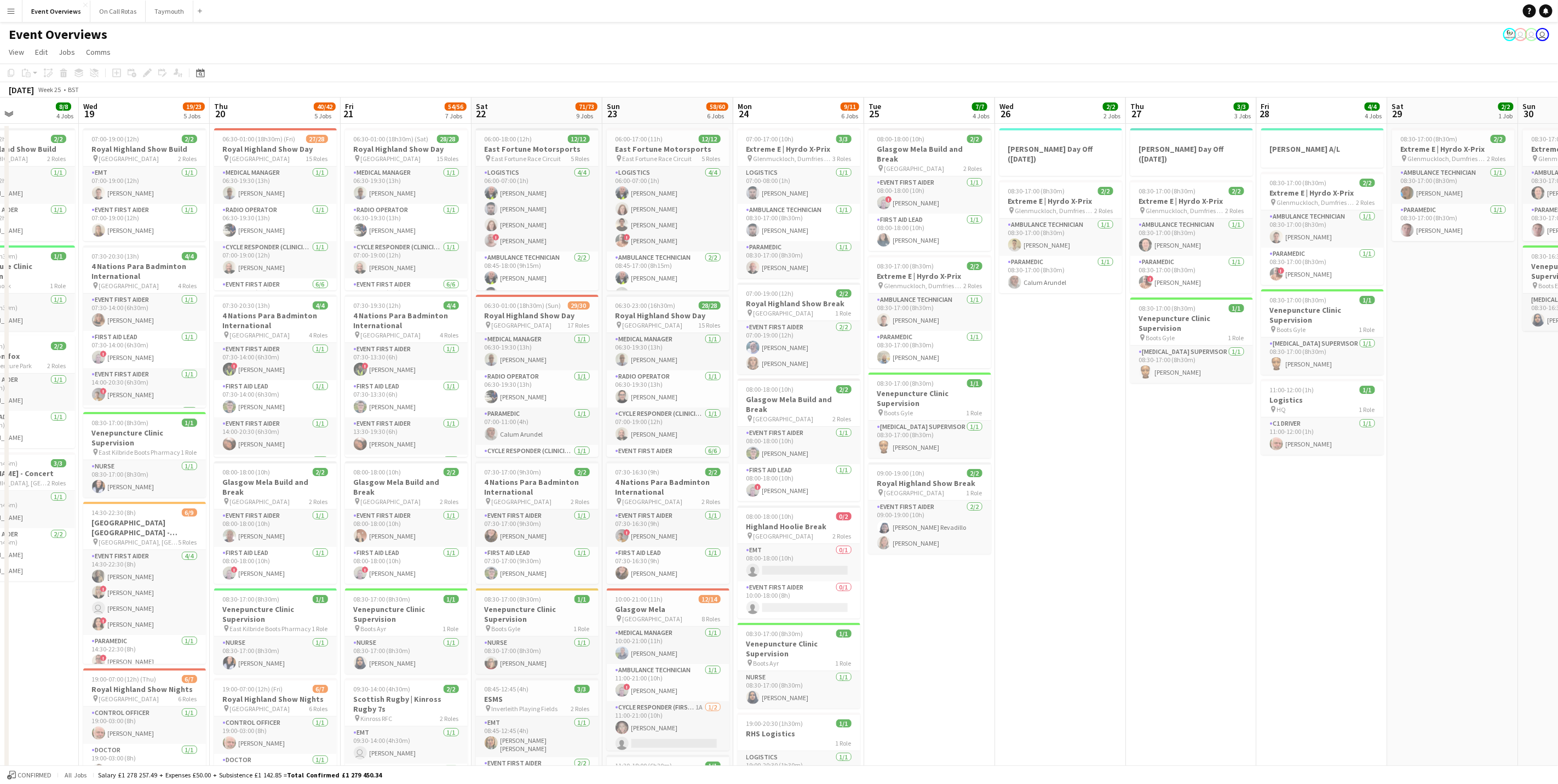
scroll to position [0, 262]
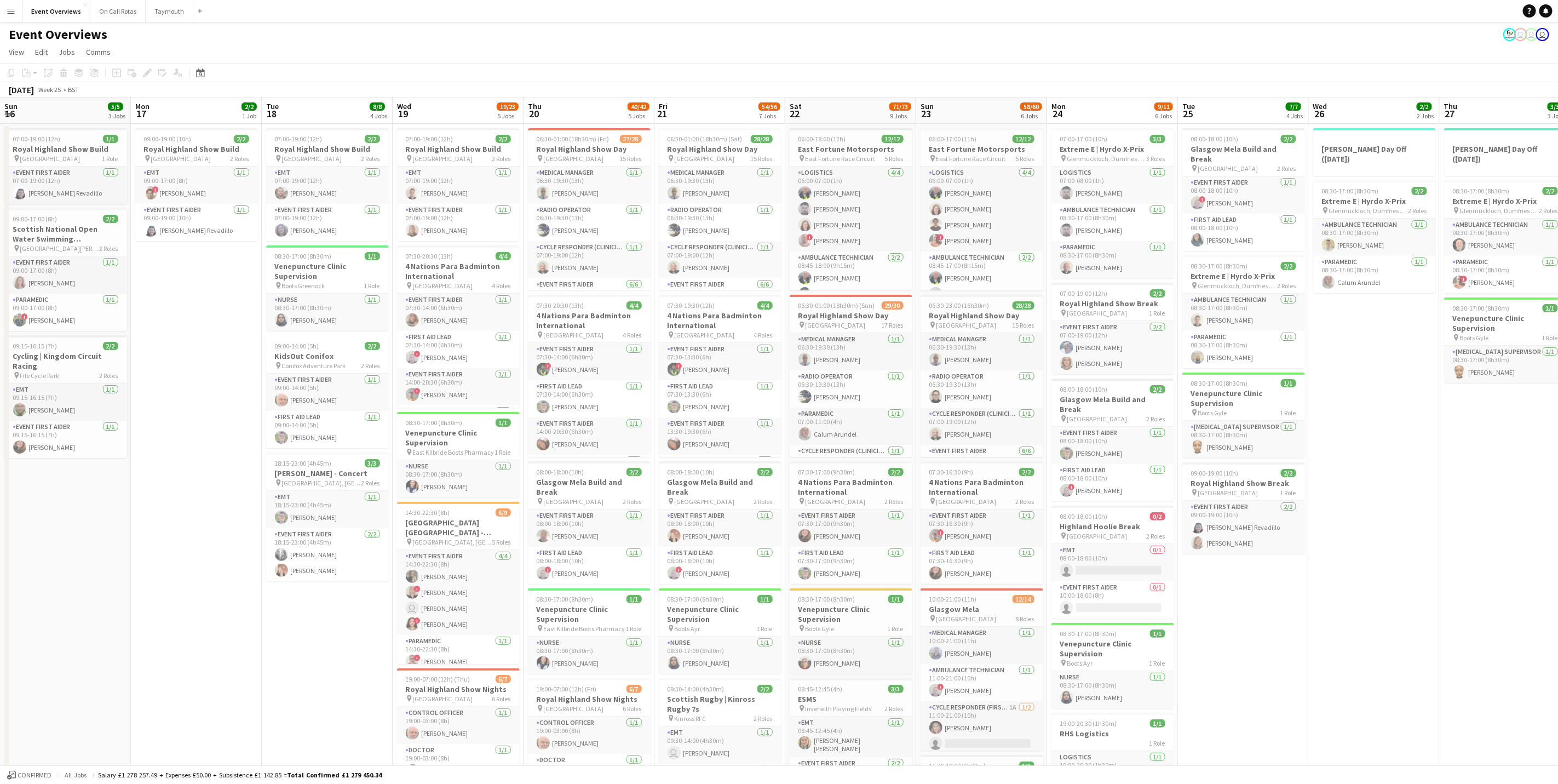
scroll to position [0, 264]
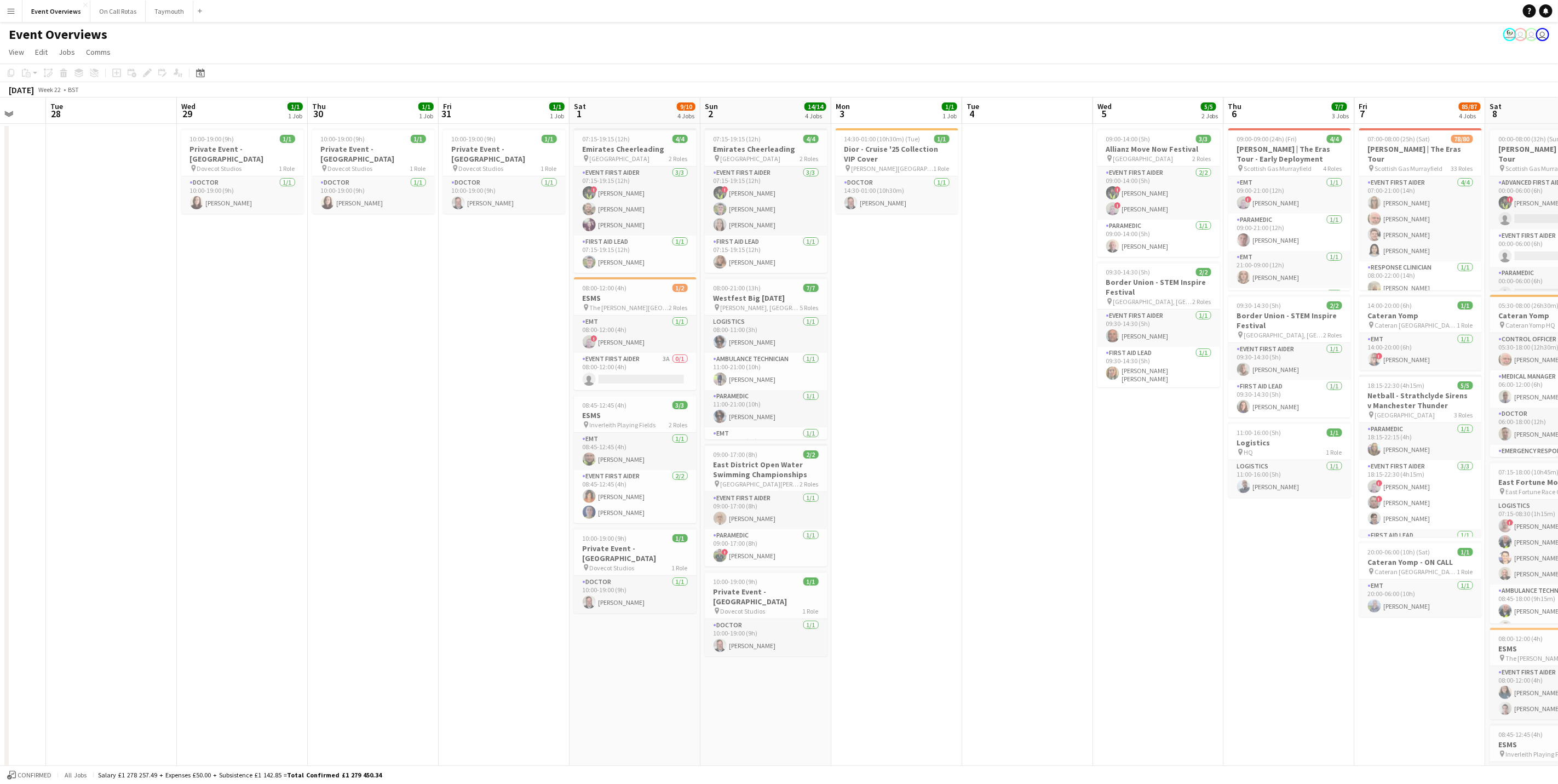
scroll to position [0, 0]
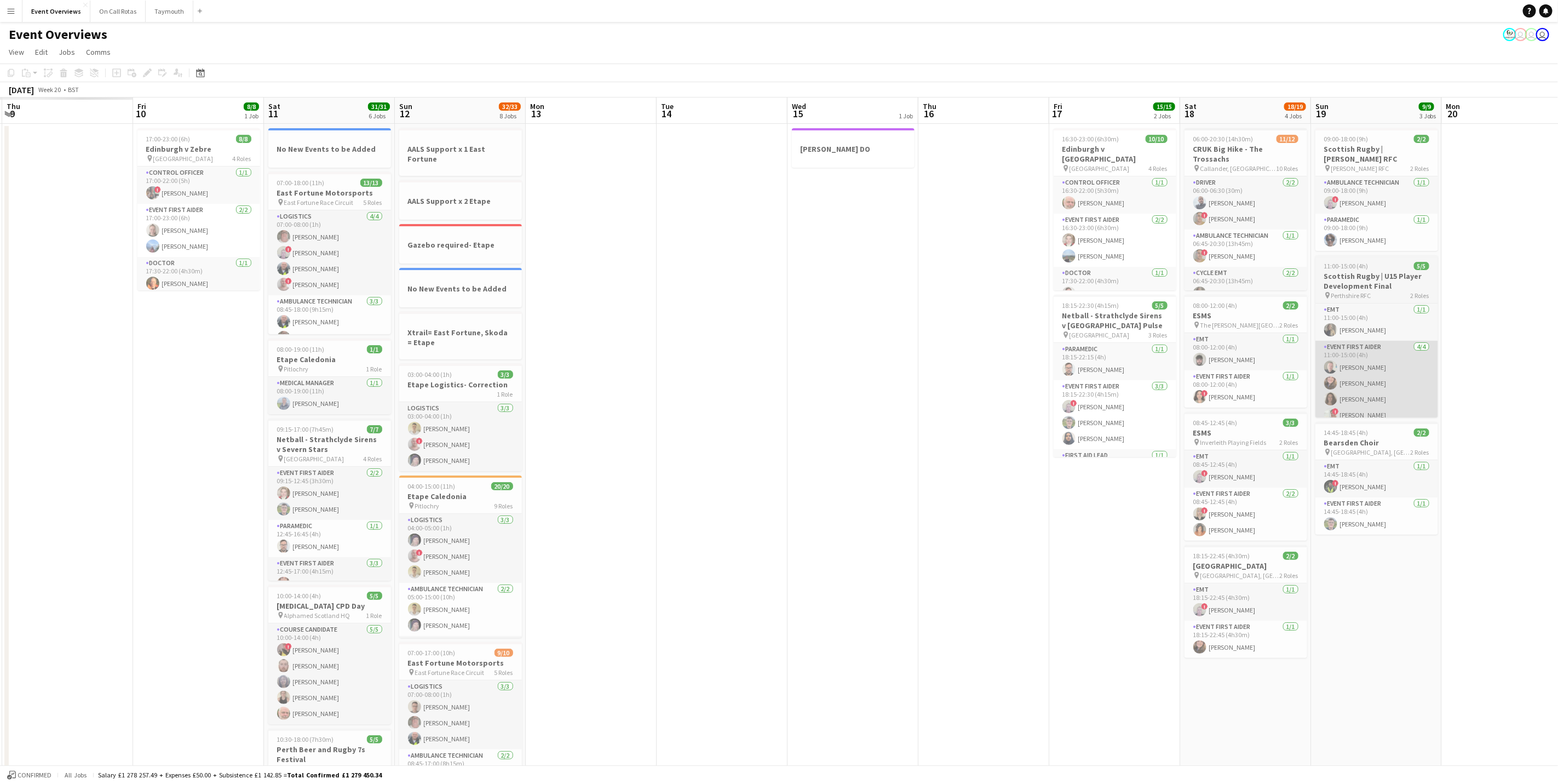
scroll to position [0, 391]
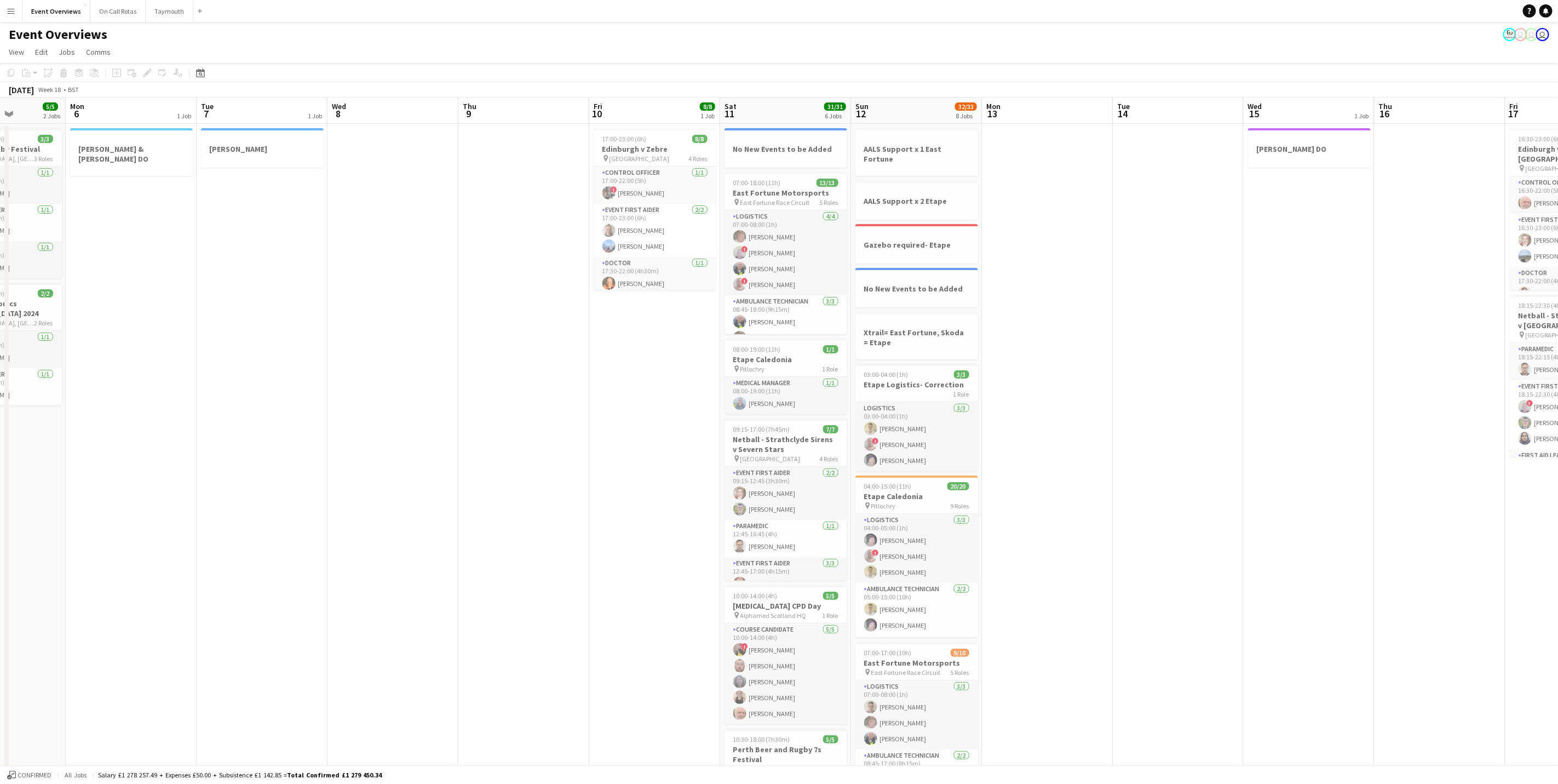
scroll to position [0, 0]
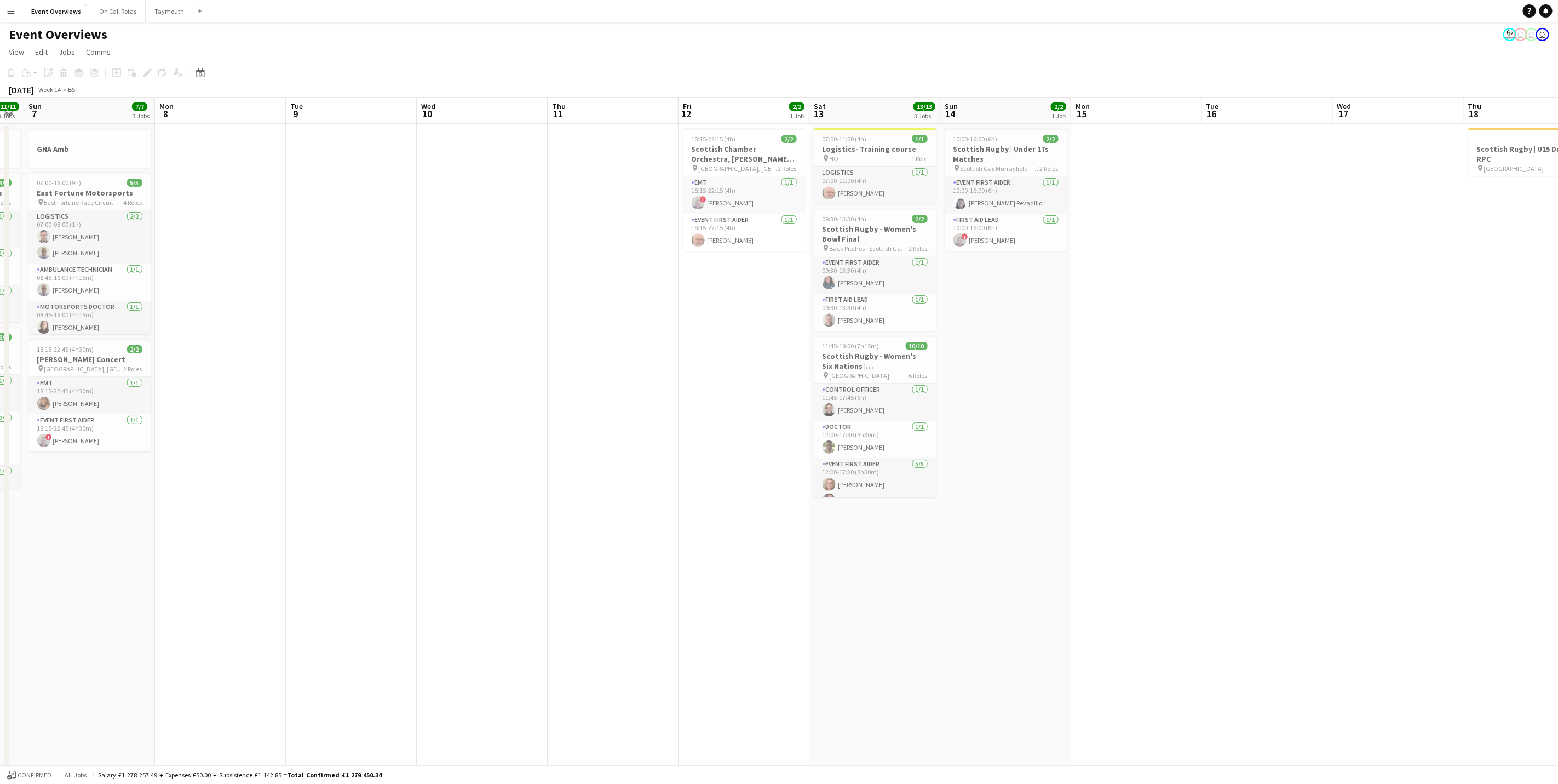
scroll to position [0, 0]
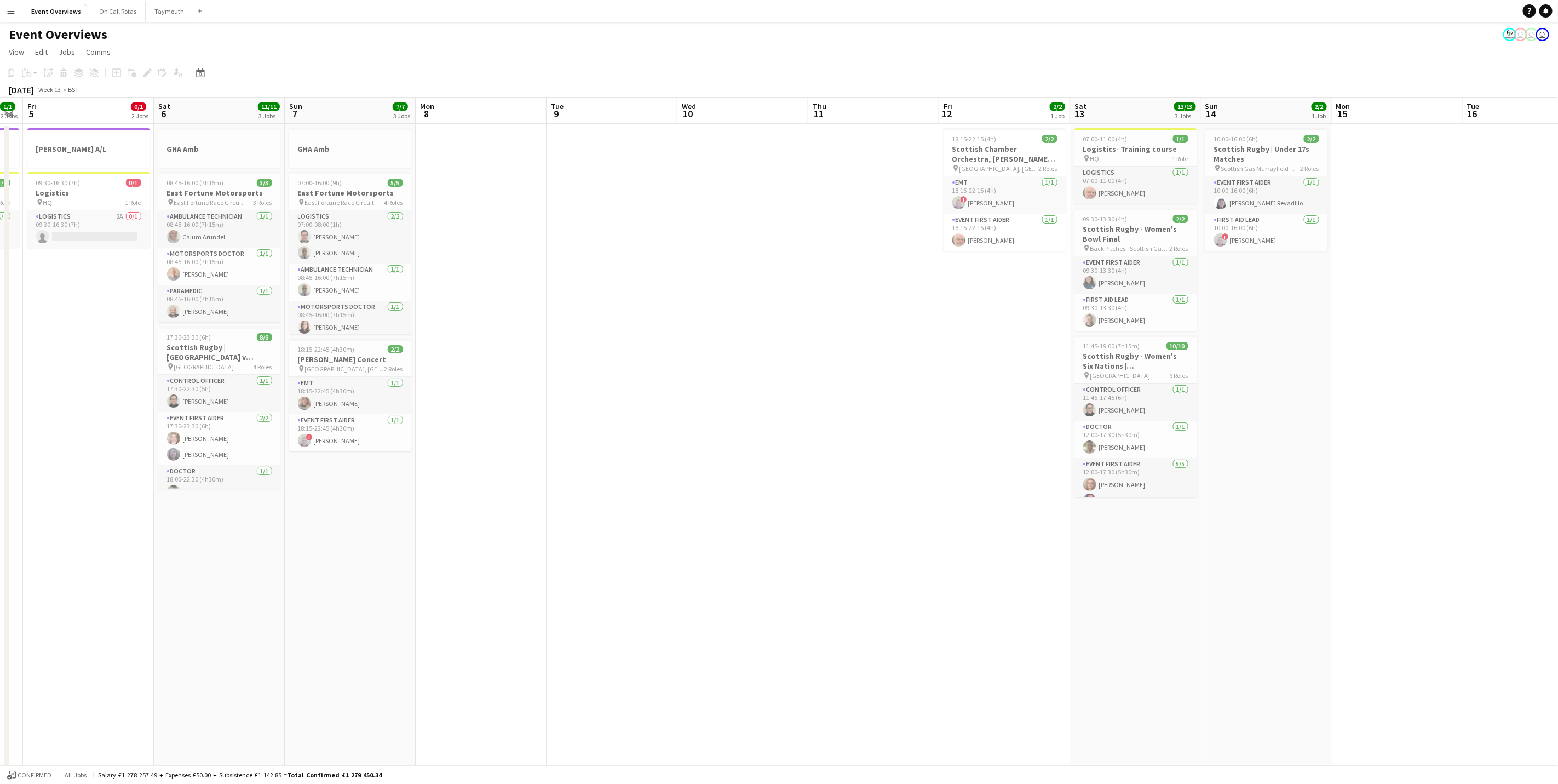
scroll to position [0, 319]
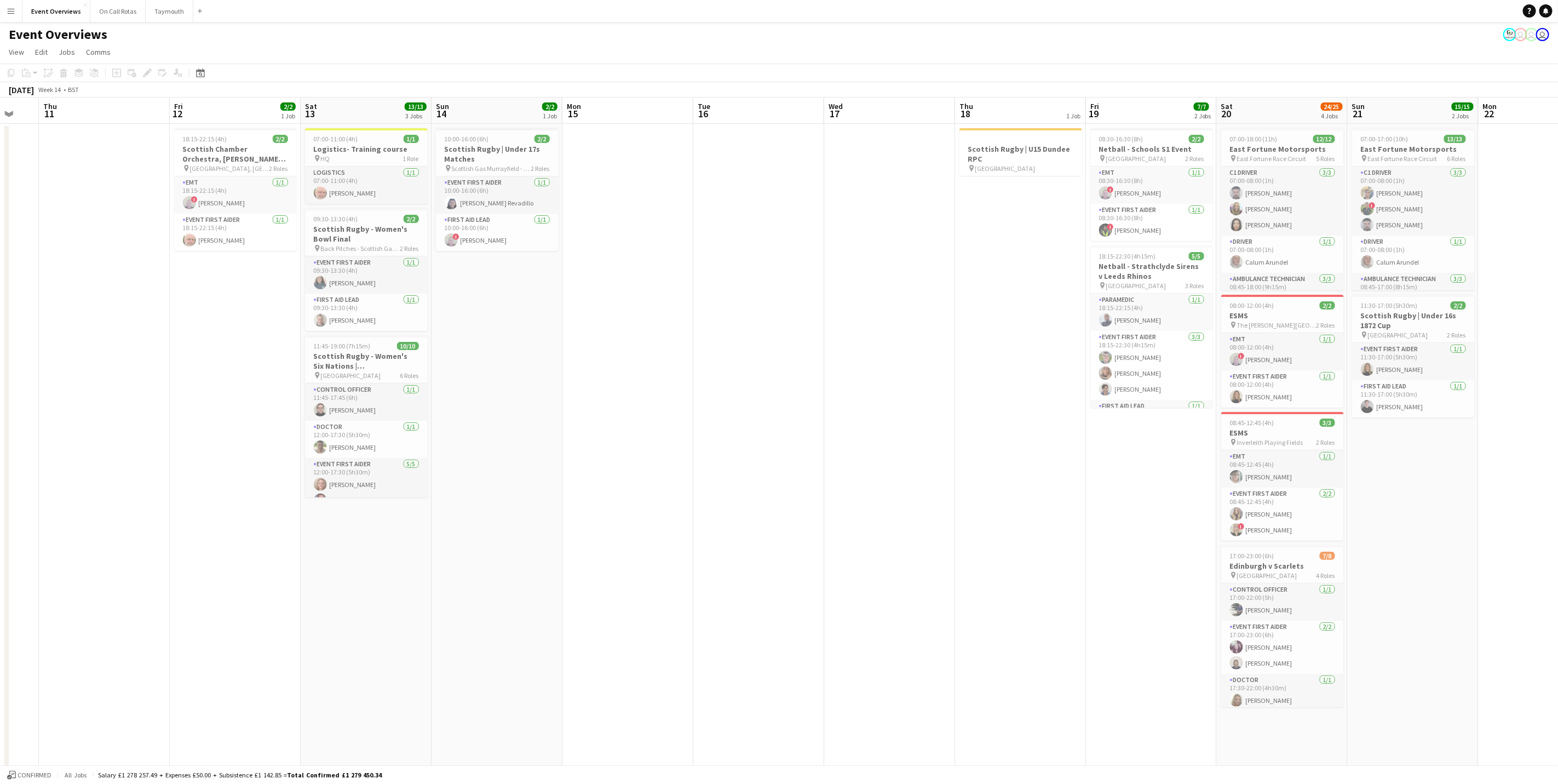
scroll to position [0, 408]
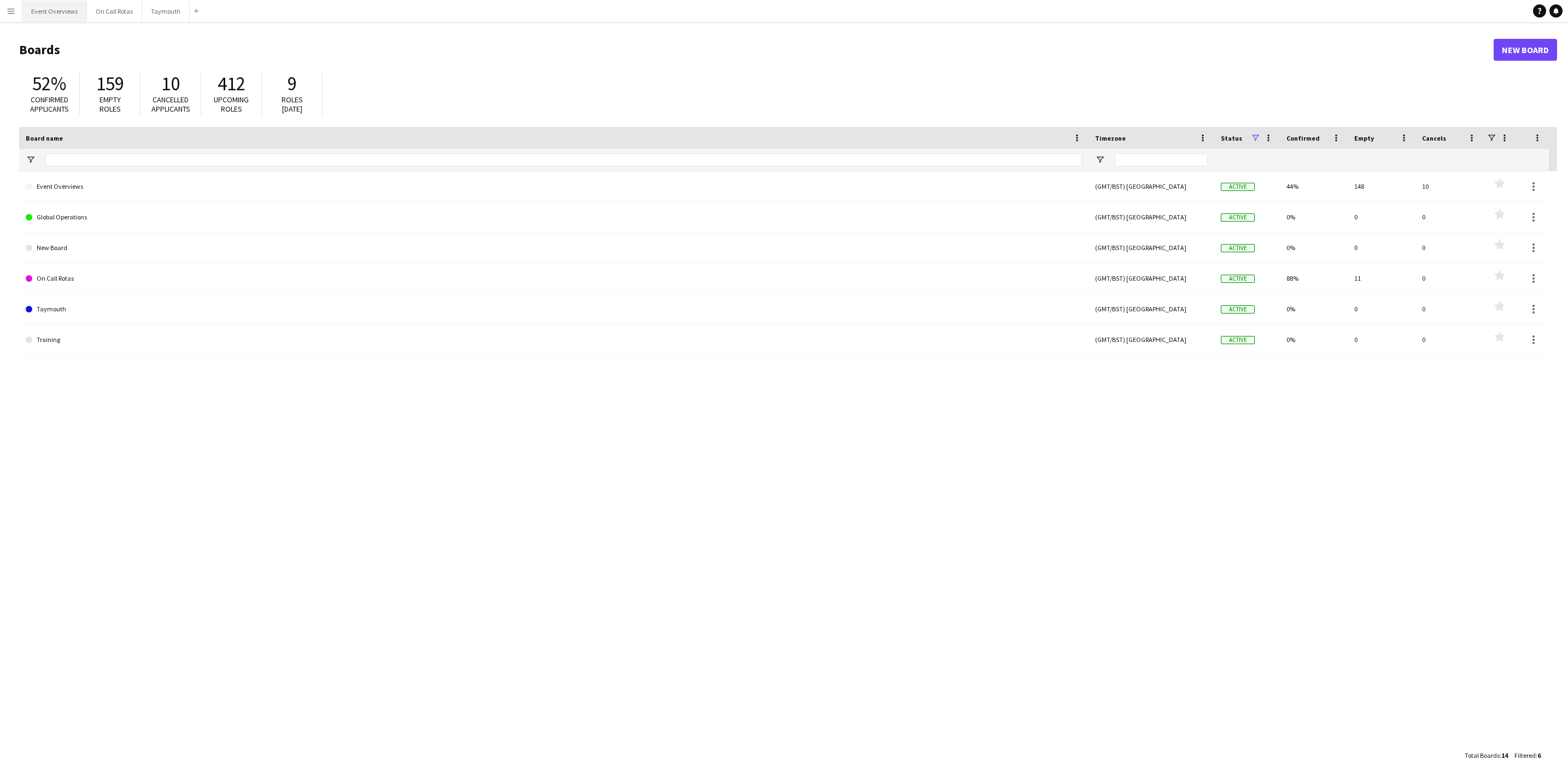
click at [49, 13] on button "Event Overviews Close" at bounding box center [54, 12] width 64 height 22
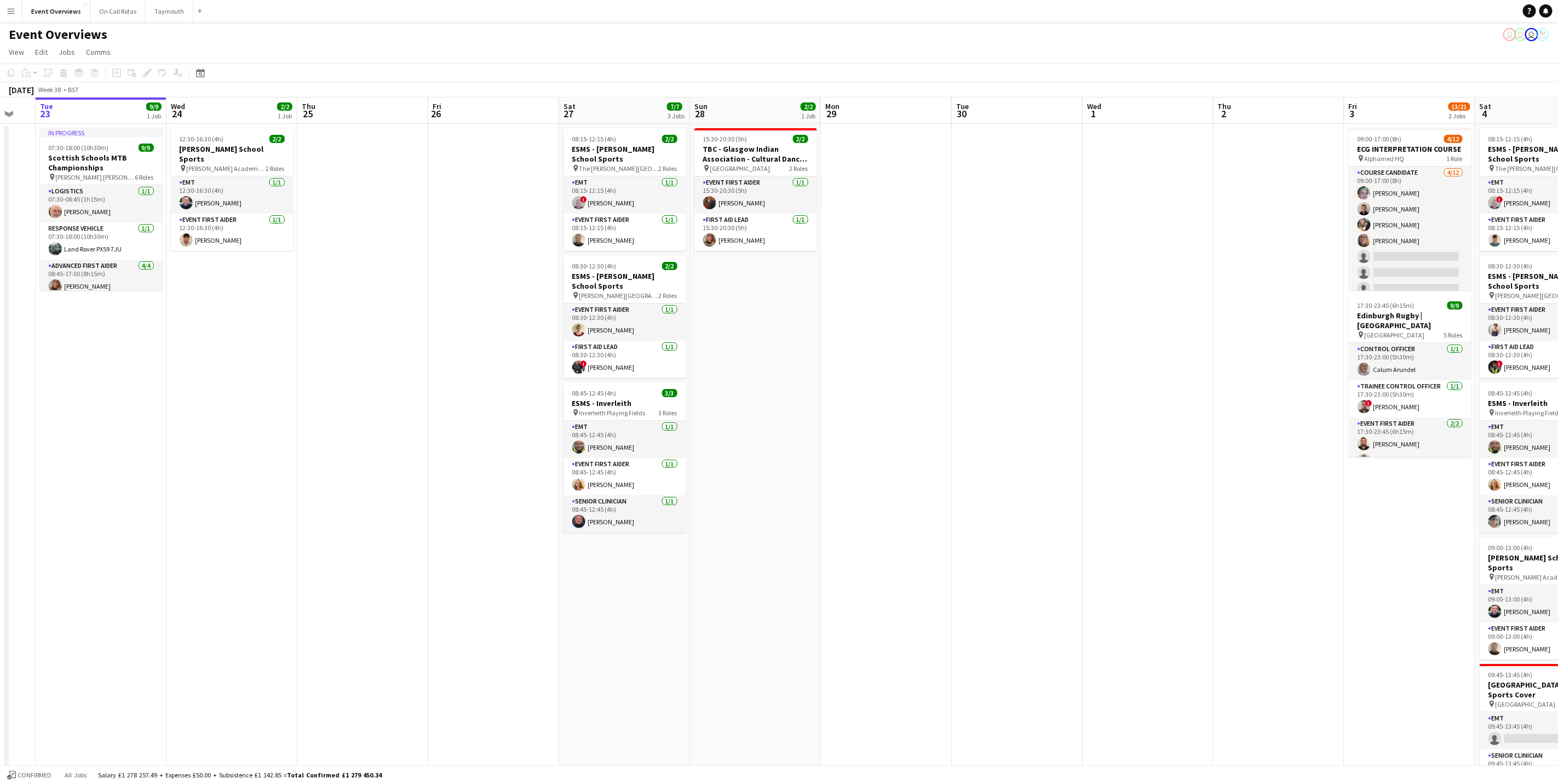
scroll to position [0, 328]
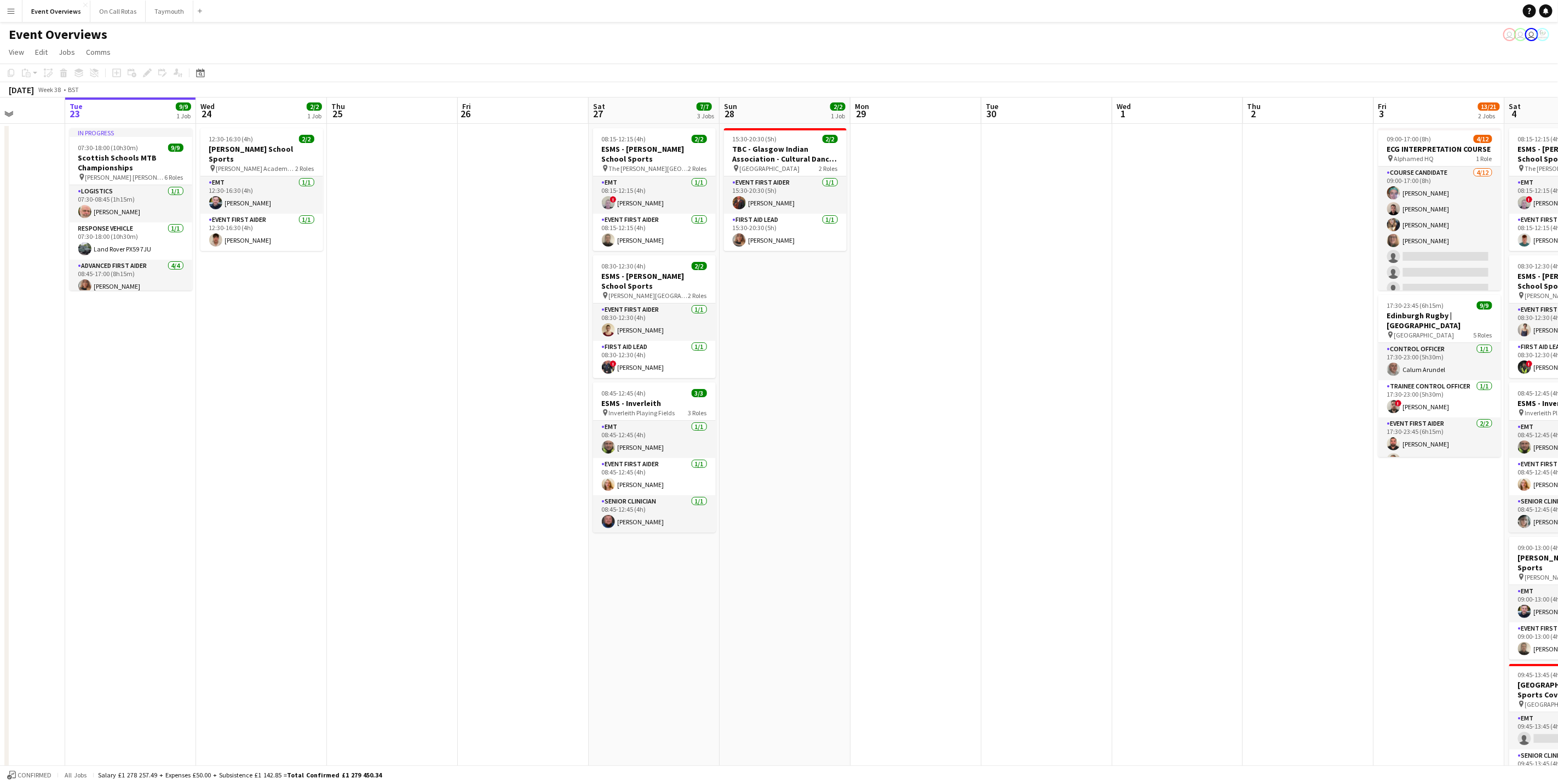
drag, startPoint x: 508, startPoint y: 367, endPoint x: 188, endPoint y: 377, distance: 320.2
click at [188, 377] on app-calendar-viewport "Sat 20 30/30 4 Jobs Sun 21 17/17 1 Job Mon 22 Tue 23 9/9 1 Job Wed 24 2/2 1 Job…" at bounding box center [779, 519] width 1558 height 843
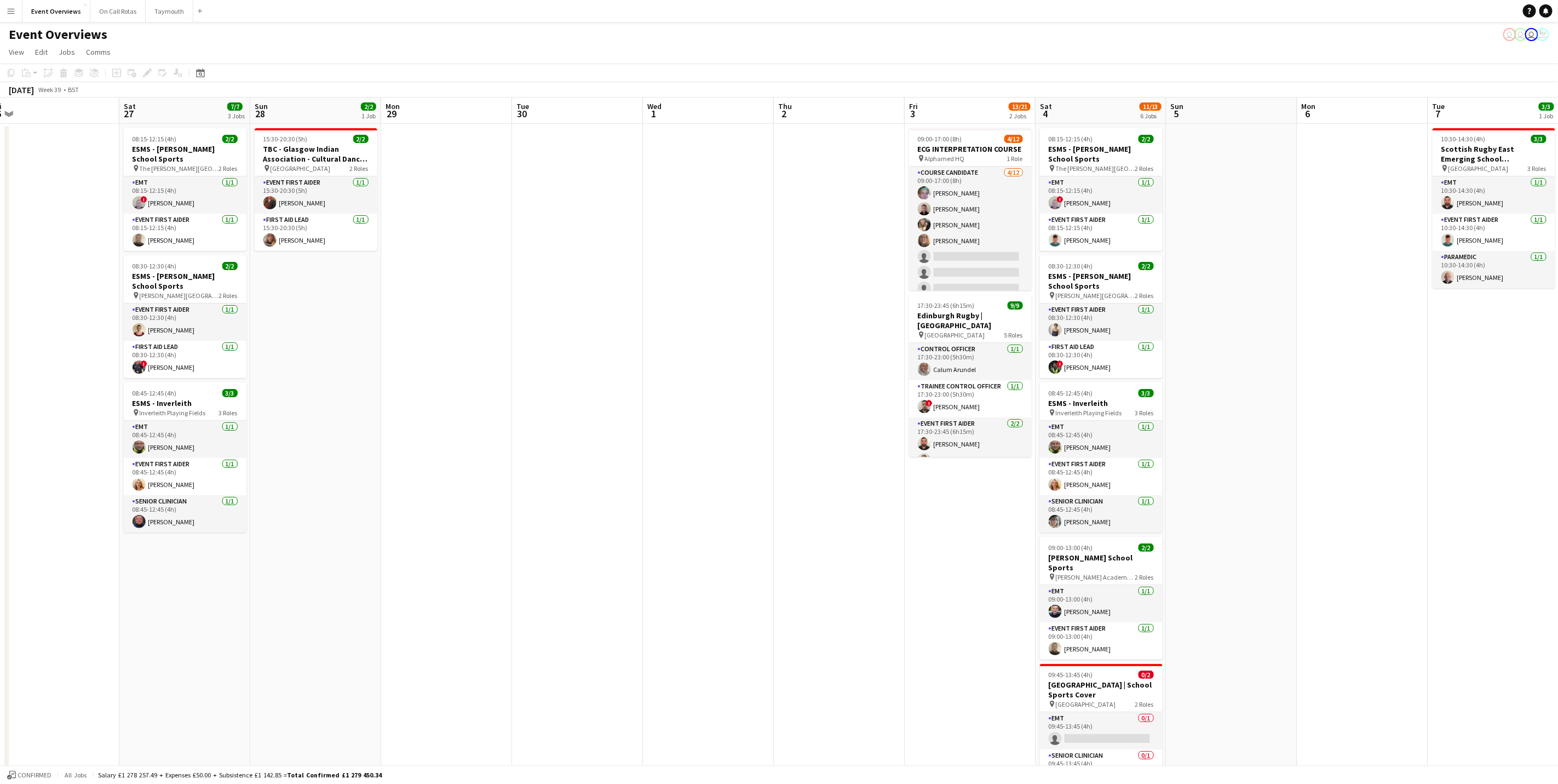
scroll to position [0, 409]
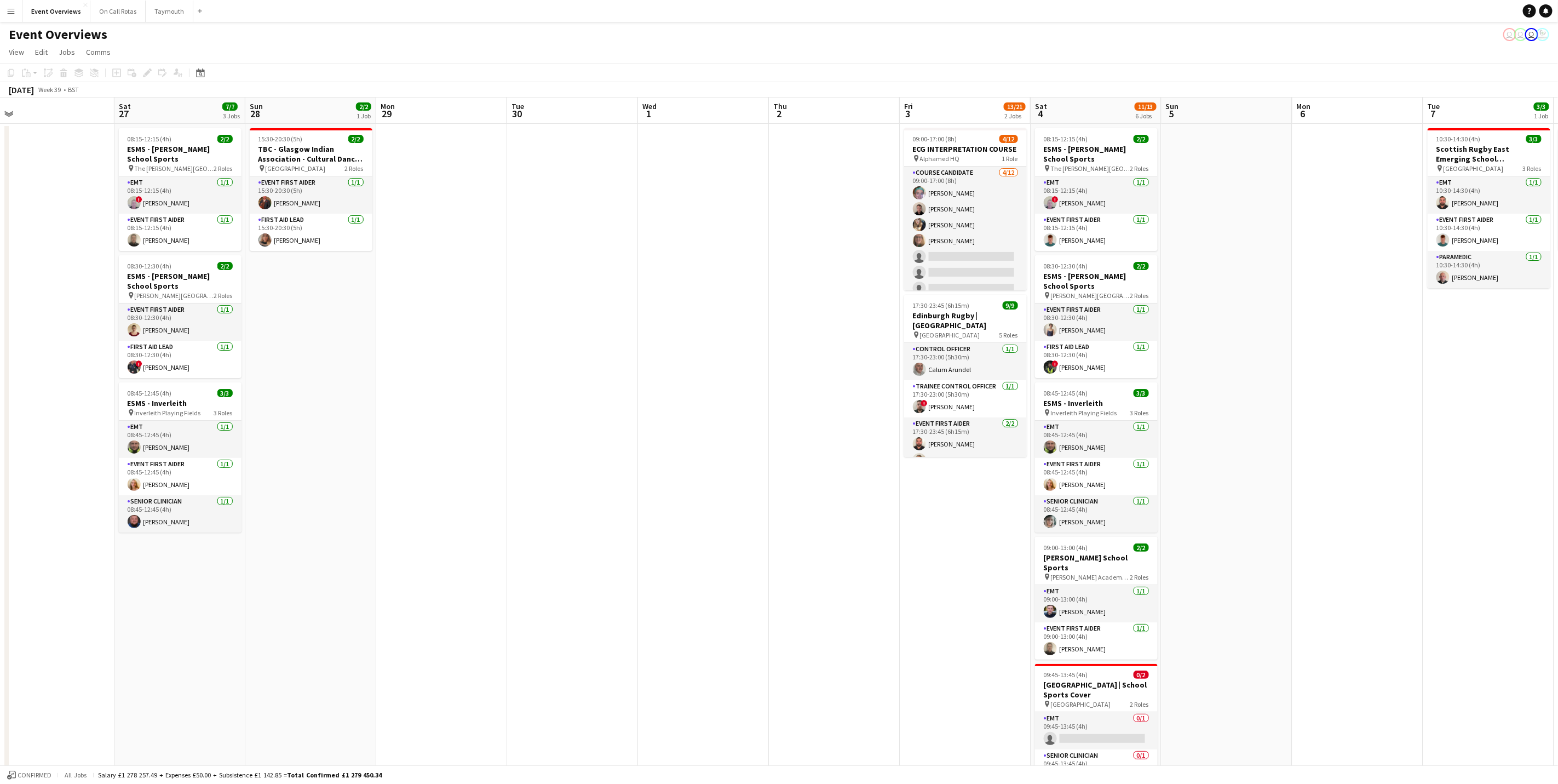
drag, startPoint x: 669, startPoint y: 272, endPoint x: 457, endPoint y: 299, distance: 213.7
click at [457, 299] on app-calendar-viewport "Tue 23 9/9 1 Job Wed 24 2/2 1 Job Thu 25 Fri 26 Sat 27 7/7 3 Jobs Sun 28 2/2 1 …" at bounding box center [779, 519] width 1558 height 843
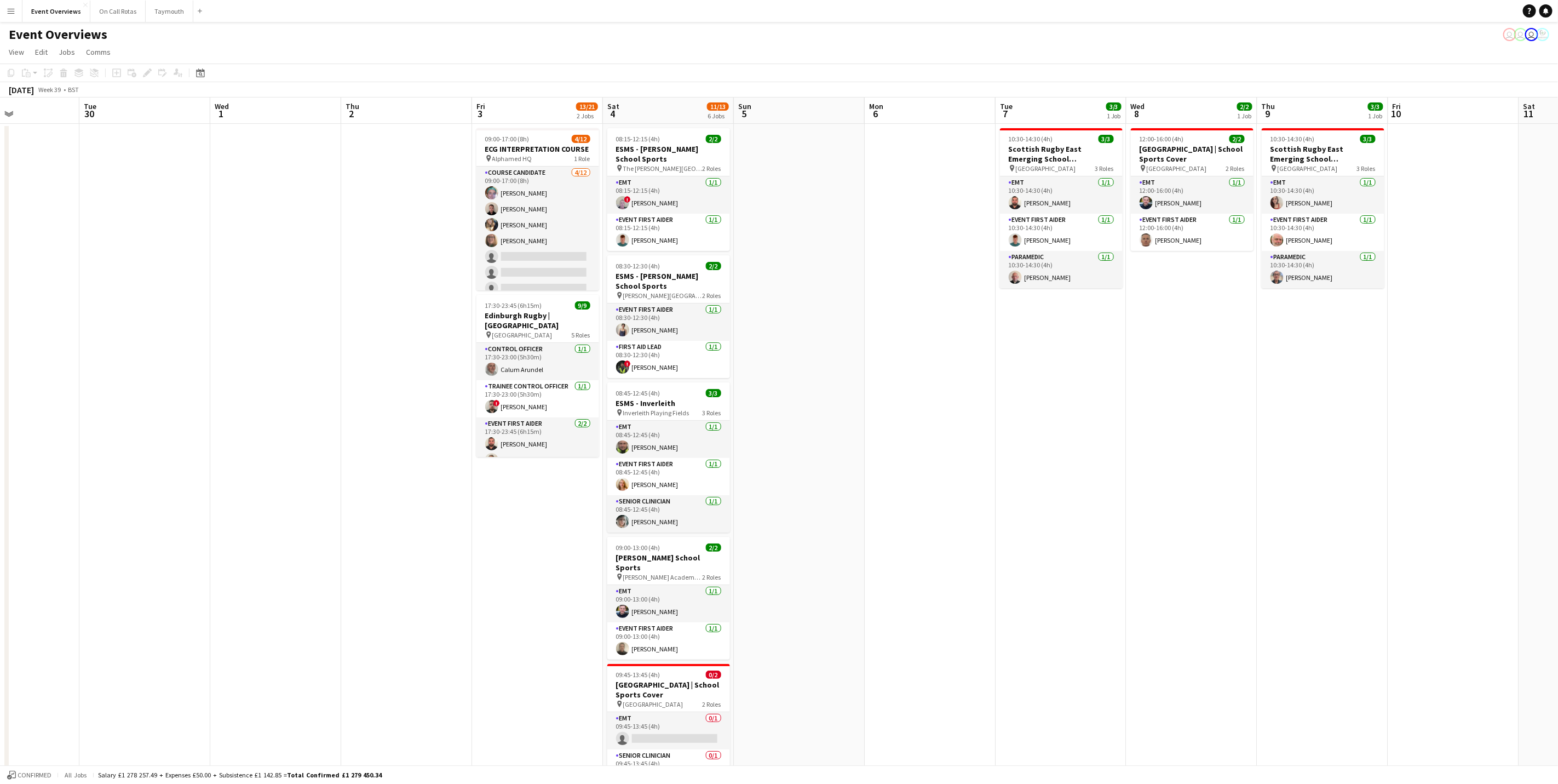
scroll to position [0, 322]
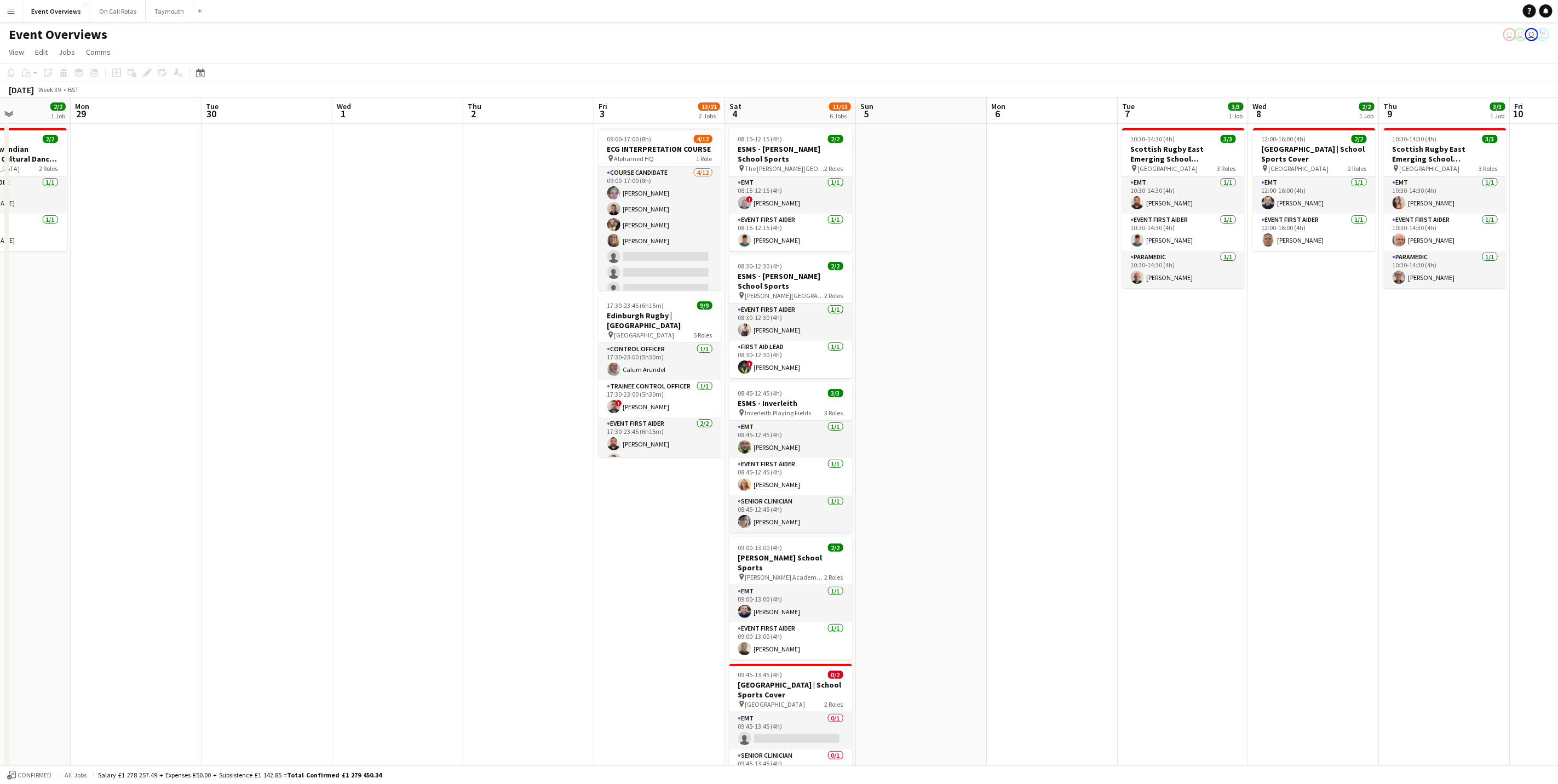
drag, startPoint x: 601, startPoint y: 279, endPoint x: 298, endPoint y: 332, distance: 307.6
click at [298, 332] on app-calendar-viewport "Fri 26 Sat 27 7/7 3 Jobs Sun 28 2/2 1 Job Mon 29 Tue 30 Wed 1 Thu 2 Fri 3 13/21…" at bounding box center [779, 519] width 1558 height 843
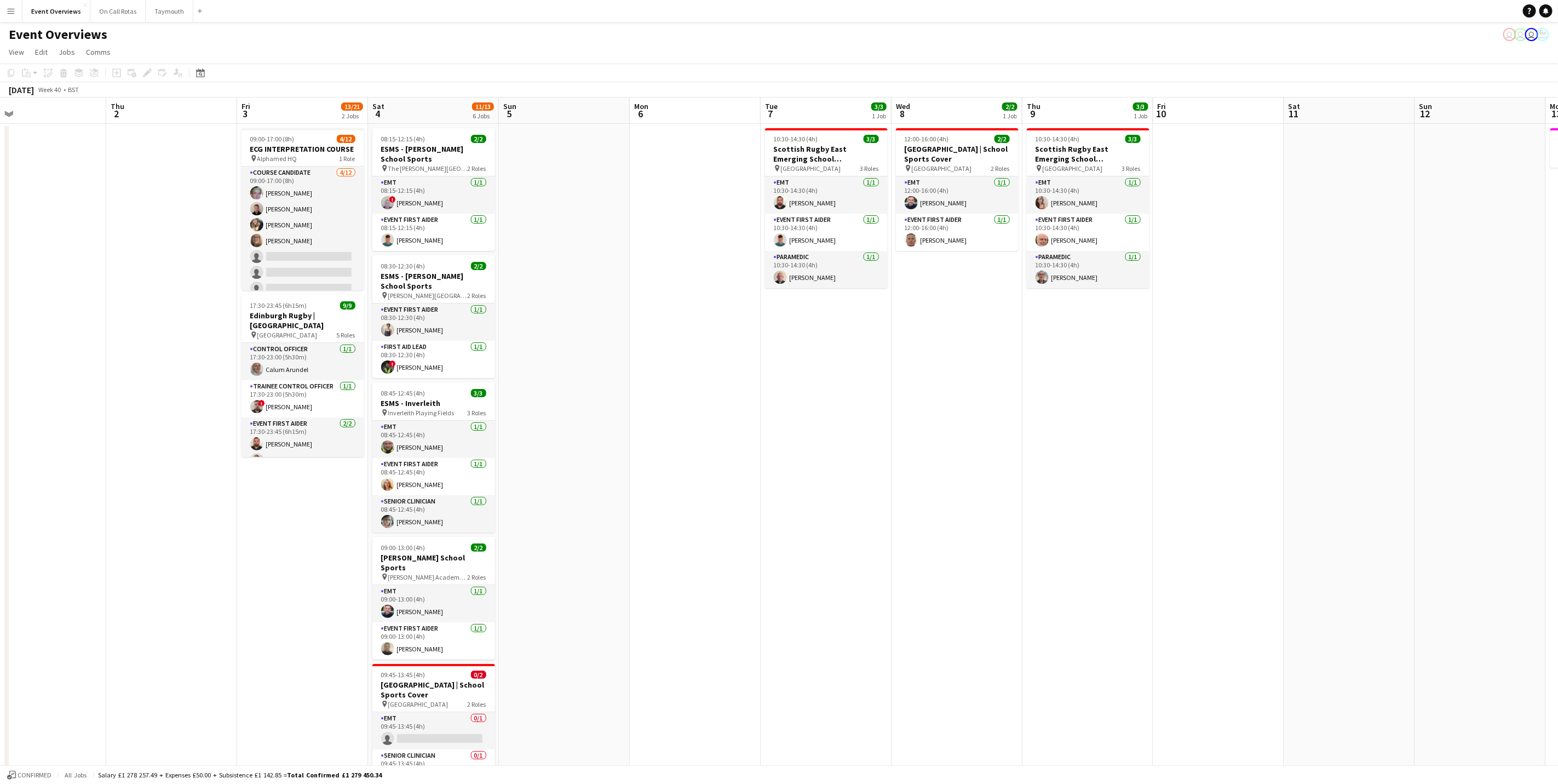
scroll to position [0, 415]
drag, startPoint x: 990, startPoint y: 362, endPoint x: 635, endPoint y: 377, distance: 355.3
click at [635, 377] on app-calendar-viewport "Sun 28 2/2 1 Job Mon 29 Tue 30 Wed 1 Thu 2 Fri 3 13/21 2 Jobs Sat 4 11/13 6 Job…" at bounding box center [779, 519] width 1558 height 843
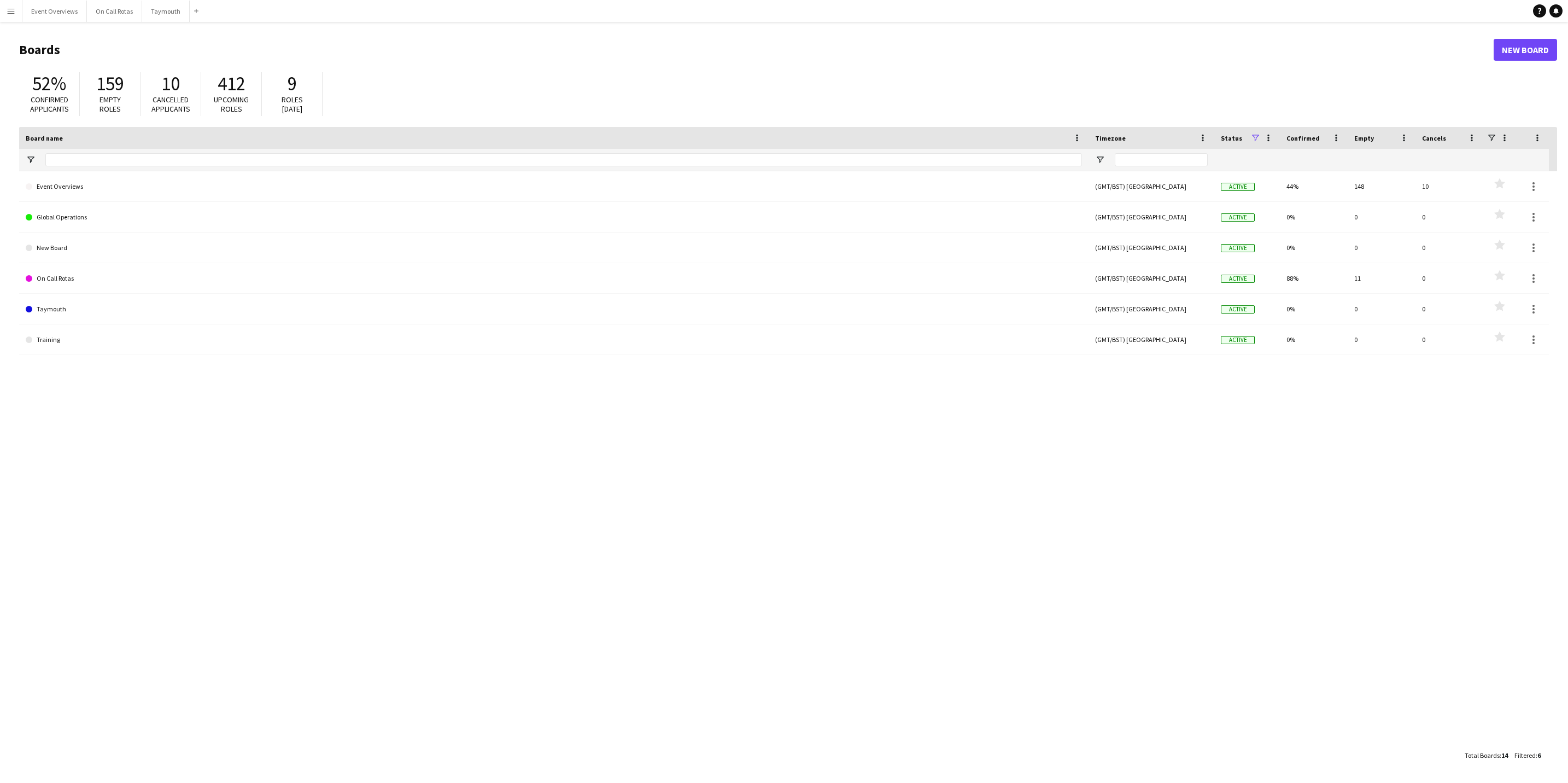
click at [57, 25] on main "Boards New Board 52% Confirmed applicants 159 Empty roles 10 Cancelled applican…" at bounding box center [784, 401] width 1568 height 761
drag, startPoint x: 57, startPoint y: 25, endPoint x: 38, endPoint y: 9, distance: 24.8
click at [38, 9] on button "Event Overviews Close" at bounding box center [54, 12] width 64 height 22
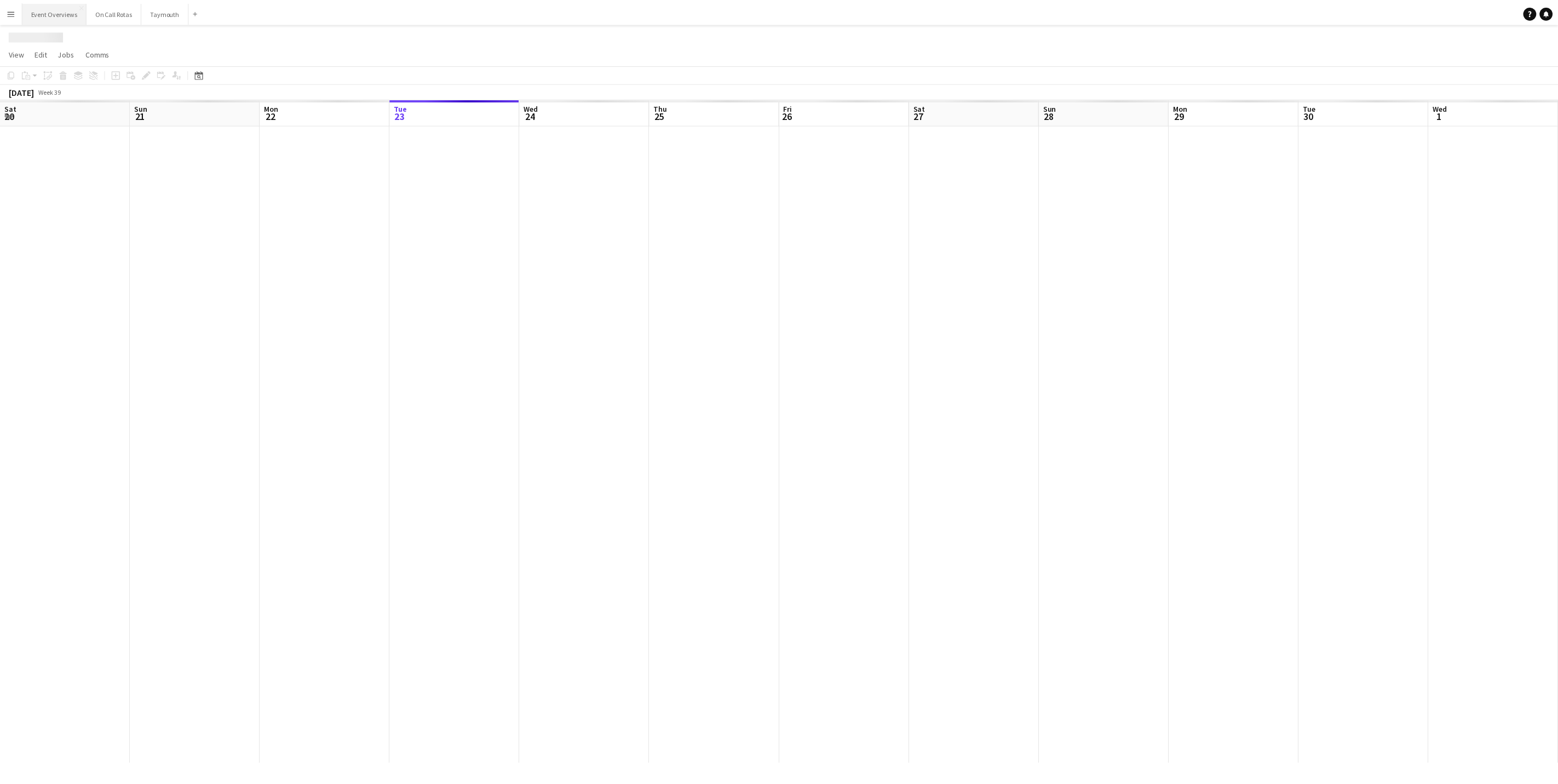
scroll to position [0, 262]
